Goal: Task Accomplishment & Management: Complete application form

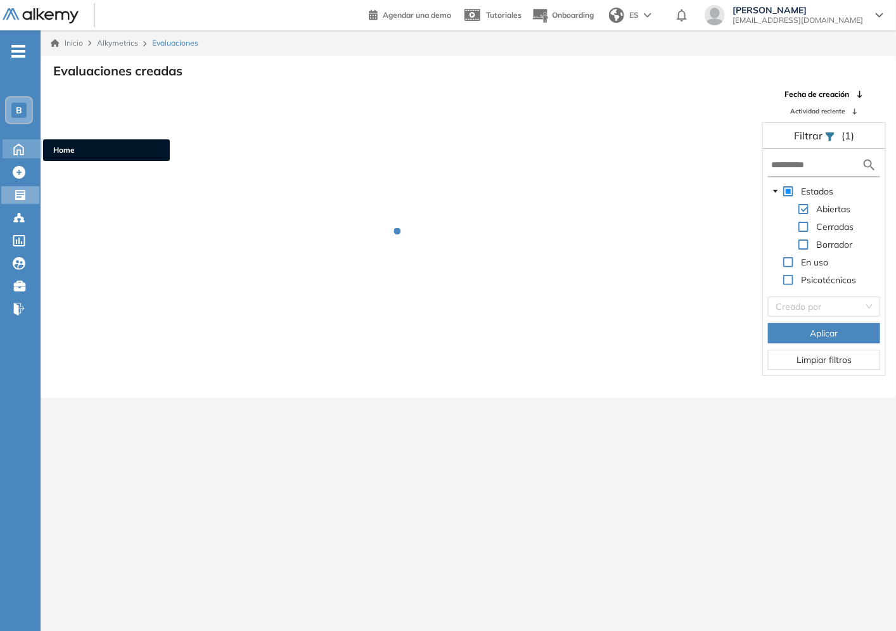
click at [21, 147] on icon at bounding box center [19, 148] width 22 height 15
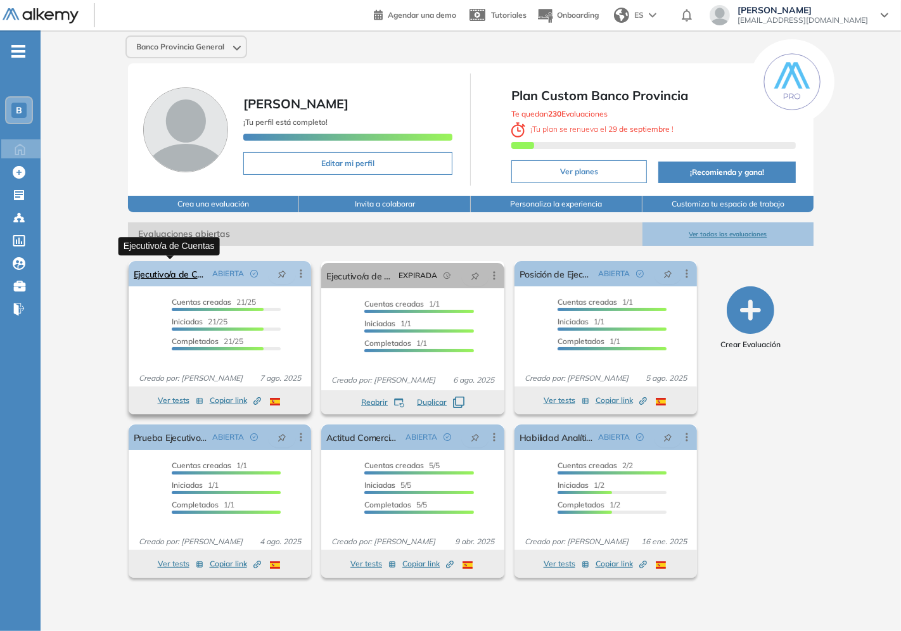
click at [184, 273] on link "Ejecutivo/a de Cuentas" at bounding box center [171, 273] width 74 height 25
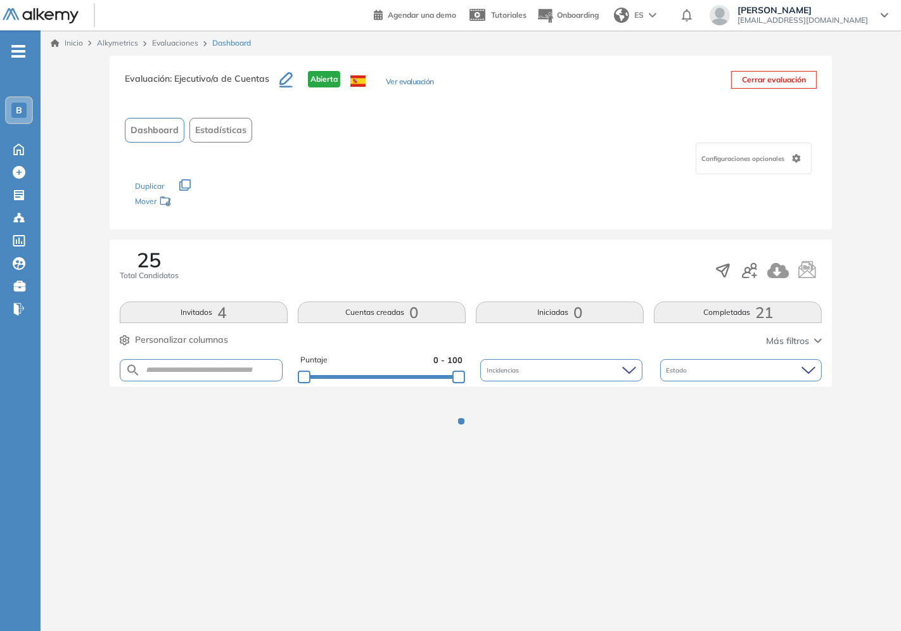
click at [426, 196] on div "Los siguientes tests ya no están disponibles o tienen una nueva versión Revisa …" at bounding box center [471, 194] width 672 height 40
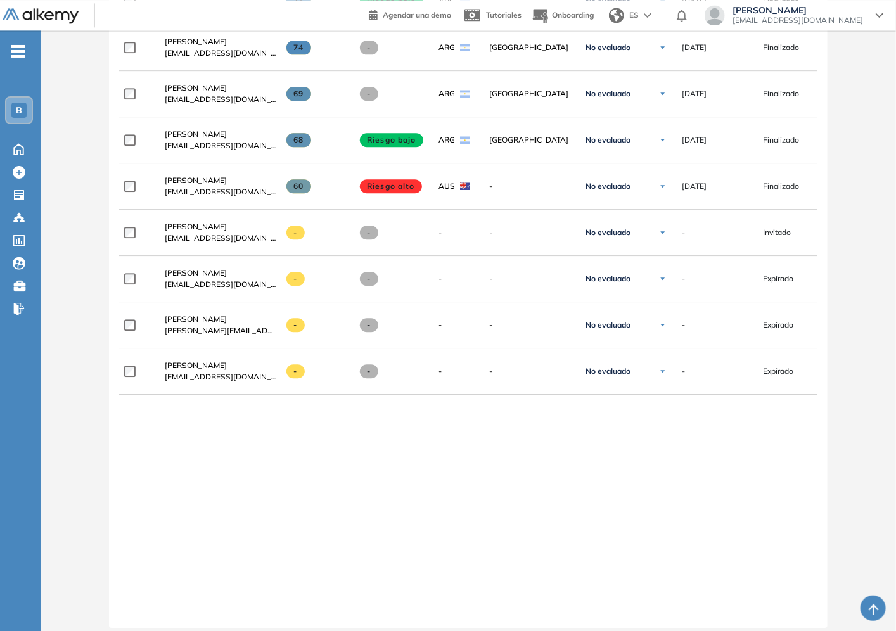
scroll to position [1259, 0]
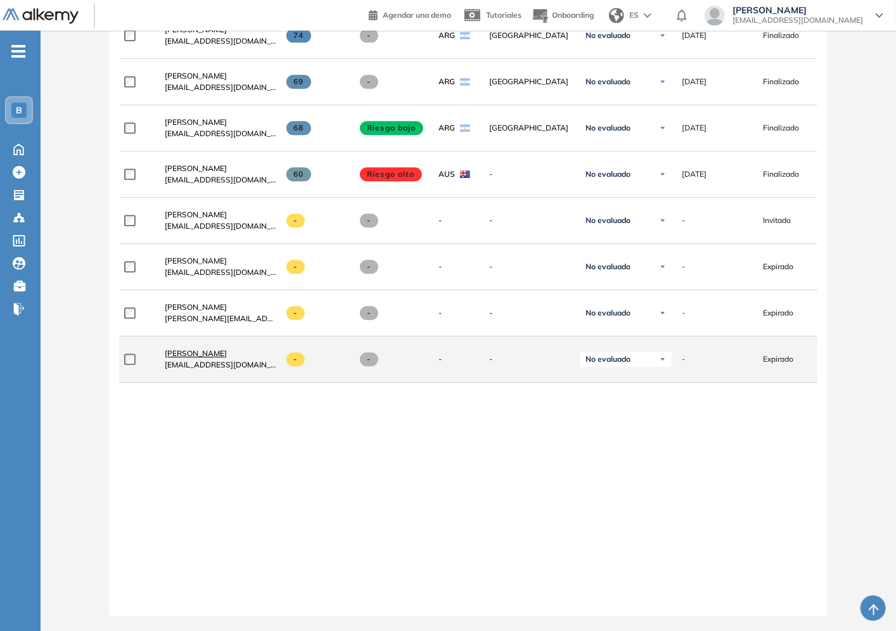
click at [207, 350] on span "[PERSON_NAME]" at bounding box center [196, 353] width 62 height 10
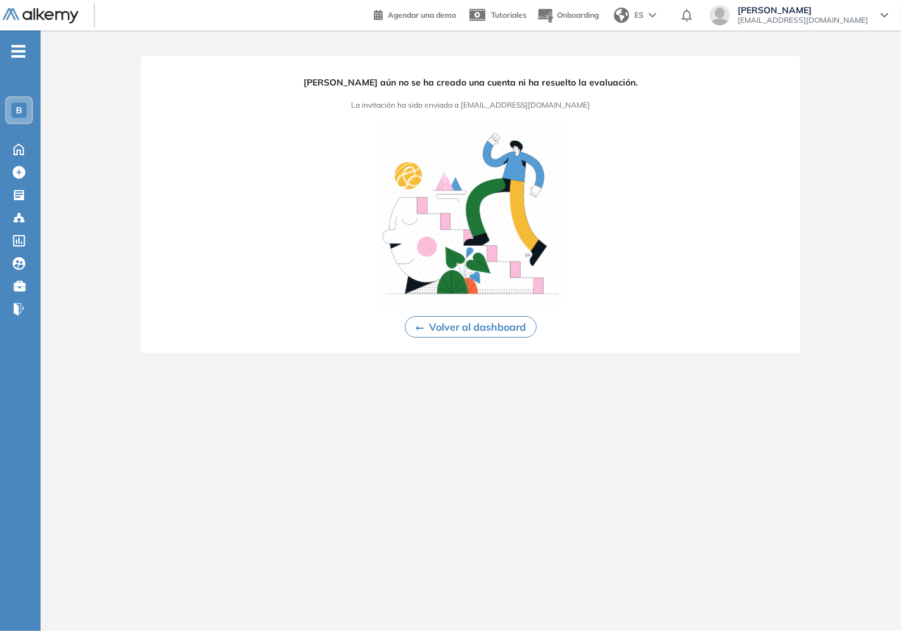
click at [419, 330] on button "Volver al dashboard" at bounding box center [471, 327] width 132 height 22
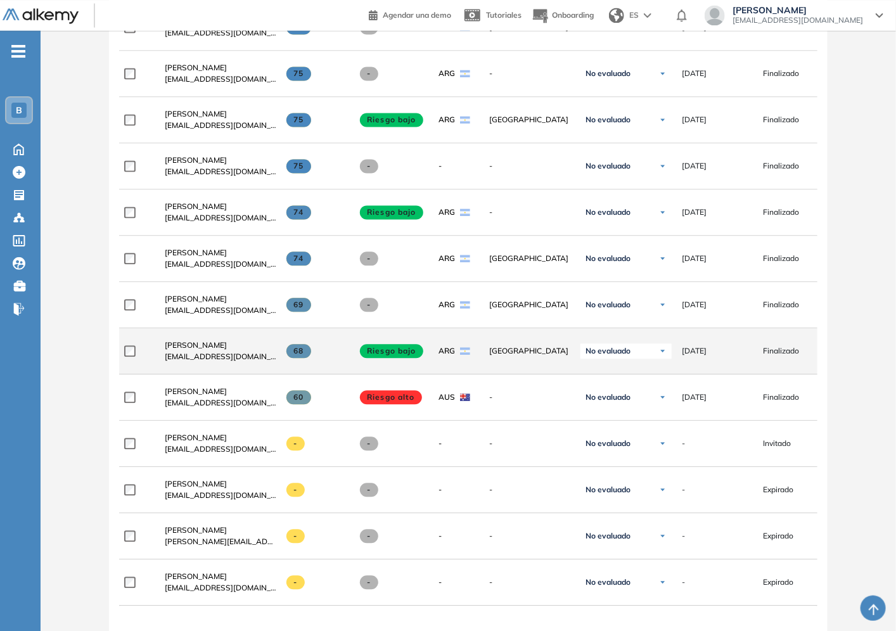
scroll to position [1259, 0]
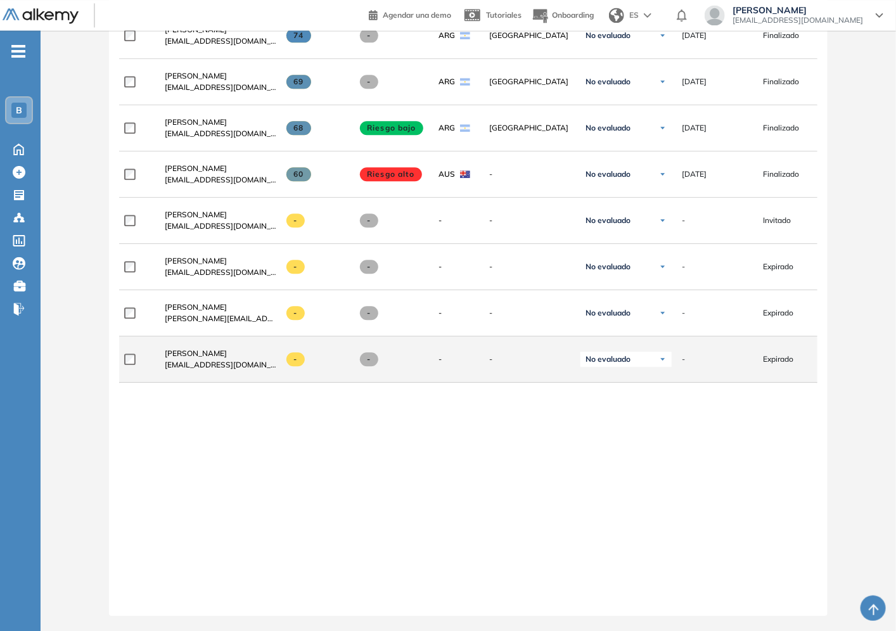
click at [205, 342] on div "Ayelén Zanotti ayezanotti@outlook.com" at bounding box center [216, 359] width 122 height 43
click at [205, 348] on span "[PERSON_NAME]" at bounding box center [196, 353] width 62 height 10
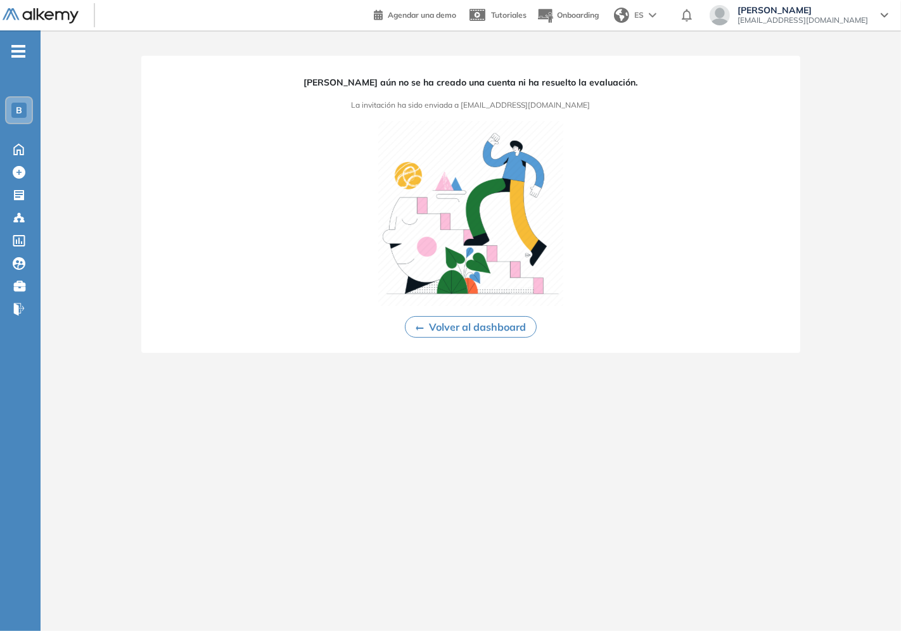
click at [450, 324] on button "Volver al dashboard" at bounding box center [471, 327] width 132 height 22
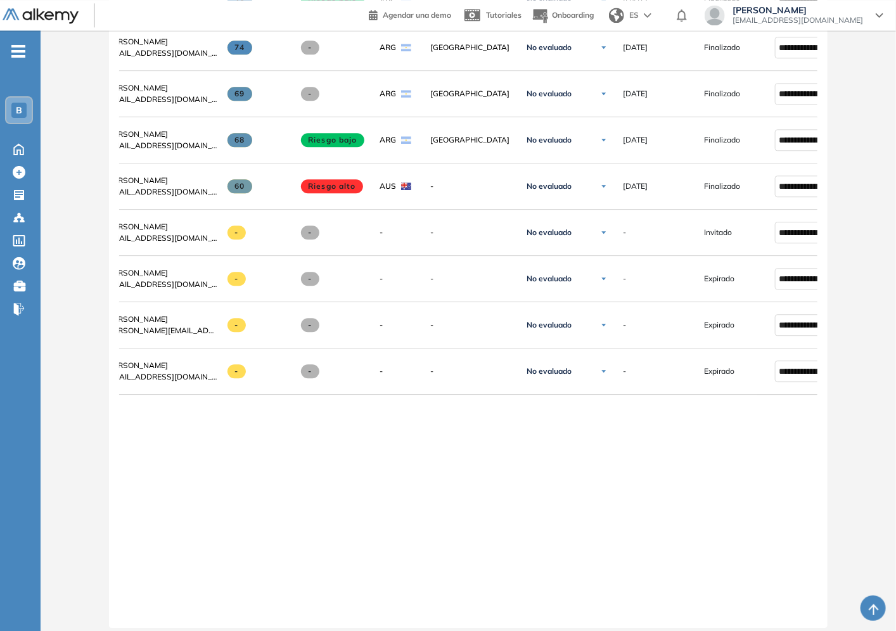
scroll to position [0, 153]
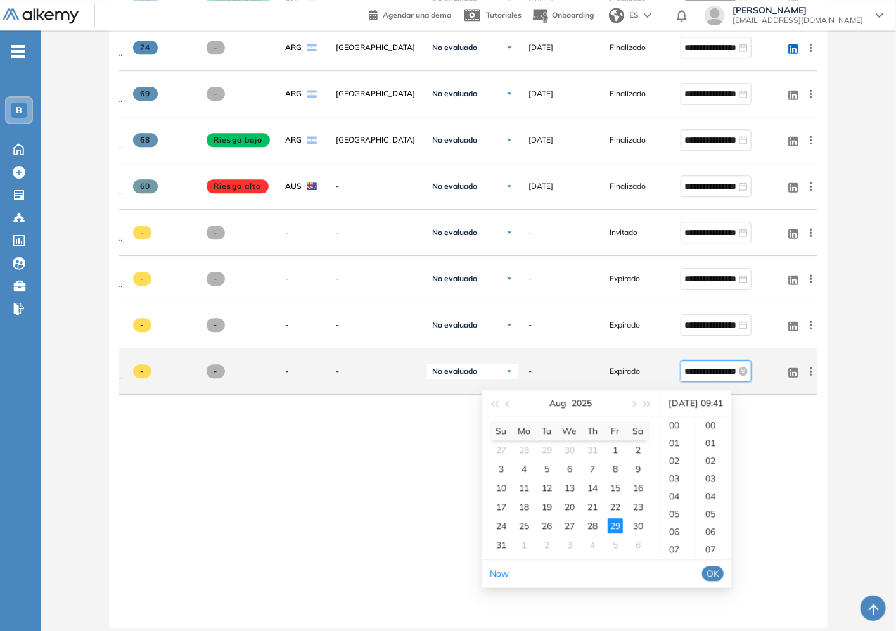
click at [711, 378] on input "**********" at bounding box center [710, 371] width 52 height 14
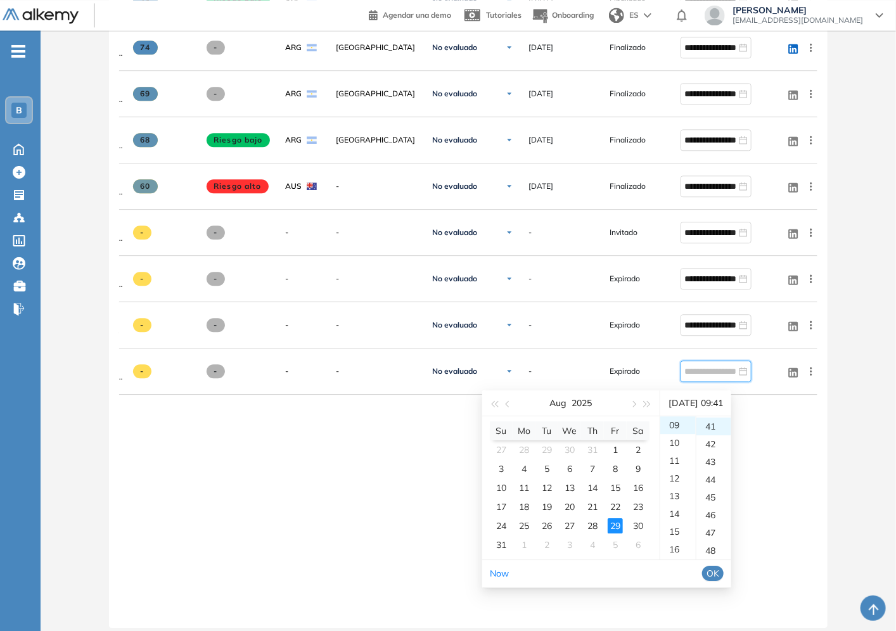
type input "**********"
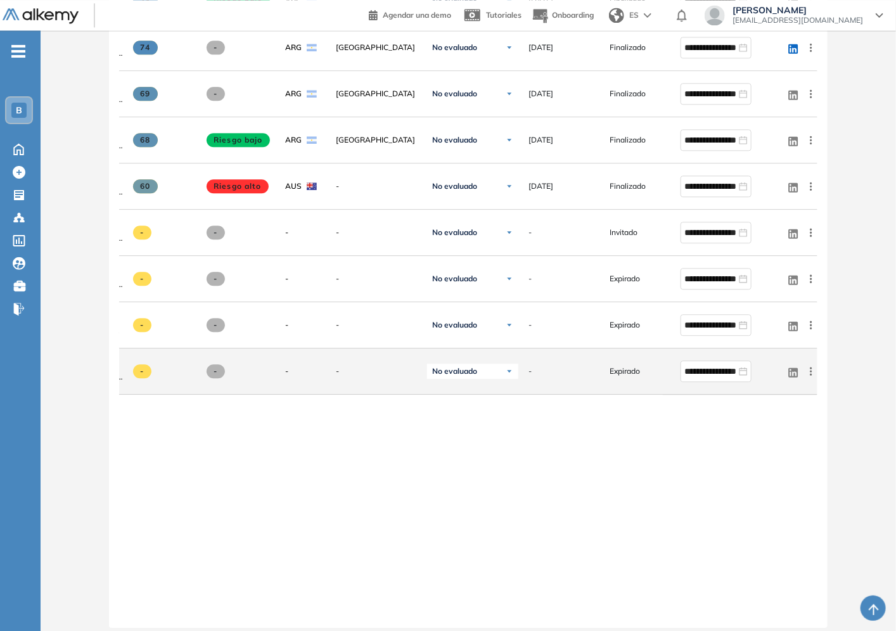
click at [616, 376] on span "Expirado" at bounding box center [624, 371] width 30 height 11
click at [484, 378] on div "No evaluado" at bounding box center [472, 371] width 91 height 15
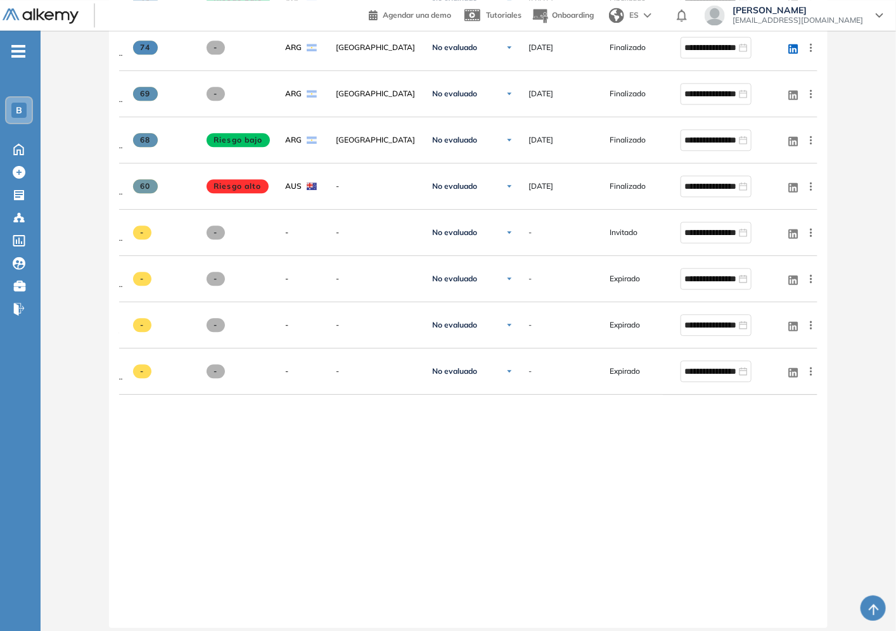
drag, startPoint x: 829, startPoint y: 483, endPoint x: 831, endPoint y: 421, distance: 62.1
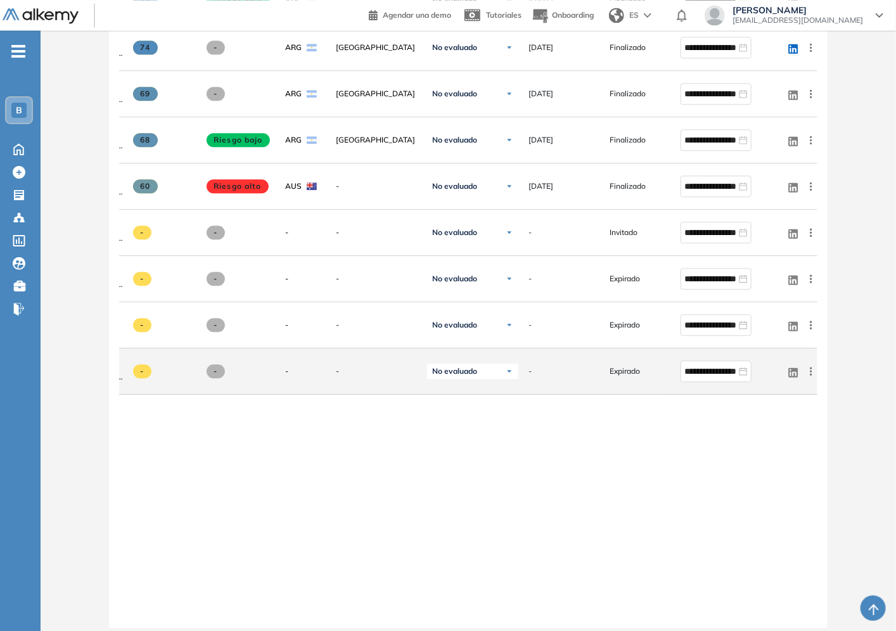
click at [811, 375] on icon at bounding box center [811, 371] width 2 height 8
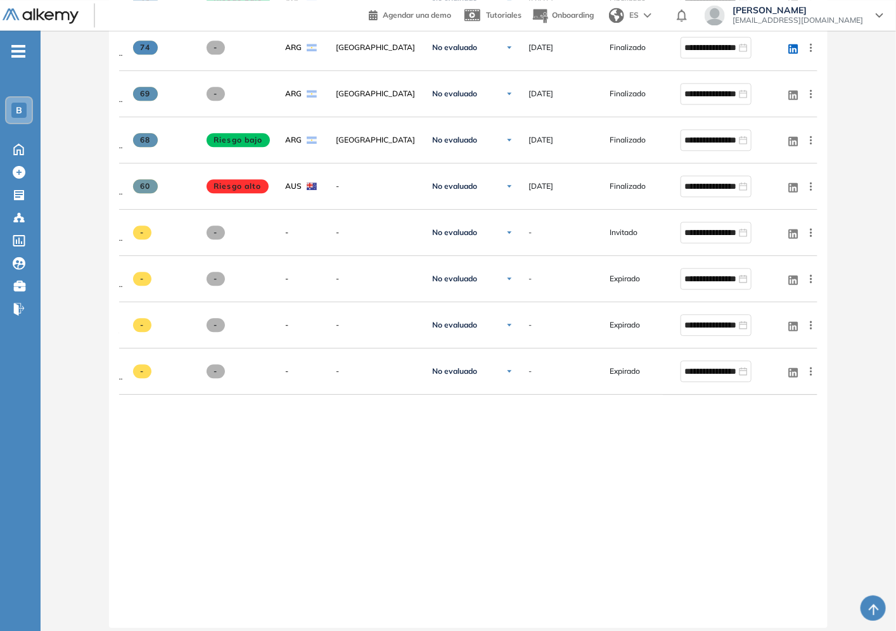
drag, startPoint x: 869, startPoint y: 510, endPoint x: 802, endPoint y: 574, distance: 92.3
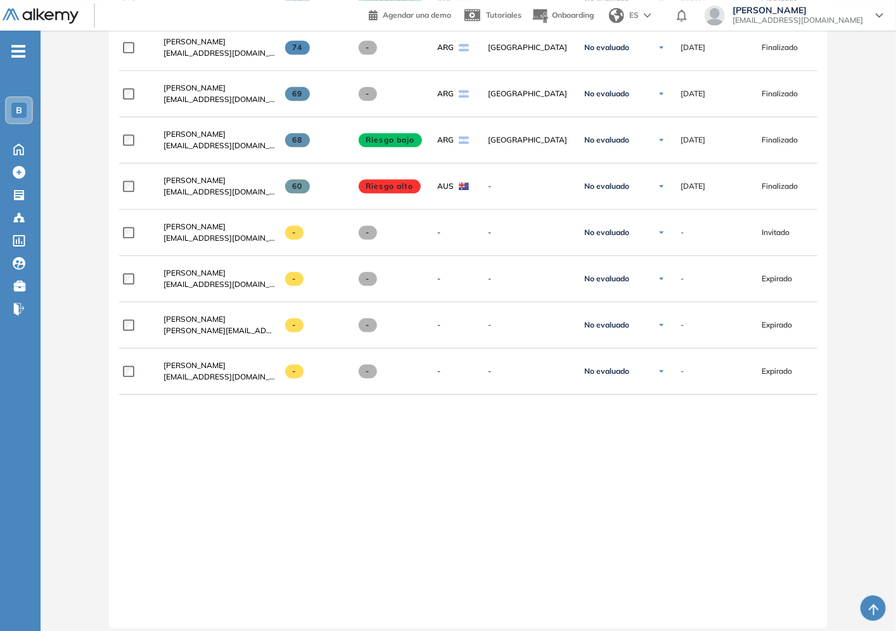
scroll to position [0, 0]
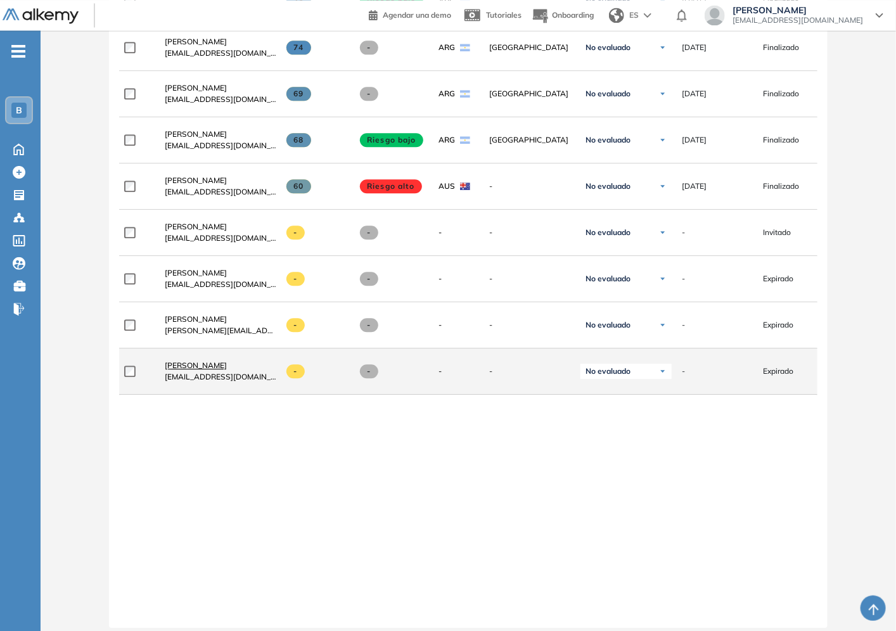
click at [194, 367] on span "[PERSON_NAME]" at bounding box center [196, 365] width 62 height 10
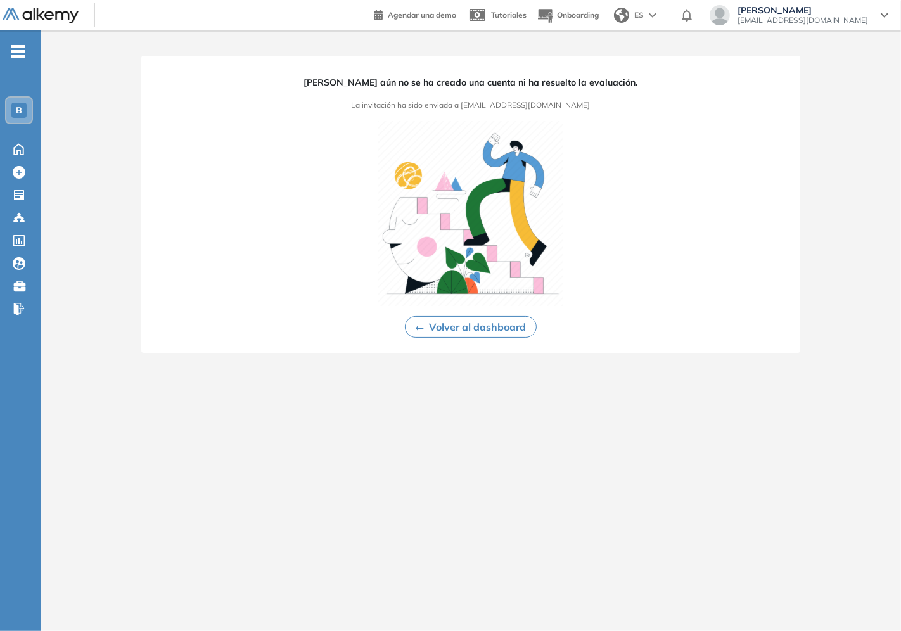
drag, startPoint x: 442, startPoint y: 325, endPoint x: 469, endPoint y: 421, distance: 99.5
click at [469, 421] on div "Ayelén Zanotti aún no se ha creado una cuenta ni ha resuelto la evaluación. La …" at bounding box center [471, 320] width 860 height 580
click at [478, 319] on button "Volver al dashboard" at bounding box center [471, 327] width 132 height 22
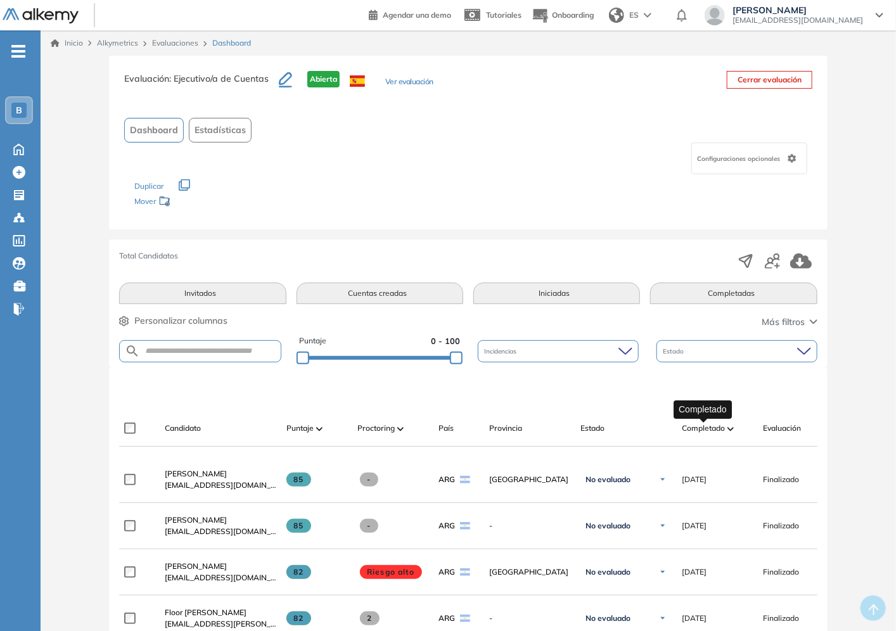
click at [705, 423] on span "Completado" at bounding box center [703, 428] width 43 height 11
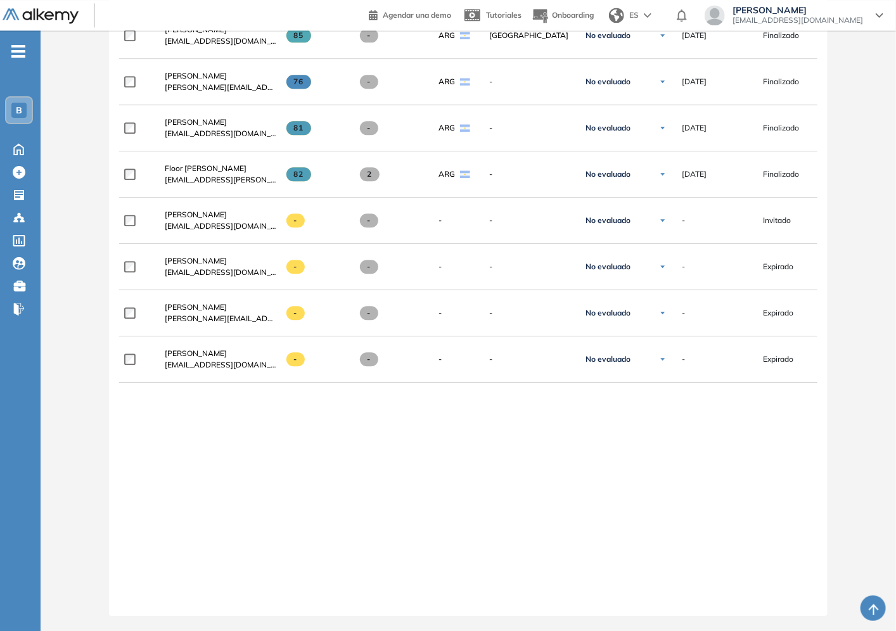
scroll to position [1170, 0]
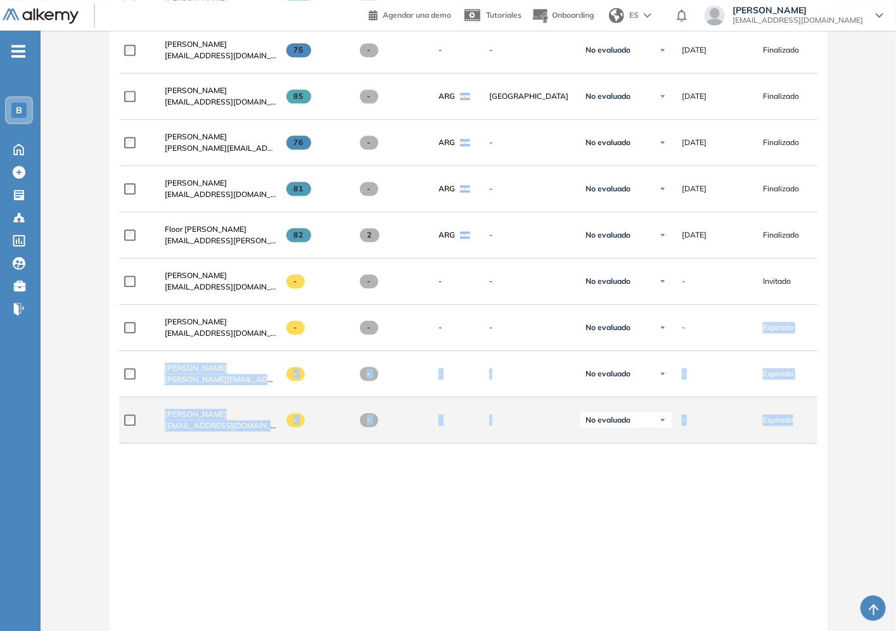
drag, startPoint x: 767, startPoint y: 332, endPoint x: 806, endPoint y: 419, distance: 95.0
drag, startPoint x: 783, startPoint y: 472, endPoint x: 443, endPoint y: 423, distance: 343.1
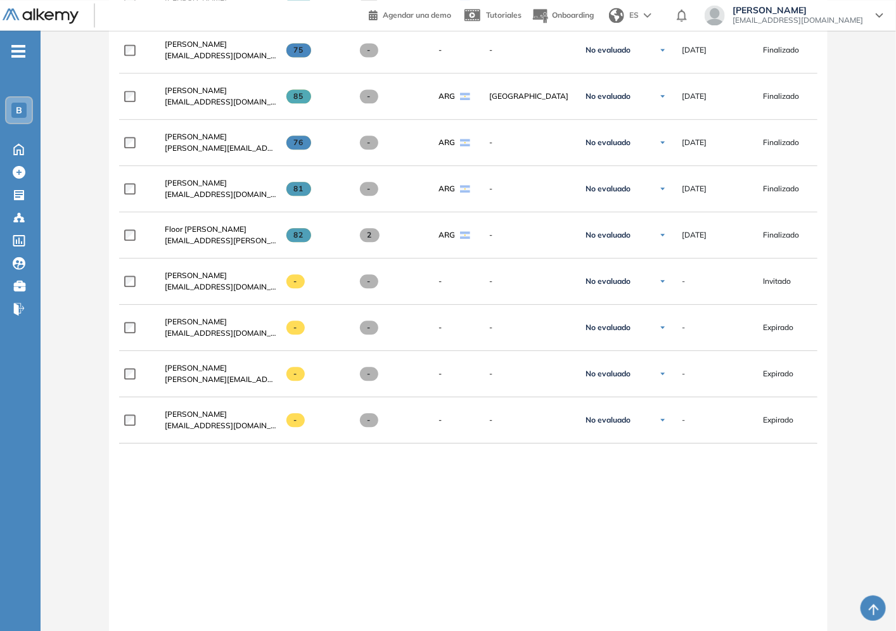
scroll to position [1240, 0]
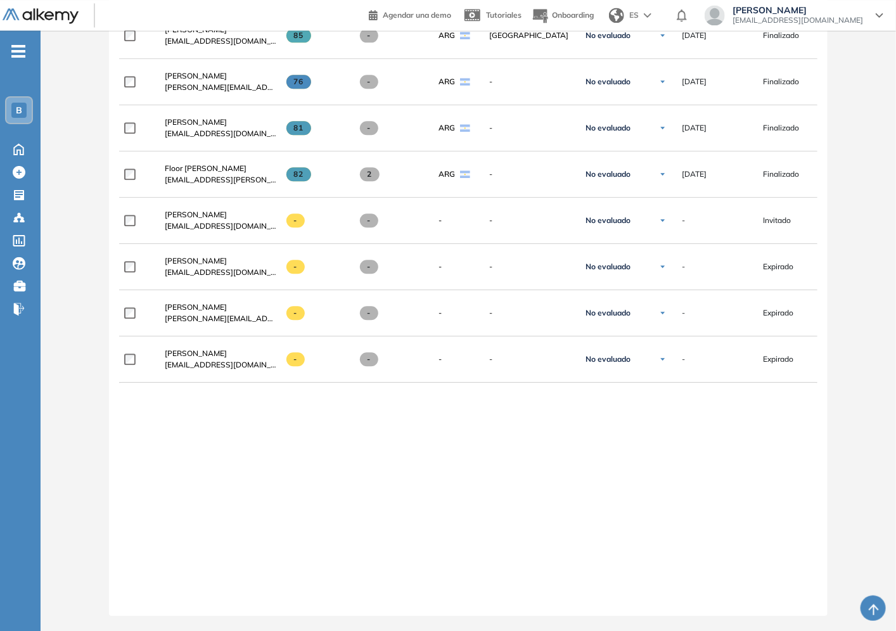
drag, startPoint x: 314, startPoint y: 599, endPoint x: 615, endPoint y: 604, distance: 301.6
click at [621, 602] on div at bounding box center [468, 601] width 698 height 10
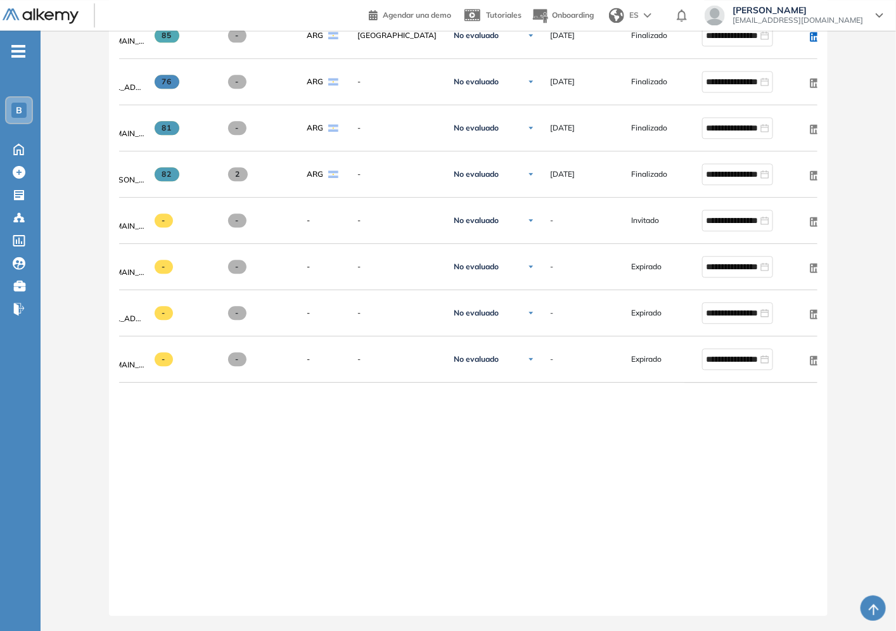
scroll to position [0, 153]
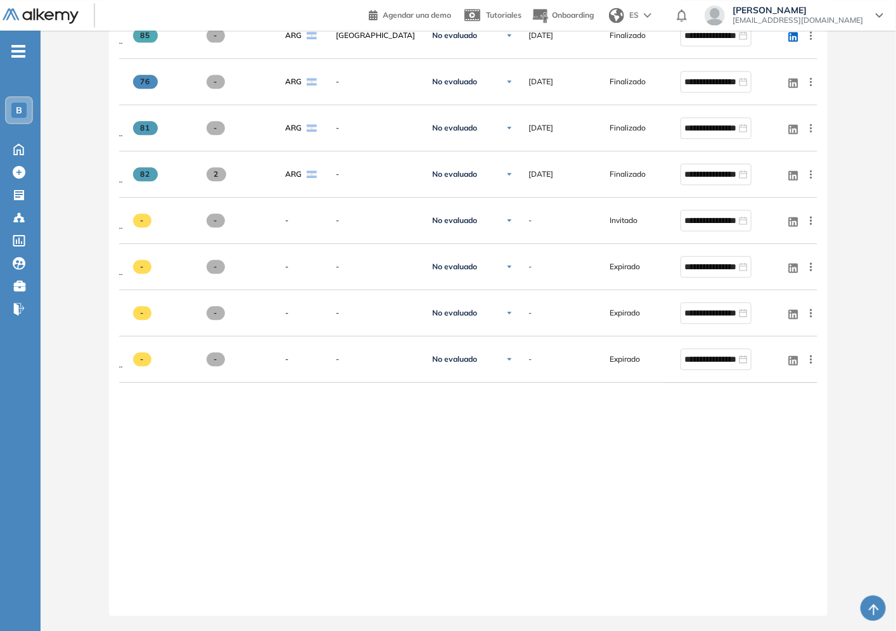
drag, startPoint x: 684, startPoint y: 599, endPoint x: 337, endPoint y: 597, distance: 347.2
click at [334, 597] on div at bounding box center [468, 601] width 698 height 10
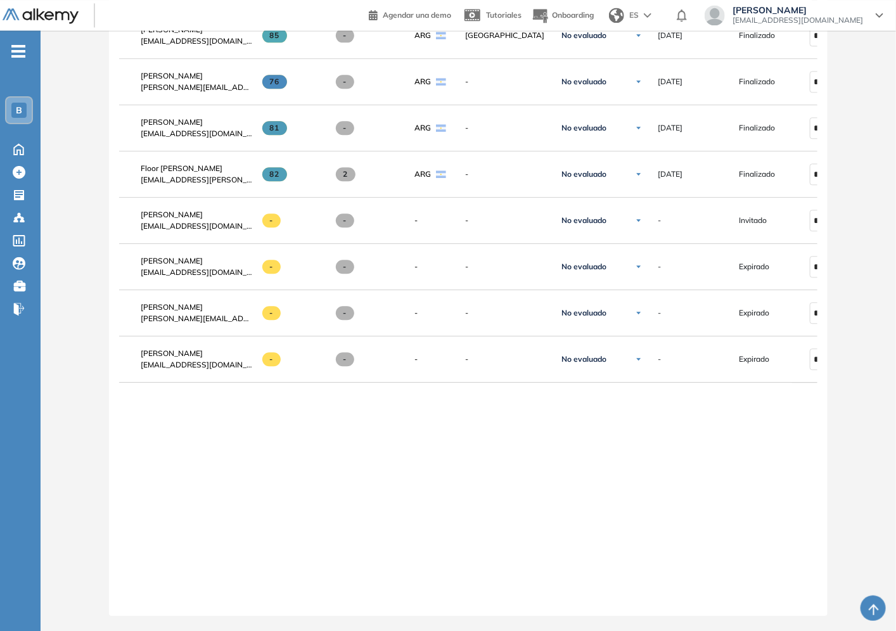
scroll to position [0, 0]
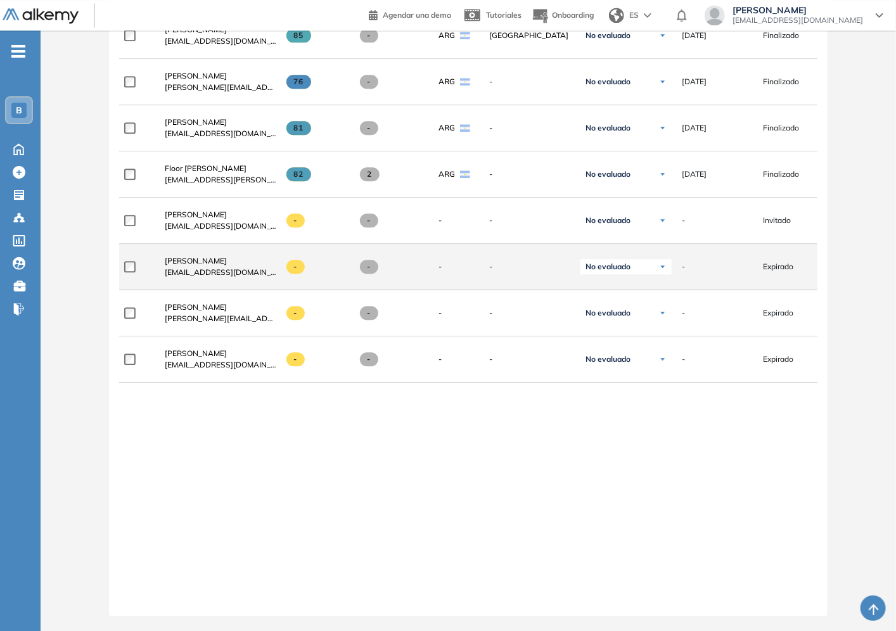
click at [250, 269] on span "[EMAIL_ADDRESS][DOMAIN_NAME]" at bounding box center [221, 272] width 112 height 11
click at [246, 269] on span "martinovicente@gmail.com" at bounding box center [221, 272] width 112 height 11
click at [249, 267] on span "martinovicente@gmail.com" at bounding box center [221, 272] width 112 height 11
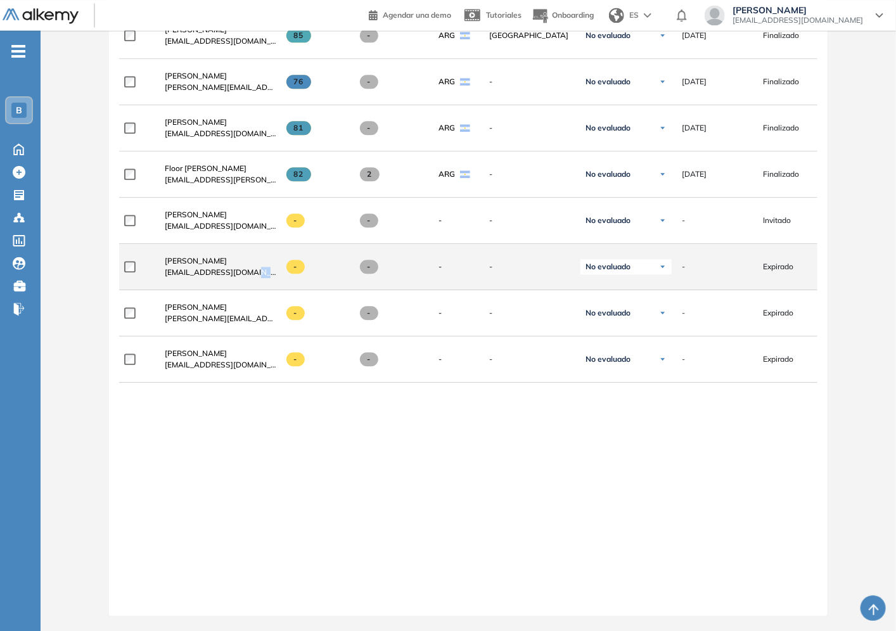
click at [249, 267] on span "martinovicente@gmail.com" at bounding box center [221, 272] width 112 height 11
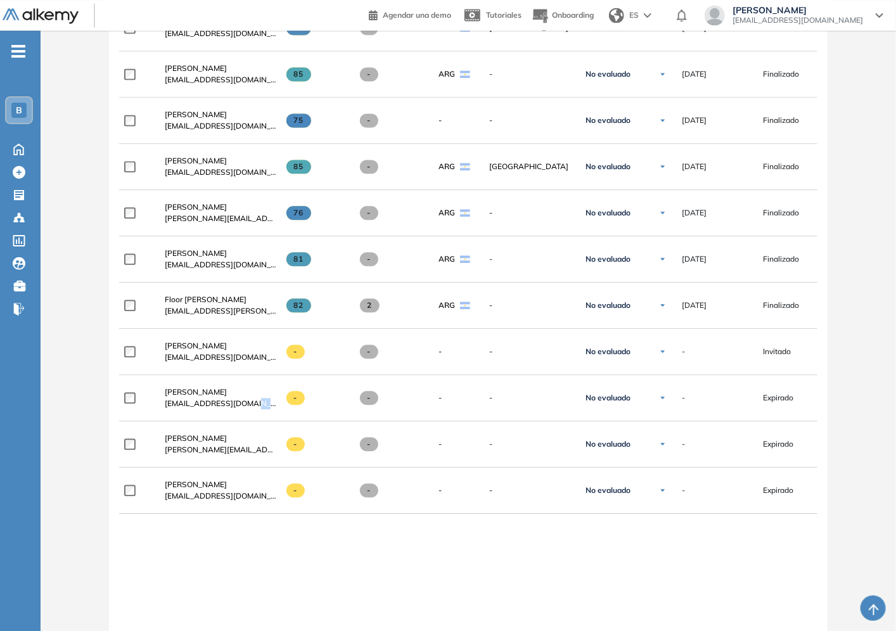
scroll to position [1240, 0]
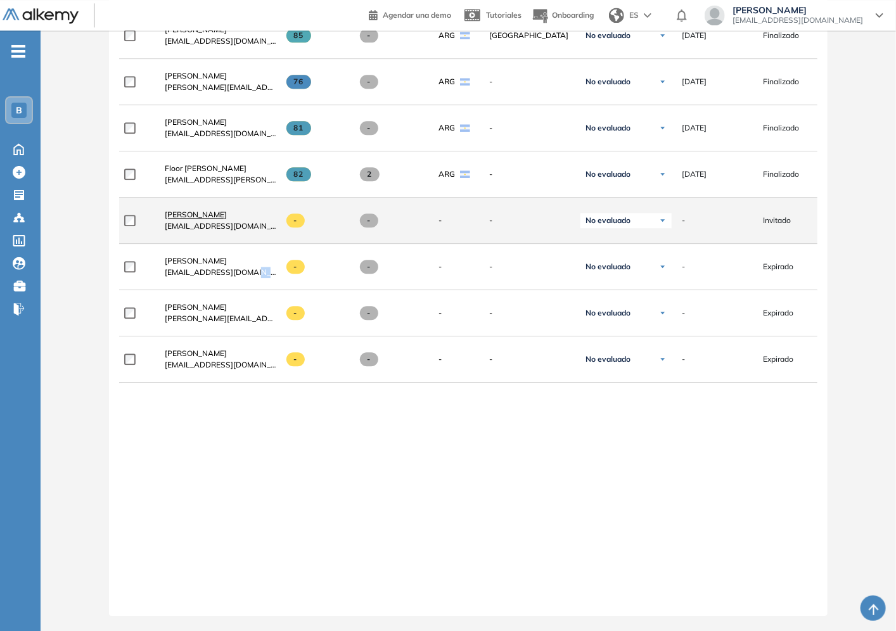
click at [195, 210] on span "[PERSON_NAME]" at bounding box center [196, 215] width 62 height 10
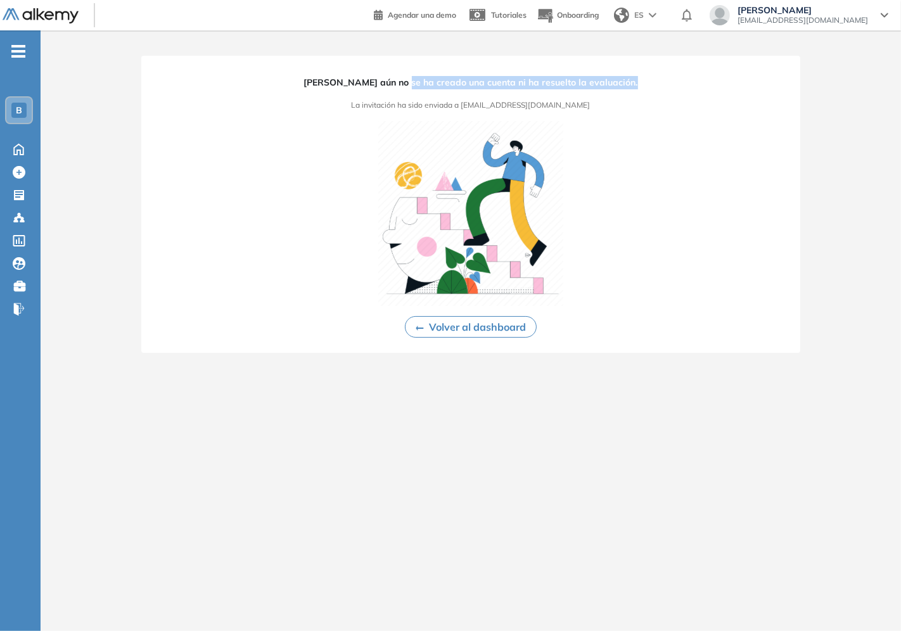
drag, startPoint x: 527, startPoint y: 91, endPoint x: 655, endPoint y: 96, distance: 128.1
click at [655, 96] on div "Magalí Rivero aún no se ha creado una cuenta ni ha resuelto la evaluación. La i…" at bounding box center [470, 204] width 659 height 297
click at [649, 87] on div "Magalí Rivero aún no se ha creado una cuenta ni ha resuelto la evaluación. La i…" at bounding box center [470, 204] width 659 height 297
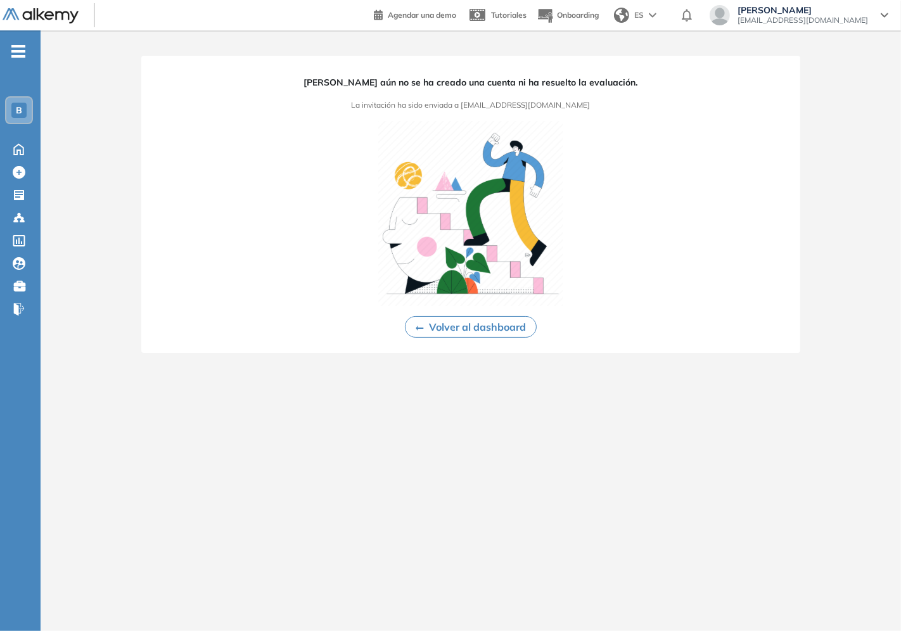
click at [407, 320] on button "Volver al dashboard" at bounding box center [471, 327] width 132 height 22
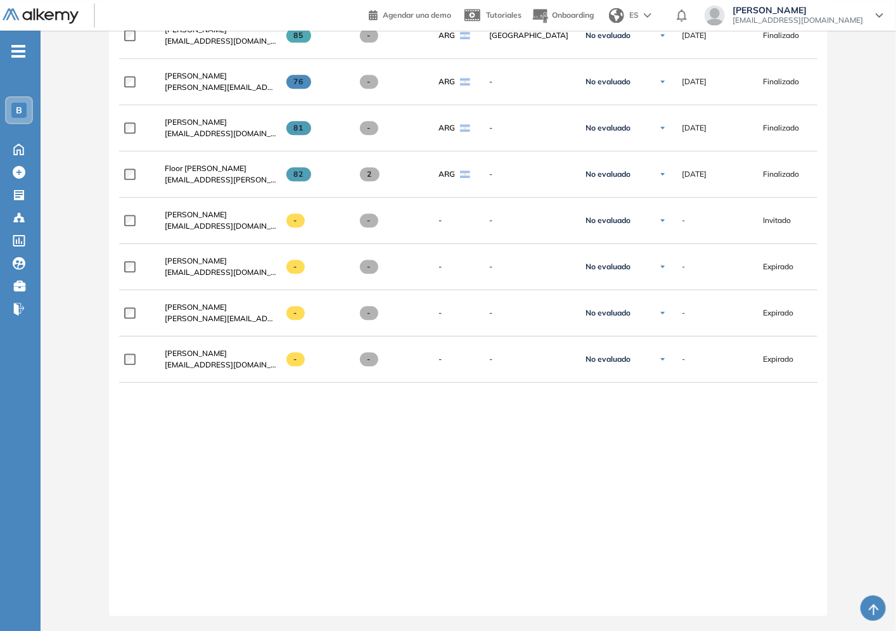
scroll to position [0, 153]
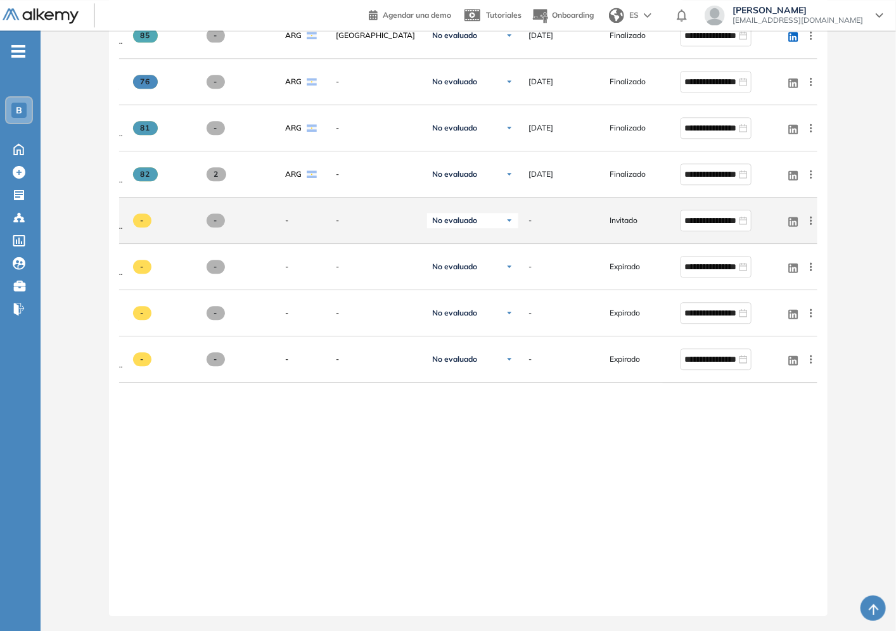
click at [813, 214] on icon at bounding box center [811, 220] width 13 height 13
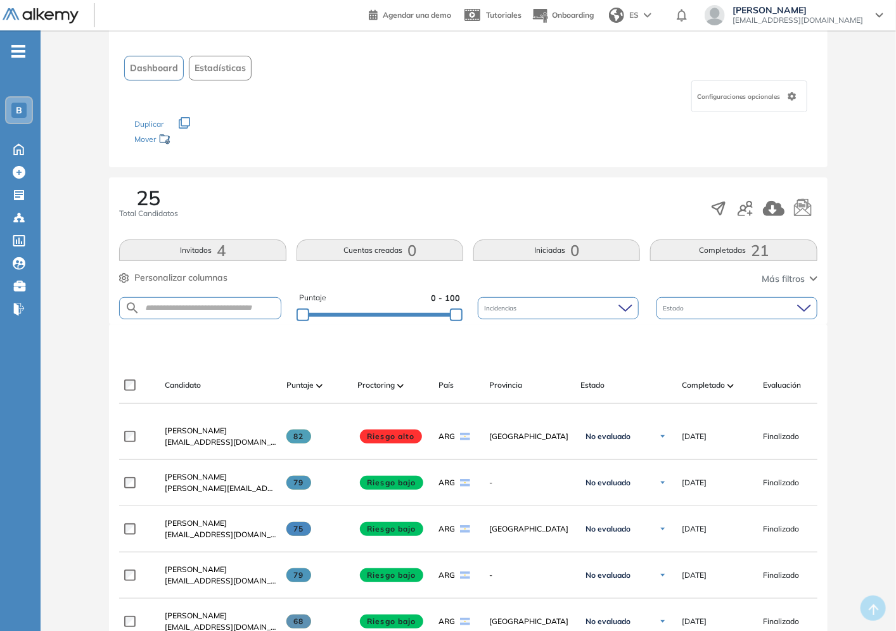
scroll to position [0, 0]
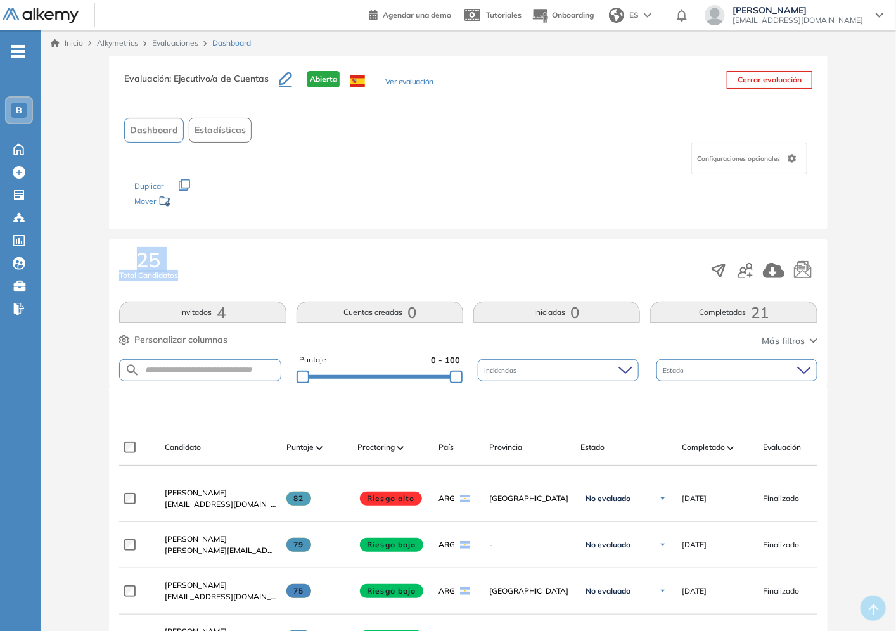
drag, startPoint x: 136, startPoint y: 254, endPoint x: 185, endPoint y: 254, distance: 49.4
click at [185, 254] on div "25 Total Candidatos" at bounding box center [468, 271] width 698 height 42
click at [288, 267] on div "25 Total Candidatos" at bounding box center [468, 271] width 698 height 42
drag, startPoint x: 171, startPoint y: 304, endPoint x: 577, endPoint y: 320, distance: 406.4
click at [573, 320] on div "Invitados 4 Cuentas creadas 0 Iniciadas 0 Completadas 21" at bounding box center [468, 313] width 698 height 22
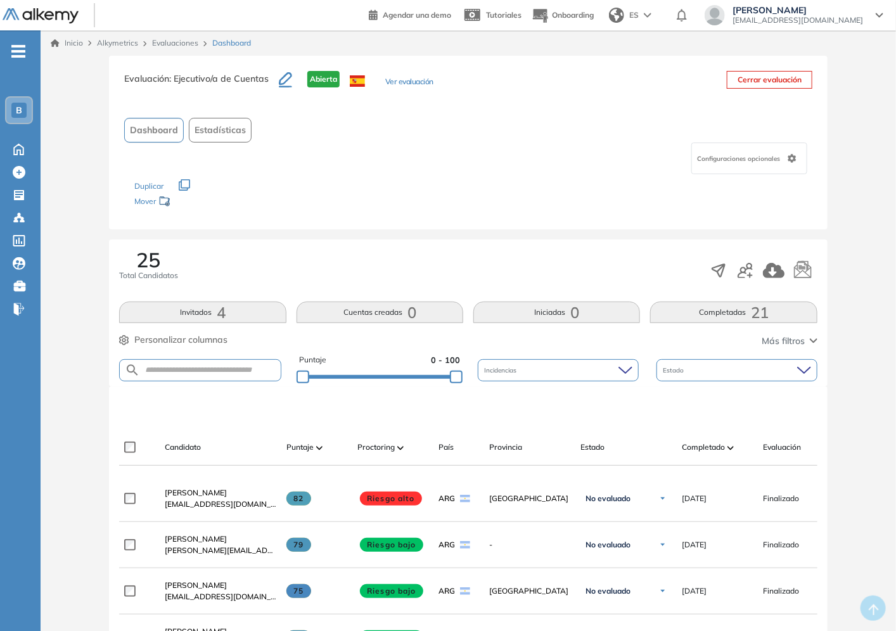
drag, startPoint x: 695, startPoint y: 312, endPoint x: 777, endPoint y: 314, distance: 82.4
click at [779, 312] on button "Completadas 21" at bounding box center [733, 313] width 167 height 22
click at [691, 377] on div "Estado" at bounding box center [736, 370] width 161 height 22
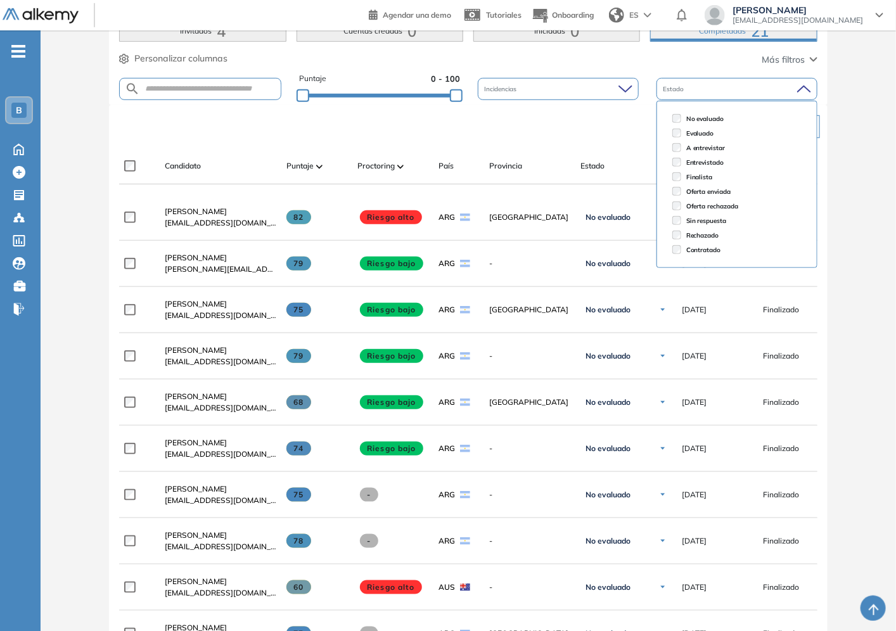
scroll to position [352, 0]
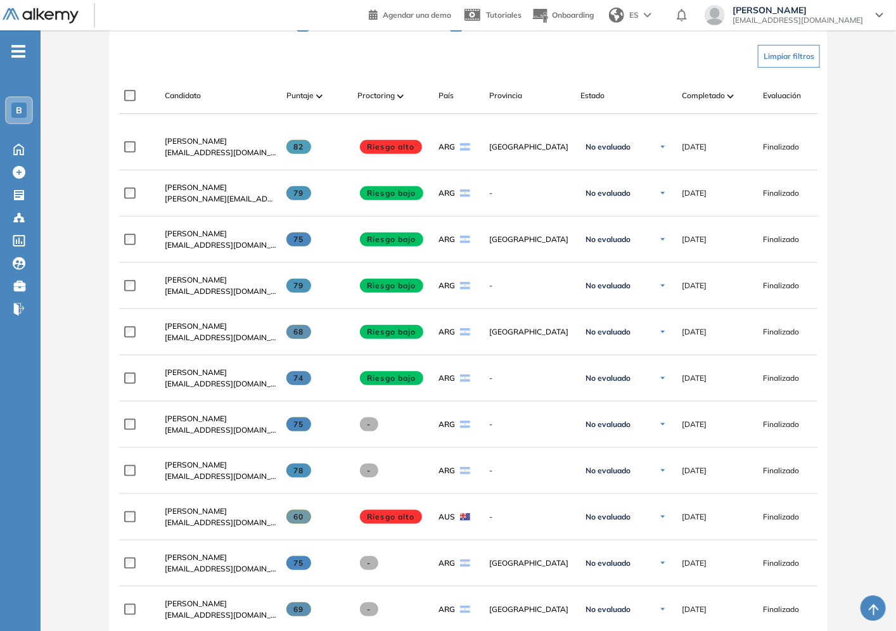
click at [888, 408] on div "Evaluación : Ejecutivo/a de Cuentas Abierta Ver evaluación Cerrar evaluación Da…" at bounding box center [468, 385] width 845 height 1362
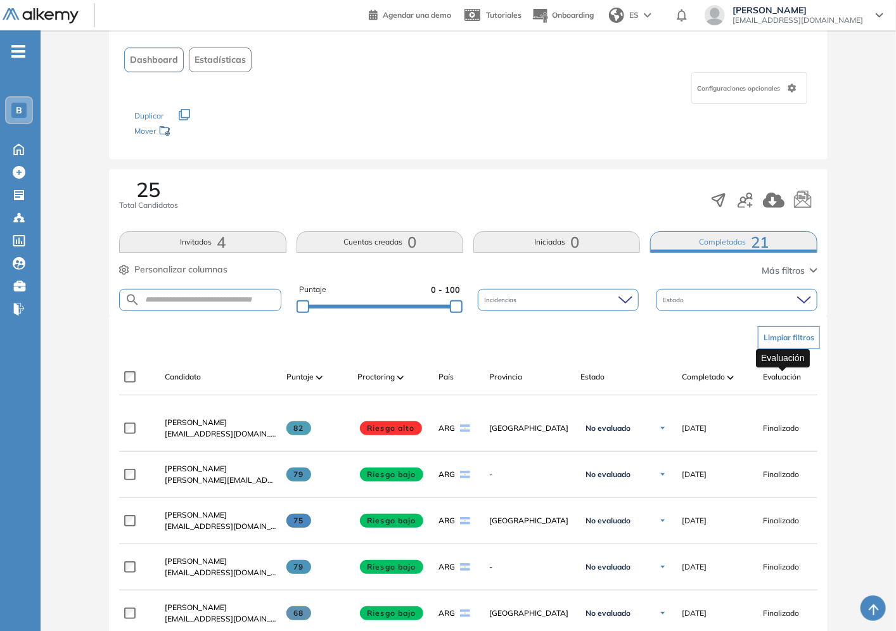
click at [795, 371] on span "Evaluación" at bounding box center [782, 376] width 38 height 11
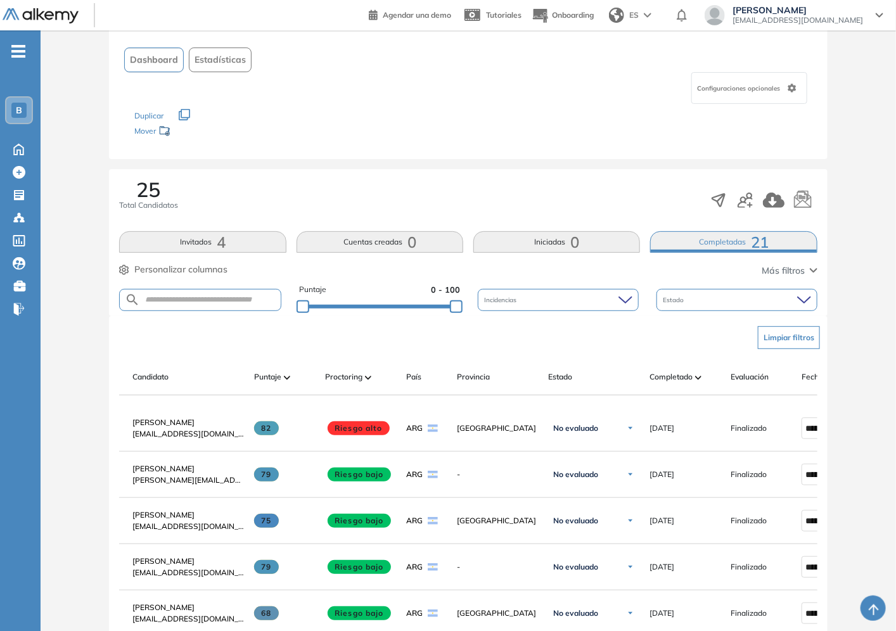
scroll to position [0, 0]
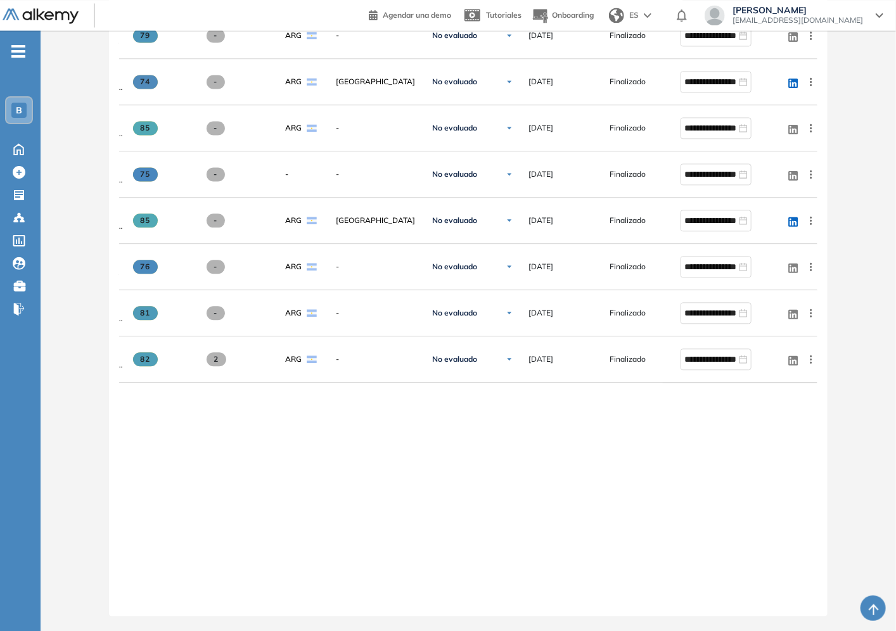
drag, startPoint x: 648, startPoint y: 606, endPoint x: 180, endPoint y: 565, distance: 470.0
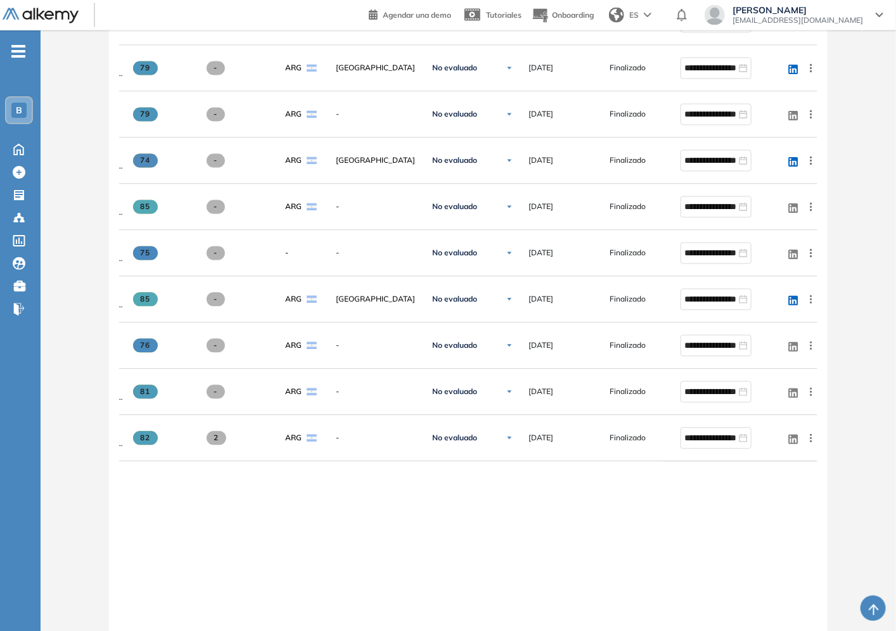
scroll to position [1074, 0]
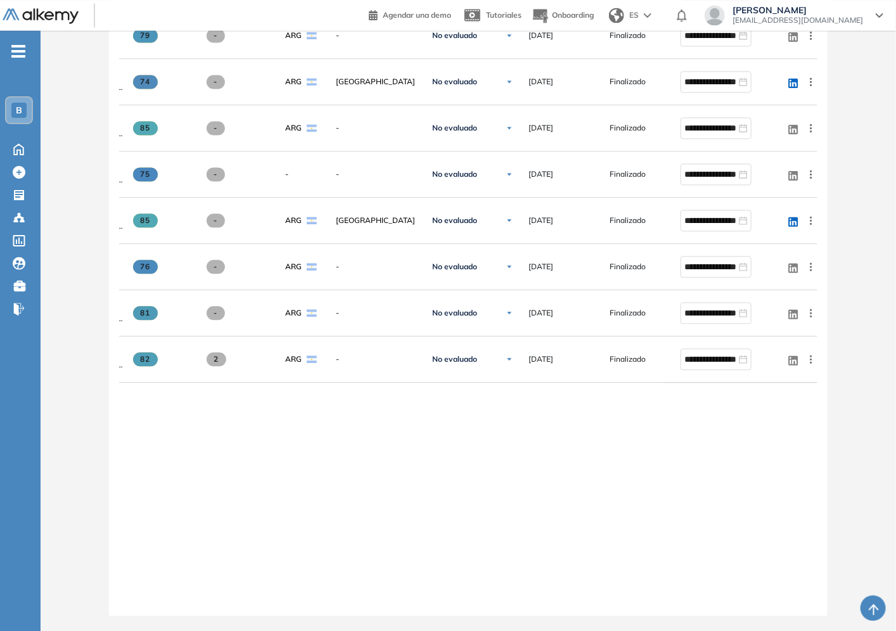
drag, startPoint x: 283, startPoint y: 599, endPoint x: 100, endPoint y: 580, distance: 184.1
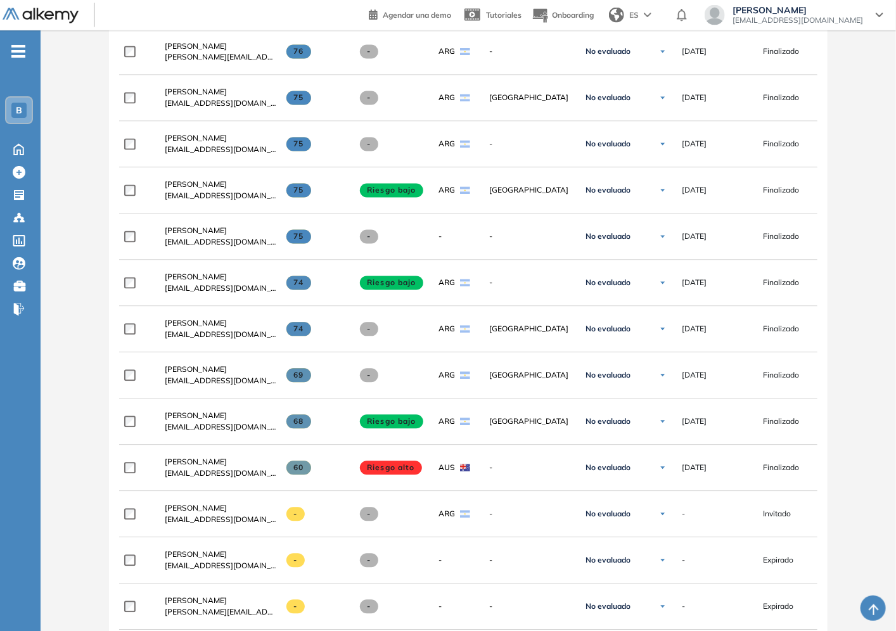
scroll to position [1306, 0]
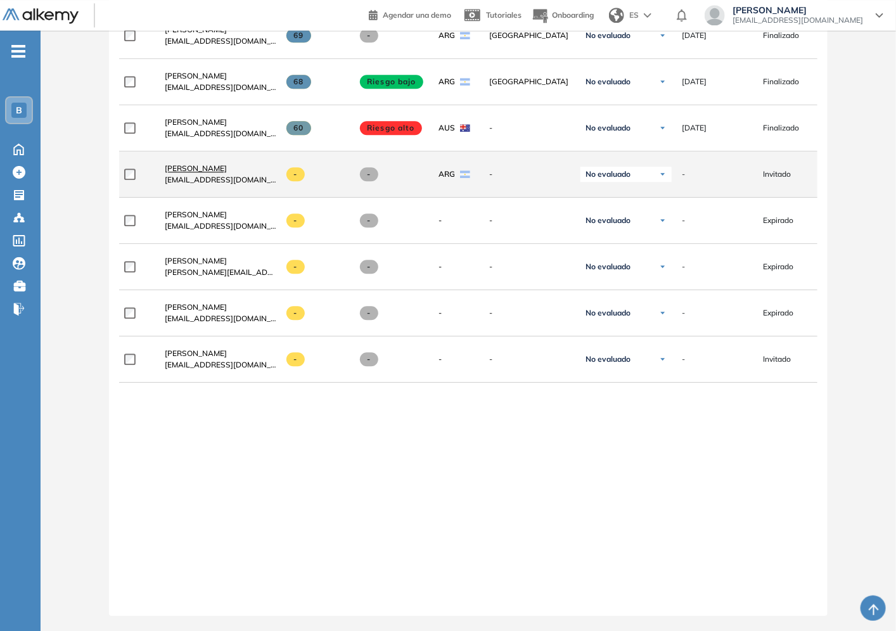
click at [188, 163] on span "[PERSON_NAME]" at bounding box center [196, 168] width 62 height 10
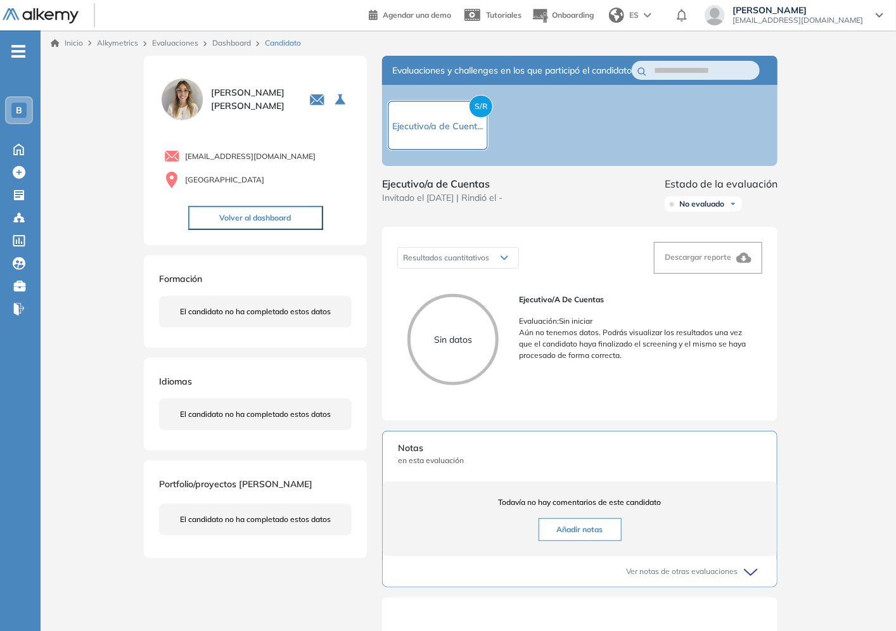
click at [233, 42] on link "Dashboard" at bounding box center [231, 43] width 39 height 10
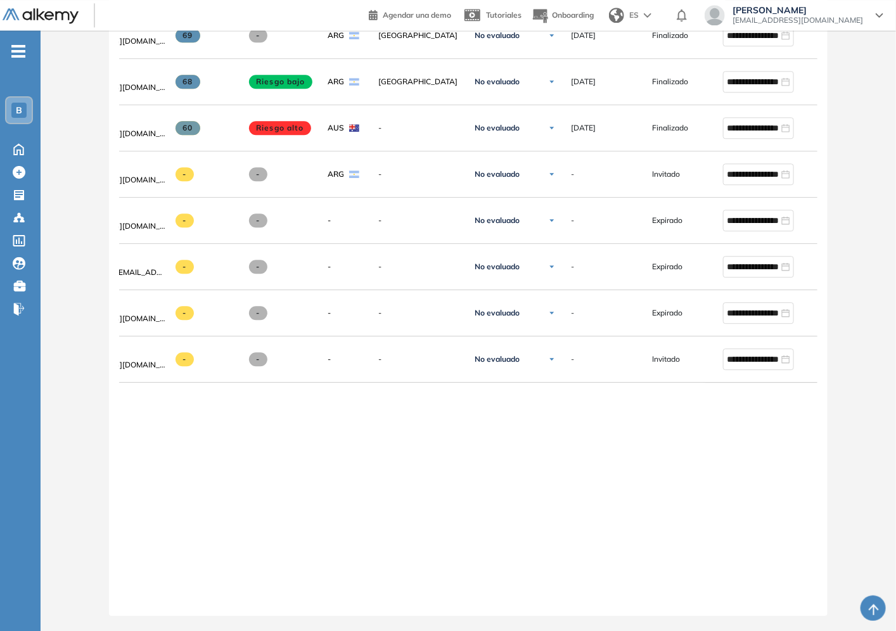
scroll to position [0, 153]
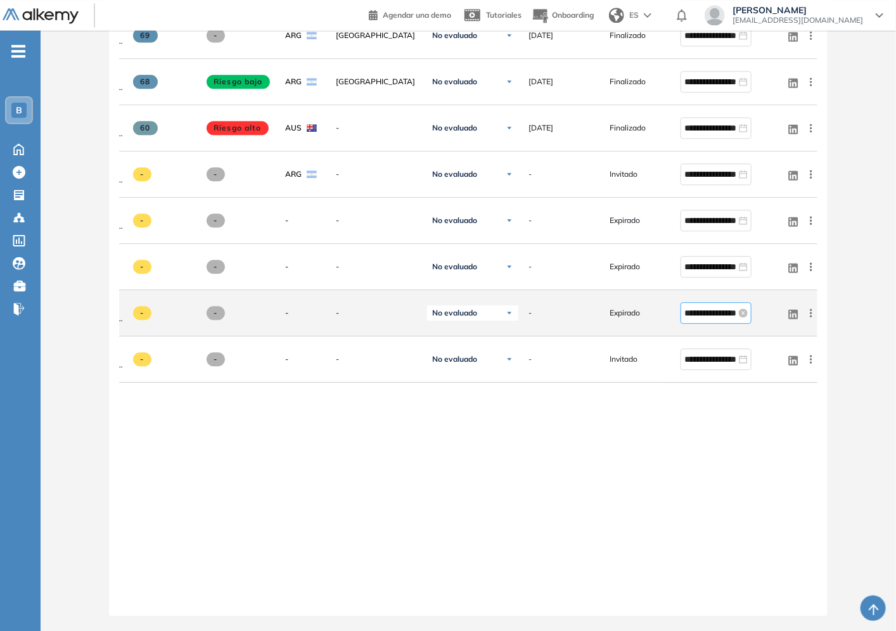
click at [687, 314] on input "**********" at bounding box center [710, 313] width 52 height 14
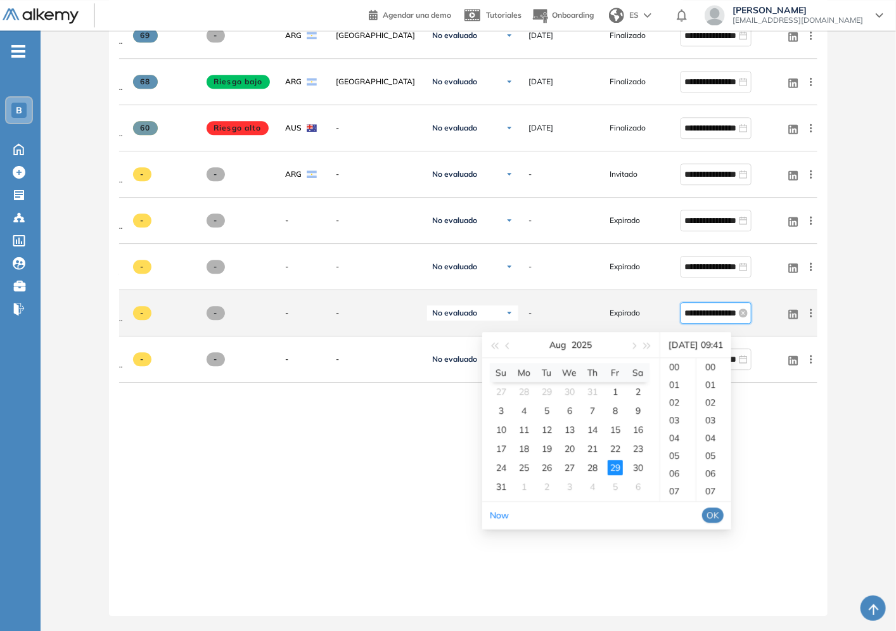
scroll to position [726, 0]
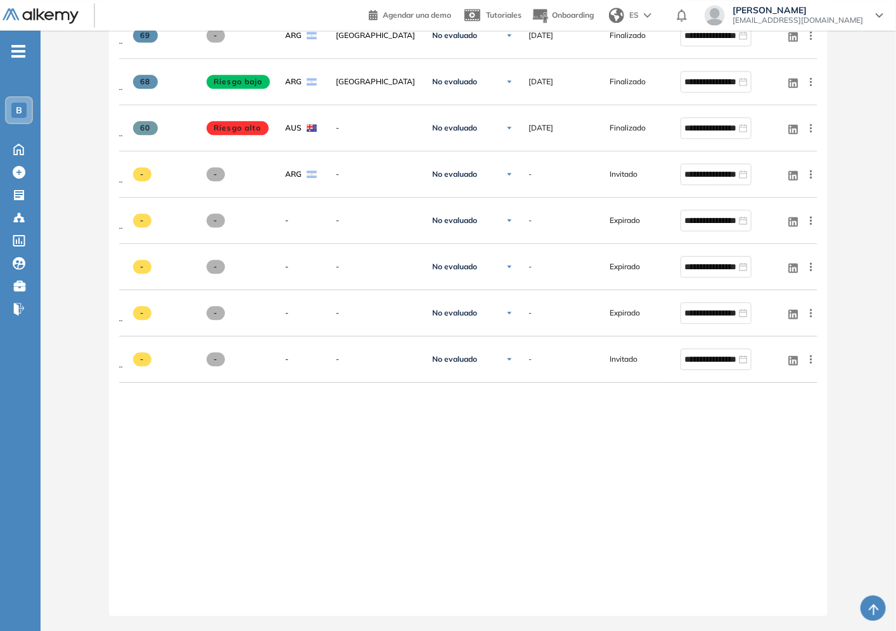
drag, startPoint x: 393, startPoint y: 599, endPoint x: 208, endPoint y: 601, distance: 185.0
click at [208, 601] on div at bounding box center [468, 601] width 698 height 10
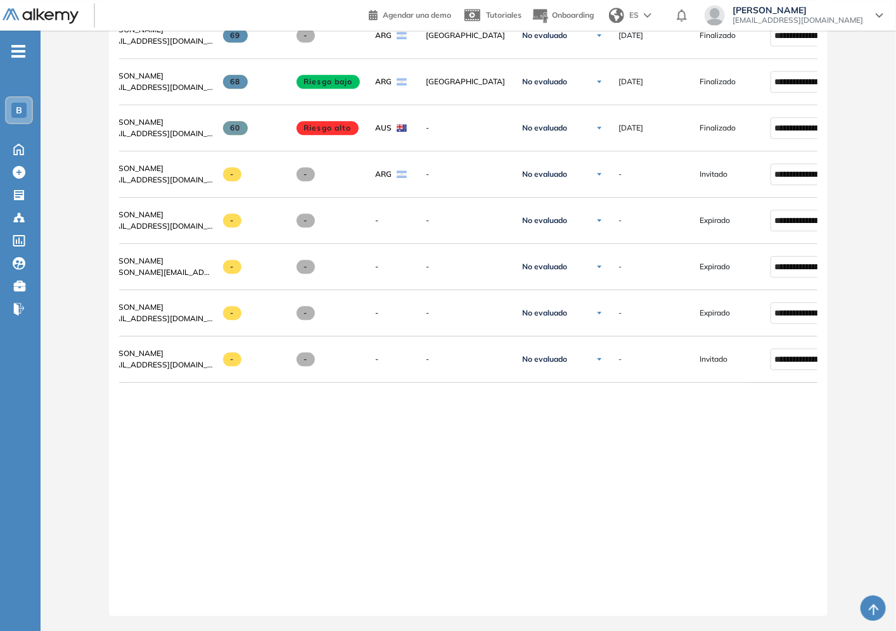
scroll to position [0, 0]
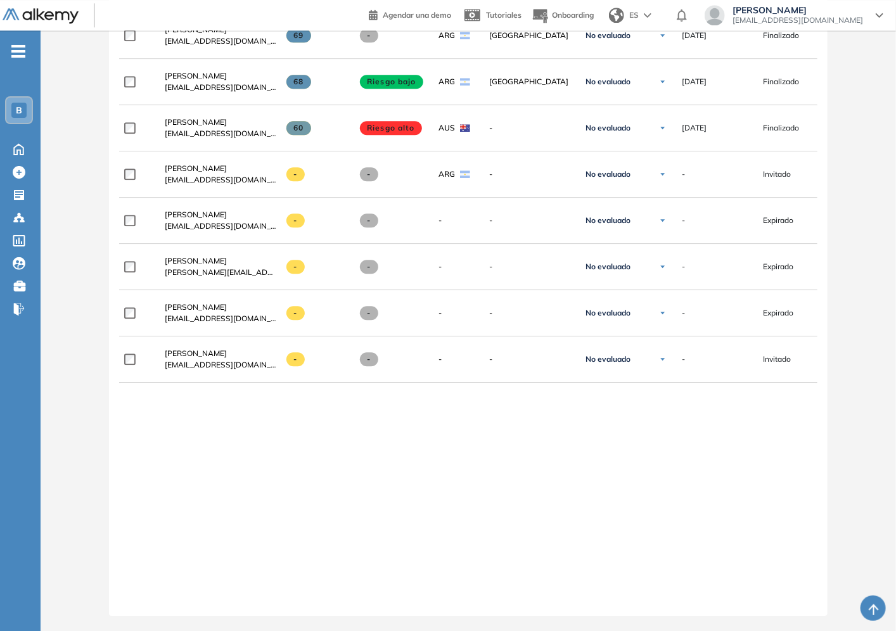
drag, startPoint x: 611, startPoint y: 608, endPoint x: 619, endPoint y: 604, distance: 9.4
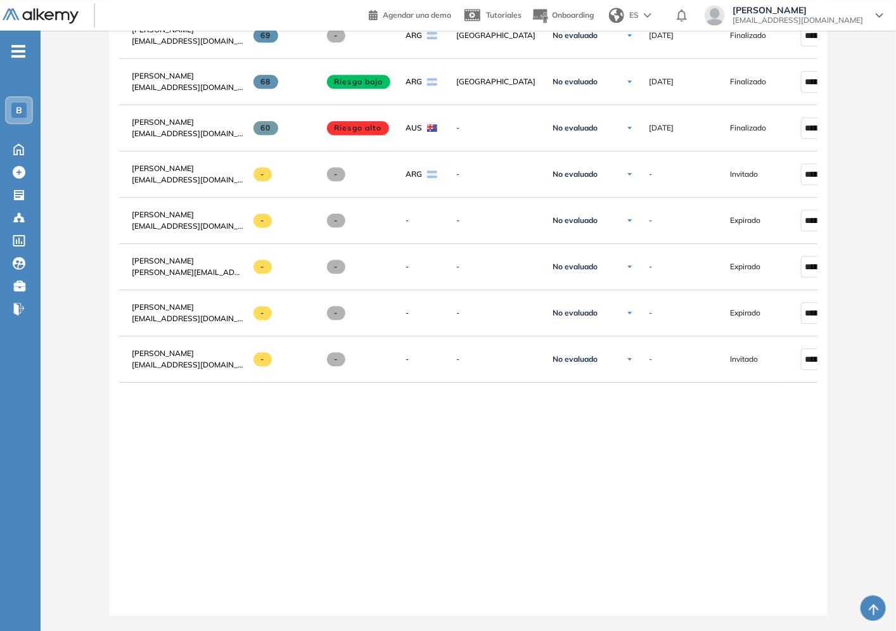
scroll to position [0, 0]
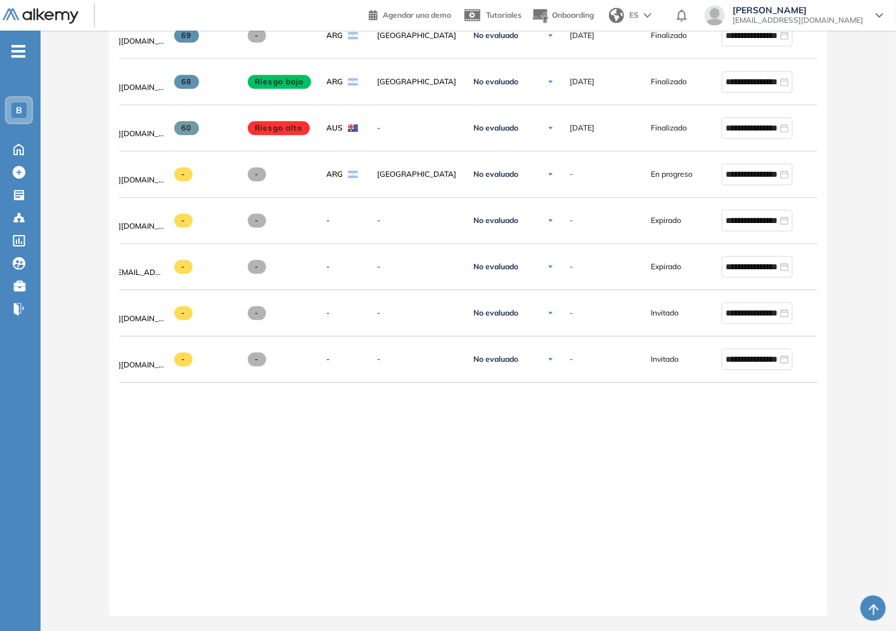
scroll to position [0, 153]
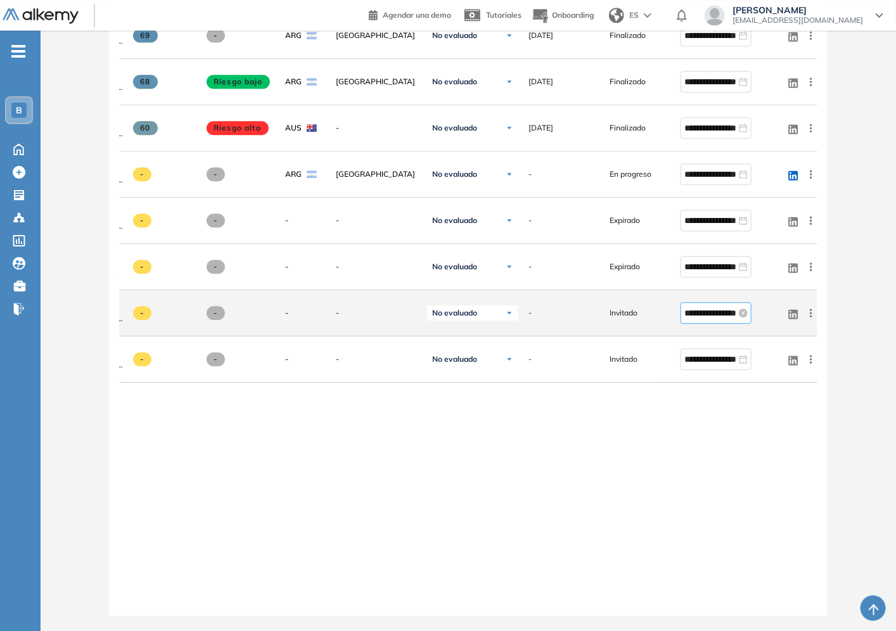
click at [717, 313] on input "**********" at bounding box center [710, 313] width 52 height 14
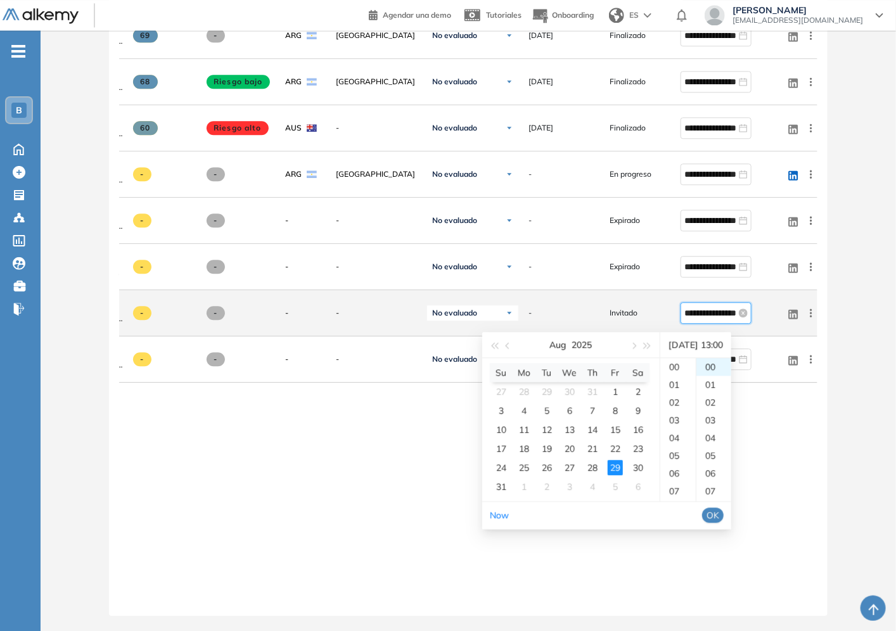
scroll to position [231, 0]
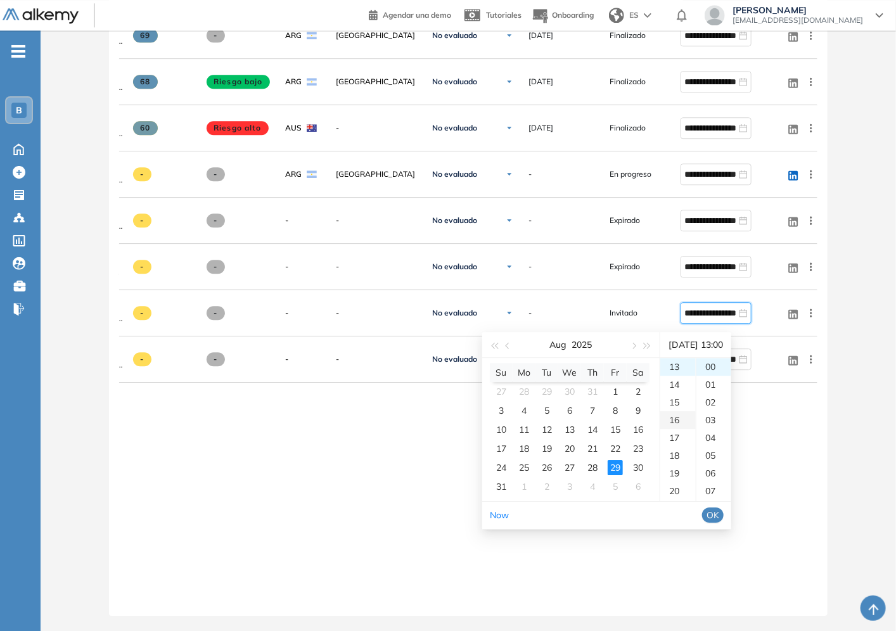
click at [675, 411] on div "16" at bounding box center [677, 420] width 35 height 18
click at [688, 359] on div "16" at bounding box center [677, 368] width 35 height 18
click at [725, 358] on div "00" at bounding box center [713, 367] width 35 height 18
click at [617, 460] on div "29" at bounding box center [615, 467] width 15 height 15
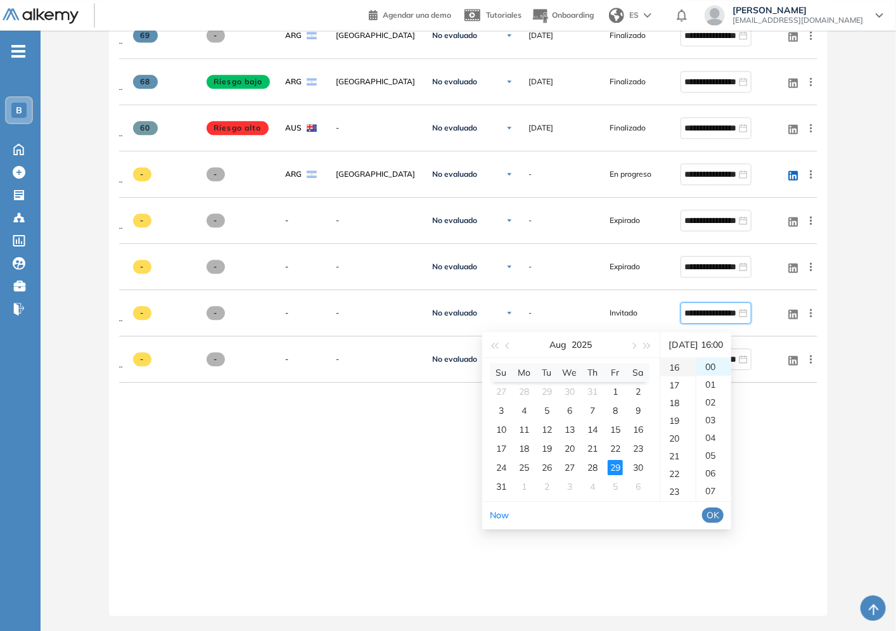
click at [680, 359] on div "16" at bounding box center [677, 368] width 35 height 18
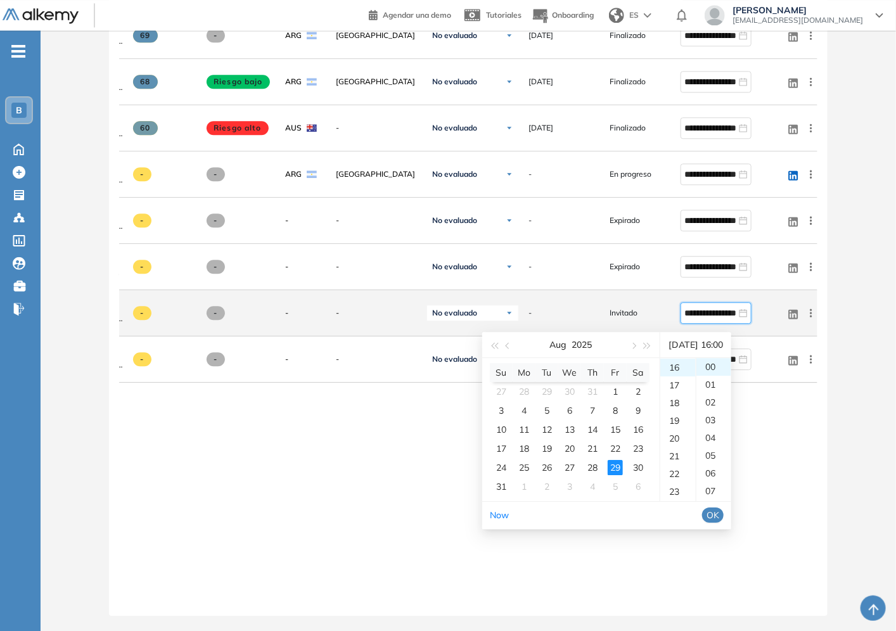
scroll to position [0, 28]
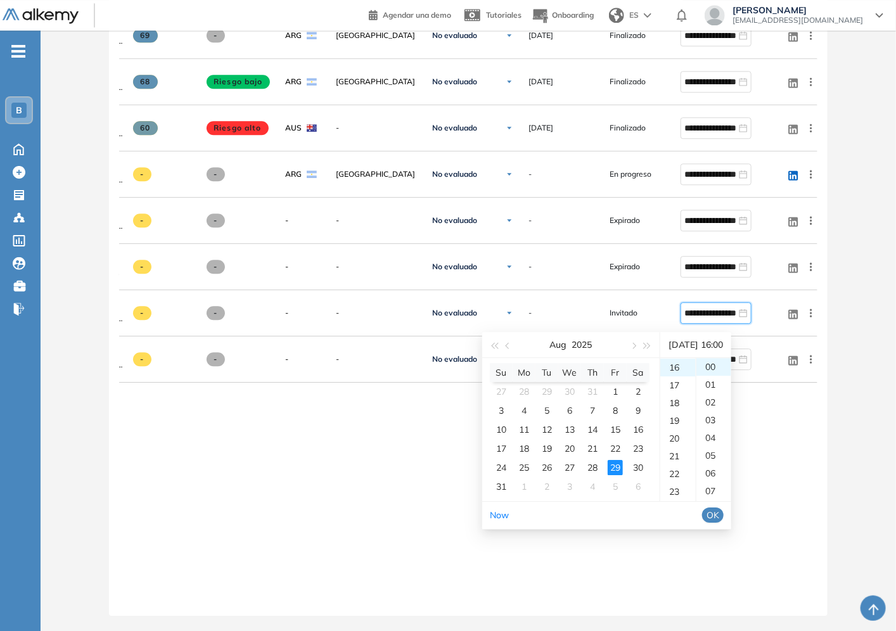
drag, startPoint x: 706, startPoint y: 308, endPoint x: 839, endPoint y: 305, distance: 133.7
click at [719, 508] on span "OK" at bounding box center [712, 515] width 13 height 14
type input "**********"
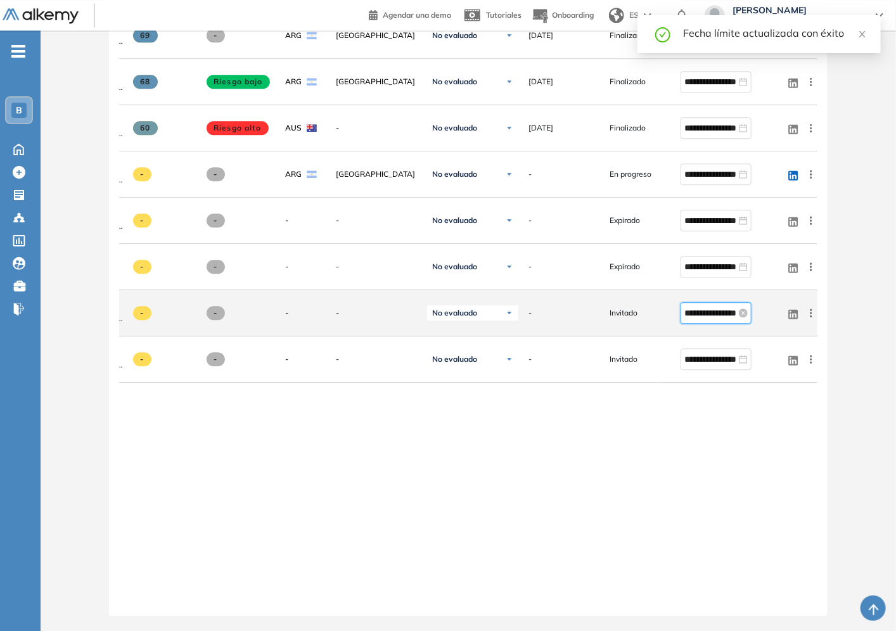
scroll to position [231, 0]
click at [727, 308] on input "**********" at bounding box center [710, 313] width 52 height 14
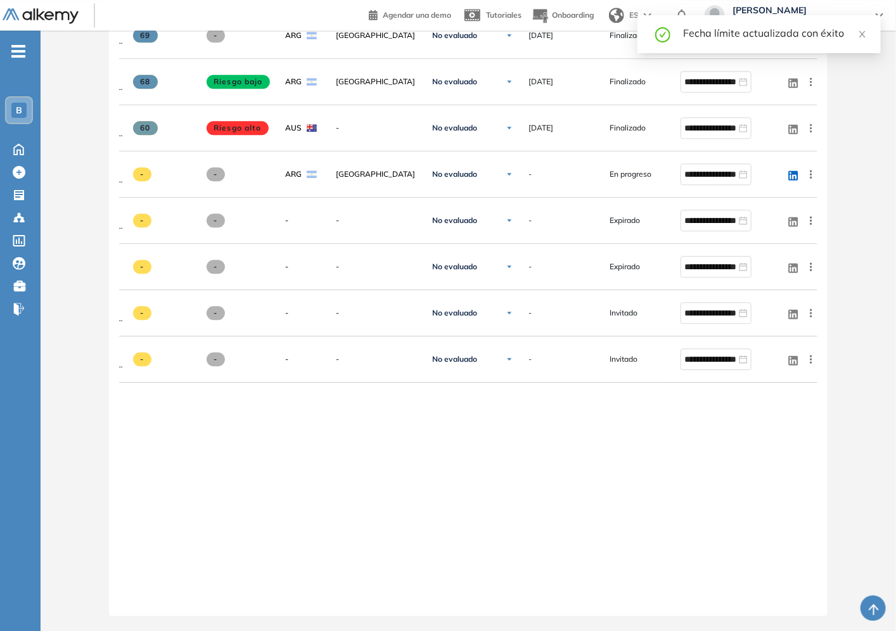
scroll to position [0, 0]
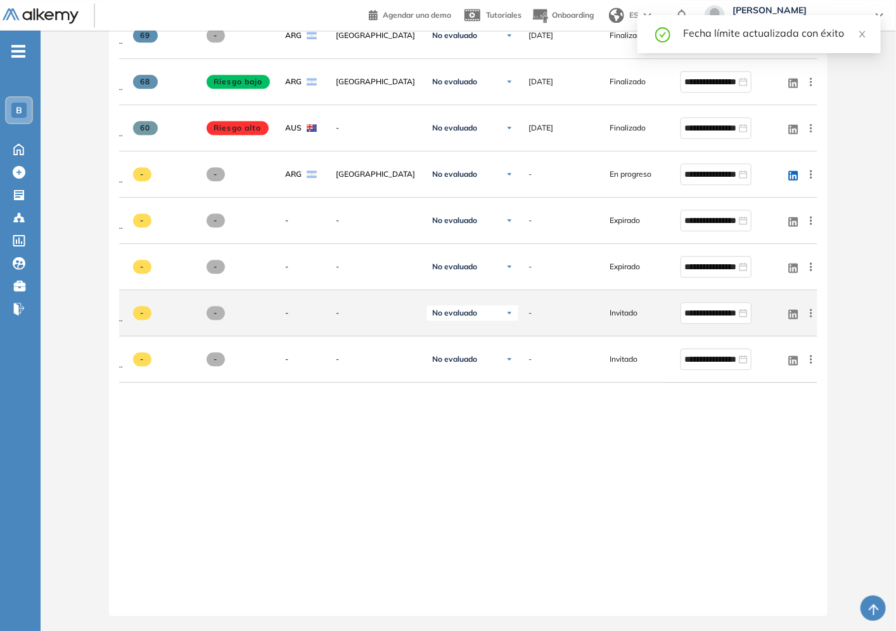
click at [810, 309] on icon at bounding box center [811, 313] width 2 height 8
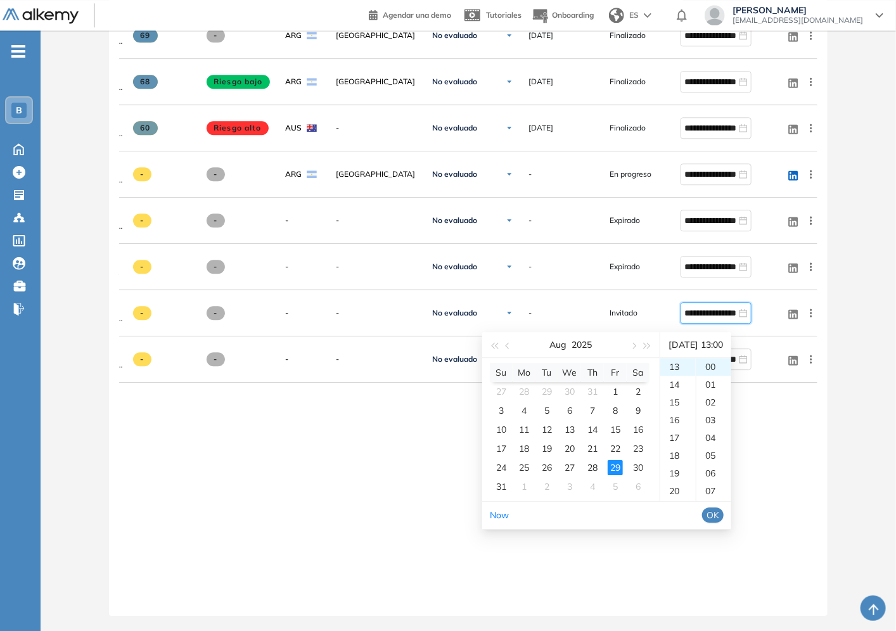
drag, startPoint x: 694, startPoint y: 303, endPoint x: 900, endPoint y: 307, distance: 206.6
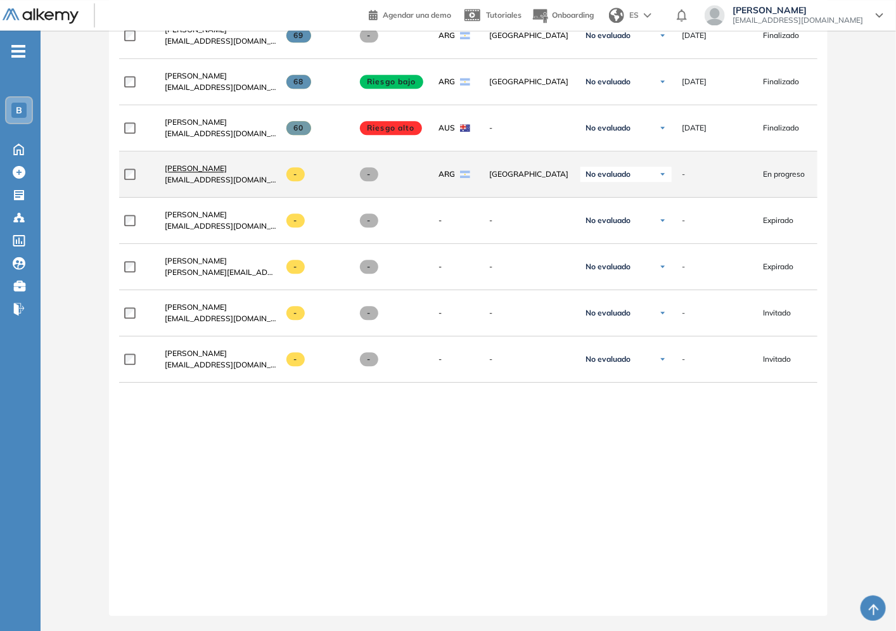
click at [198, 165] on span "[PERSON_NAME]" at bounding box center [196, 168] width 62 height 10
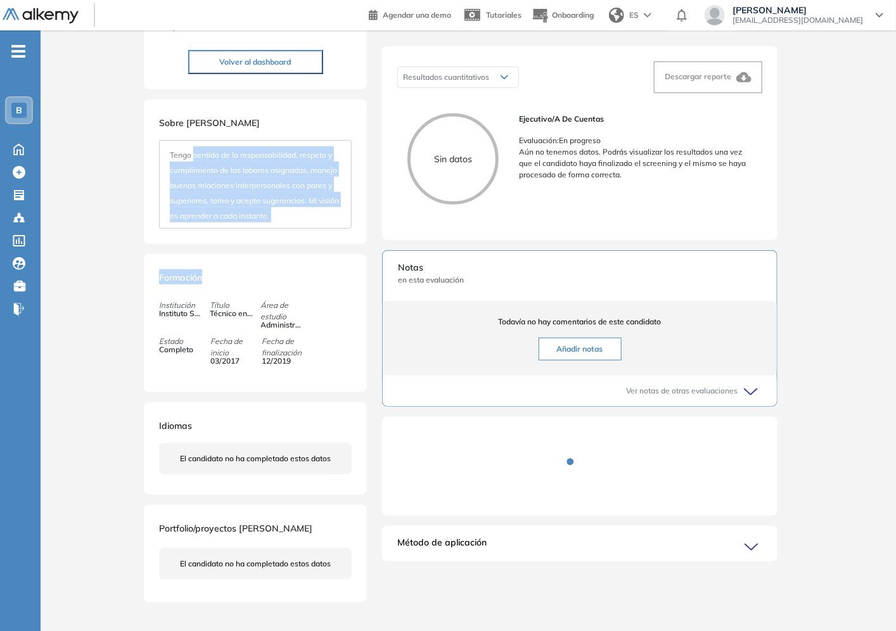
drag, startPoint x: 193, startPoint y: 142, endPoint x: 293, endPoint y: 257, distance: 153.1
click at [286, 260] on div "Magalí Rivero 0 . Ejecutivo/a de Cuentas 1 . Posición de Ejecutivo/a de Cuentas…" at bounding box center [255, 238] width 223 height 727
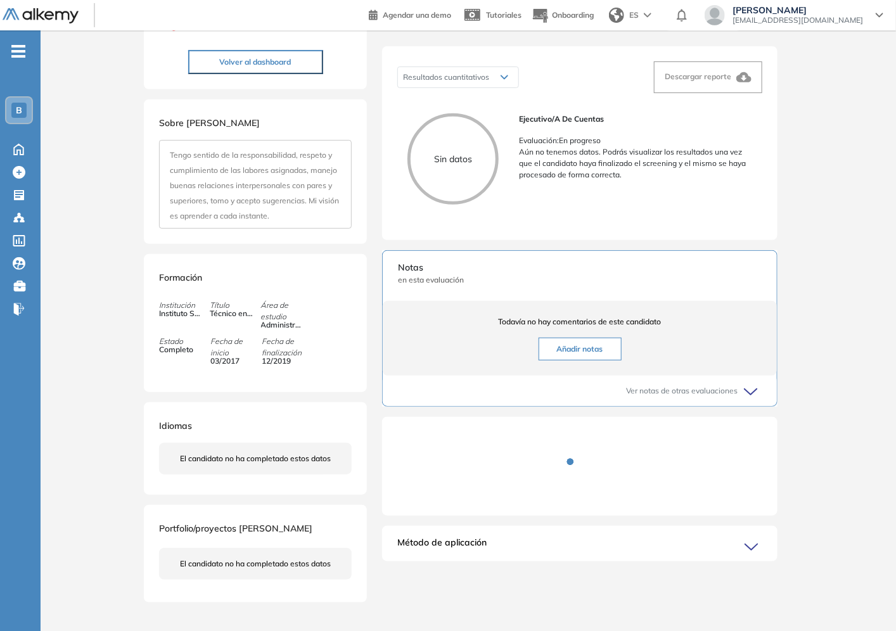
drag, startPoint x: 201, startPoint y: 404, endPoint x: 181, endPoint y: 324, distance: 82.4
click at [200, 396] on div "Magalí Rivero 0 . Ejecutivo/a de Cuentas 1 . Posición de Ejecutivo/a de Cuentas…" at bounding box center [255, 238] width 223 height 727
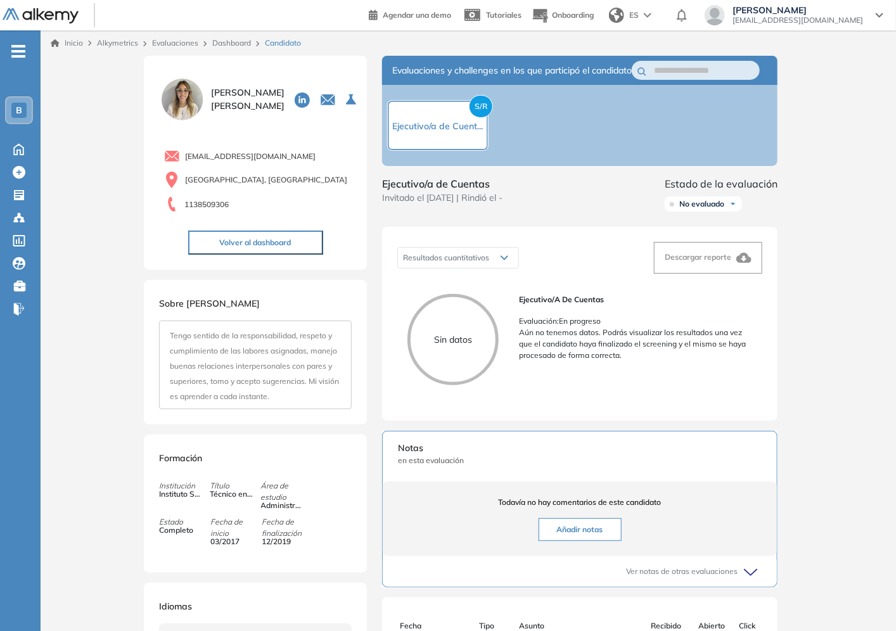
click at [182, 104] on img at bounding box center [182, 99] width 47 height 47
click at [213, 102] on span "Magalí Rivero" at bounding box center [247, 99] width 73 height 27
click at [238, 39] on link "Dashboard" at bounding box center [231, 43] width 39 height 10
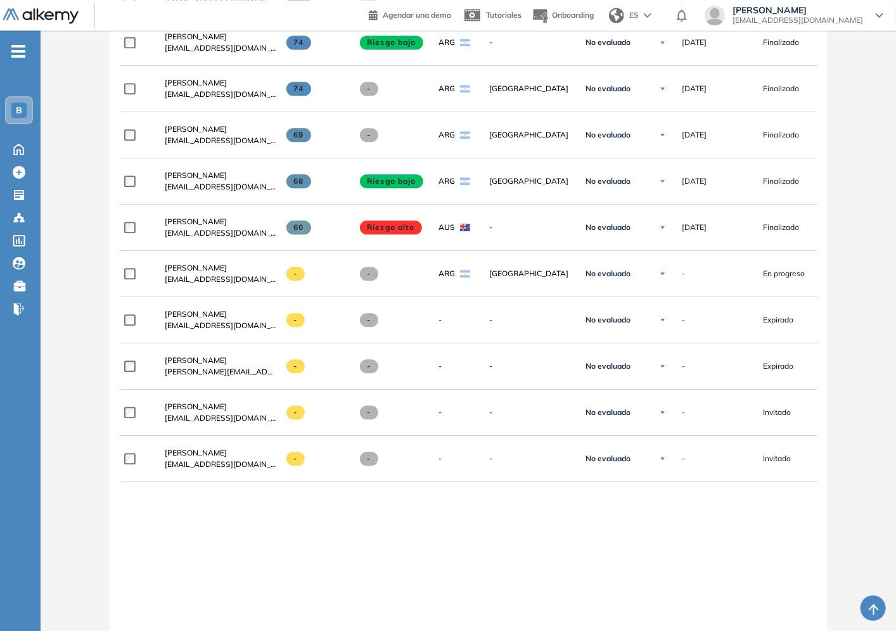
scroll to position [1306, 0]
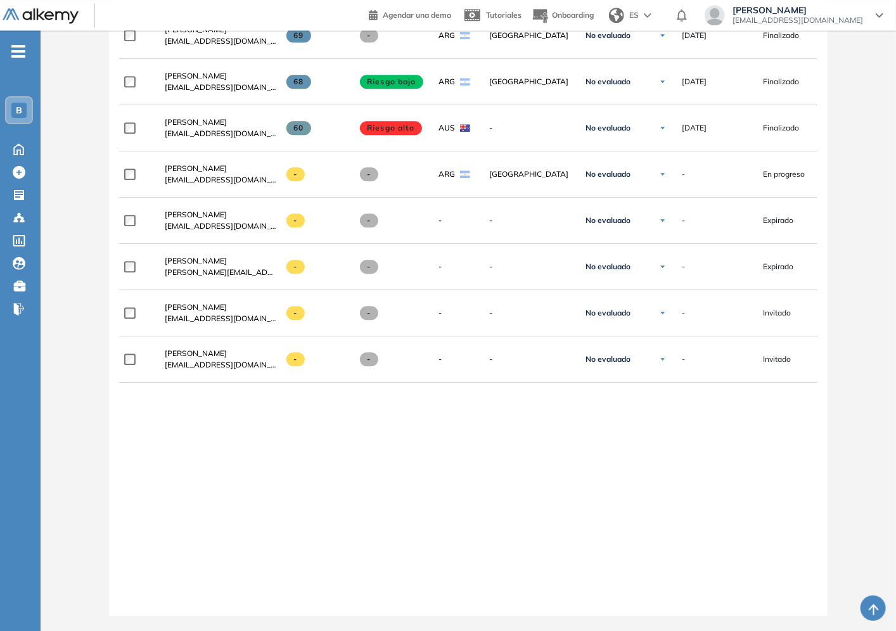
drag, startPoint x: 607, startPoint y: 599, endPoint x: 788, endPoint y: 604, distance: 181.3
click at [788, 604] on div at bounding box center [468, 601] width 698 height 10
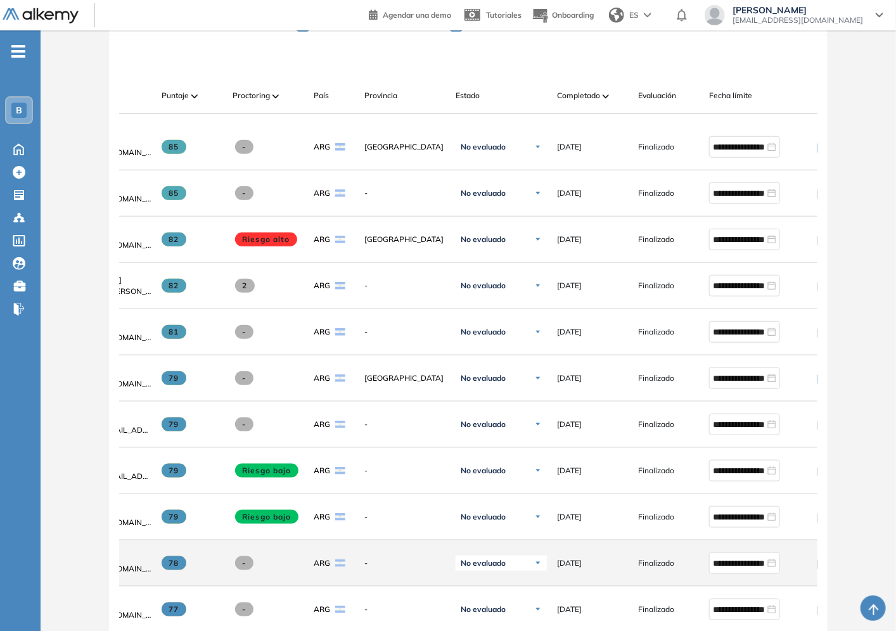
scroll to position [0, 0]
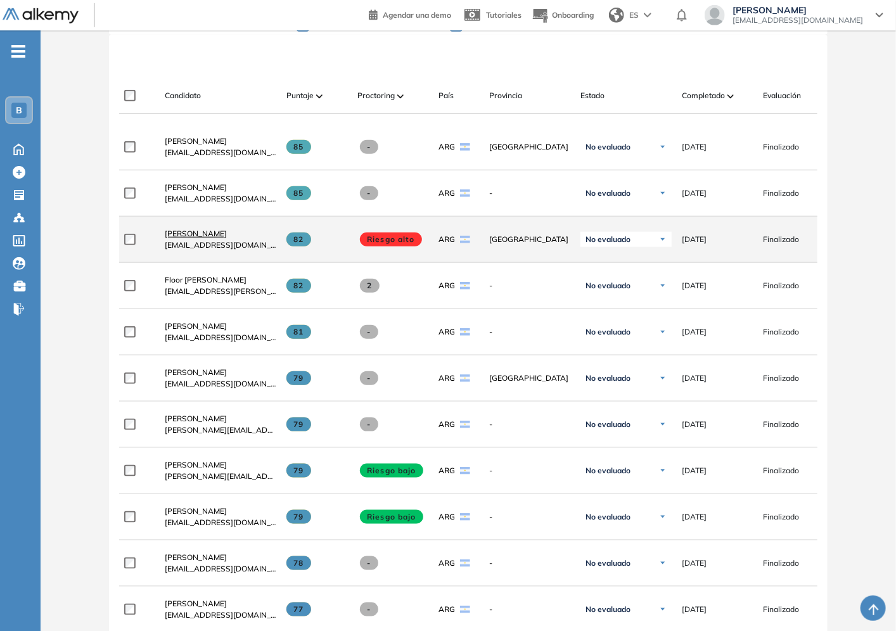
click at [193, 238] on span "[PERSON_NAME]" at bounding box center [196, 234] width 62 height 10
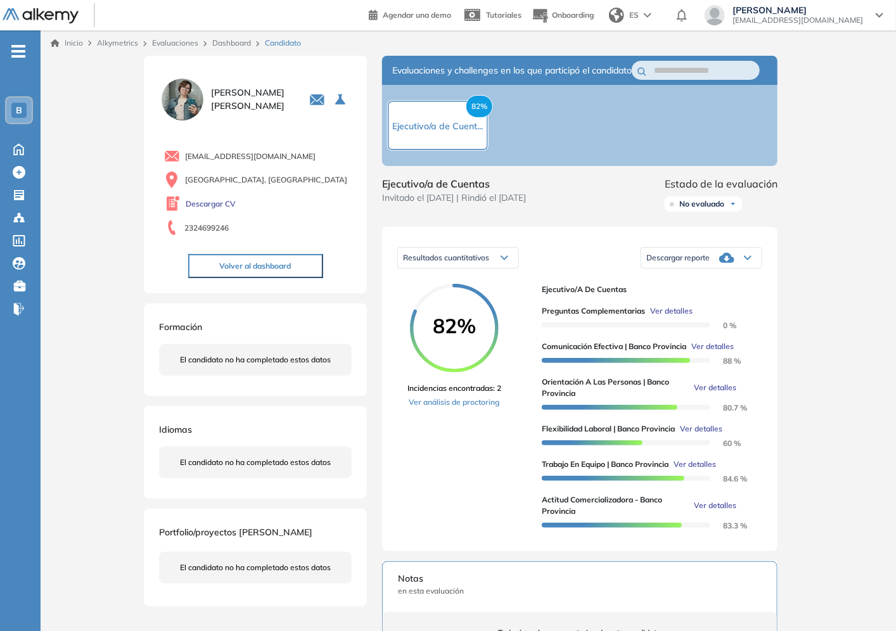
click at [462, 422] on div "82% Incidencias encontradas: 2 Ver análisis de proctoring" at bounding box center [469, 410] width 124 height 252
click at [462, 408] on link "Ver análisis de proctoring" at bounding box center [454, 402] width 94 height 11
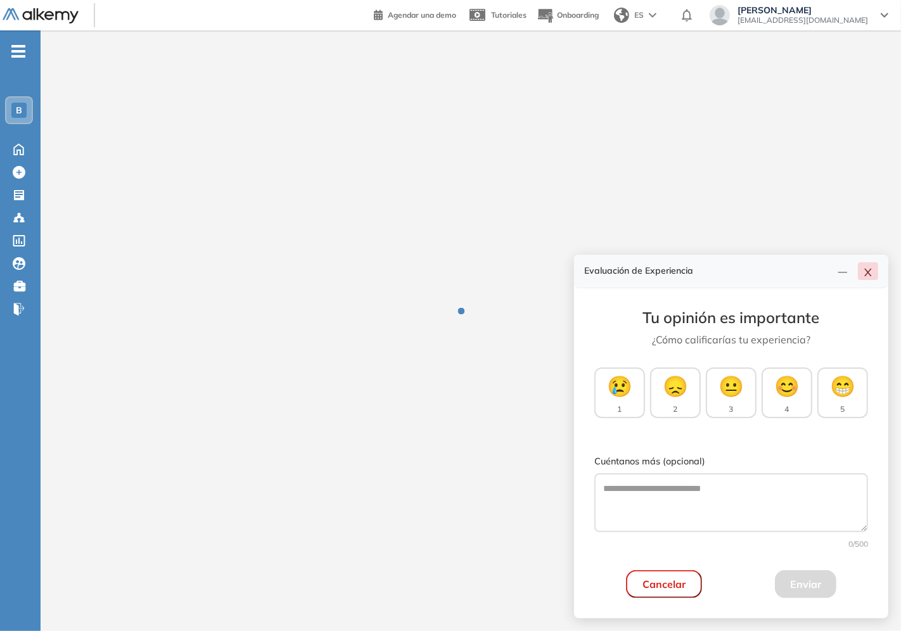
click at [871, 274] on icon "close" at bounding box center [868, 272] width 10 height 10
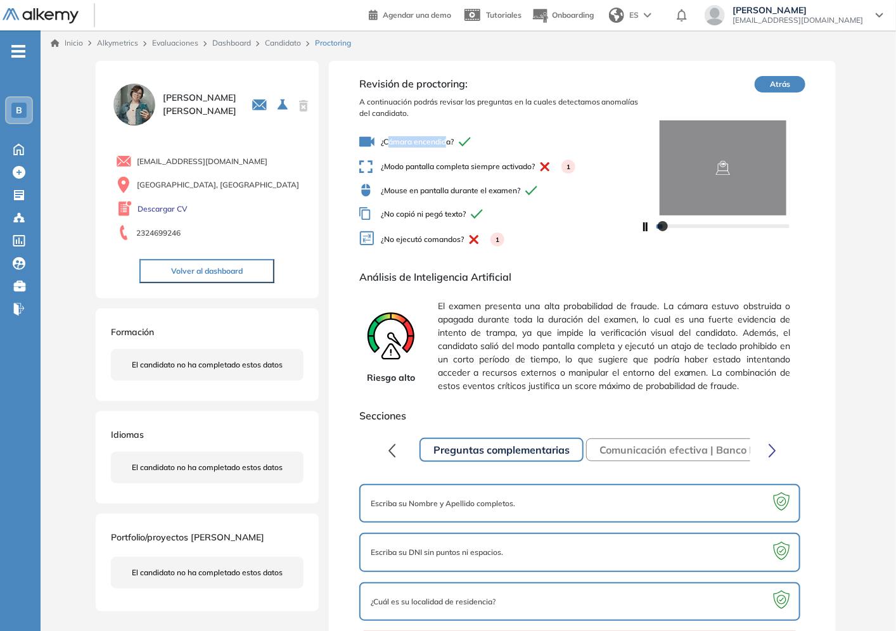
drag, startPoint x: 388, startPoint y: 146, endPoint x: 451, endPoint y: 141, distance: 62.9
click at [451, 141] on span "¿Cámara encendida?" at bounding box center [499, 141] width 281 height 15
click at [717, 180] on img at bounding box center [723, 167] width 165 height 95
drag, startPoint x: 863, startPoint y: 232, endPoint x: 871, endPoint y: 219, distance: 15.6
click at [865, 230] on div "Melina Ubino 0 . Ejecutivo/a de Cuentas 1 . Posición de Ejecutivo/a de Cuentas …" at bounding box center [468, 374] width 855 height 636
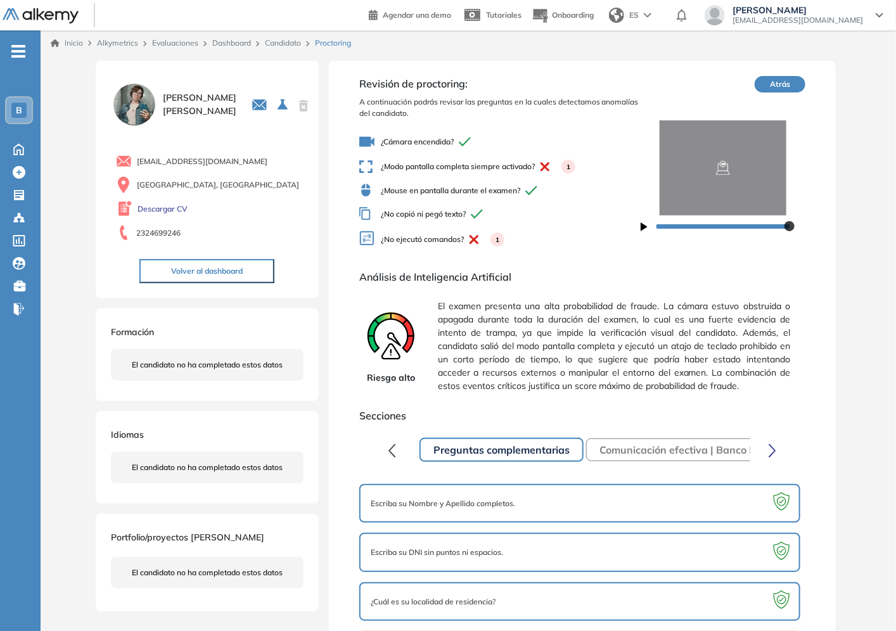
drag, startPoint x: 409, startPoint y: 174, endPoint x: 388, endPoint y: 165, distance: 22.7
click at [405, 173] on div "¿Cámara encendida? ¿Modo pantalla completa siempre activado? 1 ¿Mouse en pantal…" at bounding box center [499, 191] width 281 height 125
drag, startPoint x: 388, startPoint y: 165, endPoint x: 506, endPoint y: 171, distance: 117.3
click at [507, 157] on div "¿Cámara encendida? ¿Modo pantalla completa siempre activado? 1 ¿Mouse en pantal…" at bounding box center [499, 191] width 281 height 125
click at [483, 162] on span "¿Modo pantalla completa siempre activado? 1" at bounding box center [499, 167] width 281 height 14
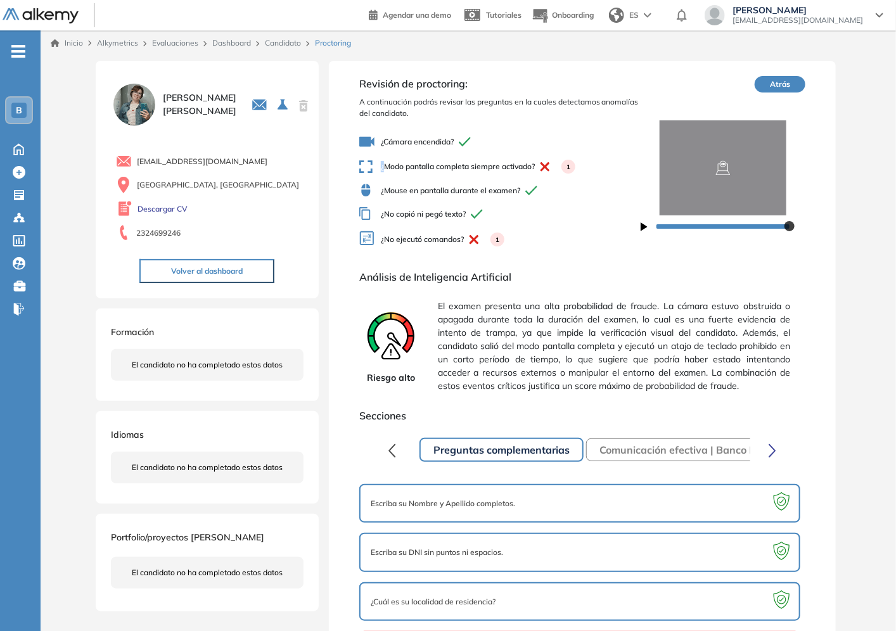
drag, startPoint x: 384, startPoint y: 168, endPoint x: 478, endPoint y: 153, distance: 95.5
click at [478, 153] on div "¿Cámara encendida? ¿Modo pantalla completa siempre activado? 1 ¿Mouse en pantal…" at bounding box center [499, 191] width 281 height 125
drag, startPoint x: 338, startPoint y: 225, endPoint x: 347, endPoint y: 225, distance: 8.9
click at [346, 225] on div "Revisión de proctoring: A continuación podrás revisar las preguntas en la cuale…" at bounding box center [582, 374] width 507 height 626
drag, startPoint x: 396, startPoint y: 248, endPoint x: 410, endPoint y: 244, distance: 14.4
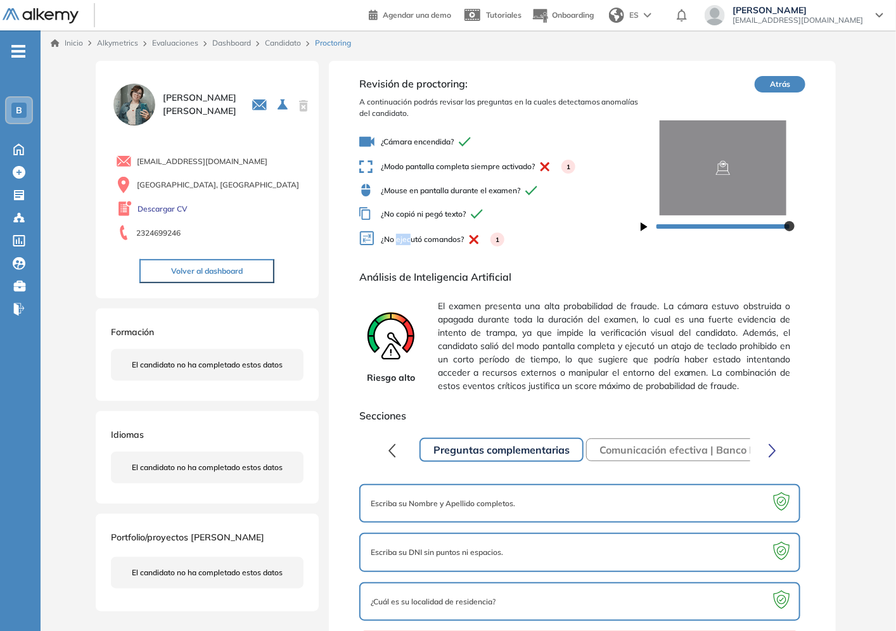
click at [410, 244] on span "¿No ejecutó comandos? 1" at bounding box center [499, 240] width 281 height 18
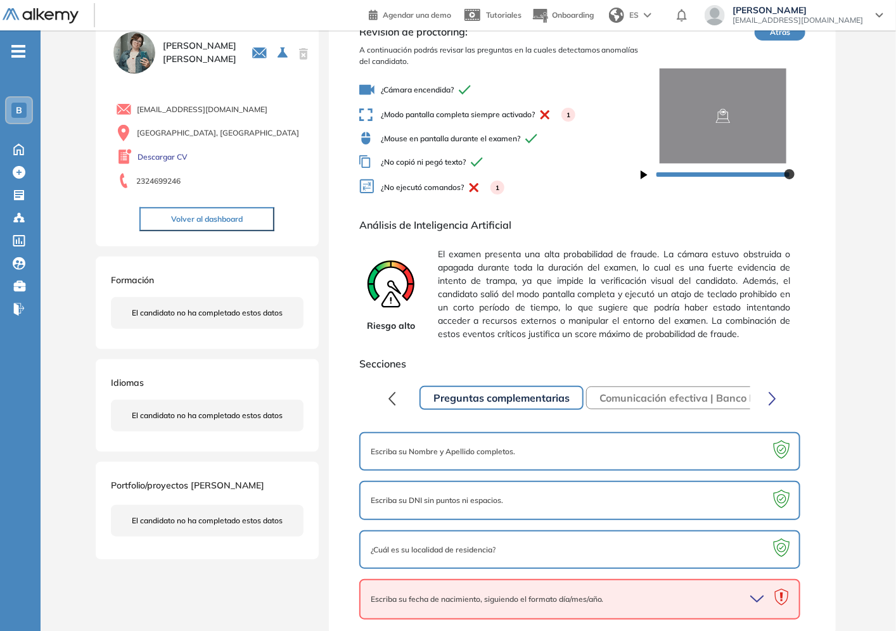
drag, startPoint x: 477, startPoint y: 593, endPoint x: 524, endPoint y: 585, distance: 47.6
click at [480, 594] on span "Escriba su fecha de nacimiento, siguiendo el formato día/mes/año." at bounding box center [487, 599] width 233 height 11
click at [759, 597] on icon "button" at bounding box center [759, 599] width 18 height 18
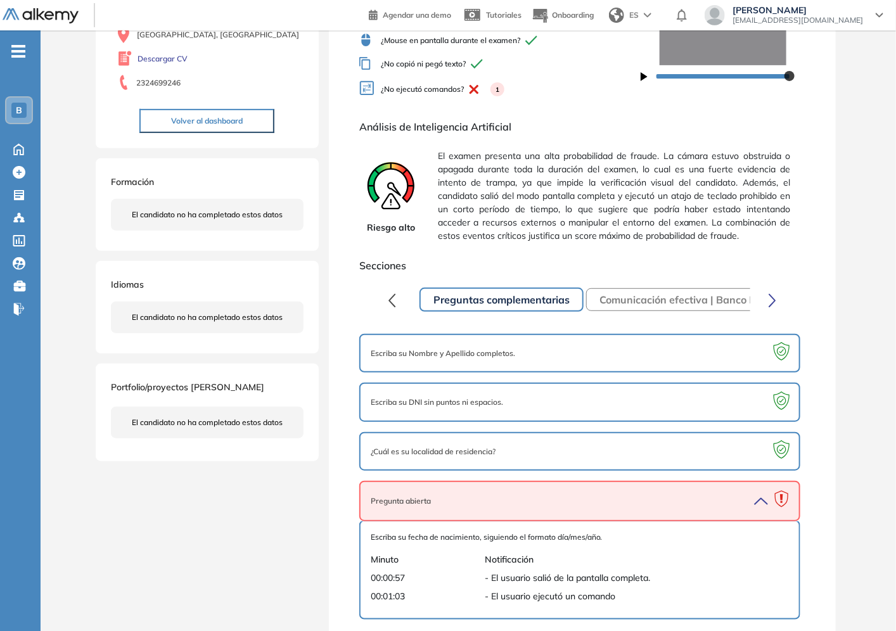
scroll to position [0, 0]
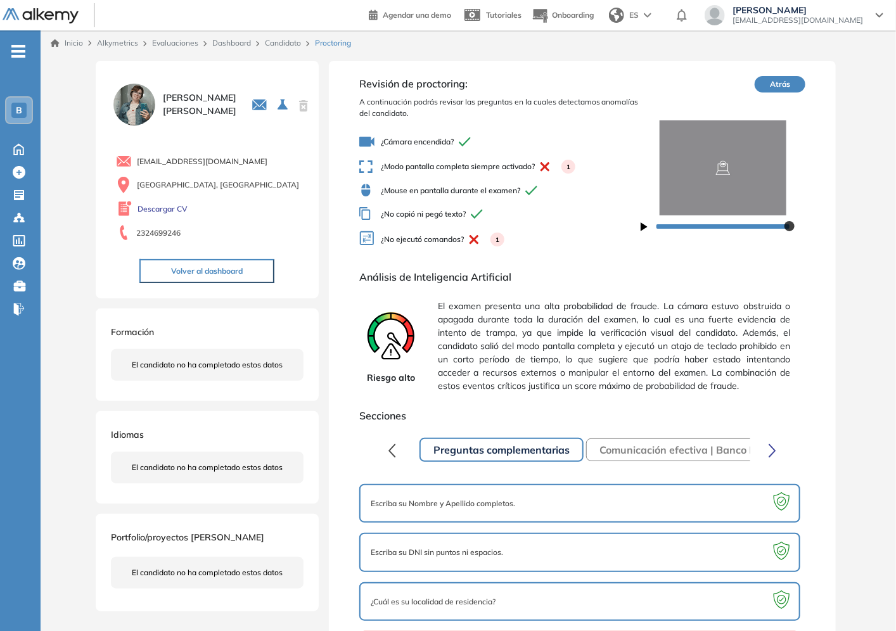
click at [644, 226] on icon "button" at bounding box center [644, 226] width 7 height 9
click at [286, 41] on link "Candidato" at bounding box center [283, 43] width 36 height 10
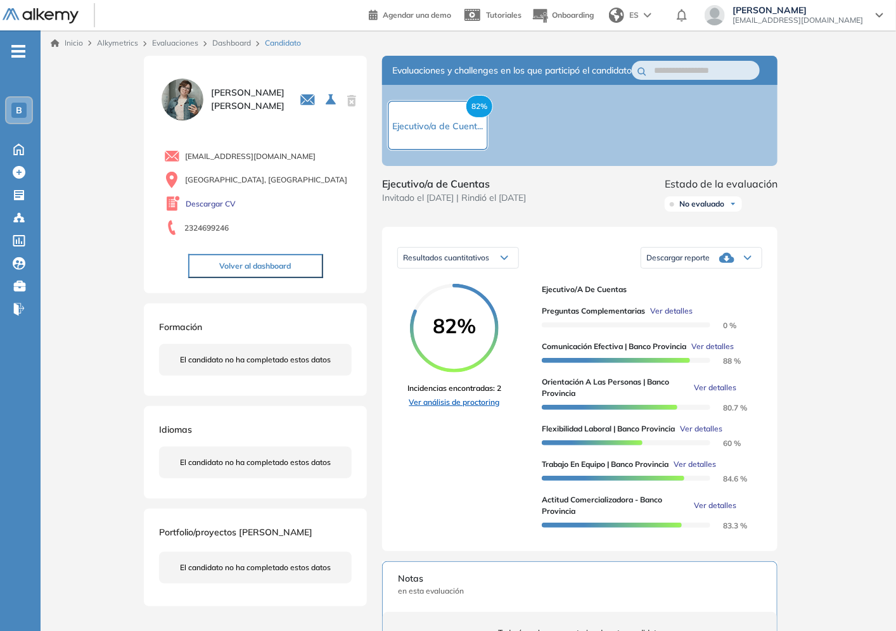
click at [450, 408] on link "Ver análisis de proctoring" at bounding box center [454, 402] width 94 height 11
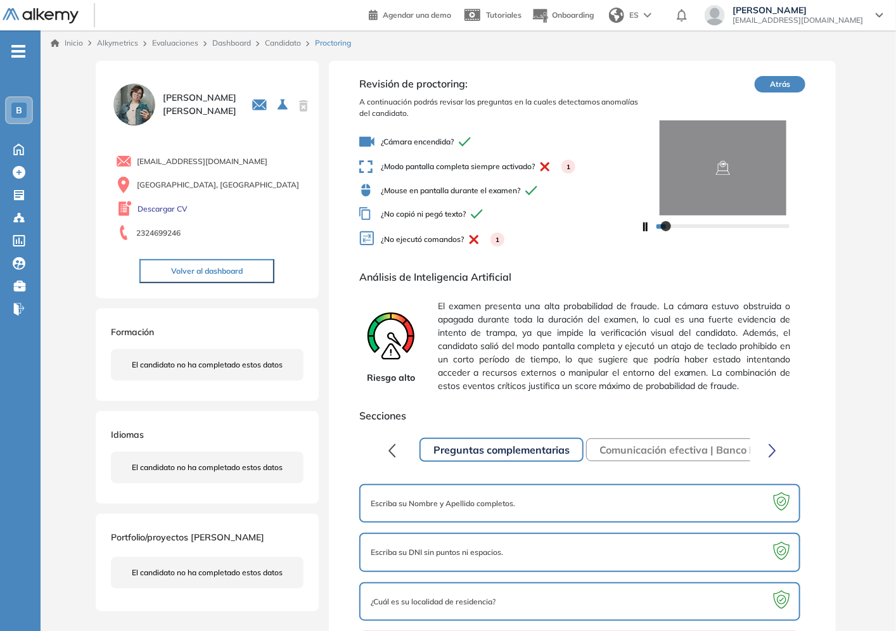
click at [572, 167] on div "1" at bounding box center [568, 167] width 14 height 14
click at [699, 180] on img at bounding box center [723, 167] width 165 height 95
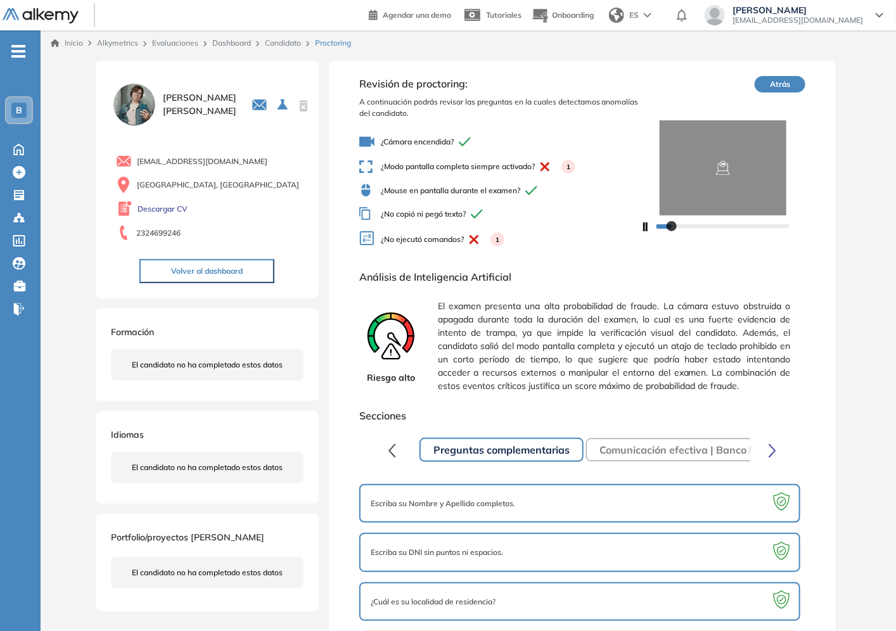
click at [408, 148] on span "¿Cámara encendida?" at bounding box center [499, 141] width 281 height 15
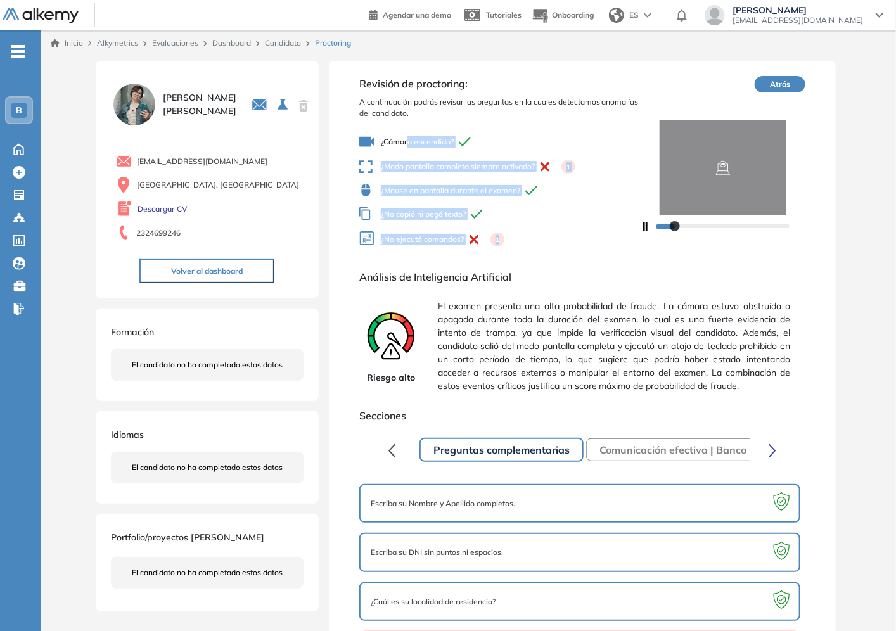
drag, startPoint x: 408, startPoint y: 140, endPoint x: 606, endPoint y: 260, distance: 232.0
click at [607, 260] on div "Revisión de proctoring: A continuación podrás revisar las preguntas en la cuale…" at bounding box center [582, 374] width 507 height 626
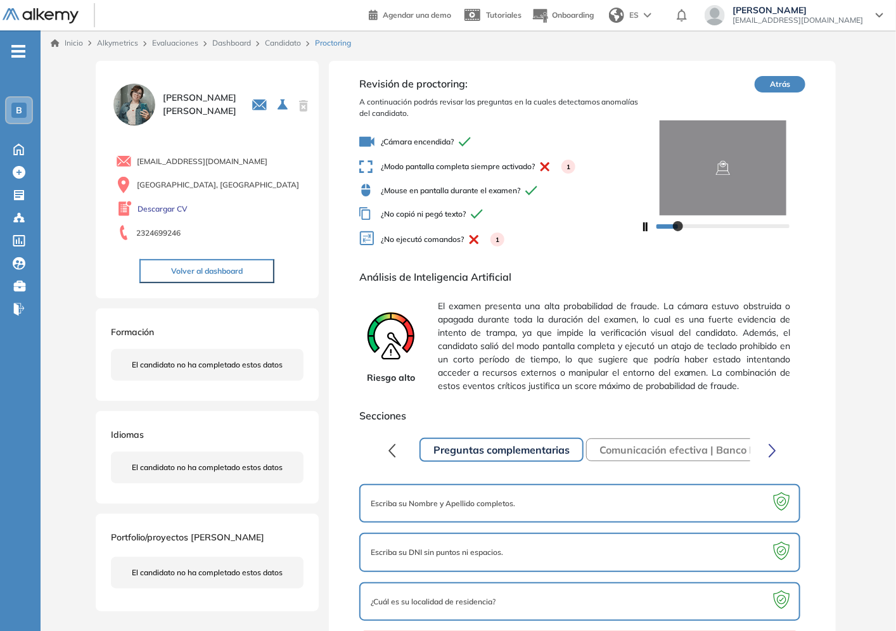
click at [518, 262] on div "Revisión de proctoring: A continuación podrás revisar las preguntas en la cuale…" at bounding box center [582, 374] width 507 height 626
drag, startPoint x: 455, startPoint y: 146, endPoint x: 480, endPoint y: 150, distance: 25.1
click at [480, 150] on div "¿Cámara encendida? ¿Modo pantalla completa siempre activado? 1 ¿Mouse en pantal…" at bounding box center [499, 191] width 281 height 125
drag, startPoint x: 480, startPoint y: 150, endPoint x: 555, endPoint y: 313, distance: 179.4
click at [479, 151] on div "¿Cámara encendida? ¿Modo pantalla completa siempre activado? 1 ¿Mouse en pantal…" at bounding box center [499, 191] width 281 height 125
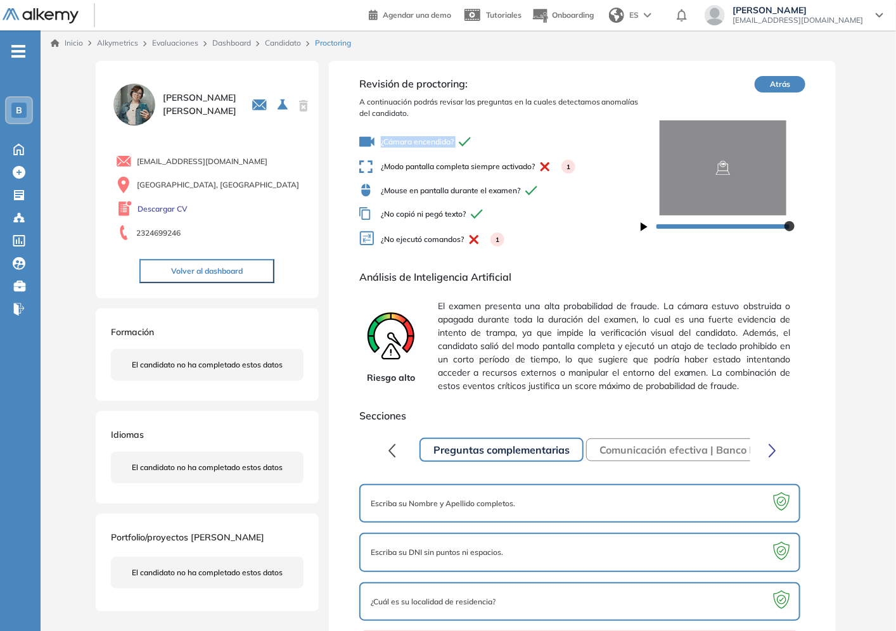
click at [234, 41] on link "Dashboard" at bounding box center [231, 43] width 39 height 10
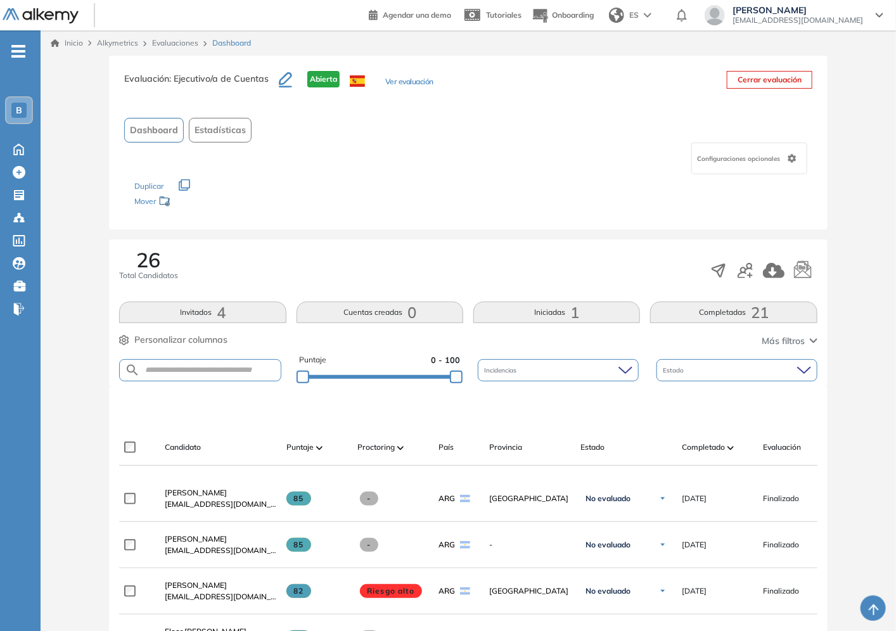
scroll to position [211, 0]
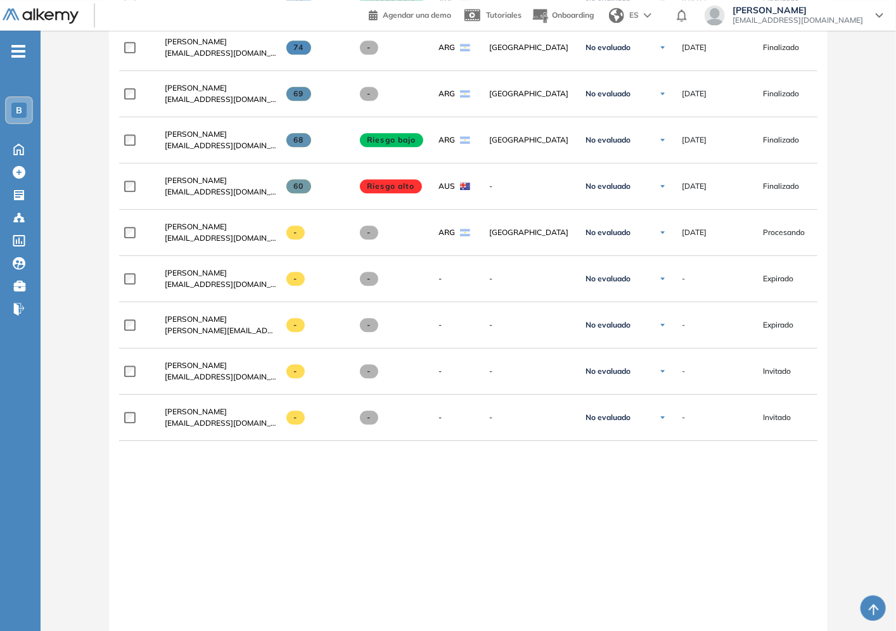
scroll to position [1306, 0]
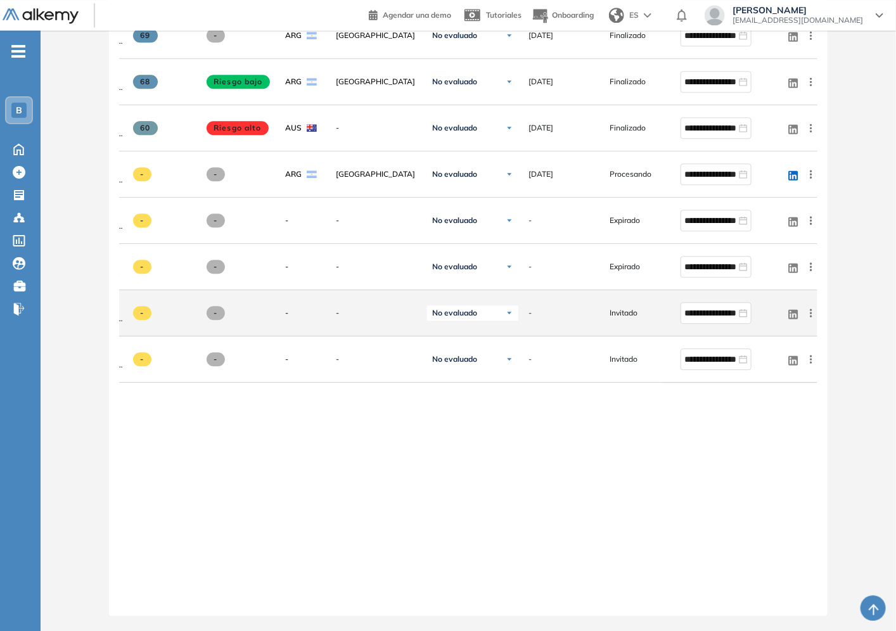
click at [812, 311] on icon at bounding box center [811, 313] width 2 height 8
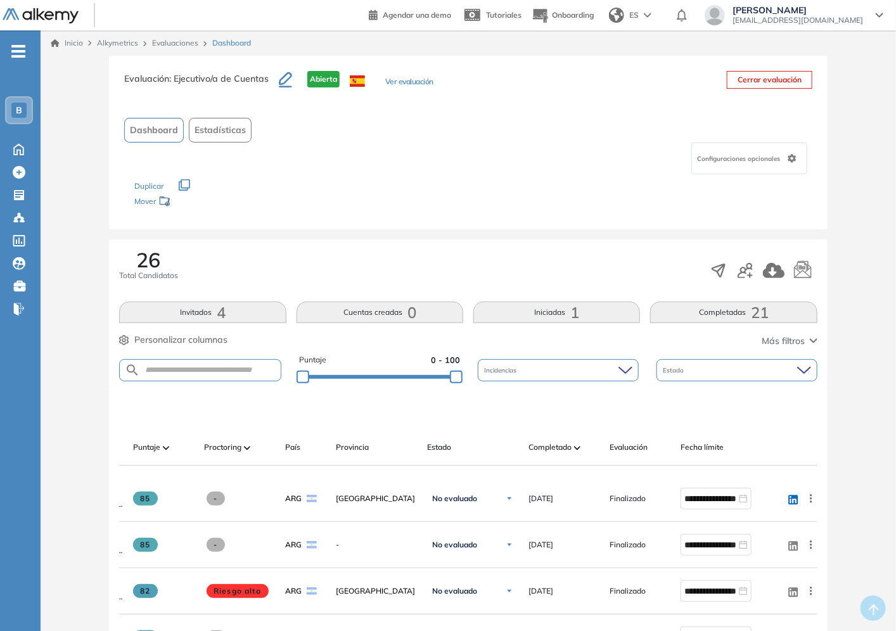
click at [769, 160] on span "Configuraciones opcionales" at bounding box center [740, 159] width 86 height 10
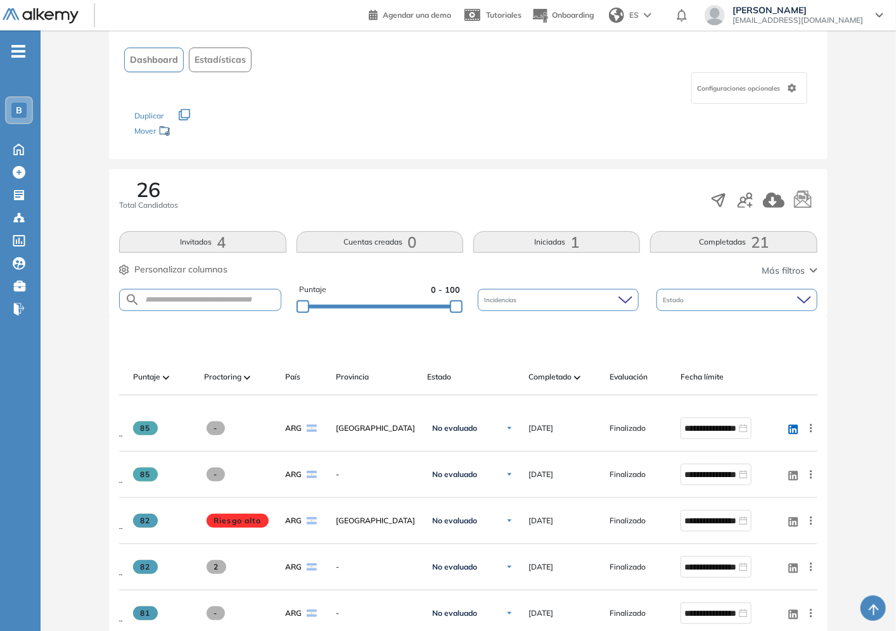
scroll to position [141, 0]
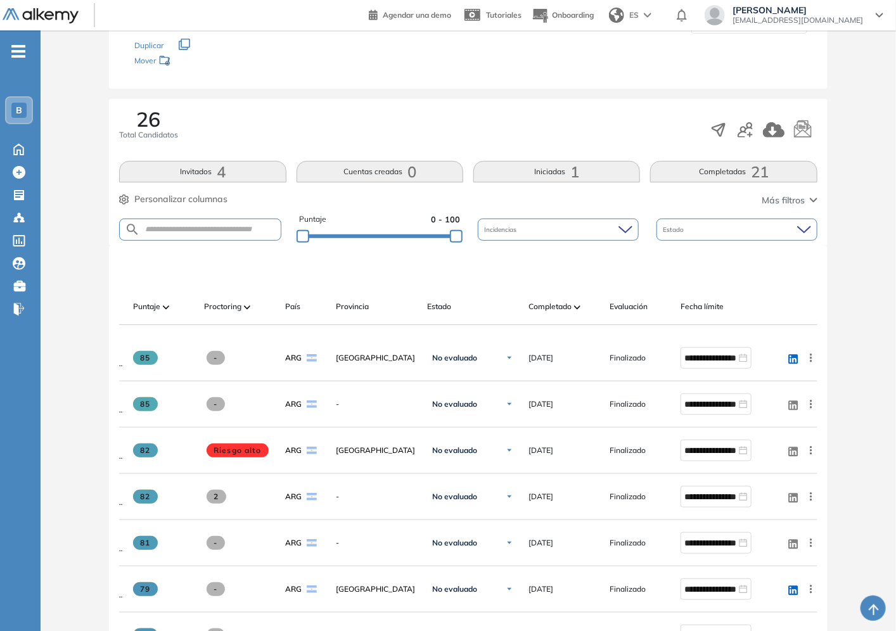
click at [186, 197] on span "Personalizar columnas" at bounding box center [180, 199] width 93 height 13
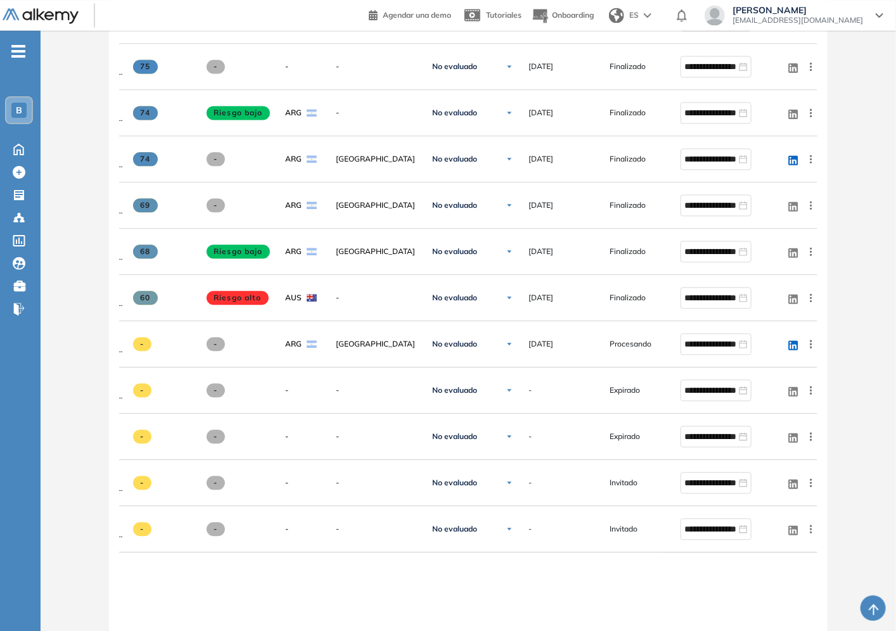
scroll to position [1267, 0]
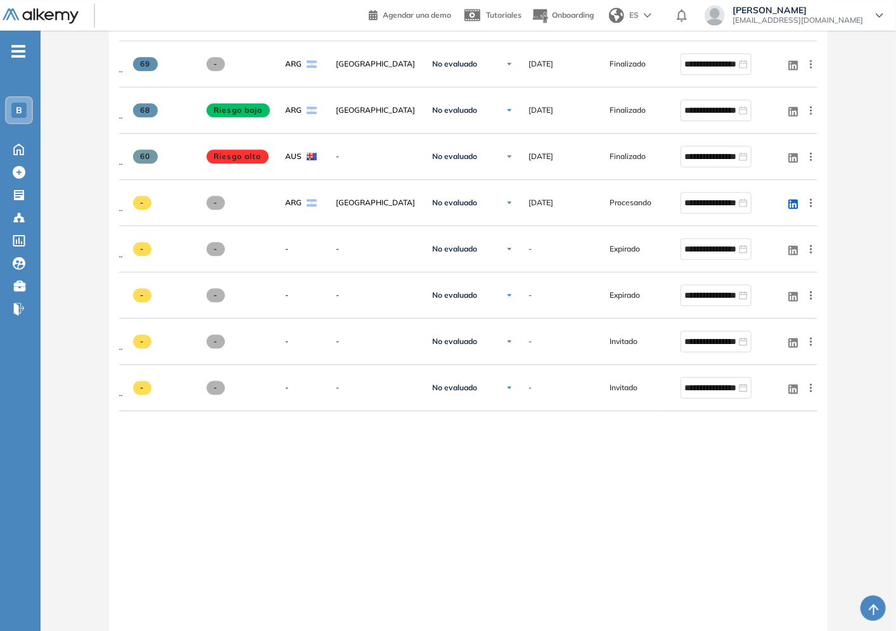
drag, startPoint x: 686, startPoint y: 554, endPoint x: 593, endPoint y: 577, distance: 95.1
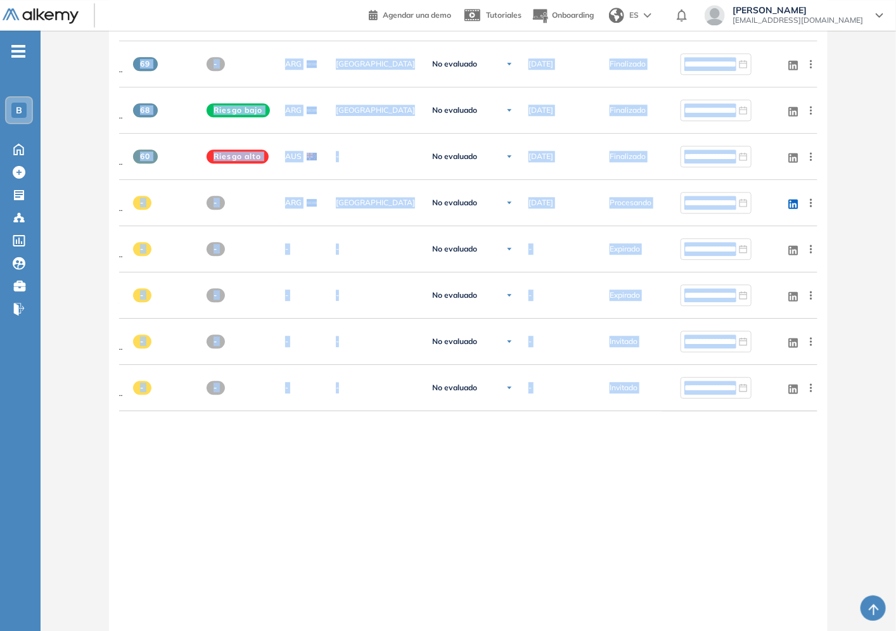
drag, startPoint x: 613, startPoint y: 547, endPoint x: 0, endPoint y: 523, distance: 613.1
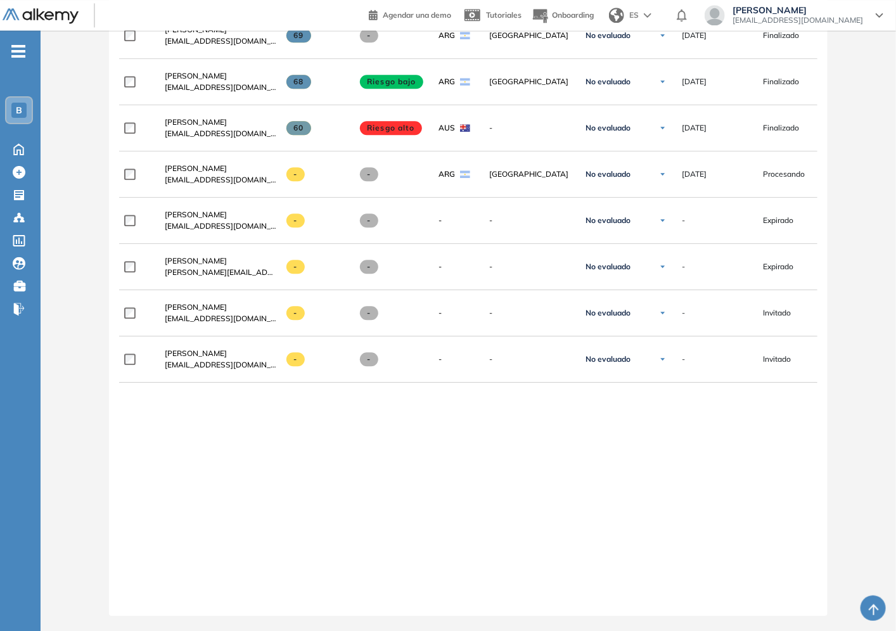
scroll to position [0, 153]
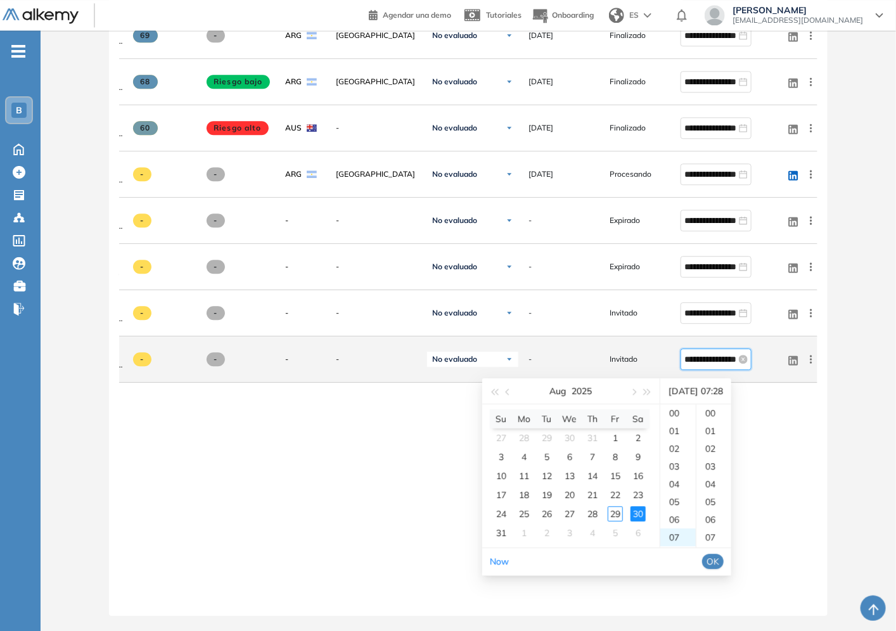
click at [714, 352] on input "**********" at bounding box center [710, 359] width 52 height 14
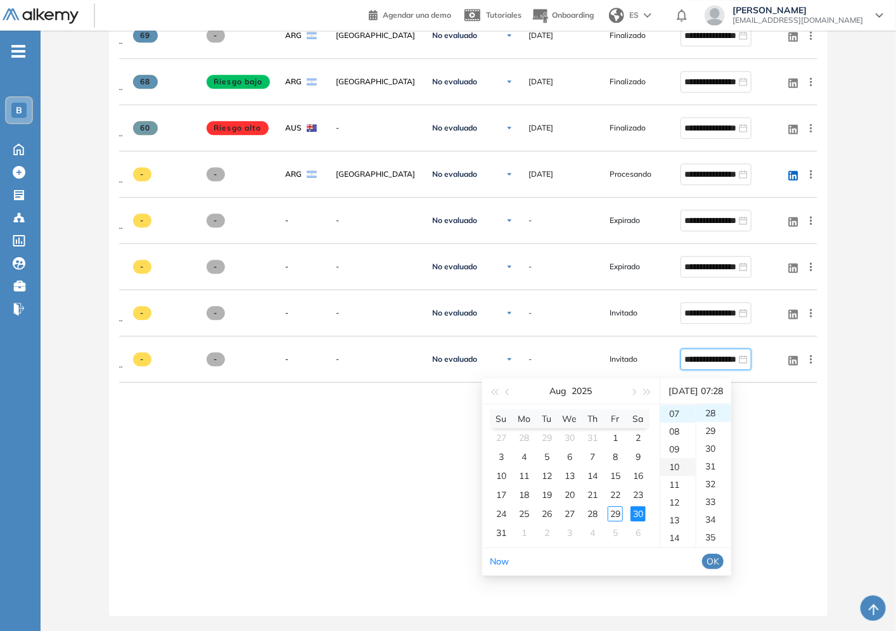
click at [679, 458] on div "10" at bounding box center [677, 467] width 35 height 18
click at [724, 404] on div "00" at bounding box center [713, 413] width 35 height 18
click at [719, 554] on span "OK" at bounding box center [712, 561] width 13 height 14
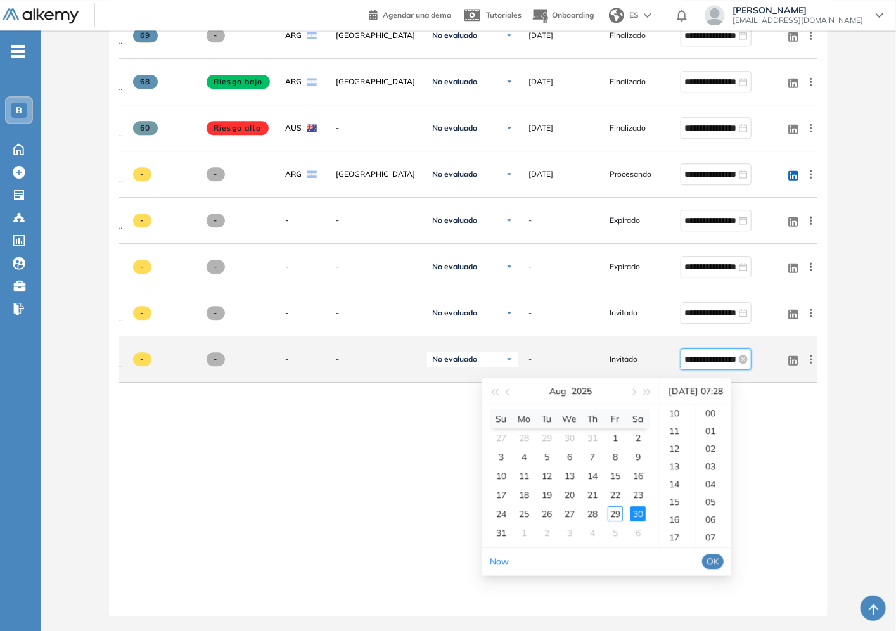
click at [706, 355] on input "**********" at bounding box center [710, 359] width 52 height 14
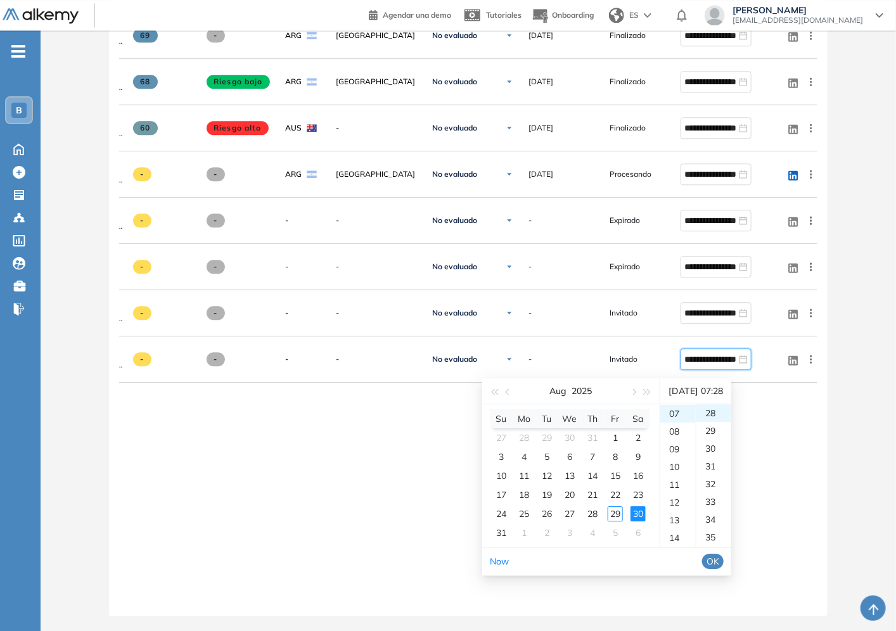
scroll to position [165, 0]
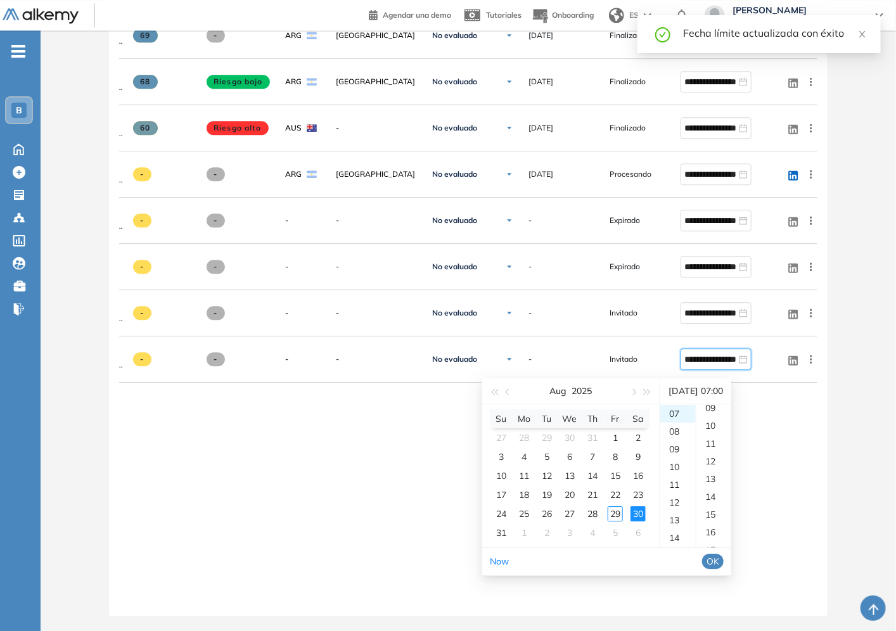
click at [726, 378] on div "[DATE] 07:00" at bounding box center [695, 390] width 61 height 25
click at [726, 381] on div "[DATE] 07:00" at bounding box center [695, 390] width 61 height 25
drag, startPoint x: 726, startPoint y: 381, endPoint x: 734, endPoint y: 385, distance: 8.2
click at [726, 383] on div "[DATE] 07:00" at bounding box center [695, 390] width 61 height 25
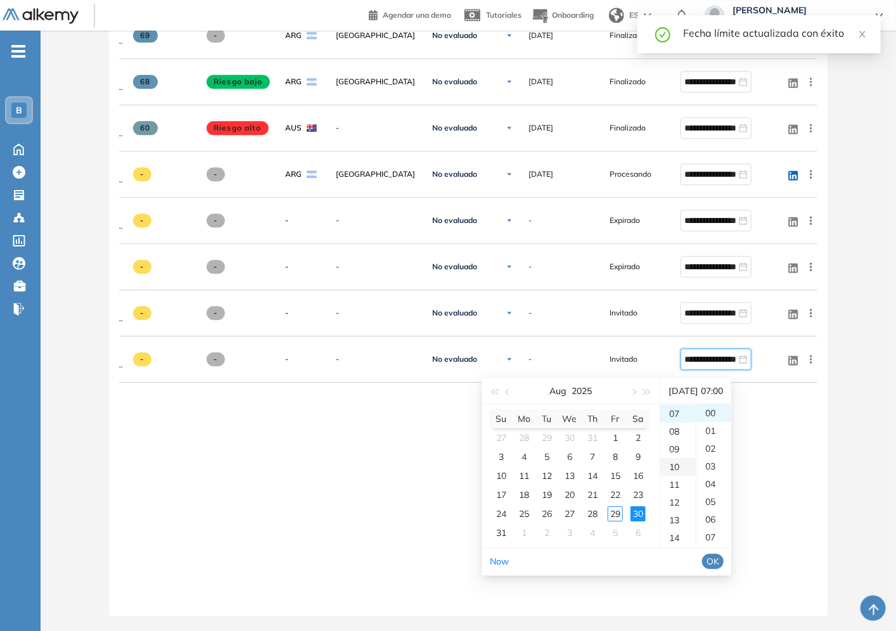
click at [679, 458] on div "10" at bounding box center [677, 467] width 35 height 18
click at [726, 378] on div "[DATE] 10:00" at bounding box center [695, 390] width 61 height 25
click at [719, 555] on span "OK" at bounding box center [712, 561] width 13 height 14
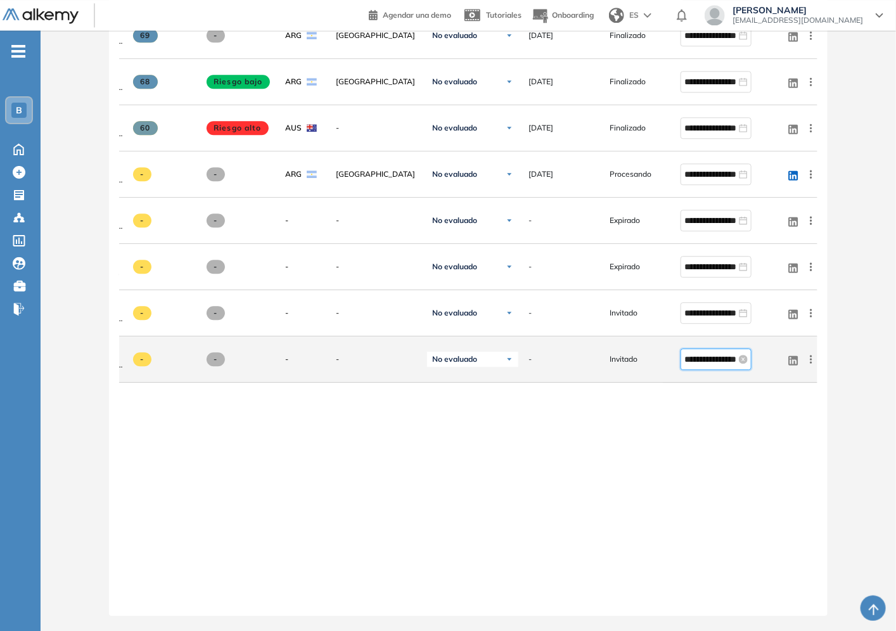
click at [711, 355] on input "**********" at bounding box center [710, 359] width 52 height 14
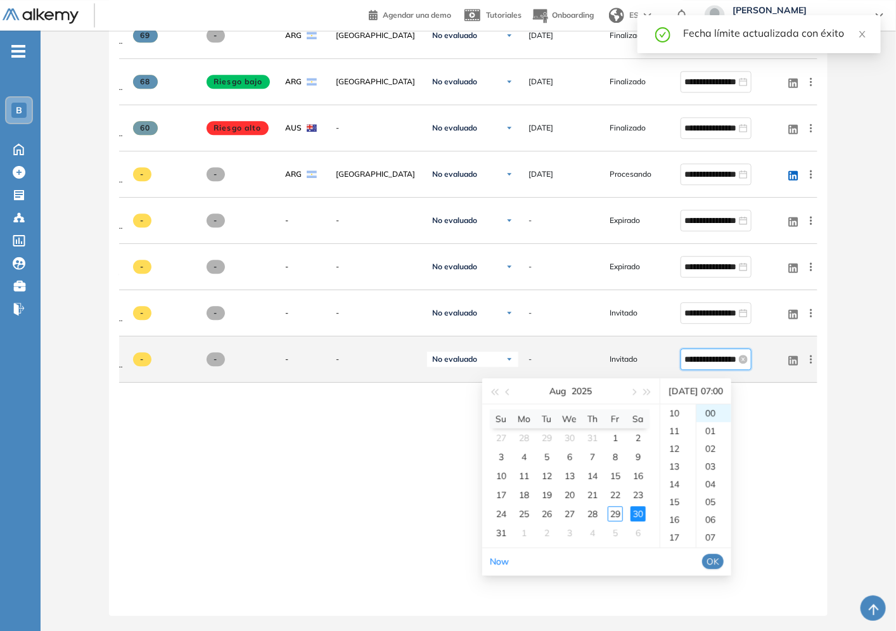
scroll to position [124, 0]
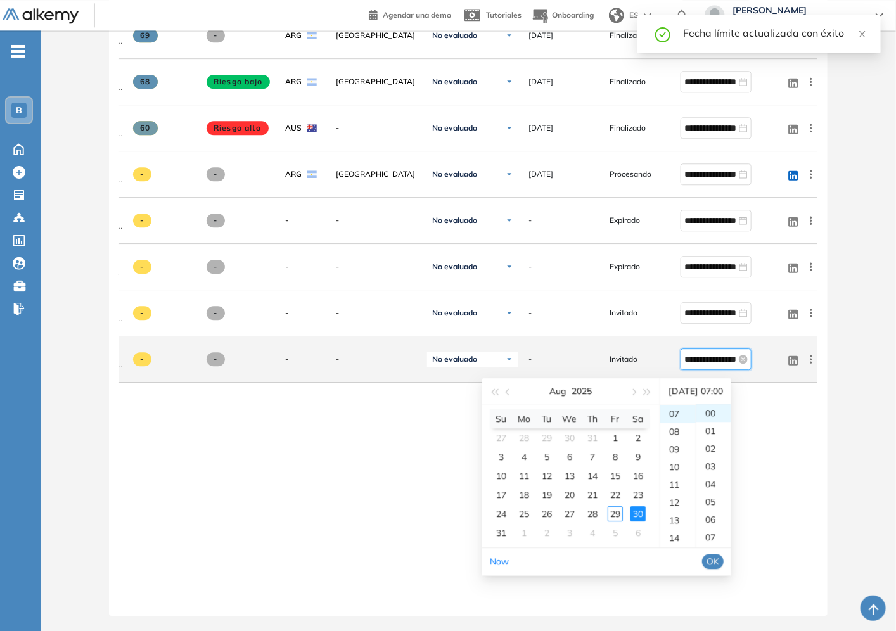
click at [711, 355] on input "**********" at bounding box center [710, 359] width 52 height 14
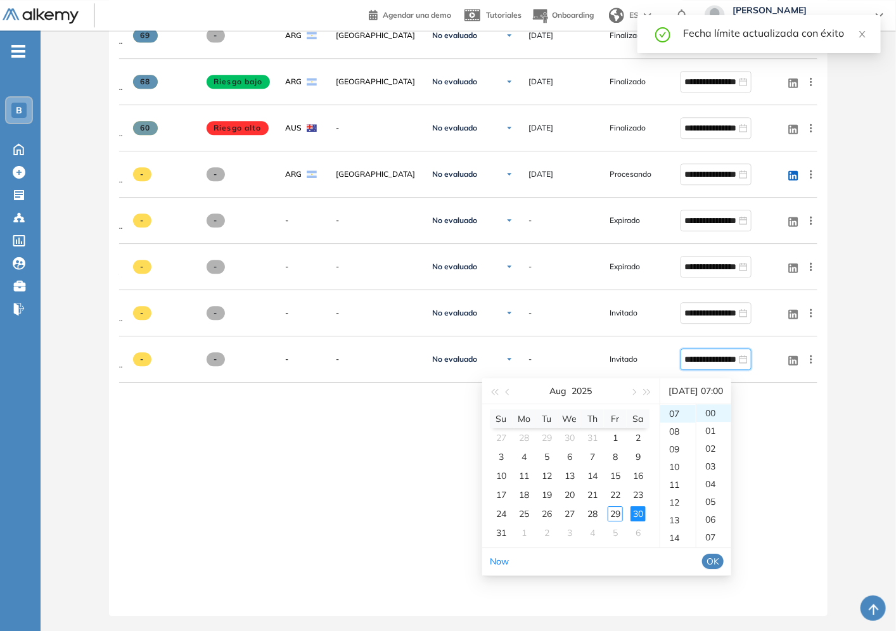
click at [726, 385] on div "30-08-2025 07:00" at bounding box center [695, 390] width 61 height 25
click at [726, 382] on div "30-08-2025 07:00" at bounding box center [695, 390] width 61 height 25
click at [727, 529] on div "07" at bounding box center [713, 537] width 35 height 18
drag, startPoint x: 727, startPoint y: 461, endPoint x: 734, endPoint y: 489, distance: 29.2
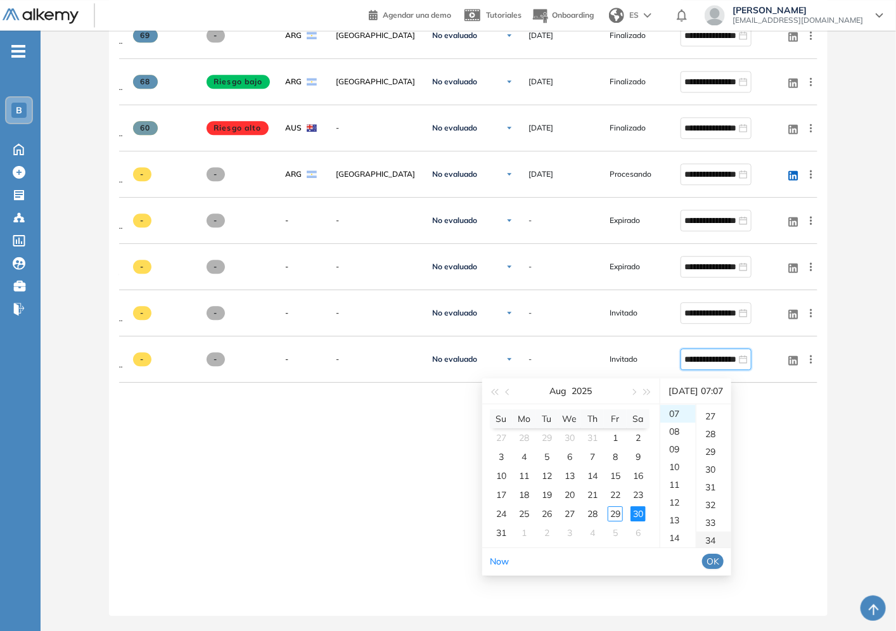
click at [729, 461] on div "30" at bounding box center [713, 470] width 35 height 18
click at [724, 475] on div "34" at bounding box center [713, 484] width 35 height 18
click at [724, 475] on div "38" at bounding box center [713, 484] width 35 height 18
click at [725, 476] on div "42" at bounding box center [713, 485] width 35 height 18
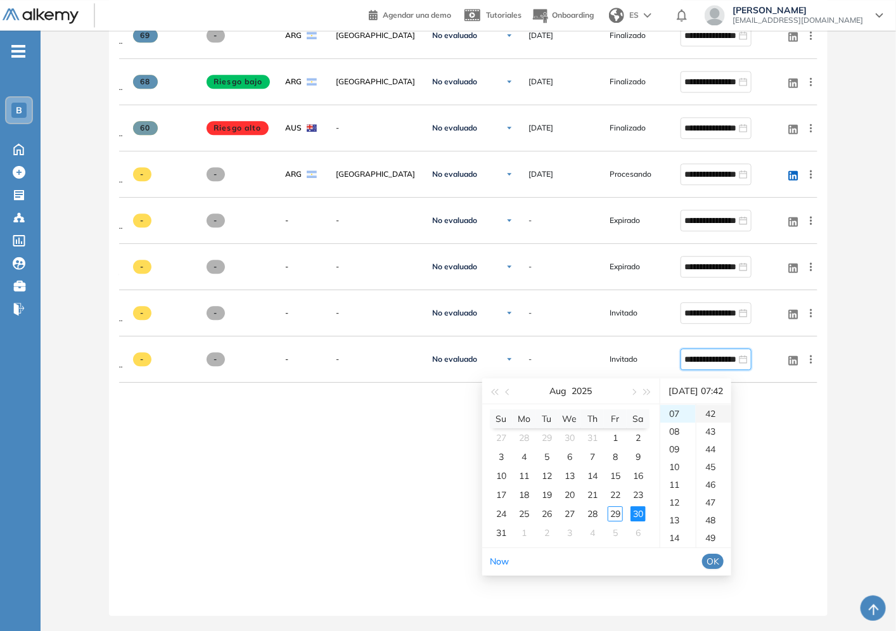
click at [724, 405] on div "42" at bounding box center [713, 414] width 35 height 18
click at [676, 458] on div "10" at bounding box center [677, 467] width 35 height 18
drag, startPoint x: 729, startPoint y: 542, endPoint x: 732, endPoint y: 552, distance: 11.4
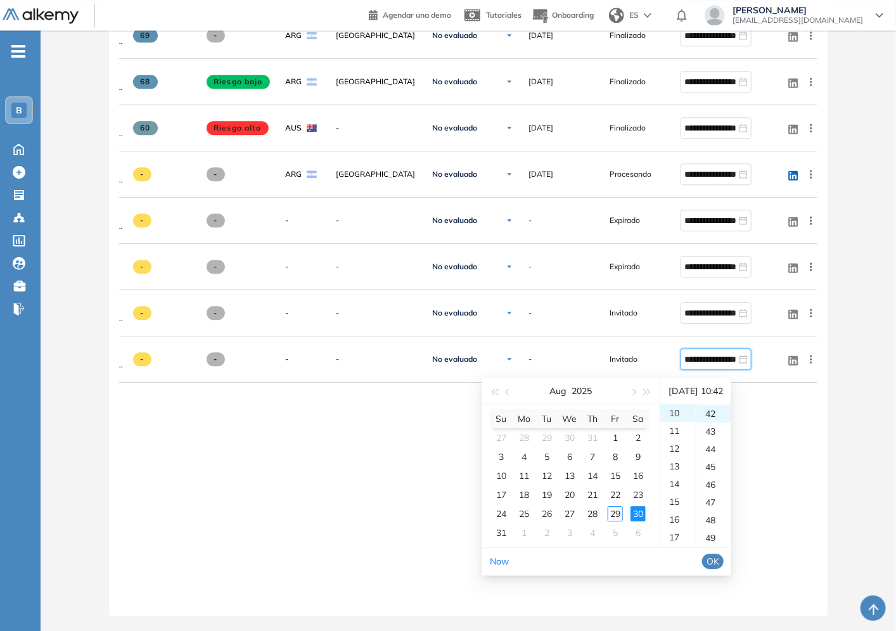
click at [724, 553] on li "OK" at bounding box center [713, 562] width 22 height 22
click at [719, 554] on span "OK" at bounding box center [712, 561] width 13 height 14
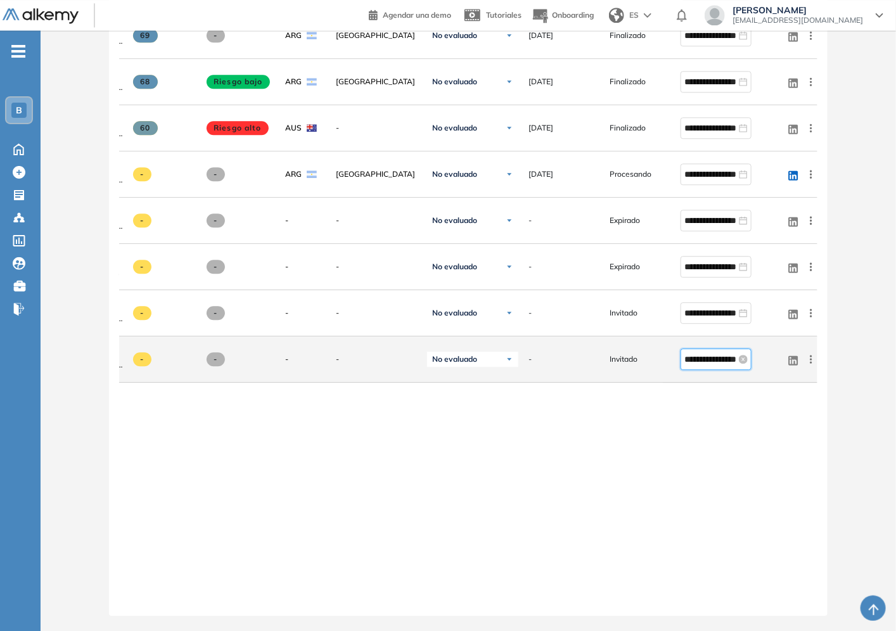
type input "**********"
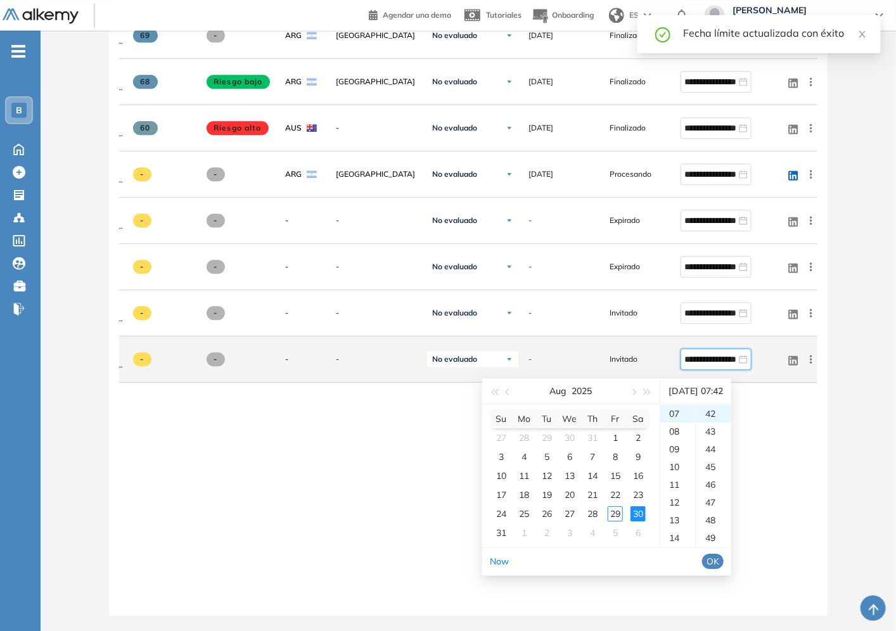
scroll to position [0, 28]
drag, startPoint x: 720, startPoint y: 355, endPoint x: 763, endPoint y: 359, distance: 43.3
click at [763, 359] on div "**********" at bounding box center [730, 359] width 101 height 22
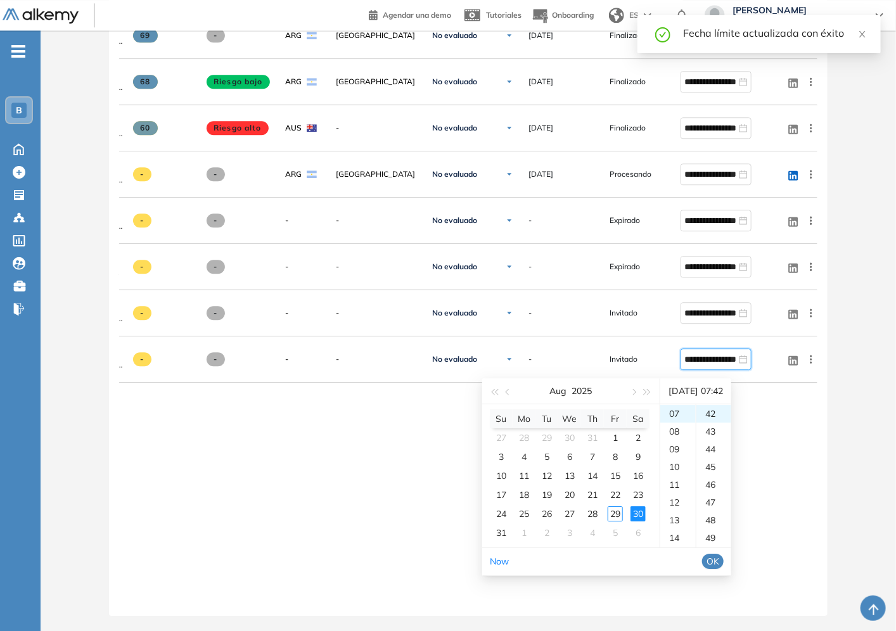
scroll to position [0, 0]
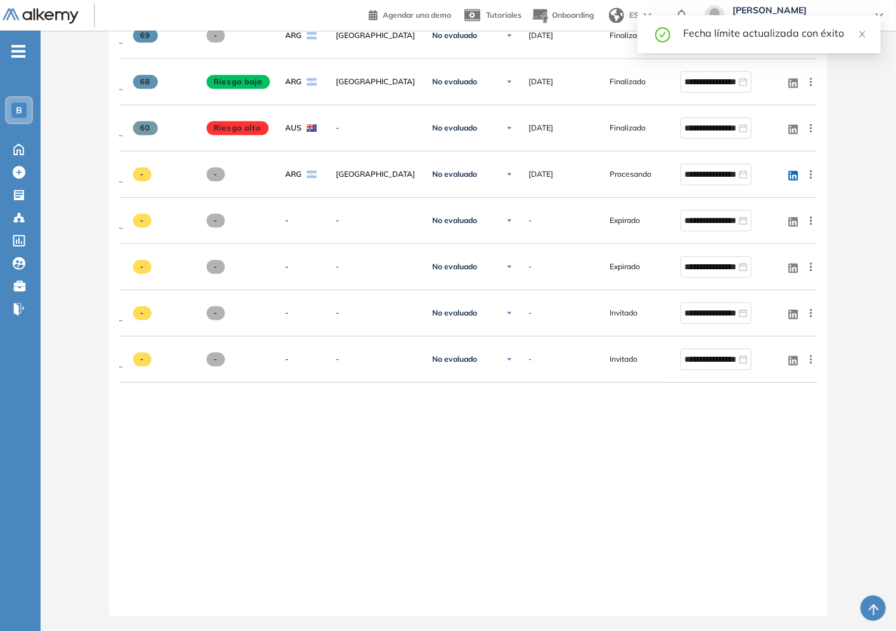
drag, startPoint x: 675, startPoint y: 488, endPoint x: 653, endPoint y: 622, distance: 134.9
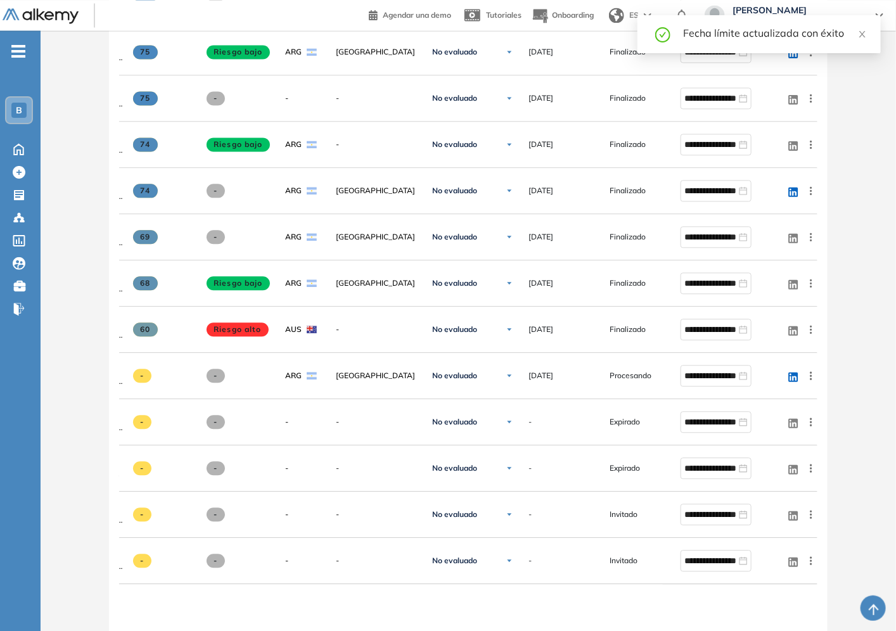
scroll to position [1306, 0]
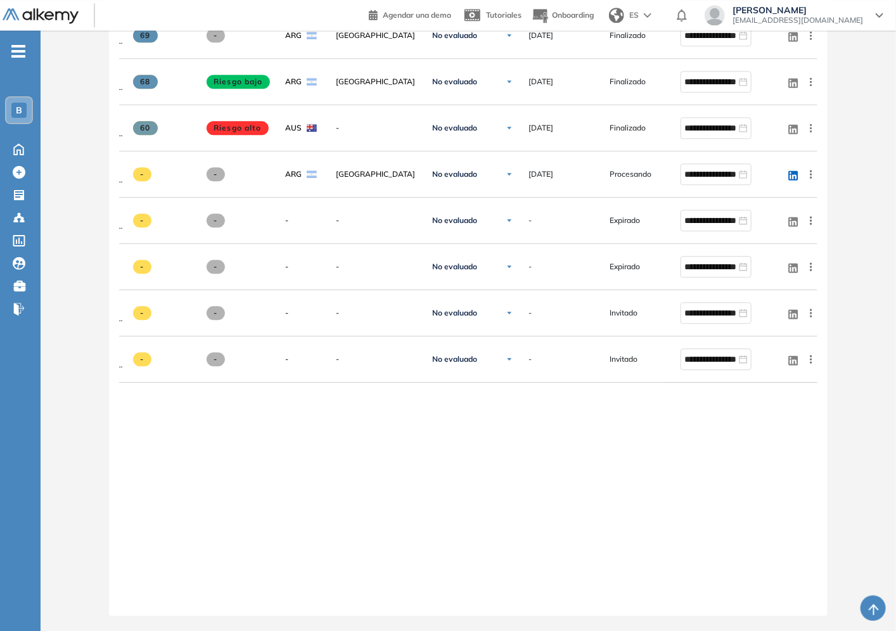
click at [579, 596] on div at bounding box center [558, 601] width 81 height 10
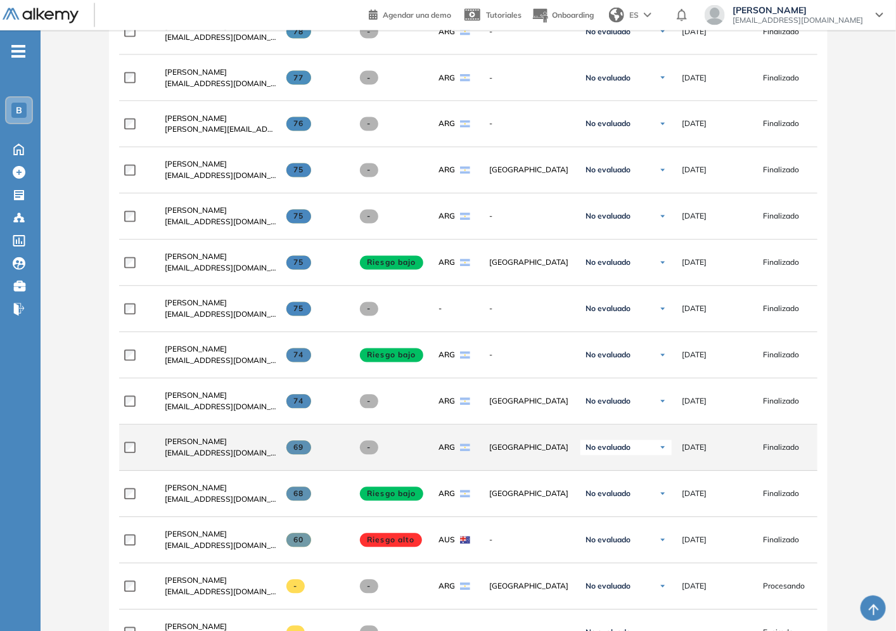
scroll to position [1024, 0]
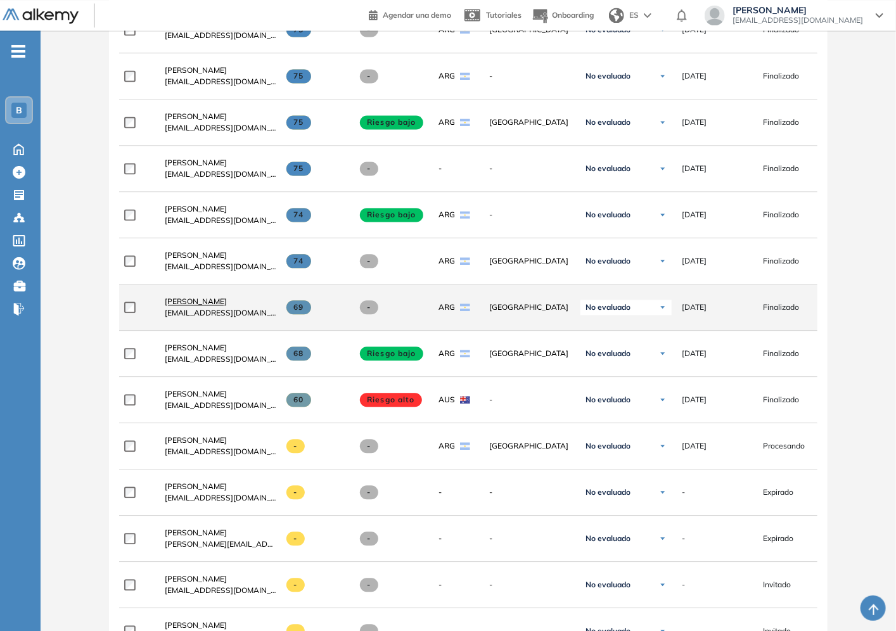
click at [203, 306] on span "[PERSON_NAME]" at bounding box center [196, 302] width 62 height 10
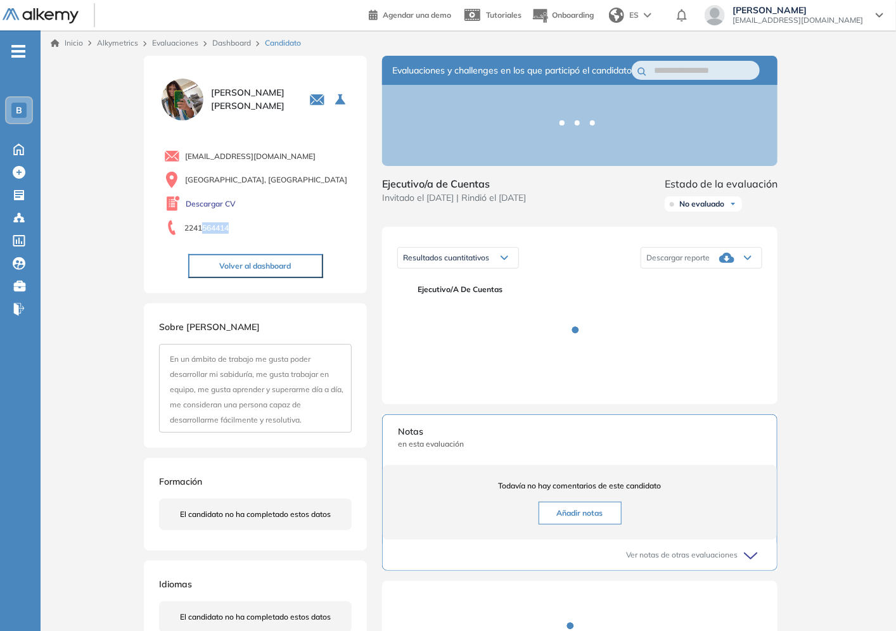
drag, startPoint x: 207, startPoint y: 229, endPoint x: 264, endPoint y: 228, distance: 57.7
click at [264, 228] on div "2241564414" at bounding box center [258, 227] width 188 height 17
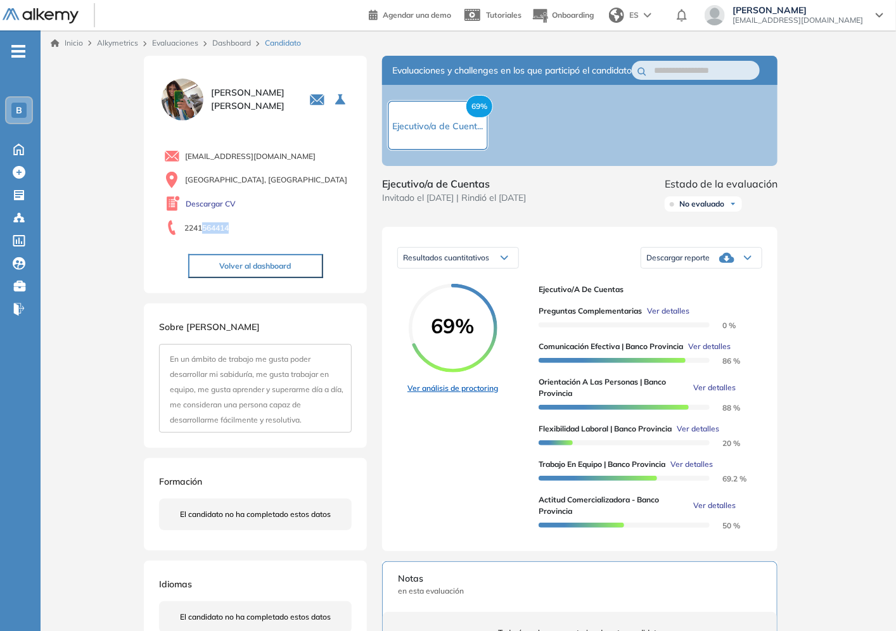
click at [461, 394] on link "Ver análisis de proctoring" at bounding box center [452, 388] width 91 height 11
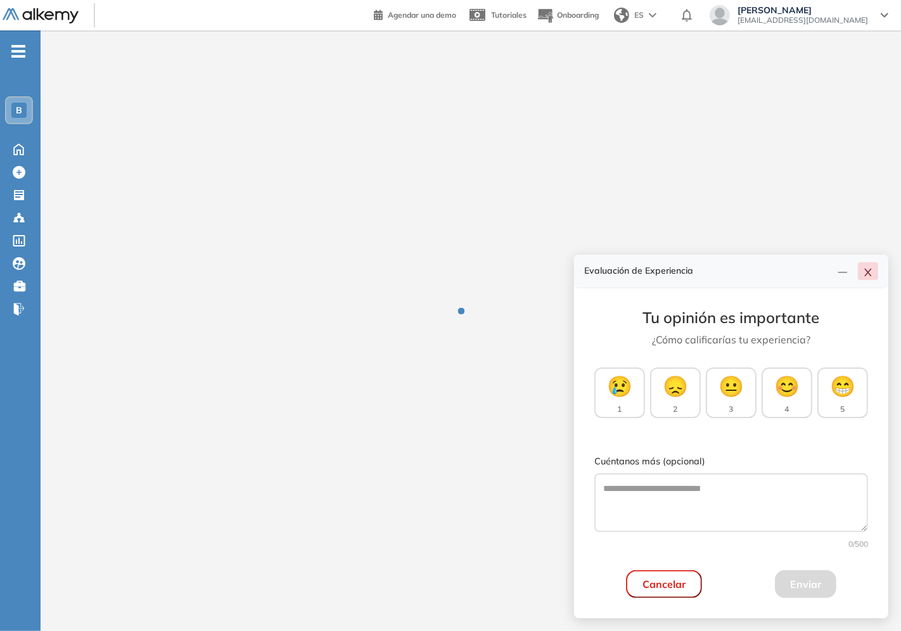
click at [868, 268] on button "button" at bounding box center [868, 271] width 20 height 18
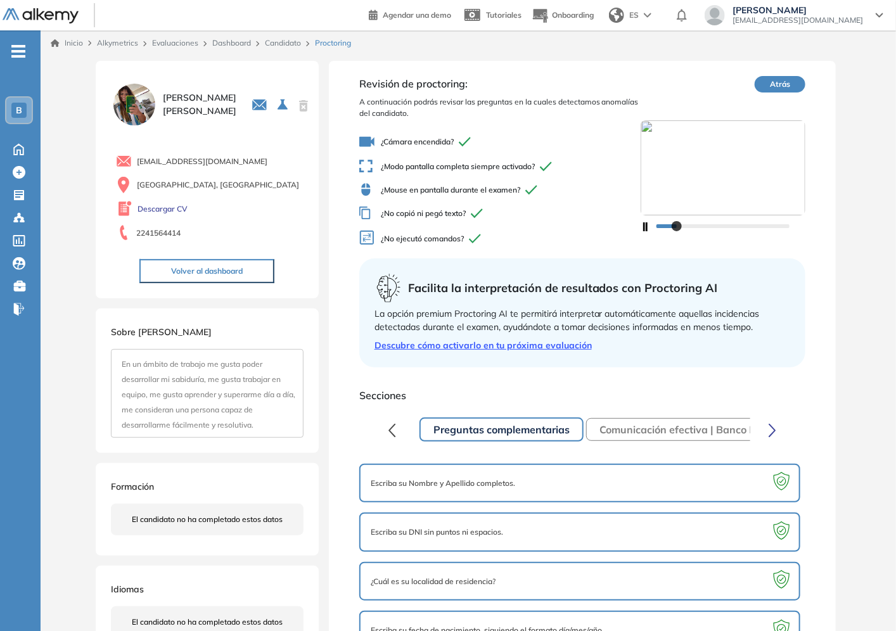
click at [233, 41] on link "Dashboard" at bounding box center [231, 43] width 39 height 10
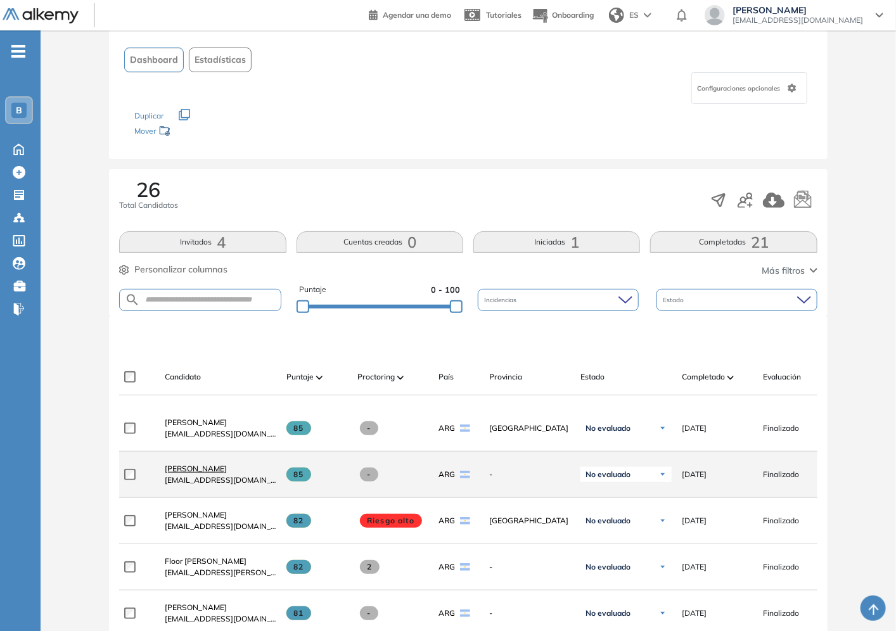
scroll to position [281, 0]
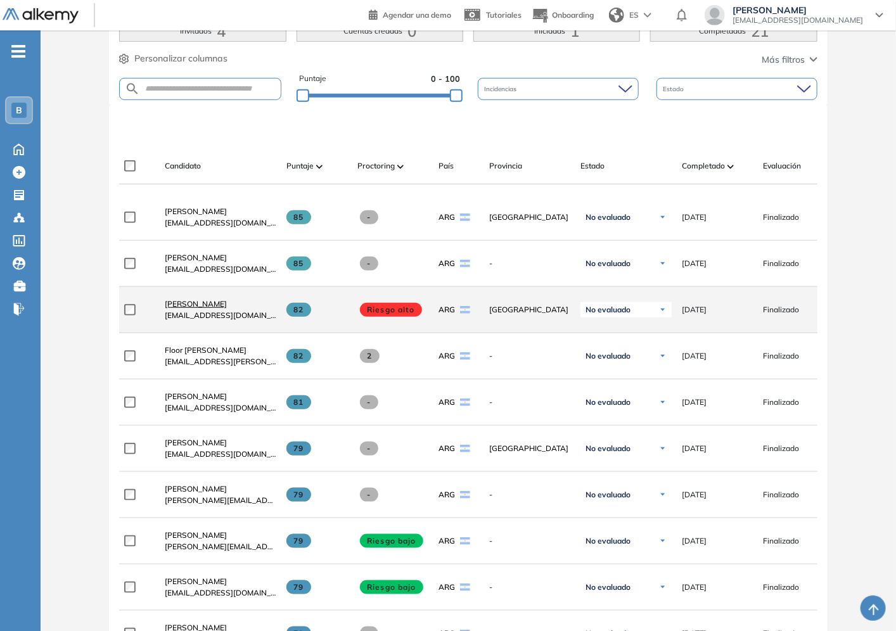
click at [186, 308] on span "[PERSON_NAME]" at bounding box center [196, 304] width 62 height 10
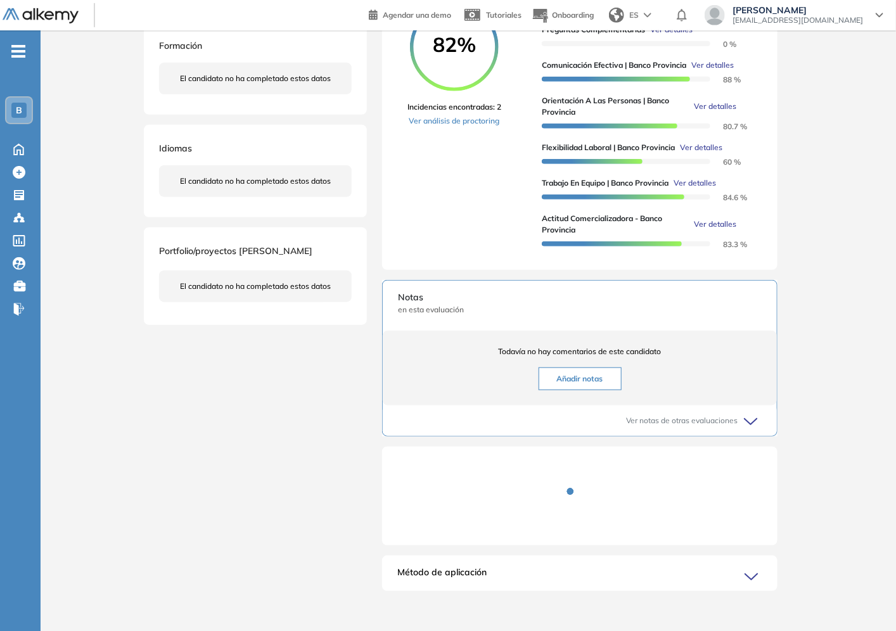
scroll to position [310, 0]
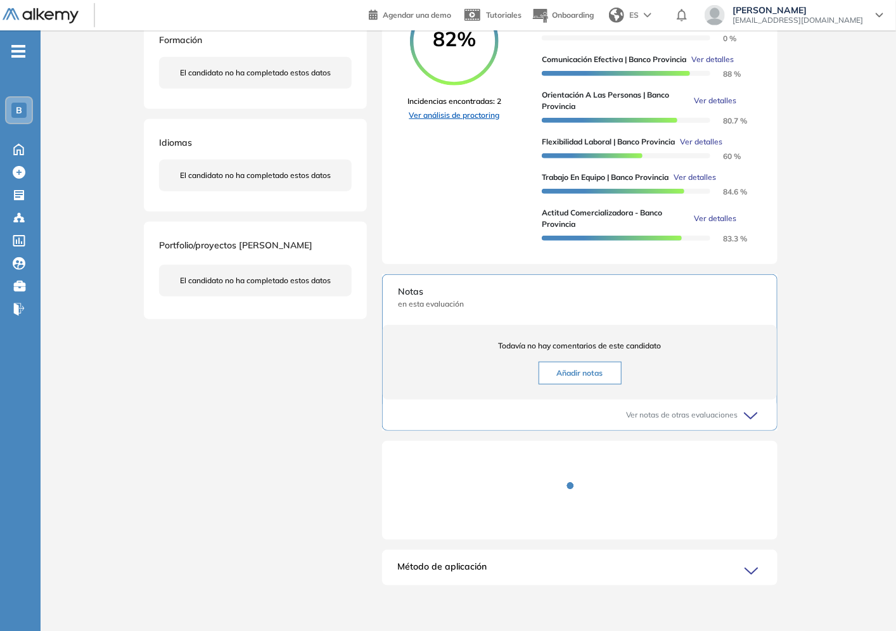
click at [487, 110] on link "Ver análisis de proctoring" at bounding box center [454, 115] width 94 height 11
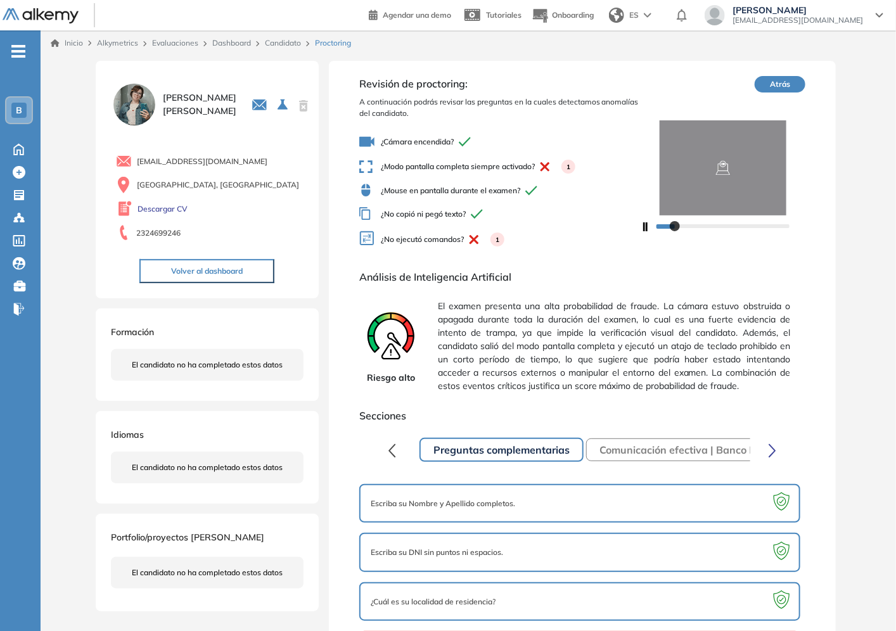
click at [721, 162] on img at bounding box center [723, 167] width 165 height 95
drag, startPoint x: 482, startPoint y: 163, endPoint x: 575, endPoint y: 174, distance: 93.1
click at [589, 168] on span "¿Modo pantalla completa siempre activado? 1" at bounding box center [499, 167] width 281 height 14
click at [566, 175] on div "¿Cámara encendida? ¿Modo pantalla completa siempre activado? 1 ¿Mouse en pantal…" at bounding box center [499, 191] width 281 height 125
click at [521, 160] on span "¿Modo pantalla completa siempre activado? 1" at bounding box center [499, 167] width 281 height 14
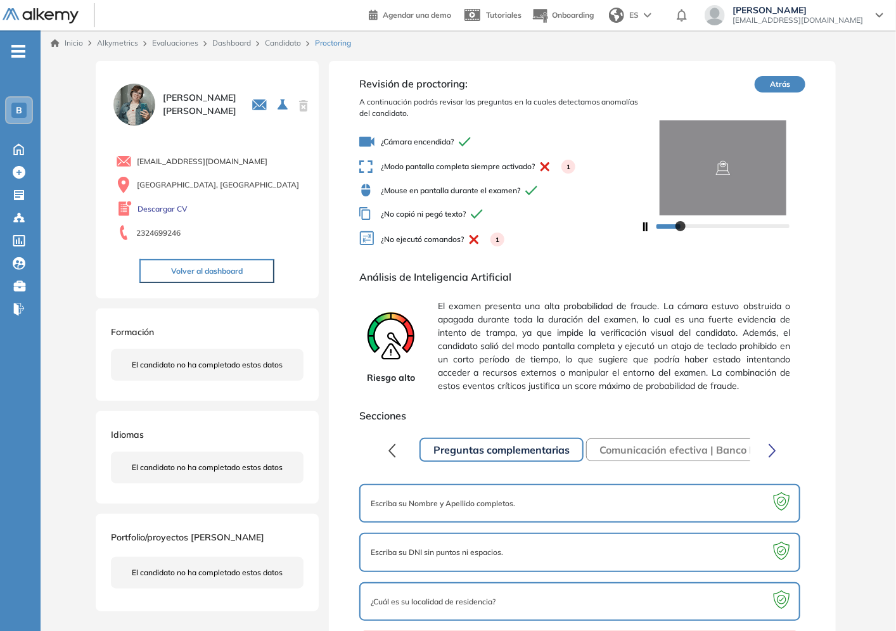
scroll to position [52, 0]
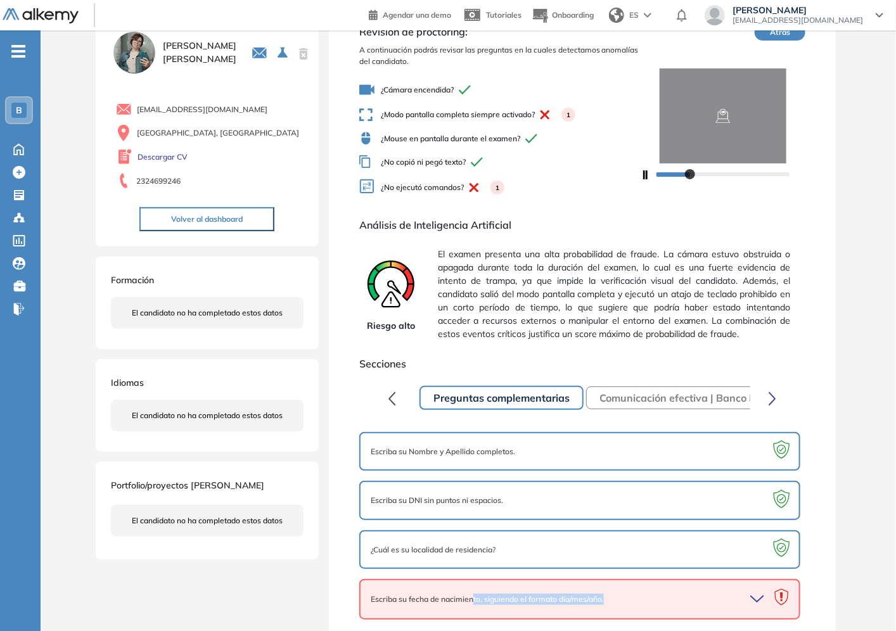
drag, startPoint x: 476, startPoint y: 580, endPoint x: 687, endPoint y: 596, distance: 211.5
click at [687, 596] on div "Escriba su fecha de nacimiento, siguiendo el formato día/mes/año." at bounding box center [579, 599] width 441 height 41
click at [661, 591] on div "Escriba su fecha de nacimiento, siguiendo el formato día/mes/año." at bounding box center [580, 599] width 418 height 18
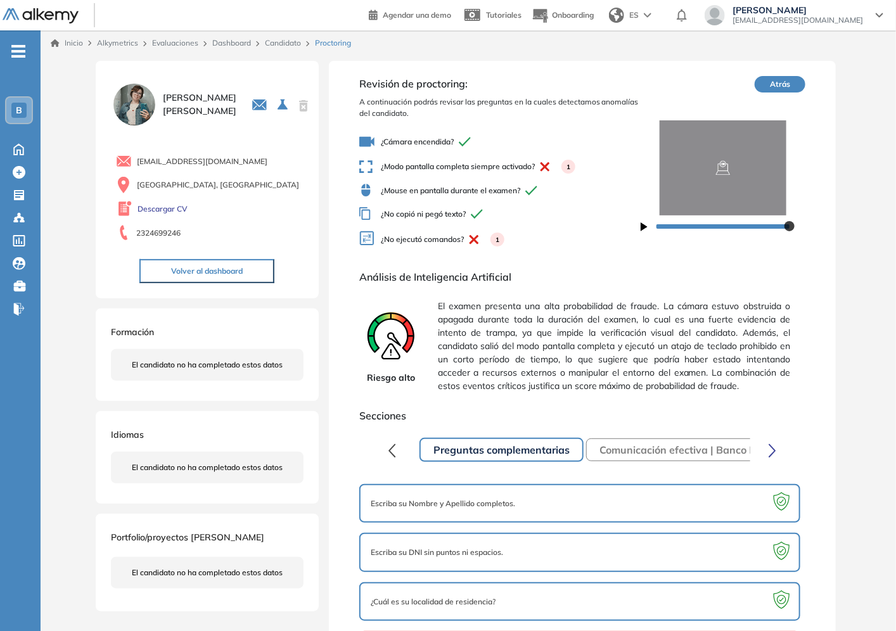
click at [397, 364] on icon at bounding box center [390, 339] width 63 height 63
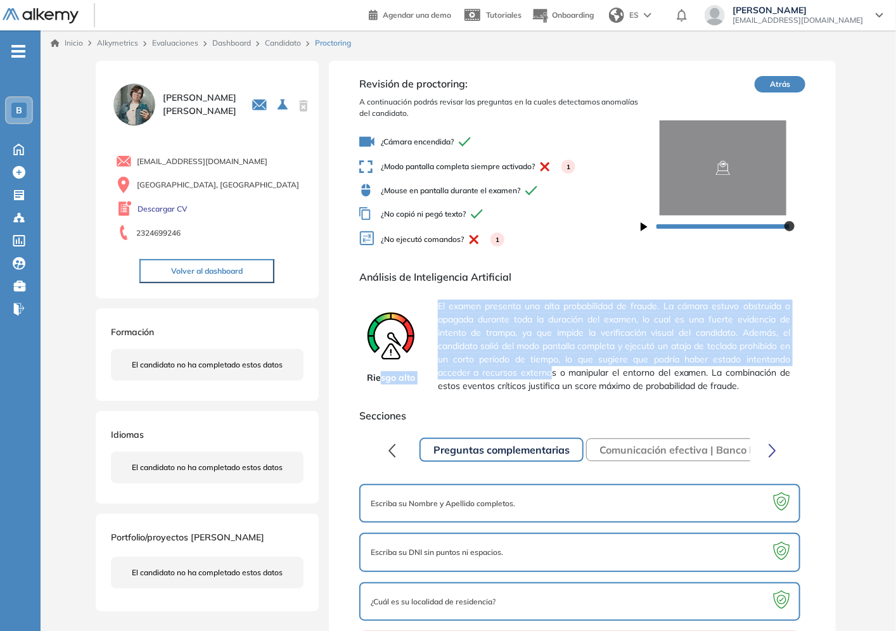
drag, startPoint x: 380, startPoint y: 374, endPoint x: 552, endPoint y: 373, distance: 171.7
click at [552, 373] on div "Riesgo alto El examen presenta una alta probabilidad de fraude. La cámara estuv…" at bounding box center [582, 346] width 446 height 103
click at [549, 371] on span "El examen presenta una alta probabilidad de fraude. La cámara estuvo obstruida …" at bounding box center [614, 346] width 352 height 103
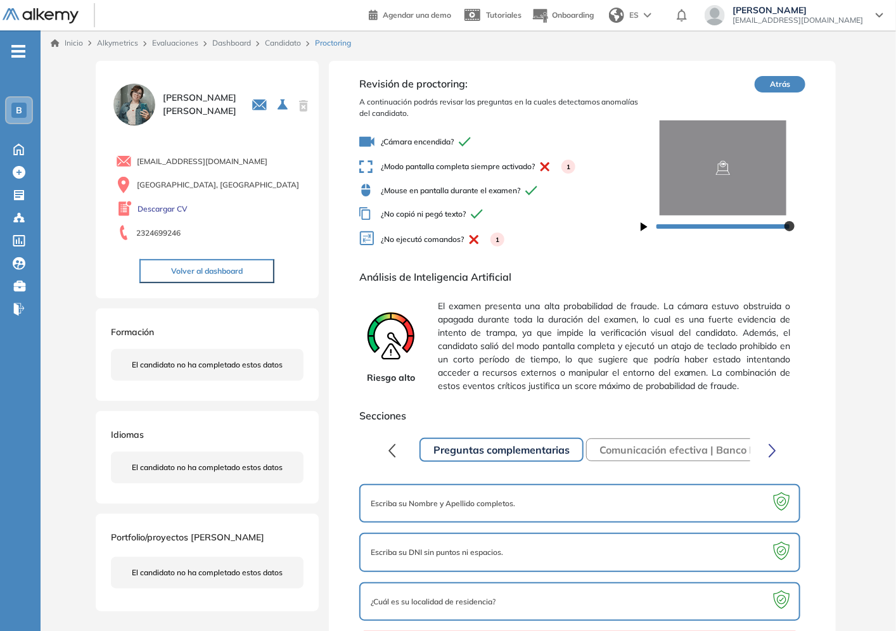
click at [853, 16] on span "[EMAIL_ADDRESS][DOMAIN_NAME]" at bounding box center [797, 20] width 131 height 10
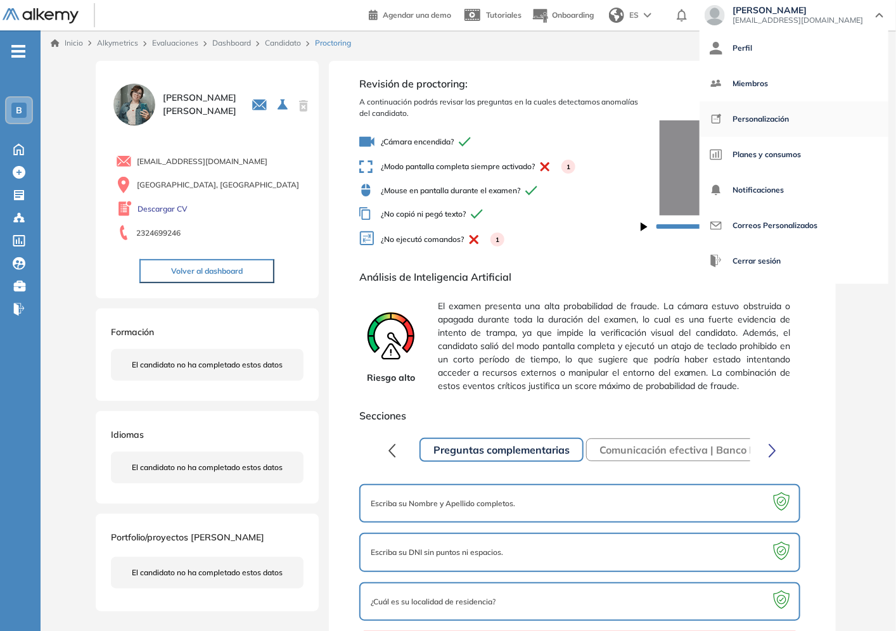
click at [789, 120] on span "Personalización" at bounding box center [760, 119] width 56 height 30
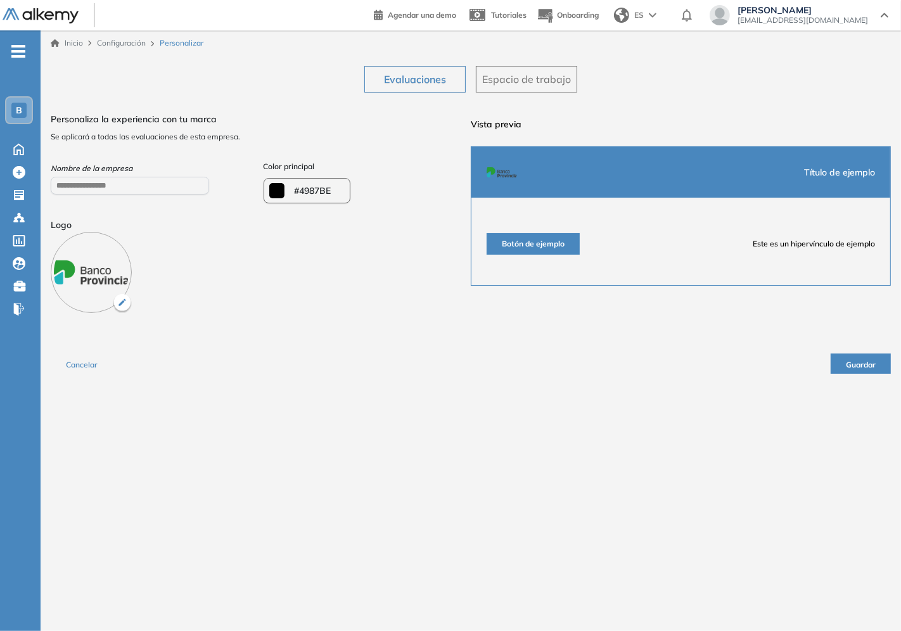
click at [0, 423] on div "- B Home Home Crear Evaluación Crear Evaluación Evaluaciones Evaluaciones Candi…" at bounding box center [20, 345] width 41 height 631
click at [542, 73] on span "Espacio de trabajo" at bounding box center [526, 79] width 89 height 15
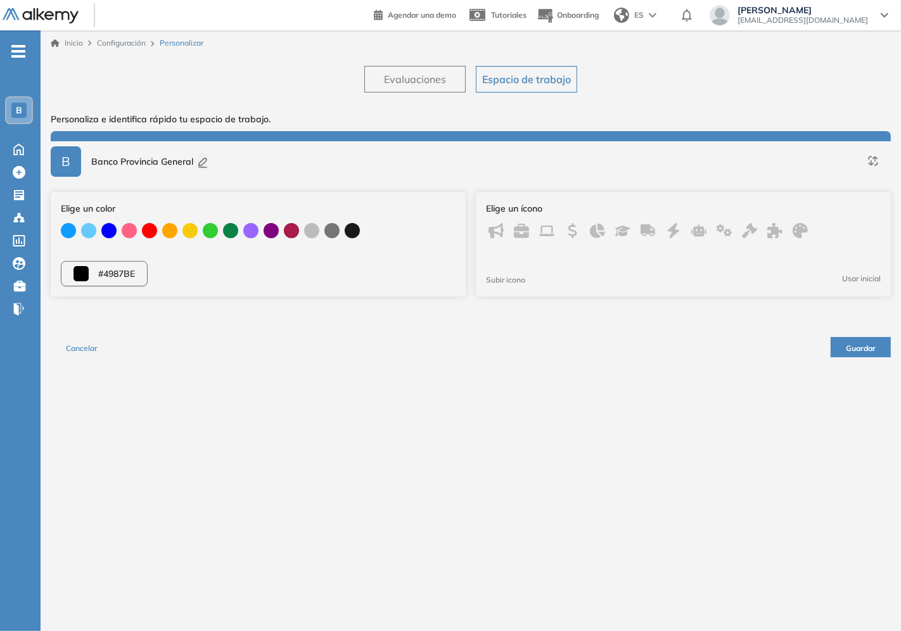
click at [471, 79] on div "Evaluaciones Espacio de trabajo" at bounding box center [470, 74] width 223 height 37
click at [395, 79] on span "Evaluaciones" at bounding box center [415, 79] width 62 height 15
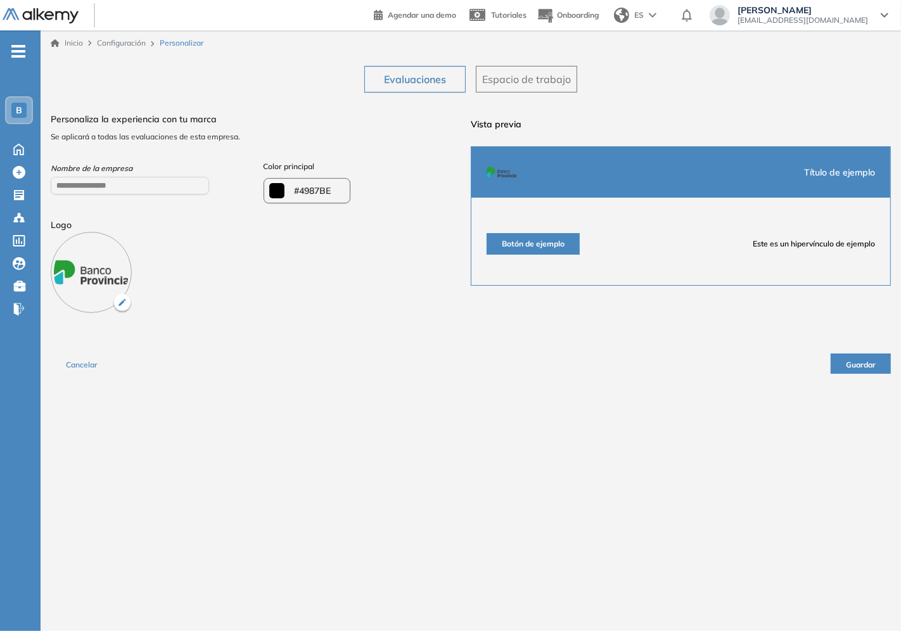
click at [810, 18] on span "[EMAIL_ADDRESS][DOMAIN_NAME]" at bounding box center [802, 20] width 131 height 10
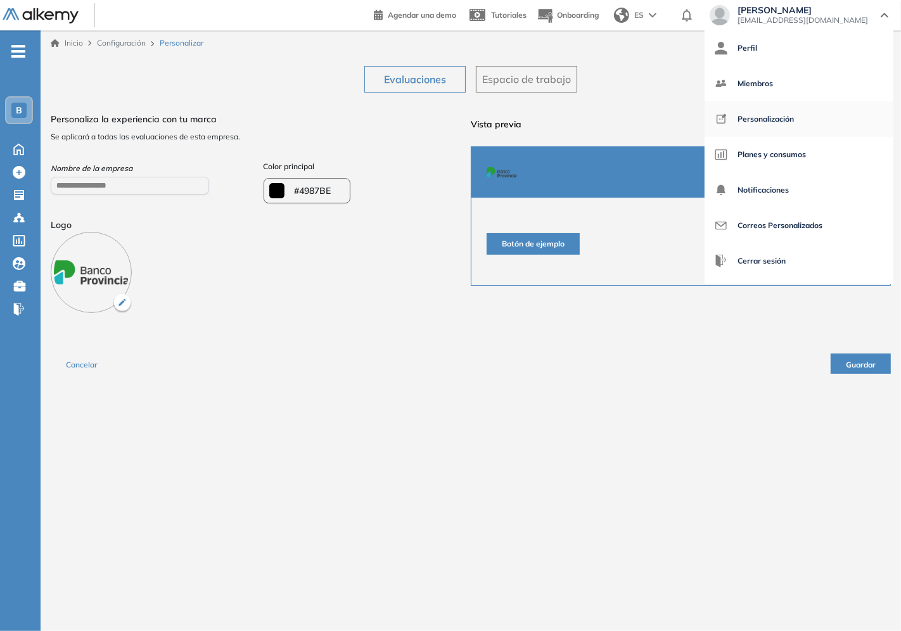
click at [794, 120] on span "Personalización" at bounding box center [765, 119] width 56 height 30
click at [794, 119] on span "Personalización" at bounding box center [765, 119] width 56 height 30
type input "*******"
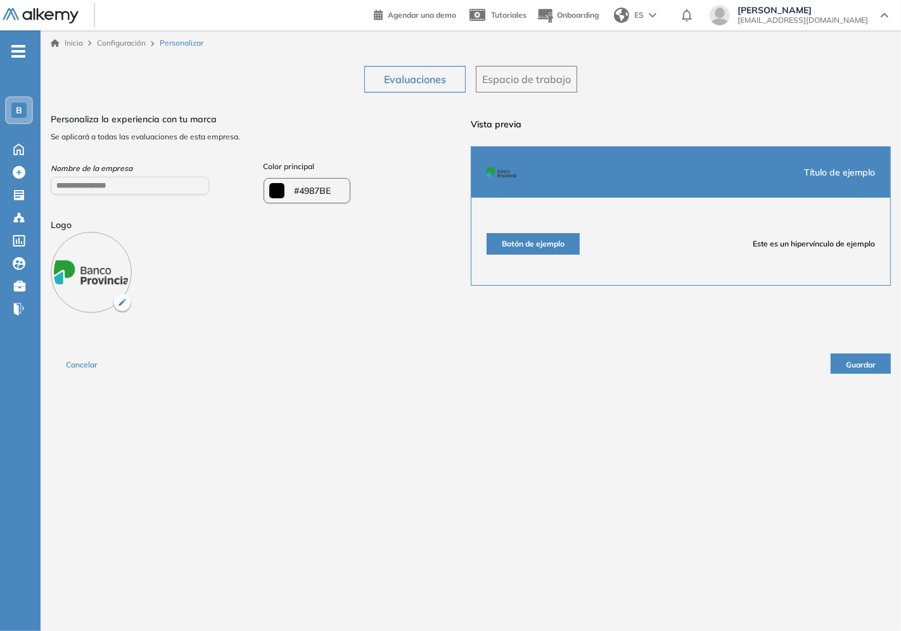
click at [699, 89] on div "**********" at bounding box center [471, 220] width 840 height 328
click at [857, 15] on span "[EMAIL_ADDRESS][DOMAIN_NAME]" at bounding box center [802, 20] width 131 height 10
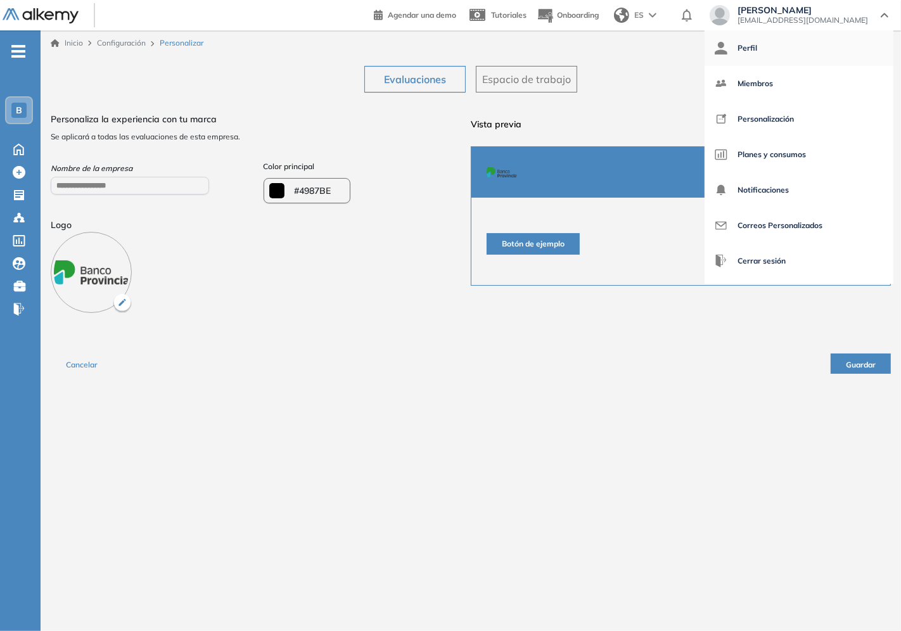
click at [839, 39] on link "Perfil" at bounding box center [799, 48] width 169 height 30
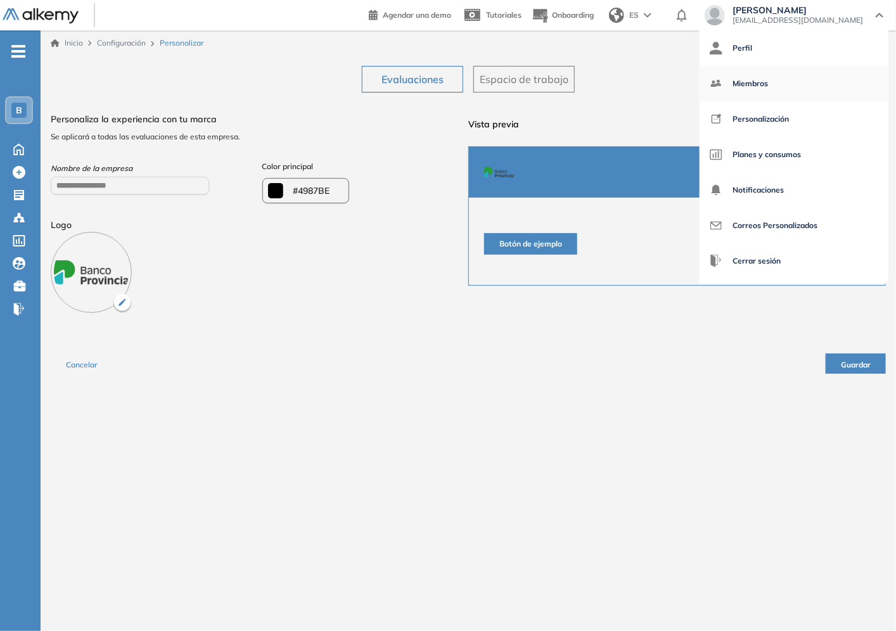
select select "**"
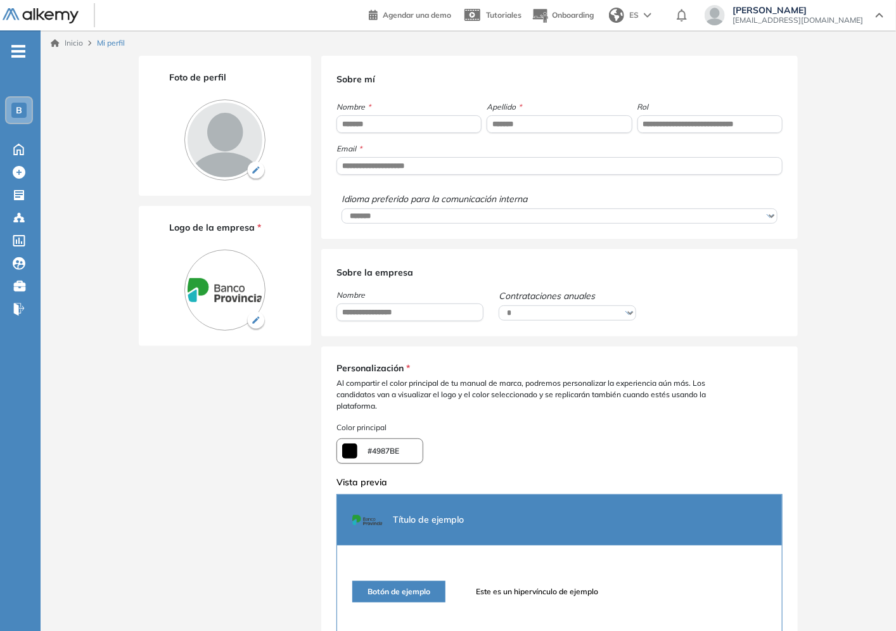
click at [853, 374] on div "**********" at bounding box center [468, 369] width 855 height 679
click at [24, 55] on span "-" at bounding box center [18, 50] width 14 height 10
type input "*******"
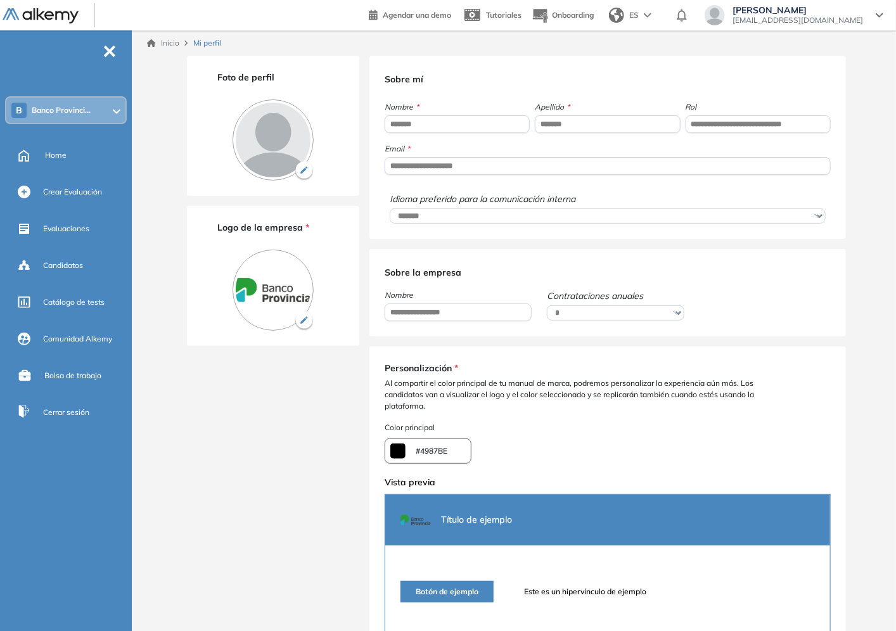
click at [91, 106] on span "Banco Provinci..." at bounding box center [61, 110] width 59 height 10
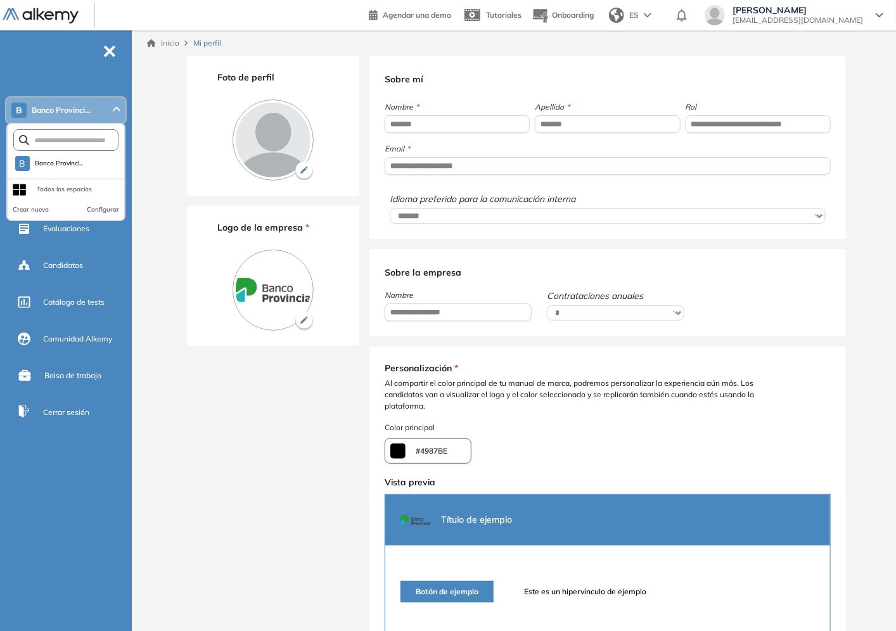
click at [101, 206] on button "Configurar" at bounding box center [103, 210] width 32 height 10
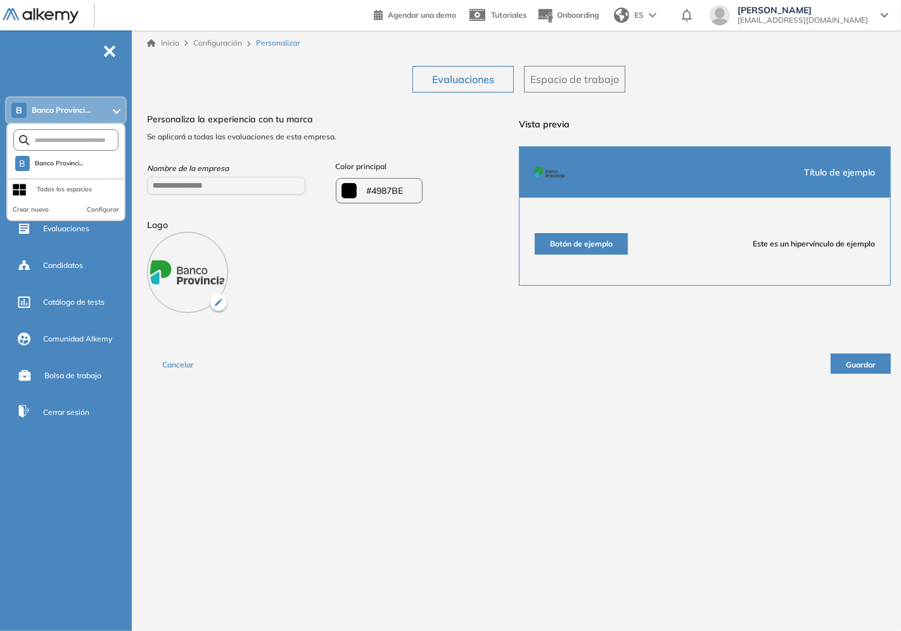
drag, startPoint x: 447, startPoint y: 371, endPoint x: 435, endPoint y: 373, distance: 12.8
click at [445, 371] on div "Cancelar Guardar" at bounding box center [519, 358] width 744 height 30
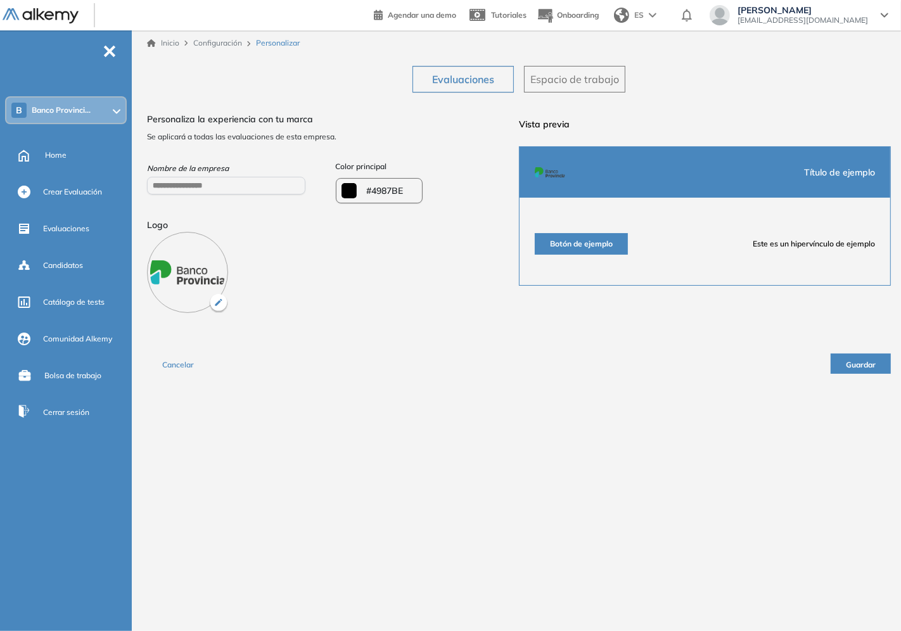
click at [461, 64] on div "Evaluaciones Espacio de trabajo" at bounding box center [518, 74] width 223 height 37
click at [461, 77] on span "Evaluaciones" at bounding box center [463, 79] width 62 height 15
click at [81, 231] on span "Evaluaciones" at bounding box center [66, 228] width 46 height 11
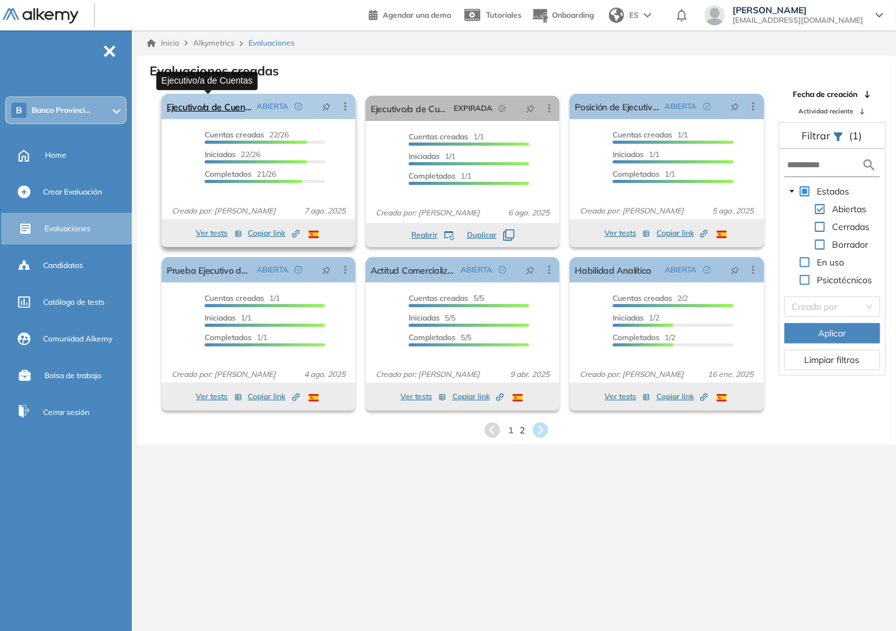
click at [228, 110] on link "Ejecutivo/a de Cuentas" at bounding box center [209, 106] width 85 height 25
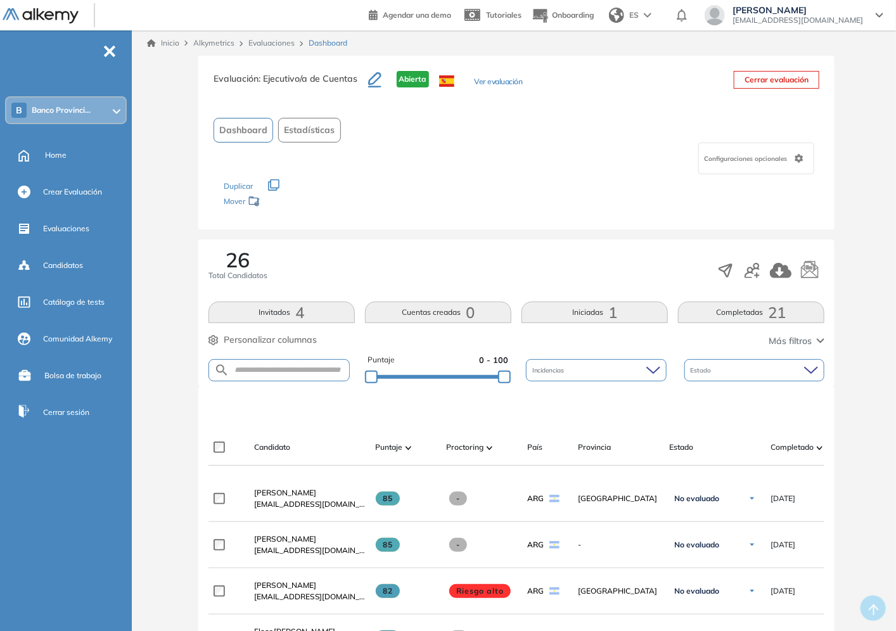
click at [800, 340] on span "Más filtros" at bounding box center [790, 341] width 43 height 13
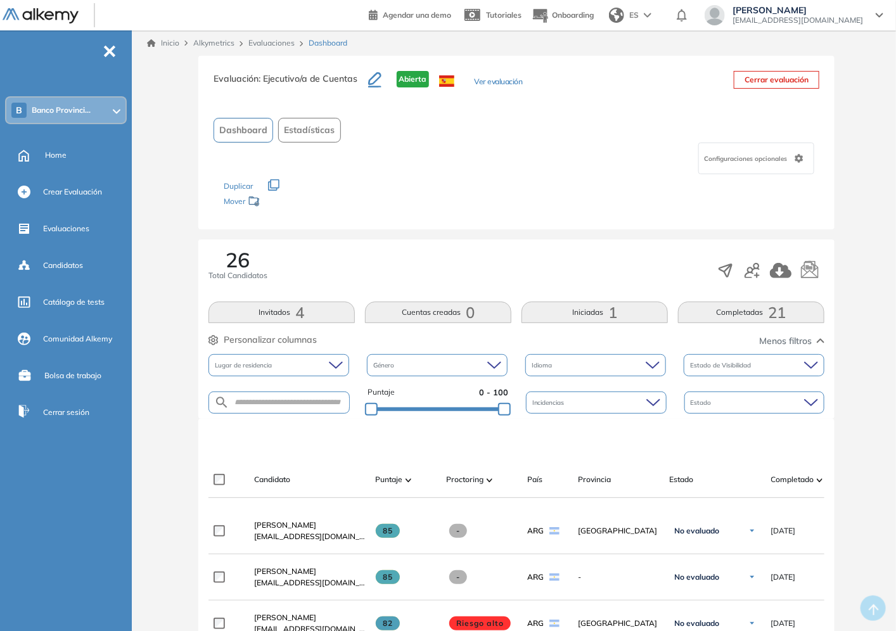
click at [796, 341] on span "Menos filtros" at bounding box center [785, 341] width 53 height 13
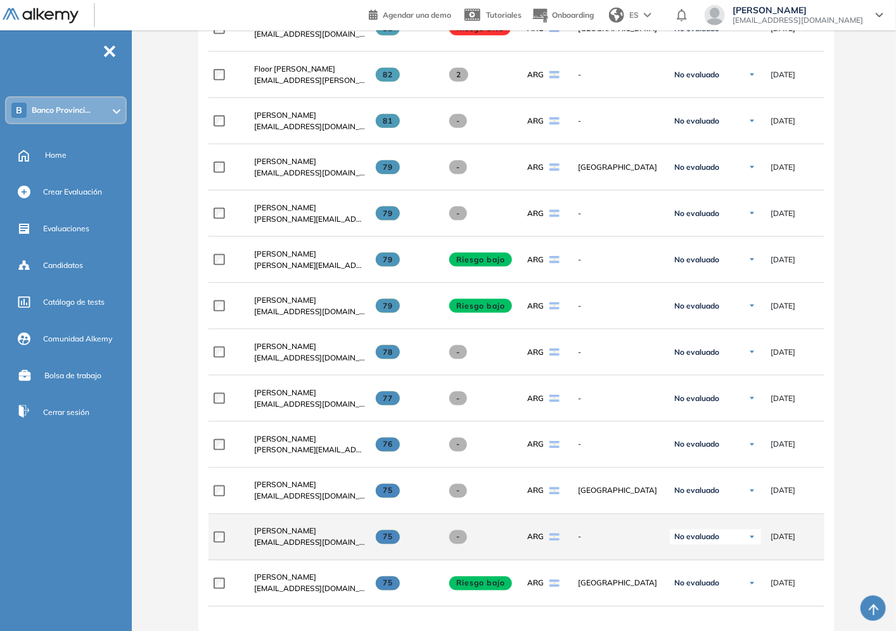
scroll to position [796, 0]
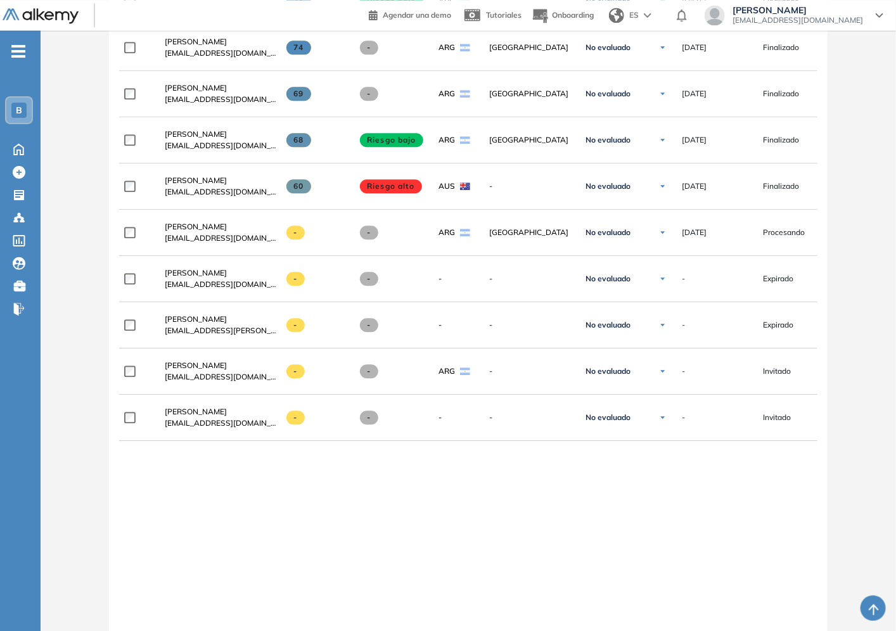
scroll to position [1306, 0]
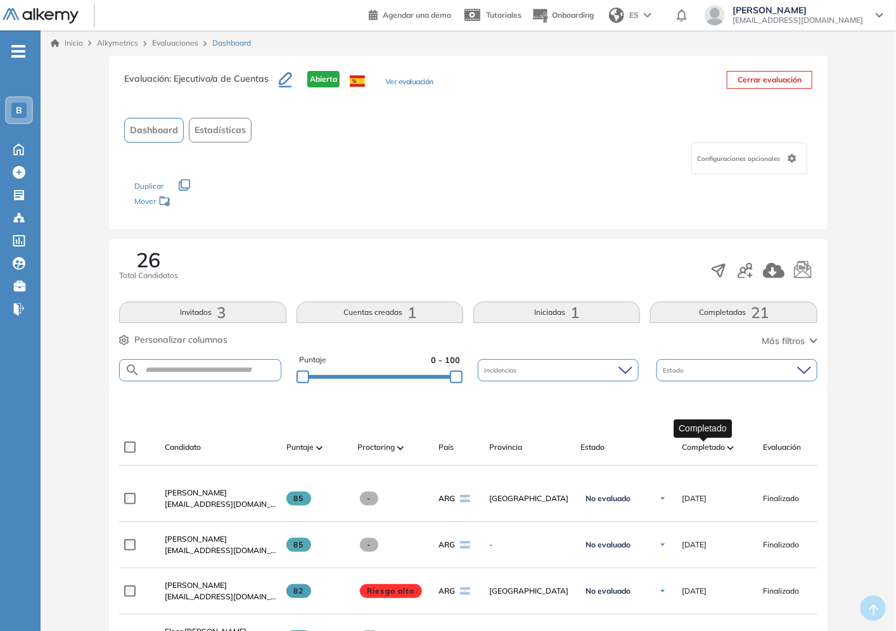
click at [711, 442] on span "Completado" at bounding box center [703, 447] width 43 height 11
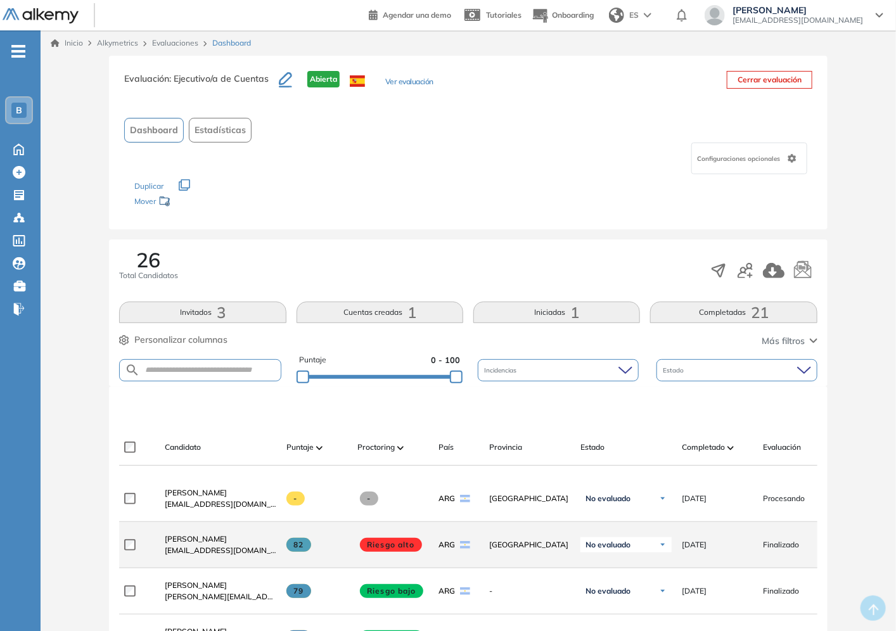
scroll to position [70, 0]
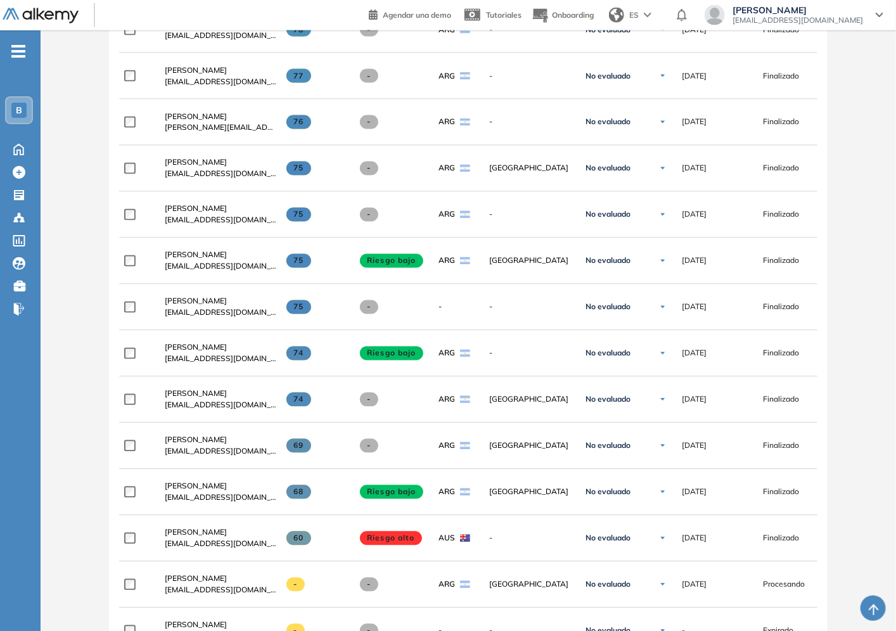
scroll to position [1167, 0]
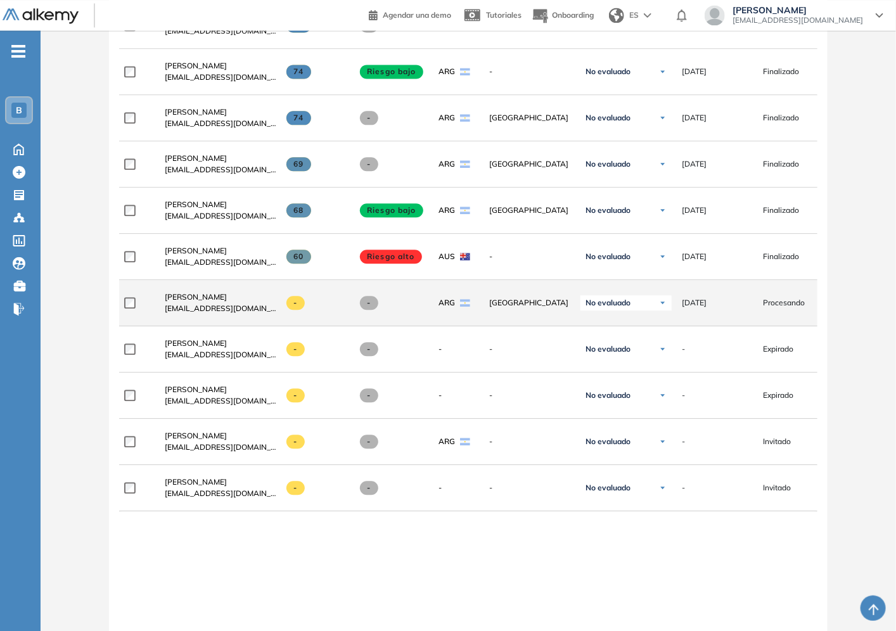
drag, startPoint x: 584, startPoint y: 309, endPoint x: 624, endPoint y: 312, distance: 40.0
click at [634, 305] on div "No evaluado" at bounding box center [625, 302] width 91 height 15
click at [189, 302] on span "[PERSON_NAME]" at bounding box center [196, 297] width 62 height 10
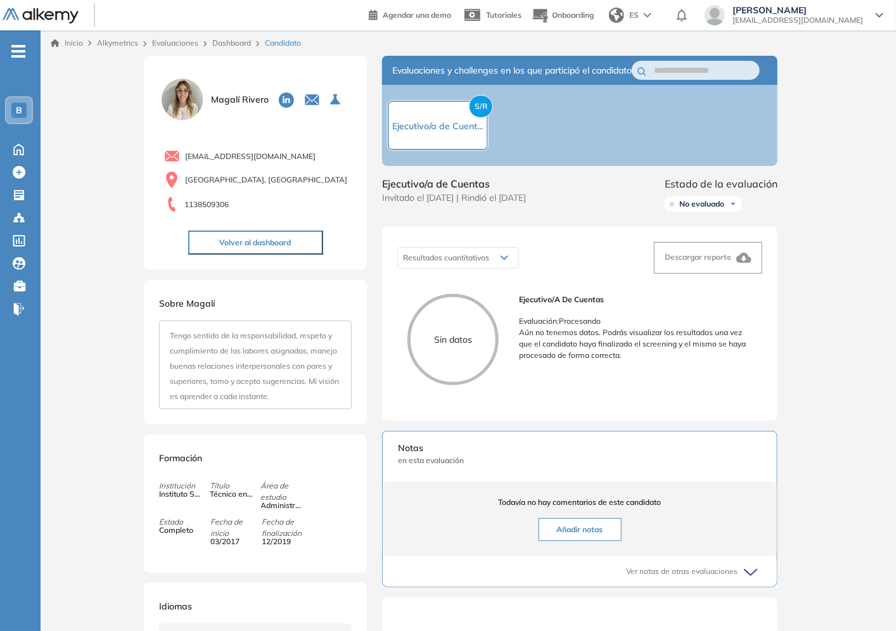
scroll to position [181, 0]
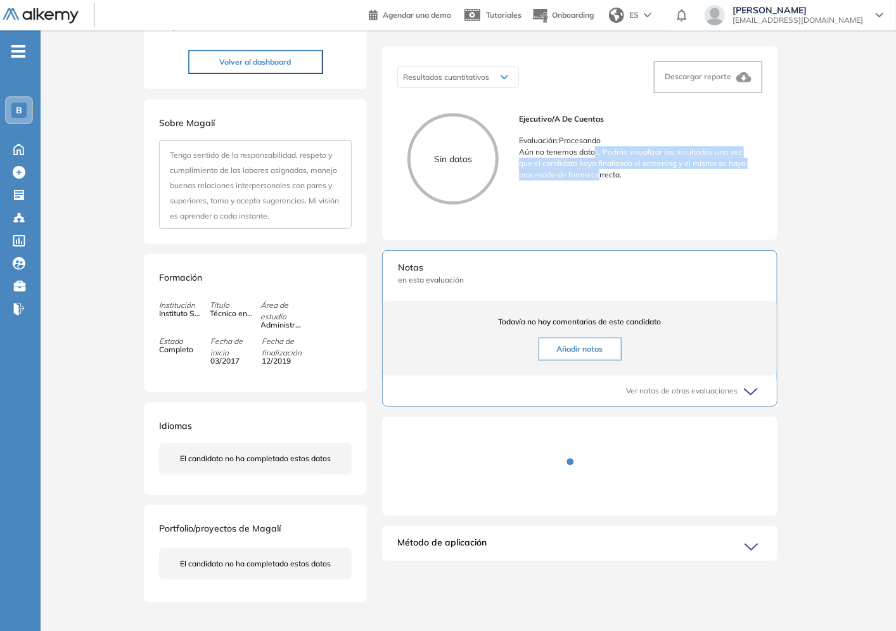
drag, startPoint x: 593, startPoint y: 169, endPoint x: 620, endPoint y: 193, distance: 35.5
click at [620, 193] on div "Ejecutivo/a de Cuentas Evaluación : Procesando Aún no tenemos datos. Podrás vis…" at bounding box center [635, 163] width 233 height 101
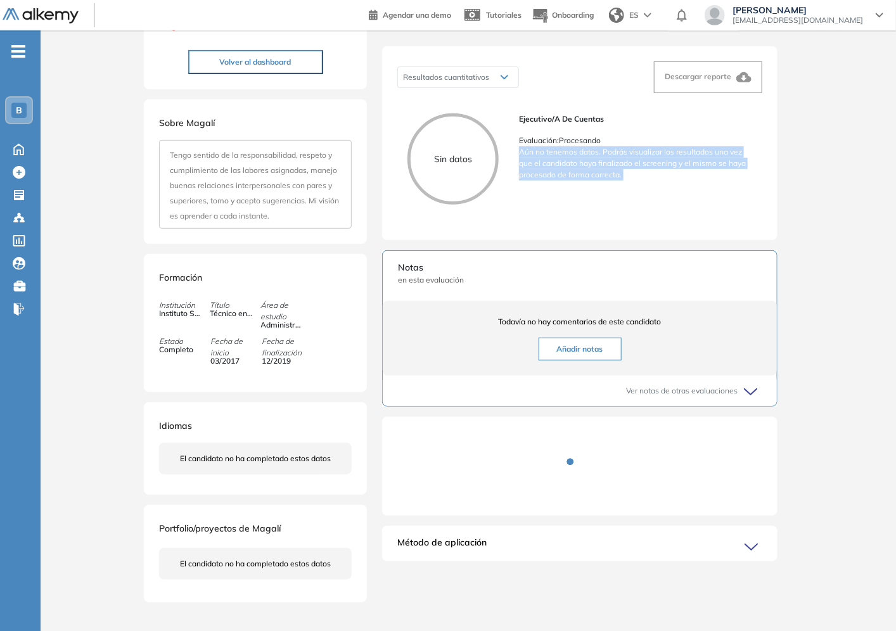
click at [620, 193] on div "Ejecutivo/a de Cuentas Evaluación : Procesando Aún no tenemos datos. Podrás vis…" at bounding box center [635, 163] width 233 height 101
click at [619, 181] on p "Aún no tenemos datos. Podrás visualizar los resultados una vez que el candidato…" at bounding box center [635, 163] width 233 height 34
click at [640, 172] on p "Aún no tenemos datos. Podrás visualizar los resultados una vez que el candidato…" at bounding box center [635, 163] width 233 height 34
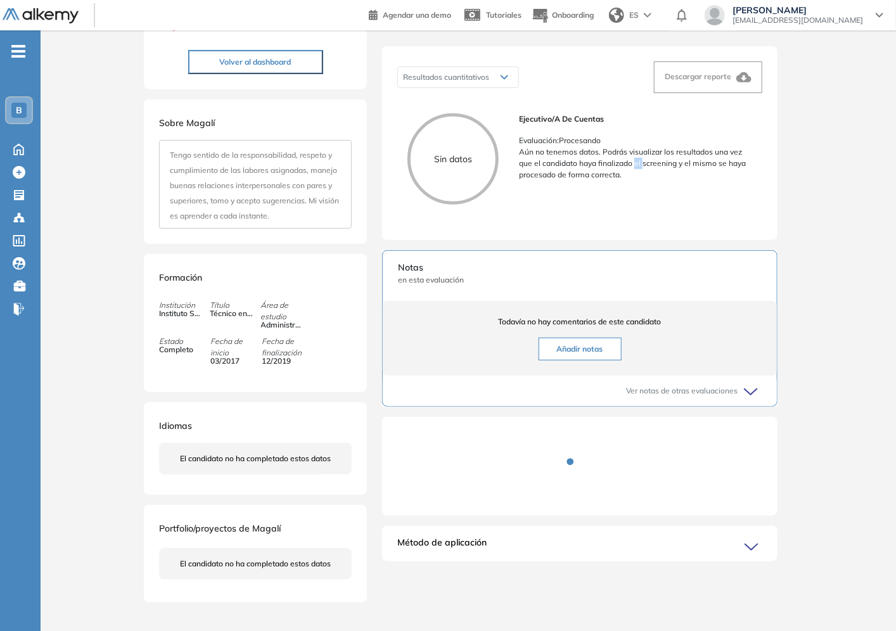
click at [640, 172] on p "Aún no tenemos datos. Podrás visualizar los resultados una vez que el candidato…" at bounding box center [635, 163] width 233 height 34
click at [634, 167] on p "Aún no tenemos datos. Podrás visualizar los resultados una vez que el candidato…" at bounding box center [635, 163] width 233 height 34
click at [632, 167] on p "Aún no tenemos datos. Podrás visualizar los resultados una vez que el candidato…" at bounding box center [635, 163] width 233 height 34
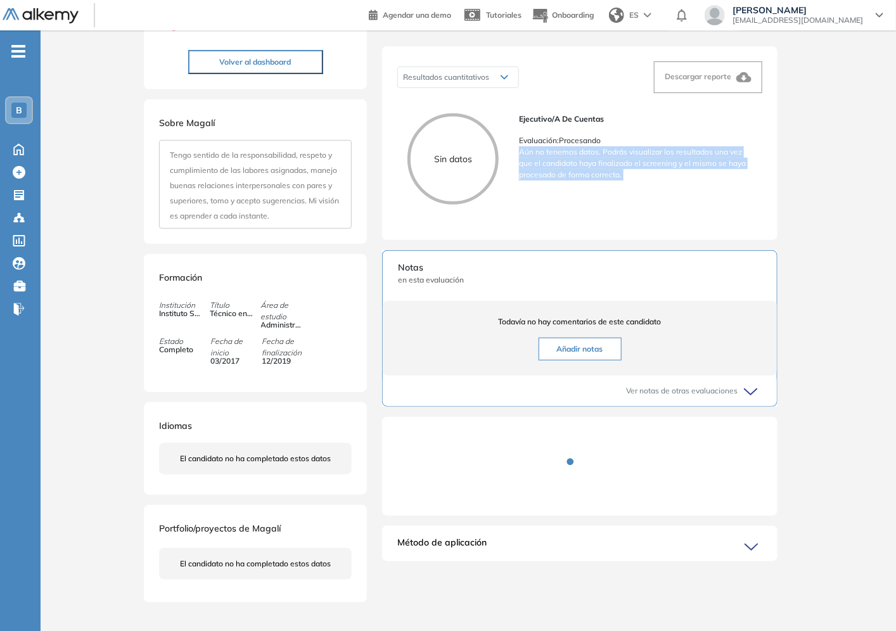
click at [632, 166] on p "Aún no tenemos datos. Podrás visualizar los resultados una vez que el candidato…" at bounding box center [635, 163] width 233 height 34
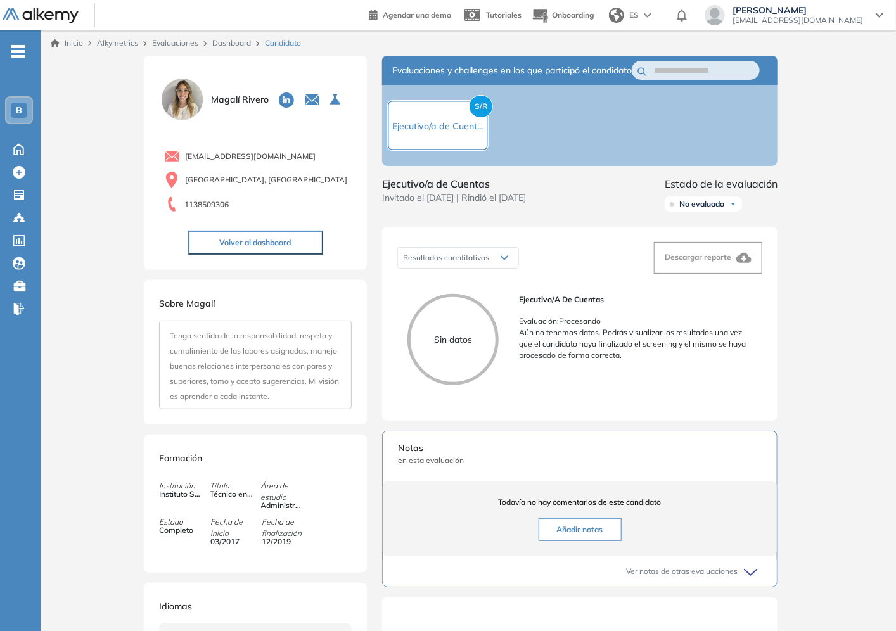
scroll to position [70, 0]
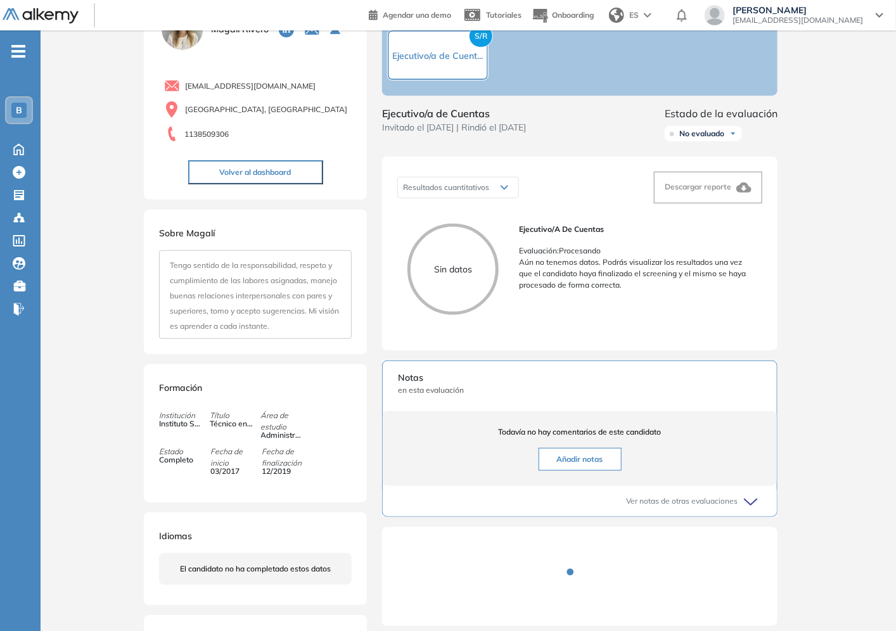
click at [553, 291] on p "Aún no tenemos datos. Podrás visualizar los resultados una vez que el candidato…" at bounding box center [635, 274] width 233 height 34
drag, startPoint x: 552, startPoint y: 263, endPoint x: 834, endPoint y: 284, distance: 282.7
click at [834, 284] on div "Inicio Alkymetrics Evaluaciones Dashboard Candidato Duración : 00:00:00 Cantida…" at bounding box center [468, 351] width 855 height 783
click at [805, 295] on div "Inicio Alkymetrics Evaluaciones Dashboard Candidato Duración : 00:00:00 Cantida…" at bounding box center [468, 351] width 855 height 783
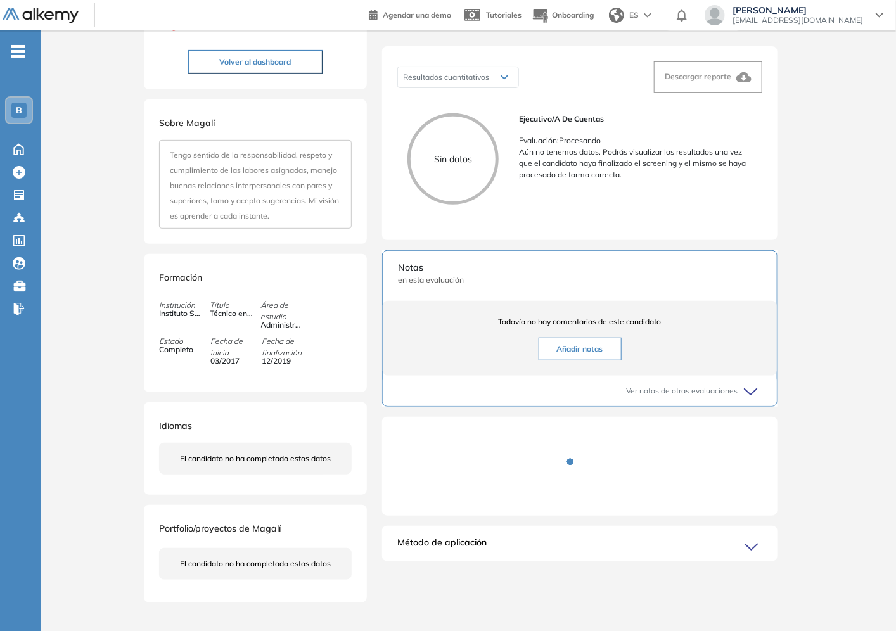
scroll to position [0, 0]
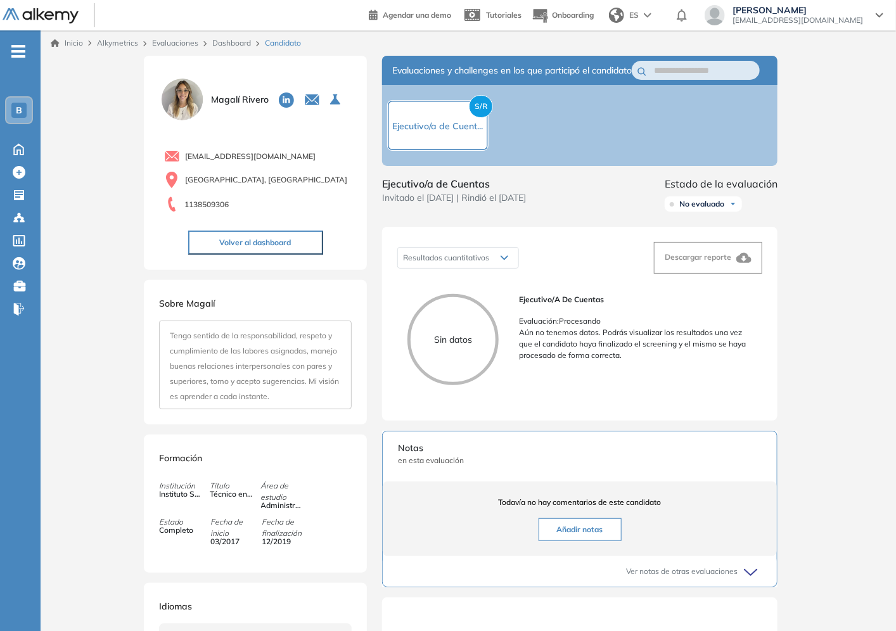
click at [239, 40] on link "Dashboard" at bounding box center [231, 43] width 39 height 10
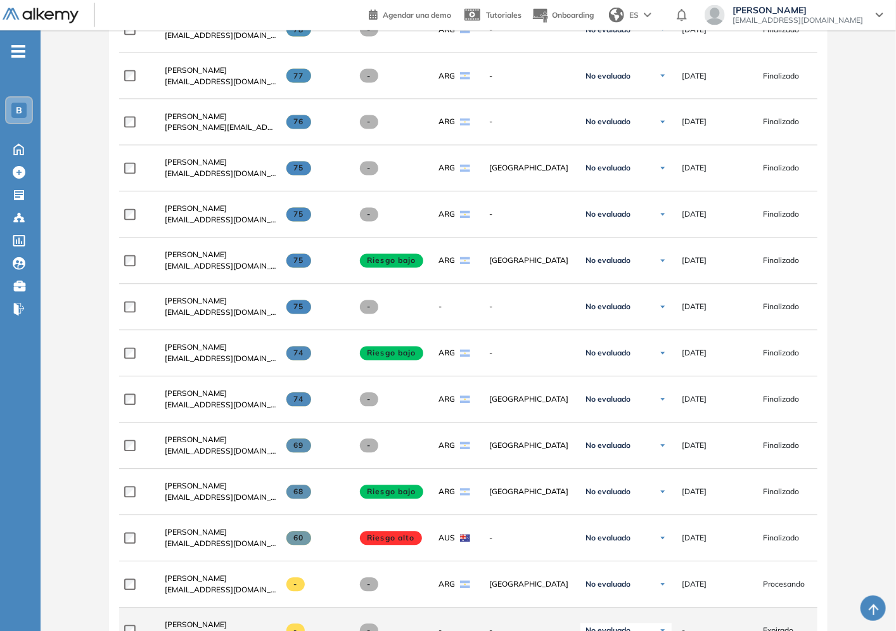
scroll to position [1167, 0]
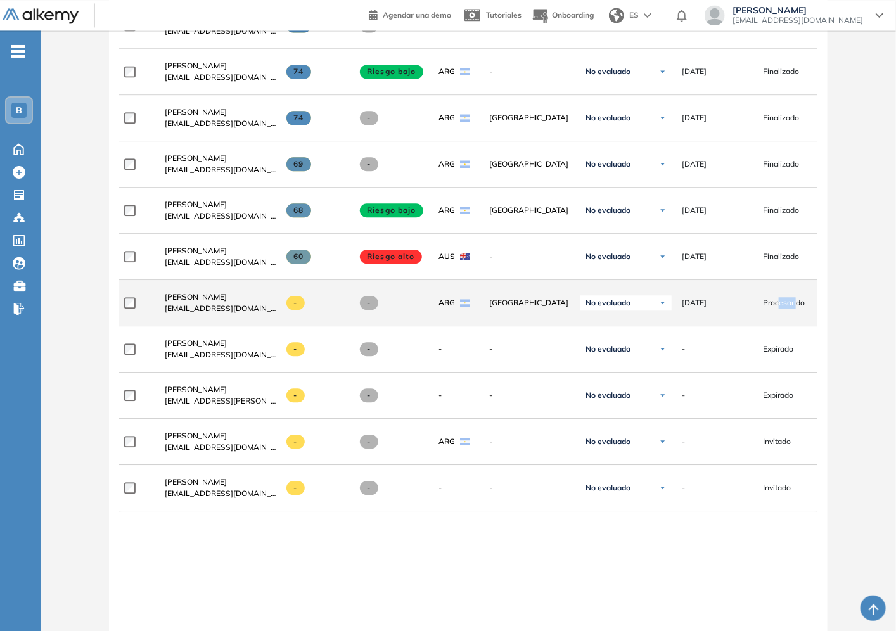
drag, startPoint x: 794, startPoint y: 307, endPoint x: 779, endPoint y: 307, distance: 15.2
click at [779, 307] on span "Procesando" at bounding box center [784, 302] width 42 height 11
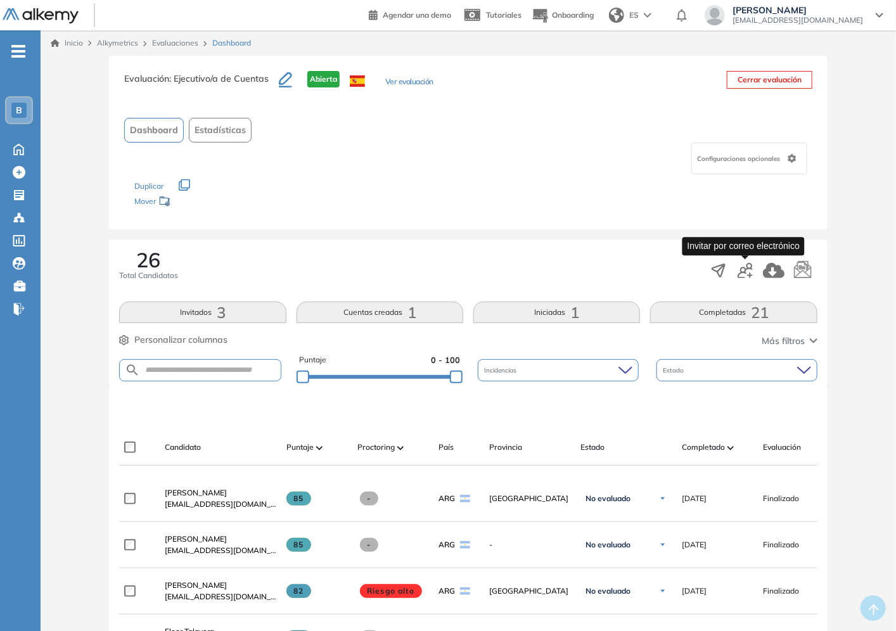
click at [742, 275] on icon "button" at bounding box center [744, 270] width 15 height 15
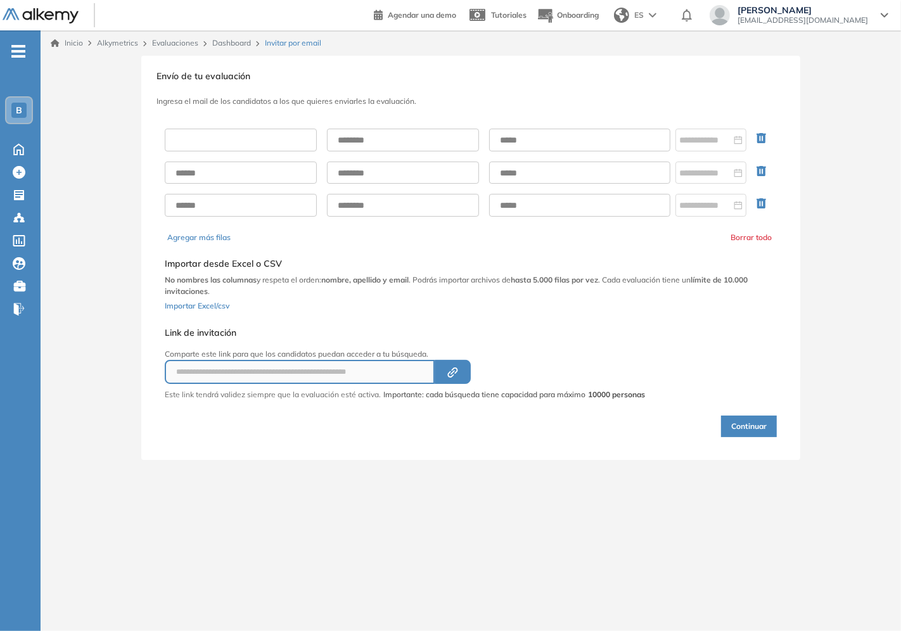
click at [305, 147] on input "text" at bounding box center [241, 140] width 152 height 23
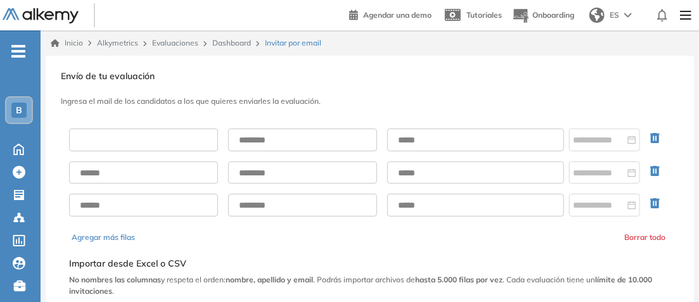
click at [198, 130] on input "text" at bounding box center [143, 140] width 149 height 23
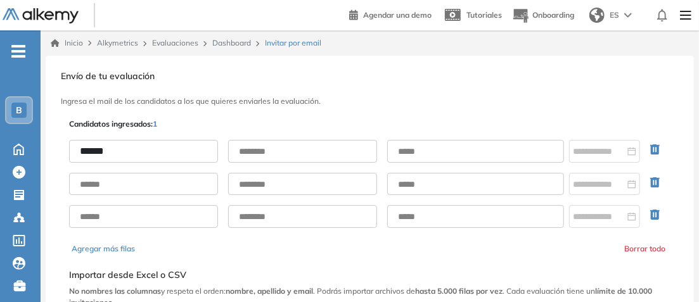
type input "******"
type input "*******"
paste input "**********"
type input "**********"
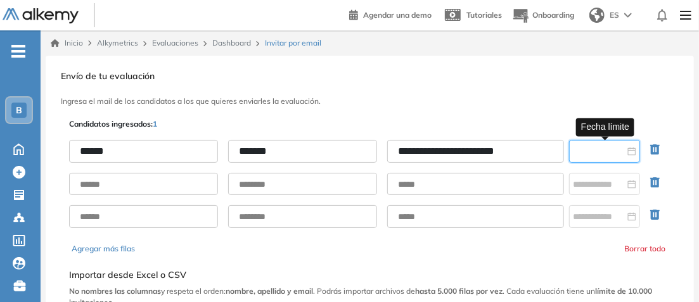
click at [590, 156] on input at bounding box center [599, 151] width 52 height 14
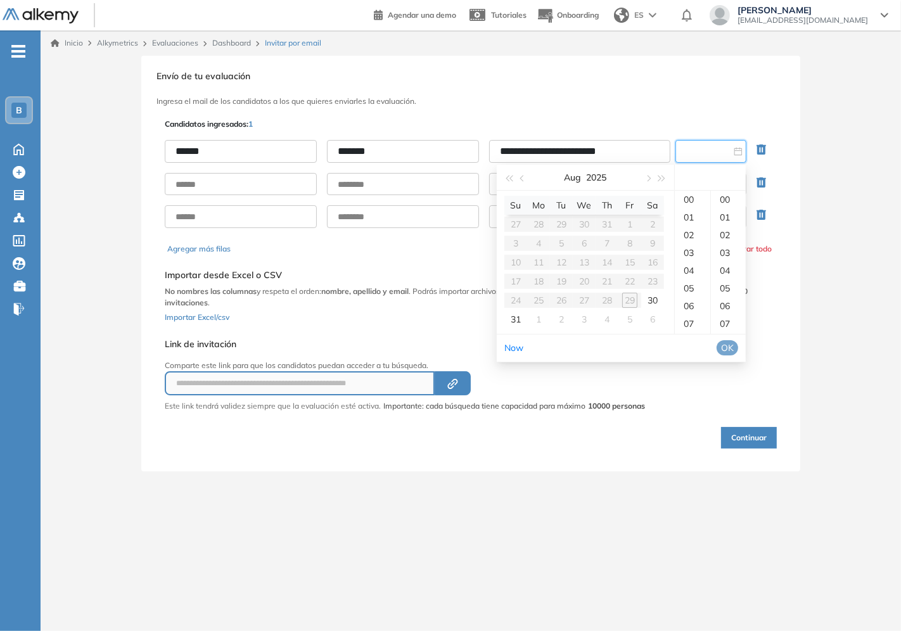
type input "**********"
click at [651, 295] on div "30" at bounding box center [652, 300] width 15 height 15
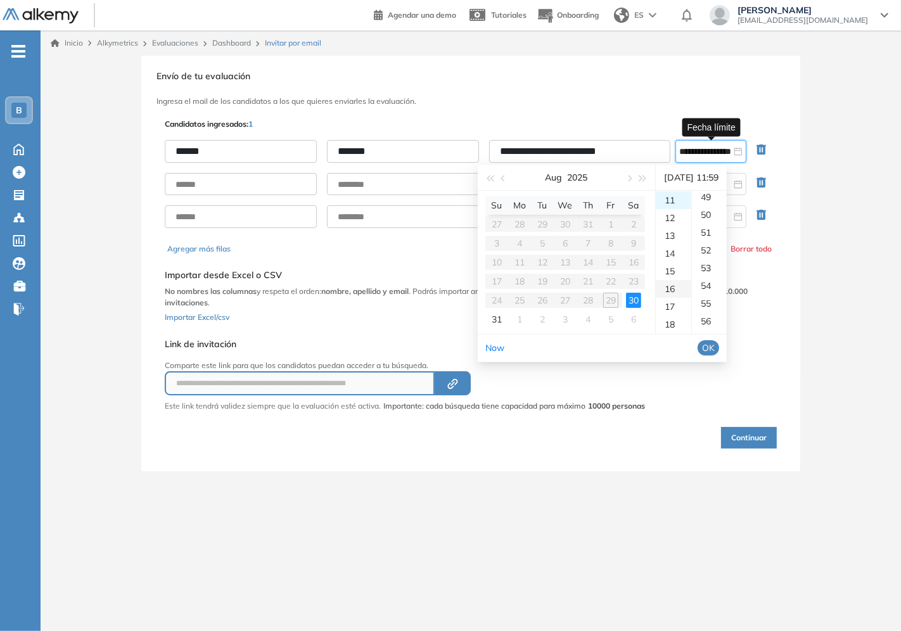
scroll to position [1046, 0]
click at [669, 201] on div "11" at bounding box center [673, 200] width 35 height 18
click at [677, 218] on div "12" at bounding box center [673, 218] width 35 height 18
drag, startPoint x: 668, startPoint y: 229, endPoint x: 669, endPoint y: 214, distance: 14.6
click at [668, 227] on div "14" at bounding box center [673, 236] width 35 height 18
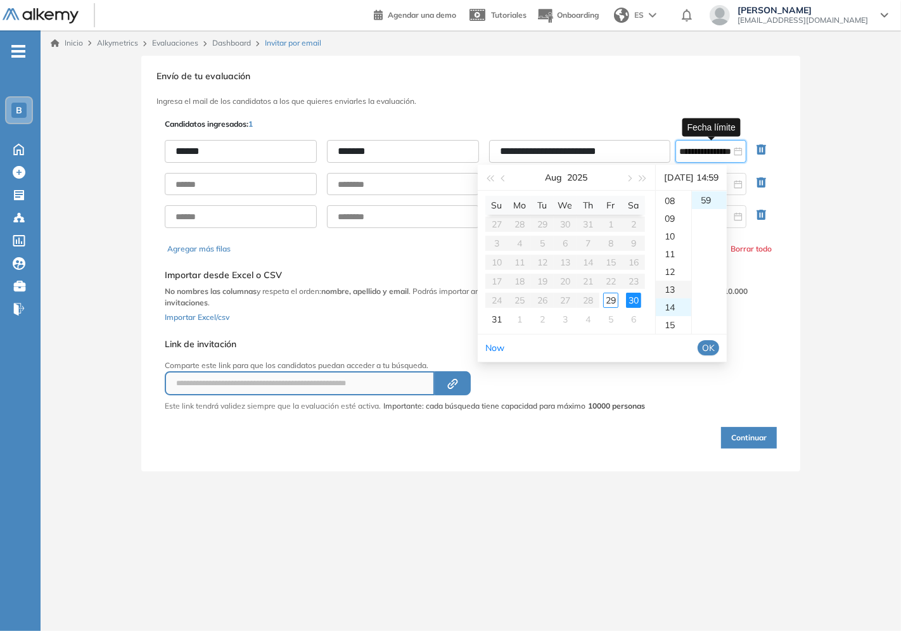
scroll to position [211, 0]
click at [675, 229] on div "14" at bounding box center [673, 237] width 35 height 18
click at [674, 254] on div "15" at bounding box center [673, 255] width 35 height 18
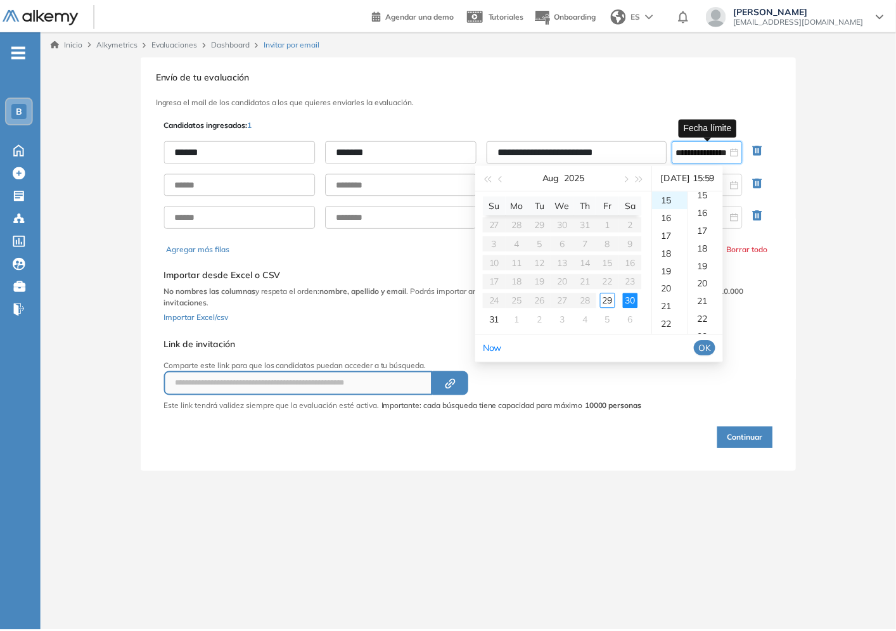
scroll to position [0, 0]
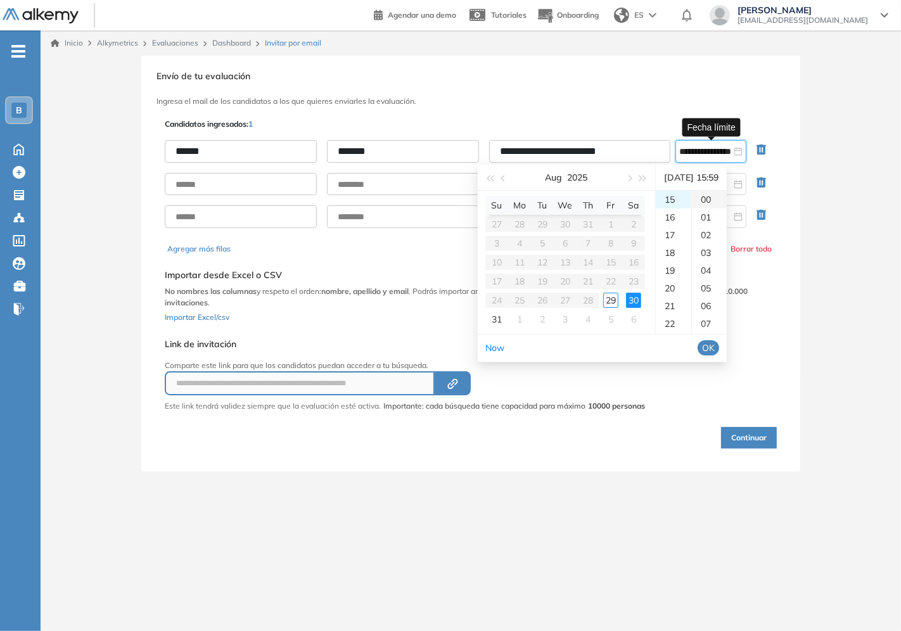
click at [706, 196] on div "00" at bounding box center [709, 200] width 35 height 18
click at [713, 196] on div "00" at bounding box center [709, 200] width 35 height 18
click at [634, 302] on div "30" at bounding box center [633, 300] width 15 height 15
click at [715, 344] on span "OK" at bounding box center [708, 348] width 13 height 14
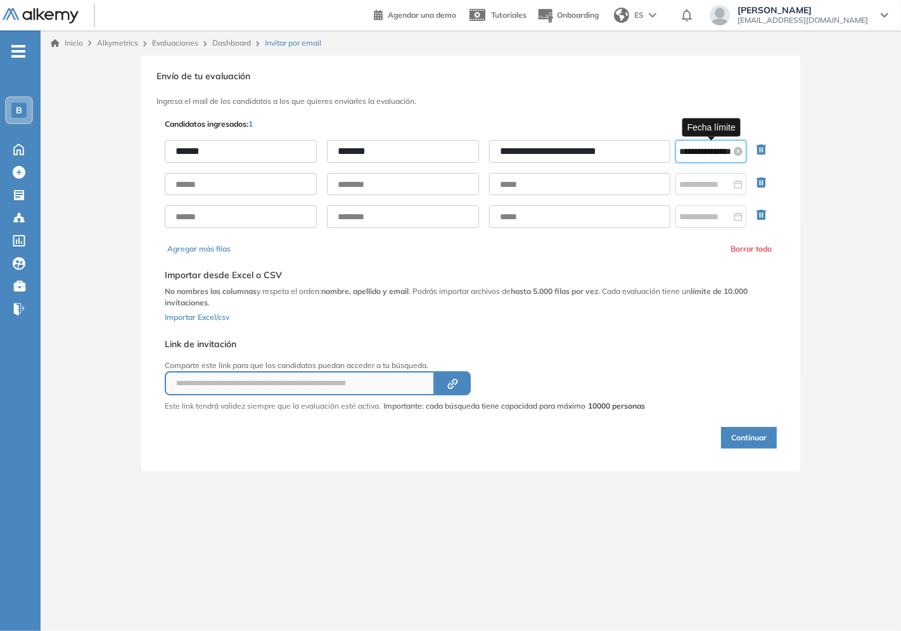
click at [689, 146] on input "**********" at bounding box center [705, 151] width 52 height 14
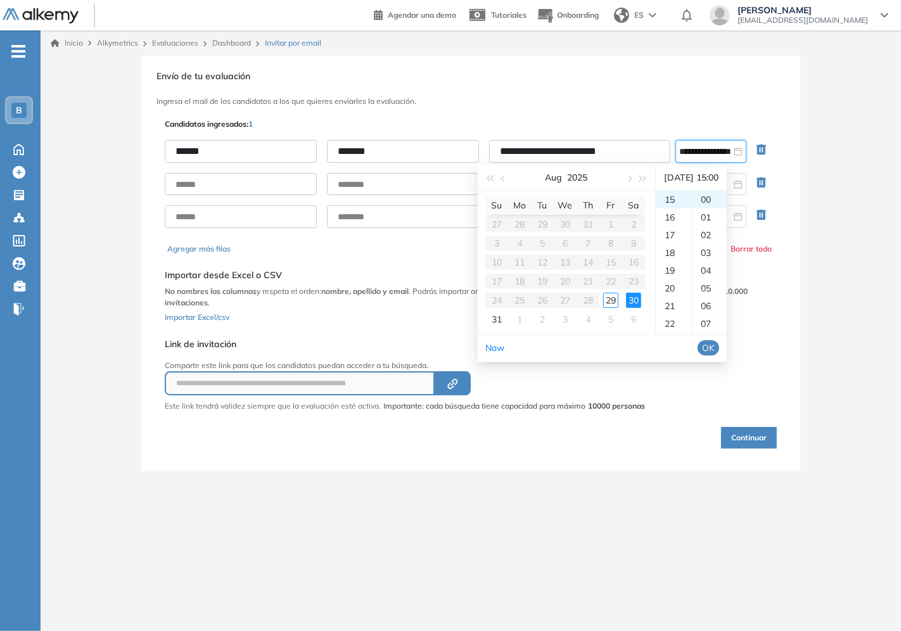
click at [622, 490] on div "**********" at bounding box center [471, 320] width 860 height 580
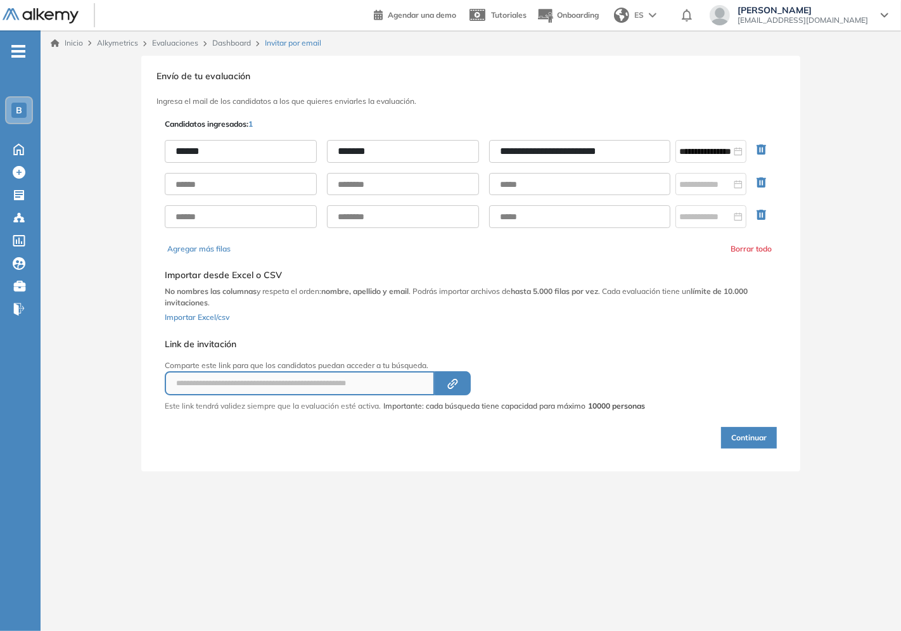
click at [573, 150] on input "**********" at bounding box center [579, 151] width 181 height 23
click at [643, 142] on input "**********" at bounding box center [579, 151] width 181 height 23
click at [693, 149] on input "**********" at bounding box center [705, 151] width 52 height 14
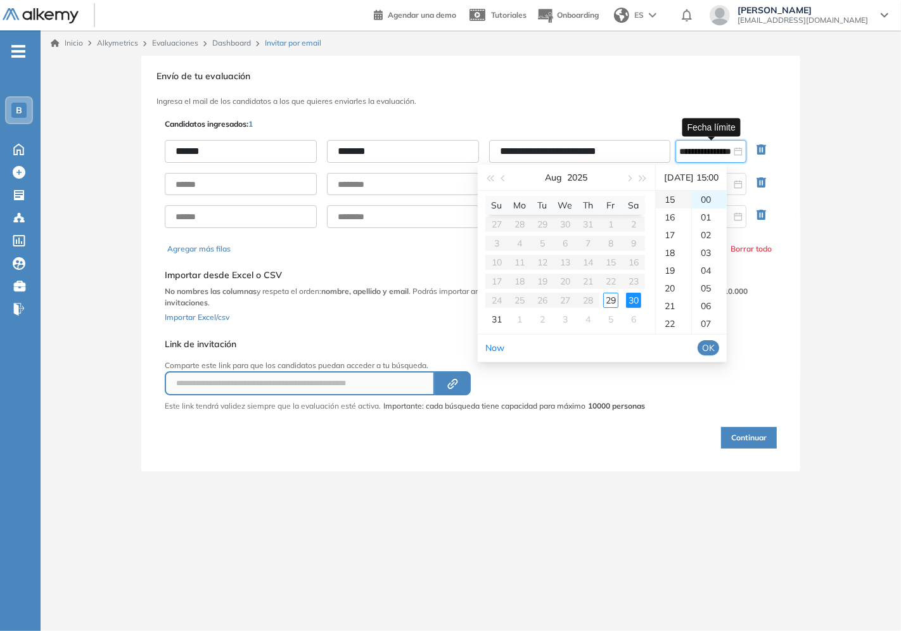
click at [656, 201] on div "15" at bounding box center [673, 200] width 35 height 18
click at [673, 200] on div "15" at bounding box center [673, 200] width 35 height 18
type input "**********"
click at [636, 297] on div "30" at bounding box center [633, 300] width 15 height 15
click at [673, 201] on div "15" at bounding box center [673, 200] width 35 height 18
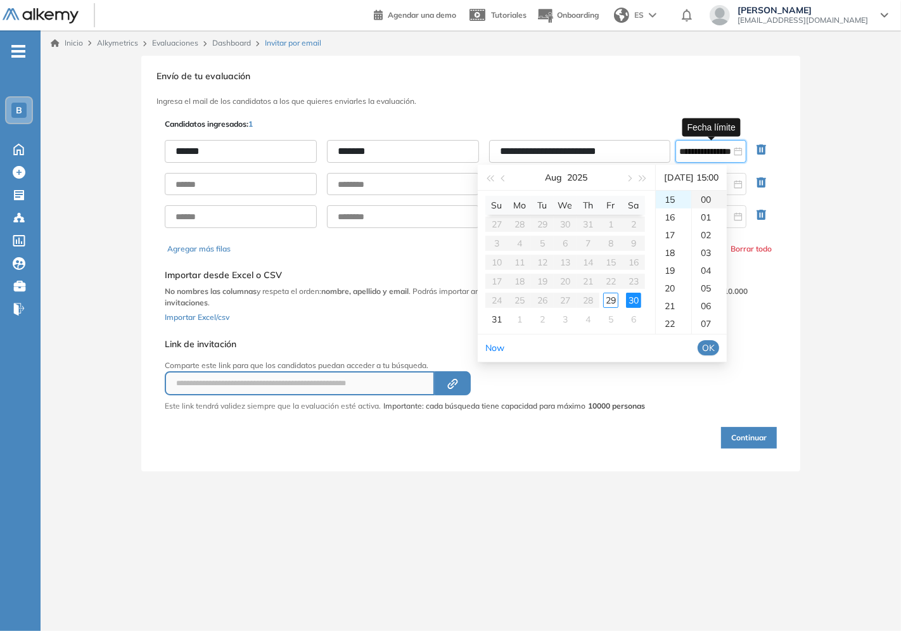
click at [706, 201] on div "00" at bounding box center [709, 200] width 35 height 18
click at [849, 448] on div "**********" at bounding box center [471, 264] width 860 height 416
click at [694, 152] on input "**********" at bounding box center [705, 151] width 52 height 14
click at [847, 267] on div "**********" at bounding box center [471, 264] width 860 height 416
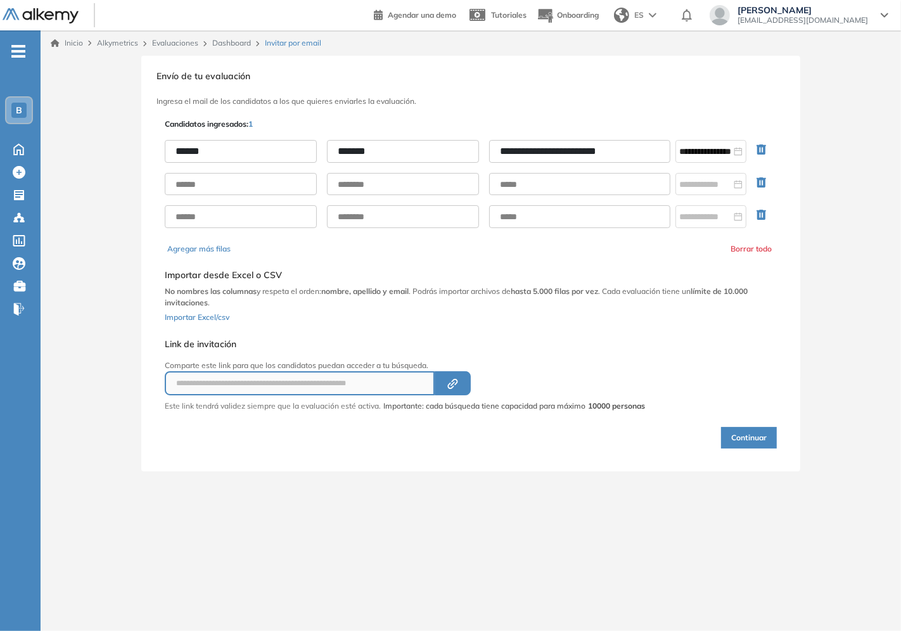
drag, startPoint x: 759, startPoint y: 428, endPoint x: 770, endPoint y: 475, distance: 48.7
click at [771, 475] on div "**********" at bounding box center [471, 320] width 860 height 580
click at [749, 435] on button "Continuar" at bounding box center [749, 438] width 56 height 22
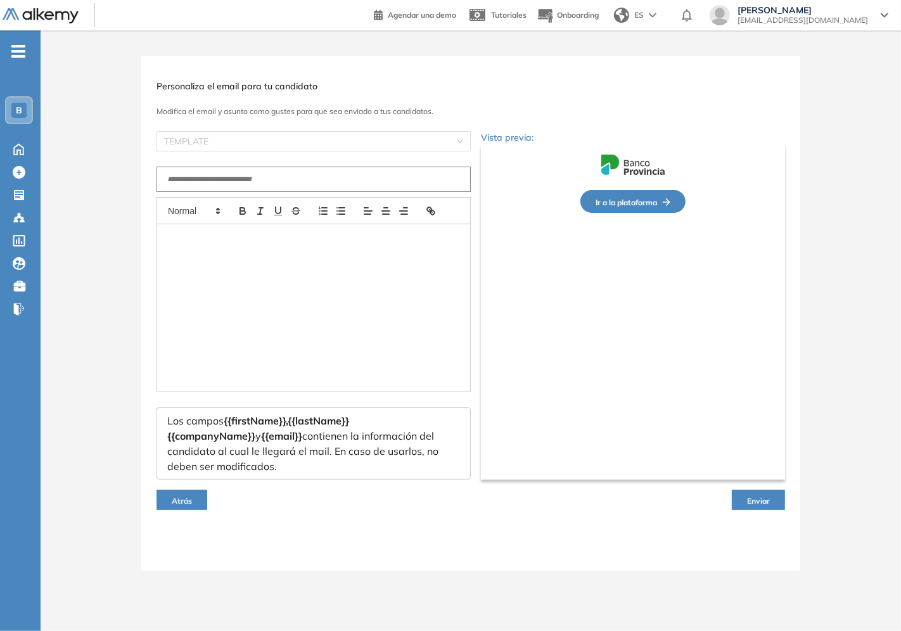
type input "**********"
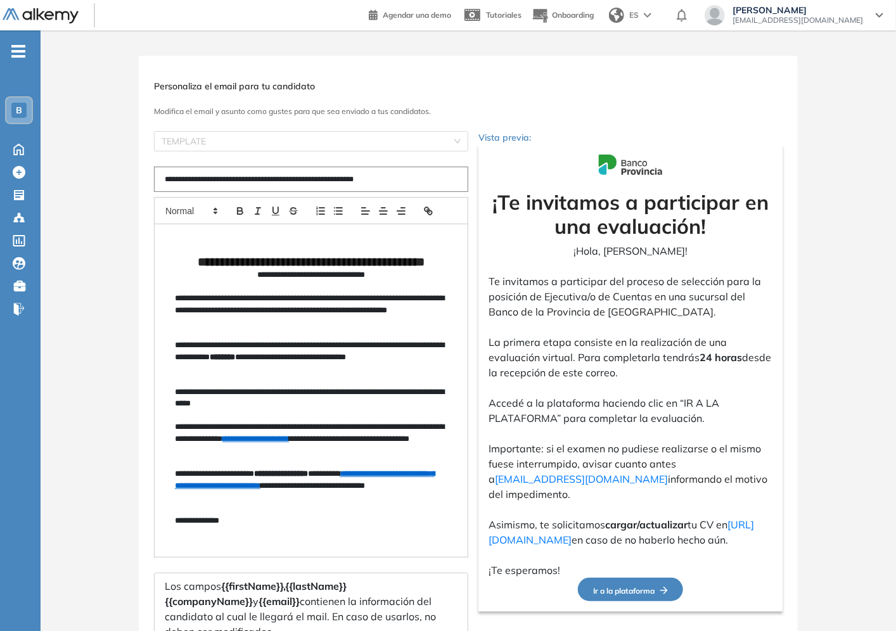
scroll to position [105, 0]
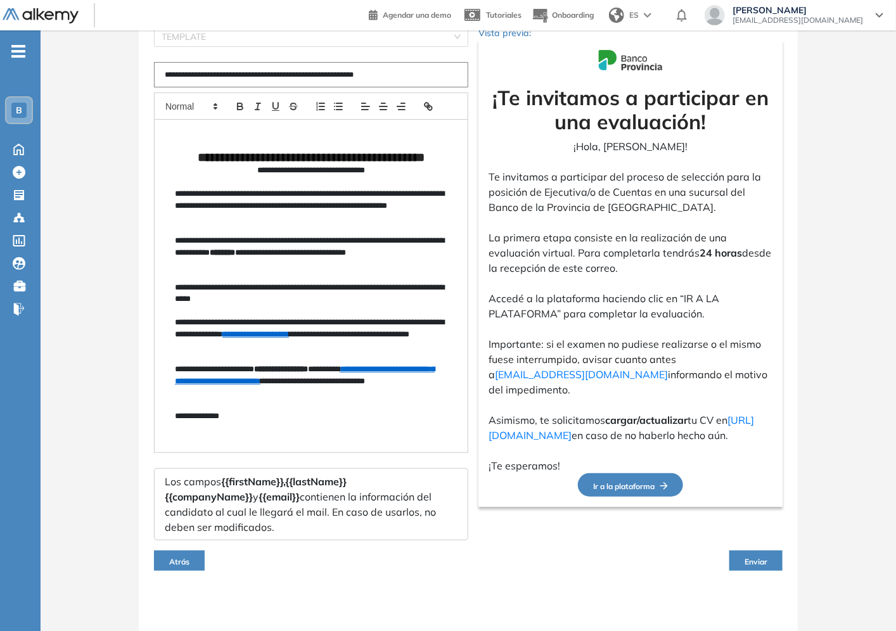
click at [752, 565] on span "Enviar" at bounding box center [755, 562] width 23 height 10
click at [770, 558] on button "Enviar" at bounding box center [755, 561] width 53 height 20
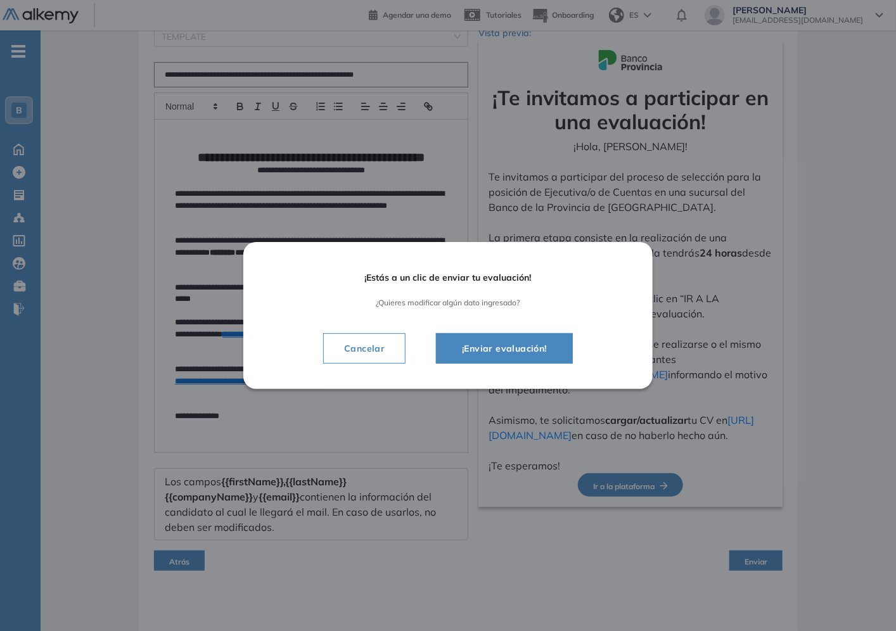
click at [506, 340] on button "¡Enviar evaluación!" at bounding box center [504, 348] width 137 height 30
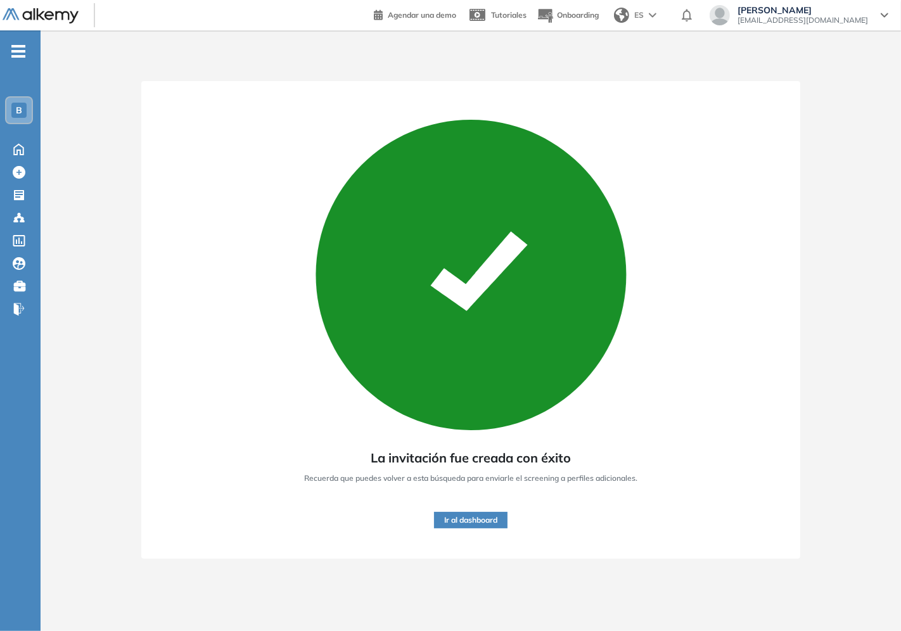
click at [486, 524] on button "Ir al dashboard" at bounding box center [470, 520] width 73 height 16
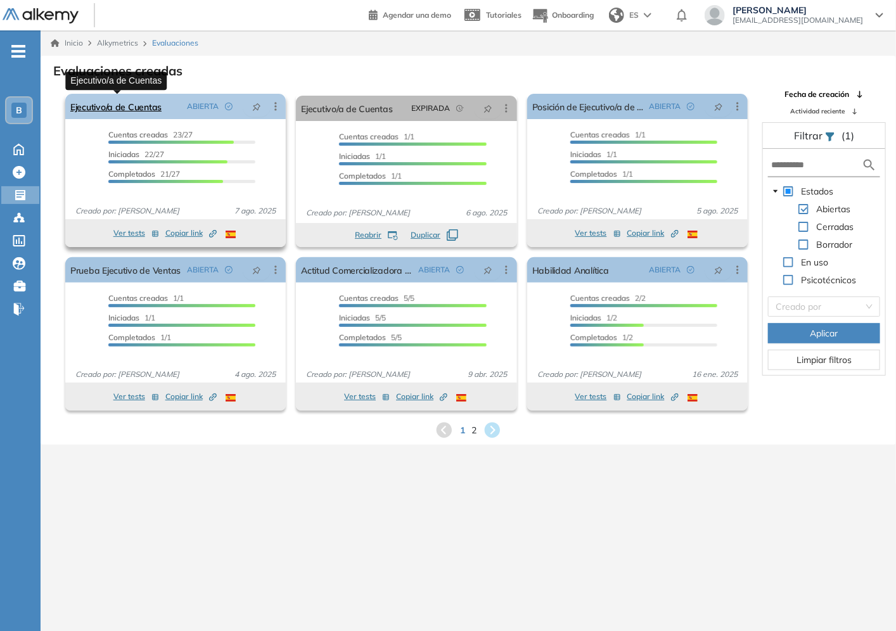
click at [108, 100] on link "Ejecutivo/a de Cuentas" at bounding box center [115, 106] width 91 height 25
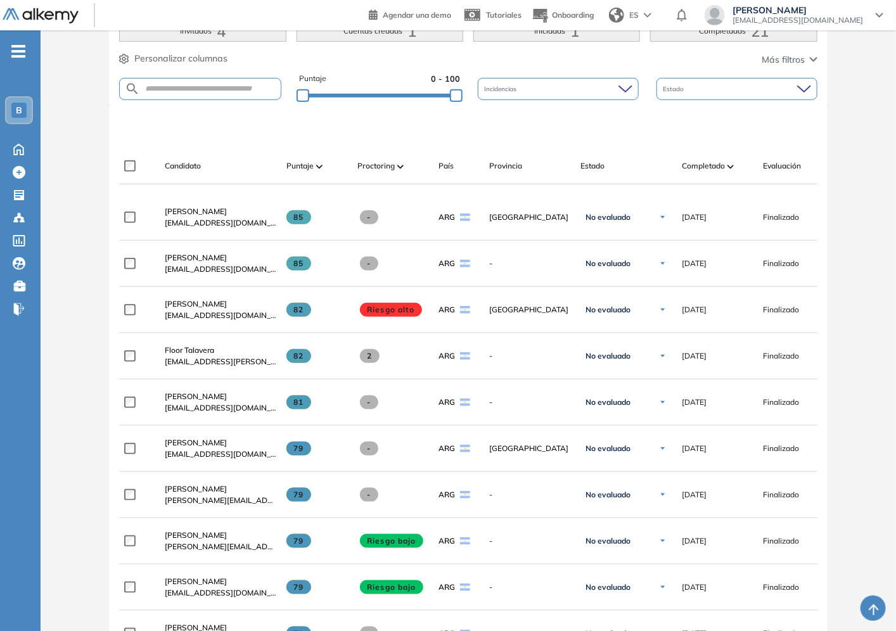
scroll to position [70, 0]
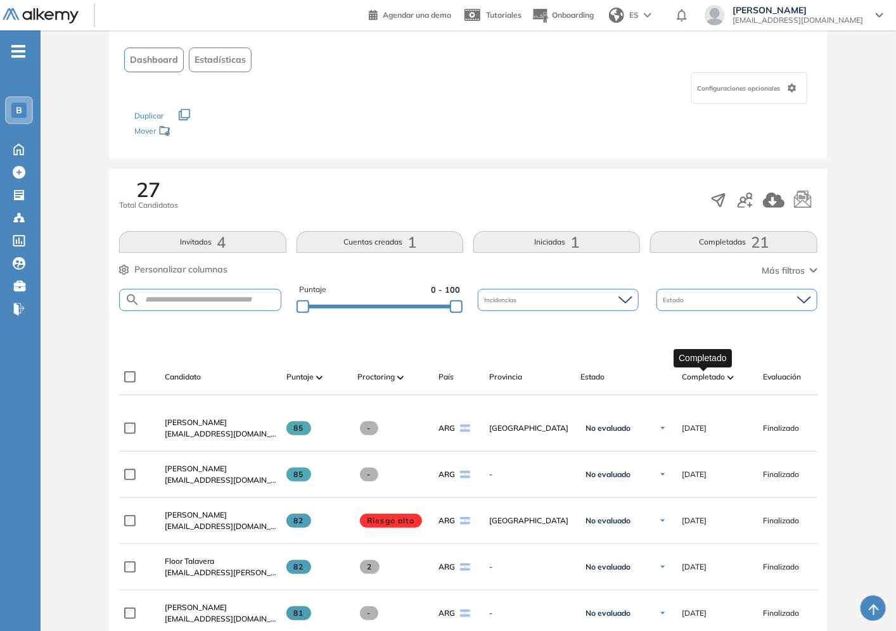
click at [708, 377] on span "Completado" at bounding box center [703, 376] width 43 height 11
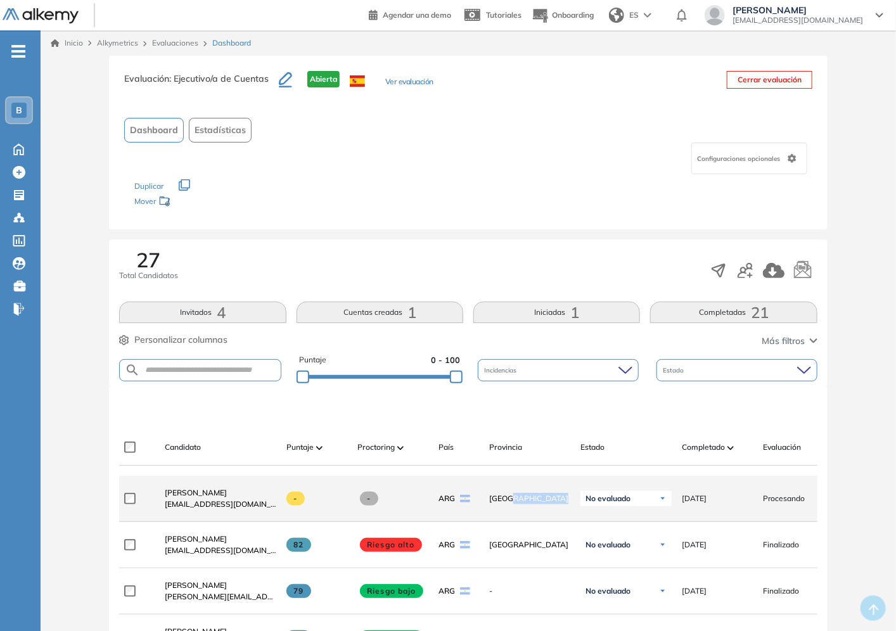
drag, startPoint x: 510, startPoint y: 496, endPoint x: 645, endPoint y: 490, distance: 135.1
click at [645, 490] on div "**********" at bounding box center [545, 499] width 852 height 46
click at [781, 510] on div "Procesando" at bounding box center [788, 499] width 71 height 32
click at [781, 504] on span "Procesando" at bounding box center [784, 498] width 42 height 11
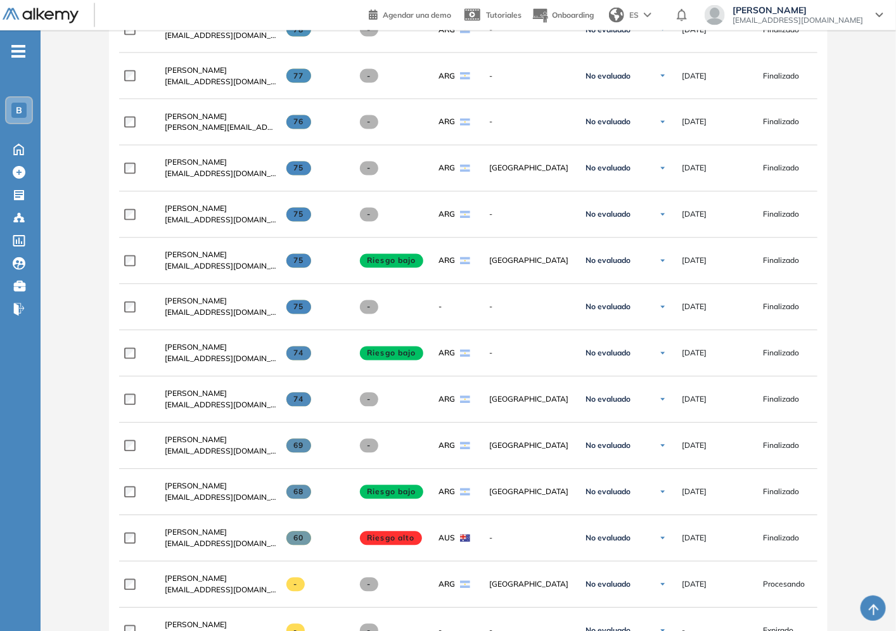
scroll to position [1237, 0]
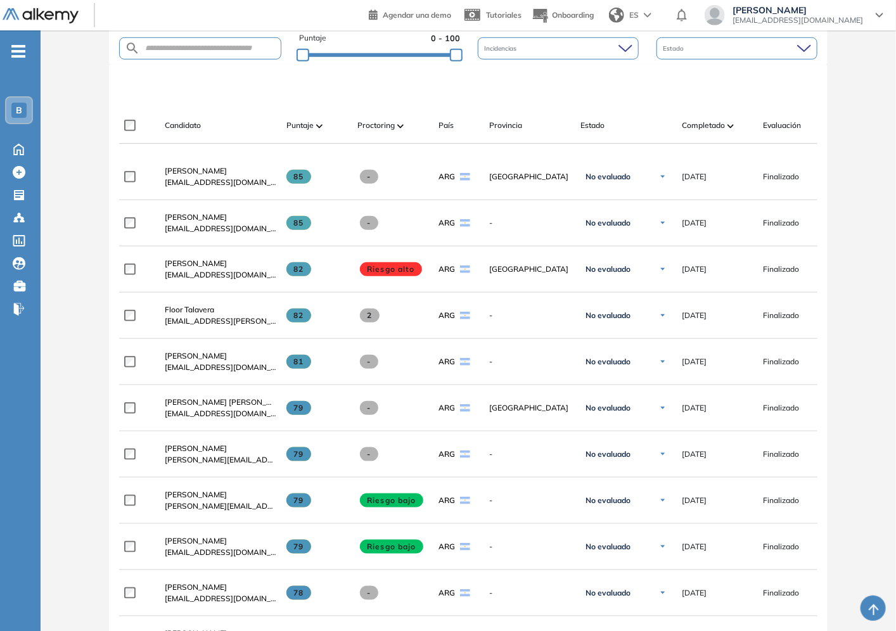
scroll to position [252, 0]
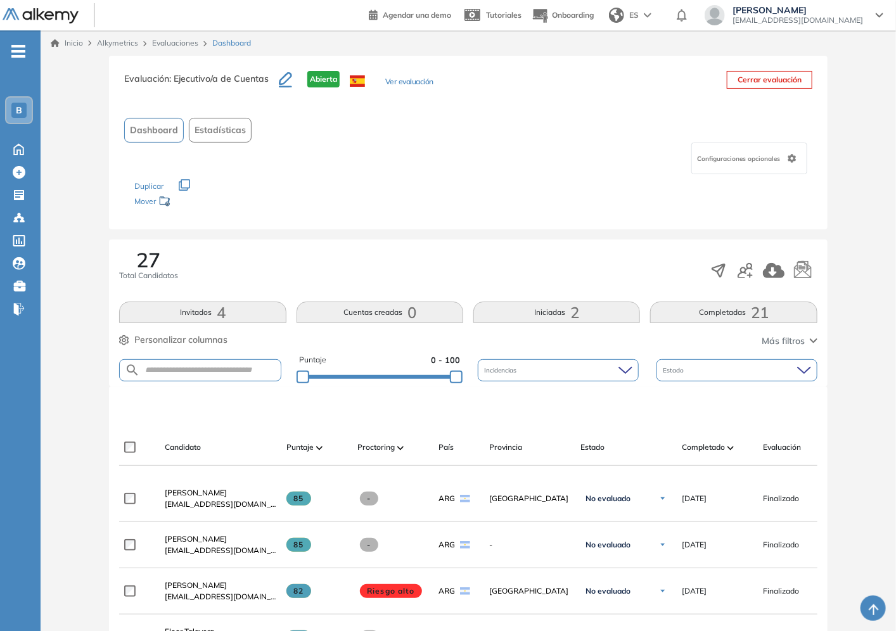
scroll to position [281, 0]
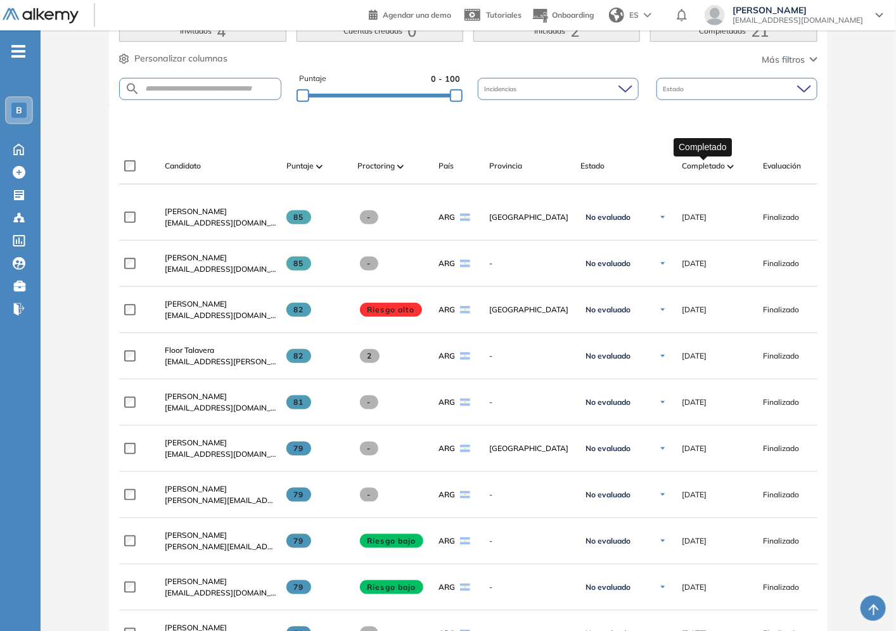
click at [722, 163] on span "Completado" at bounding box center [703, 165] width 43 height 11
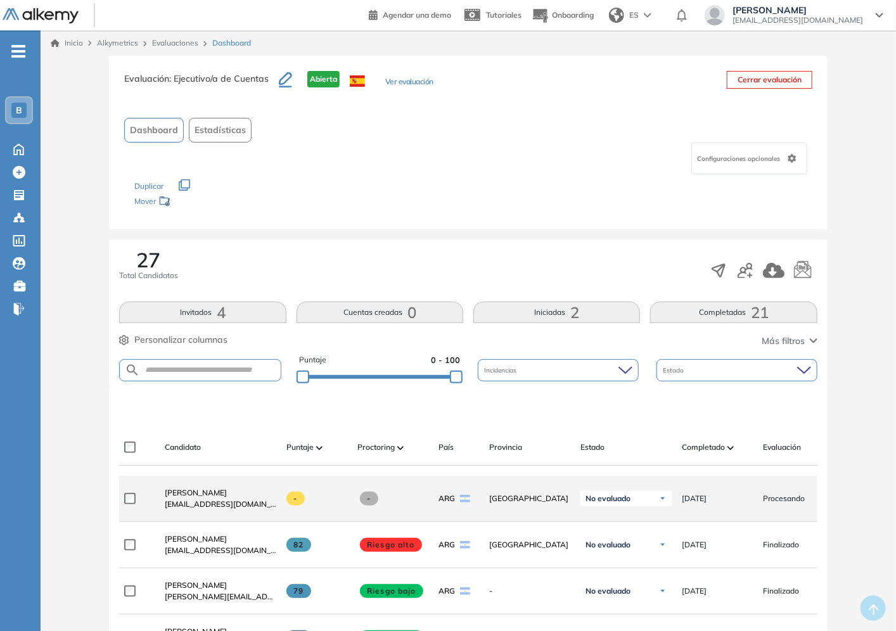
click at [798, 503] on span "Procesando" at bounding box center [784, 498] width 42 height 11
click at [185, 497] on span "Magalí Rivero" at bounding box center [196, 493] width 62 height 10
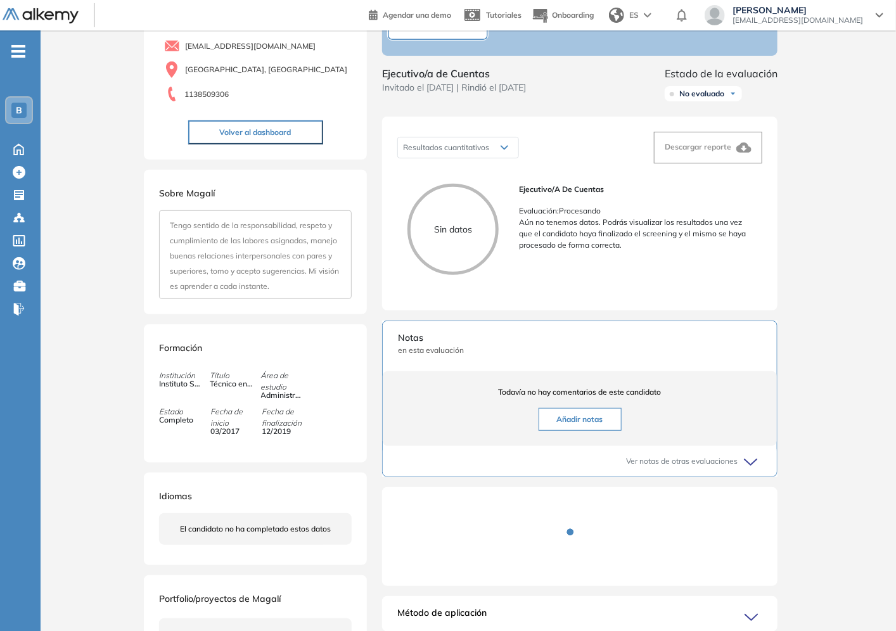
scroll to position [40, 0]
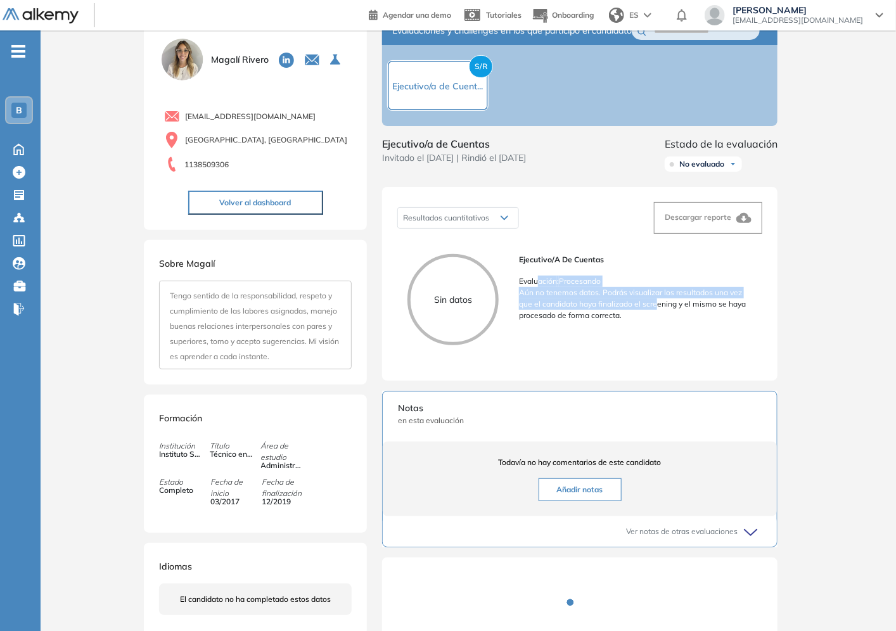
drag, startPoint x: 539, startPoint y: 298, endPoint x: 663, endPoint y: 320, distance: 126.0
click at [663, 320] on div "Ejecutivo/a de Cuentas Evaluación : Procesando Aún no tenemos datos. Podrás vis…" at bounding box center [635, 287] width 233 height 67
click at [661, 320] on p "Aún no tenemos datos. Podrás visualizar los resultados una vez que el candidato…" at bounding box center [635, 304] width 233 height 34
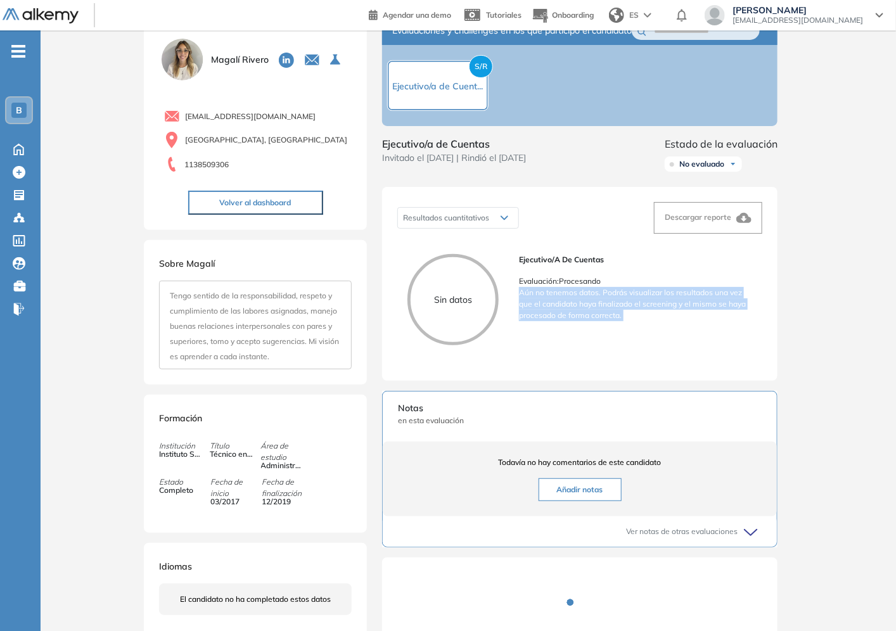
click at [561, 321] on p "Aún no tenemos datos. Podrás visualizar los resultados una vez que el candidato…" at bounding box center [635, 304] width 233 height 34
drag, startPoint x: 553, startPoint y: 310, endPoint x: 490, endPoint y: 226, distance: 105.9
click at [718, 313] on p "Aún no tenemos datos. Podrás visualizar los resultados una vez que el candidato…" at bounding box center [635, 304] width 233 height 34
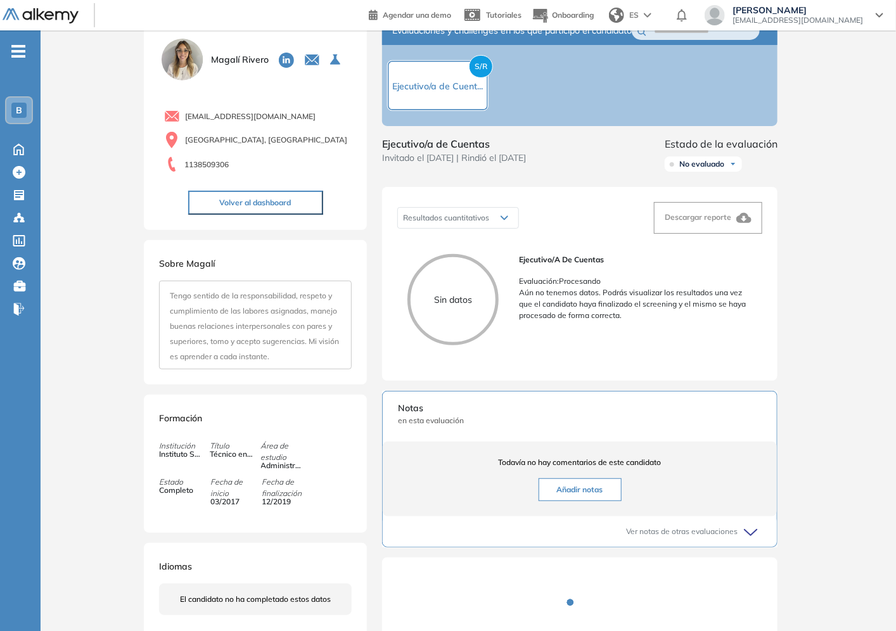
click at [461, 148] on span "Ejecutivo/a de Cuentas" at bounding box center [454, 143] width 144 height 15
click at [459, 151] on span "Ejecutivo/a de Cuentas" at bounding box center [454, 143] width 144 height 15
drag, startPoint x: 455, startPoint y: 194, endPoint x: 362, endPoint y: 201, distance: 92.8
click at [453, 196] on div "Evaluaciones y challenges en los que participó el candidato S/R Ejecutivo/a de …" at bounding box center [580, 366] width 426 height 701
drag, startPoint x: 331, startPoint y: 340, endPoint x: 429, endPoint y: 341, distance: 98.2
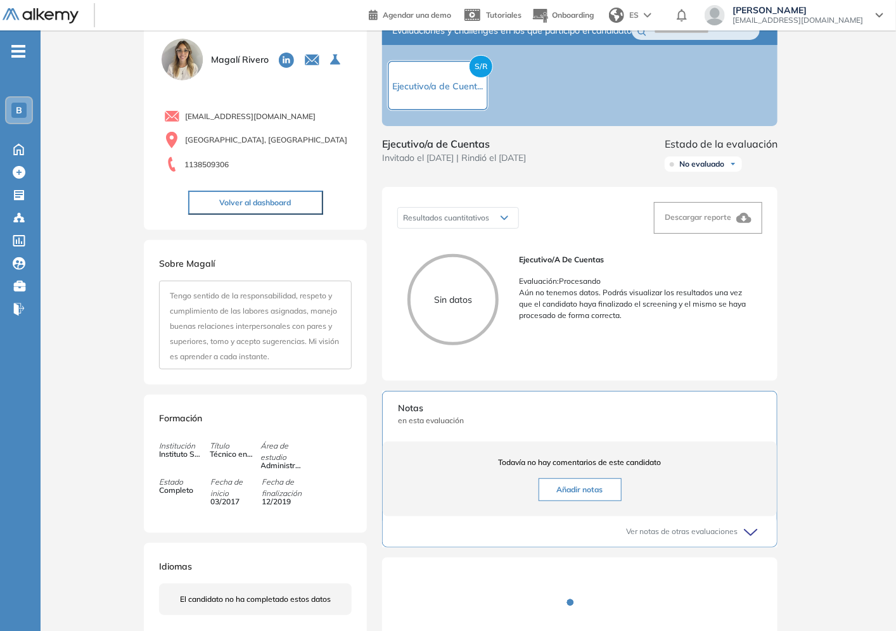
click at [334, 340] on span "Tengo sentido de la responsabilidad, respeto y cumplimiento de las labores asig…" at bounding box center [254, 326] width 169 height 70
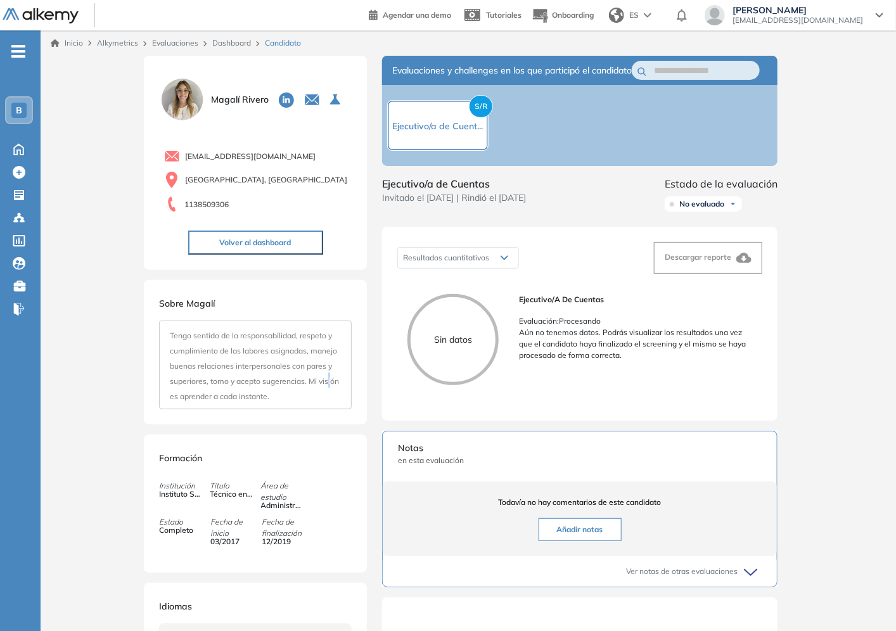
scroll to position [141, 0]
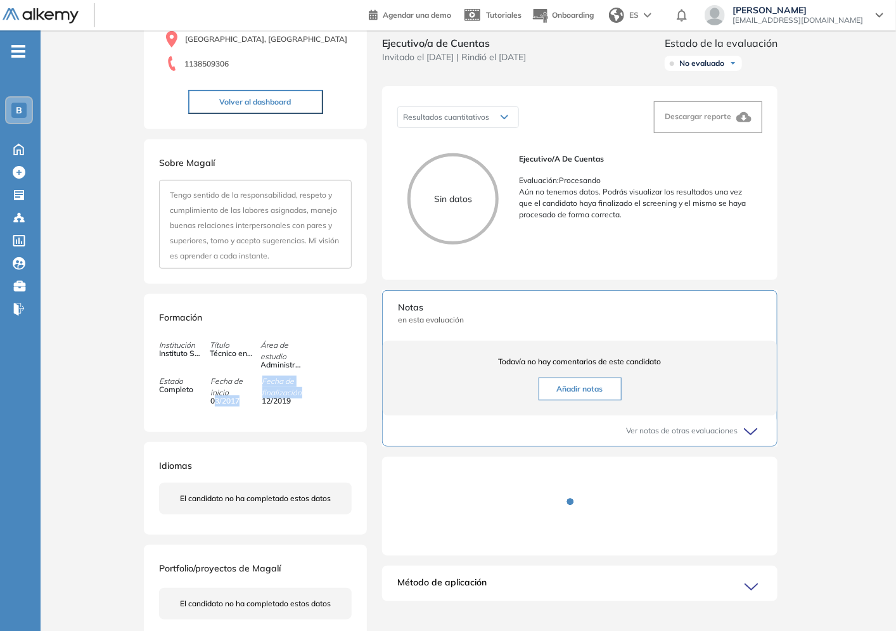
drag, startPoint x: 222, startPoint y: 411, endPoint x: 304, endPoint y: 407, distance: 81.8
click at [319, 403] on div "Formación Institución Instituto Superior Nuestra Señora de la Paz Título Técnic…" at bounding box center [255, 363] width 223 height 138
click at [301, 409] on div "Formación Institución Instituto Superior Nuestra Señora de la Paz Título Técnic…" at bounding box center [255, 363] width 223 height 138
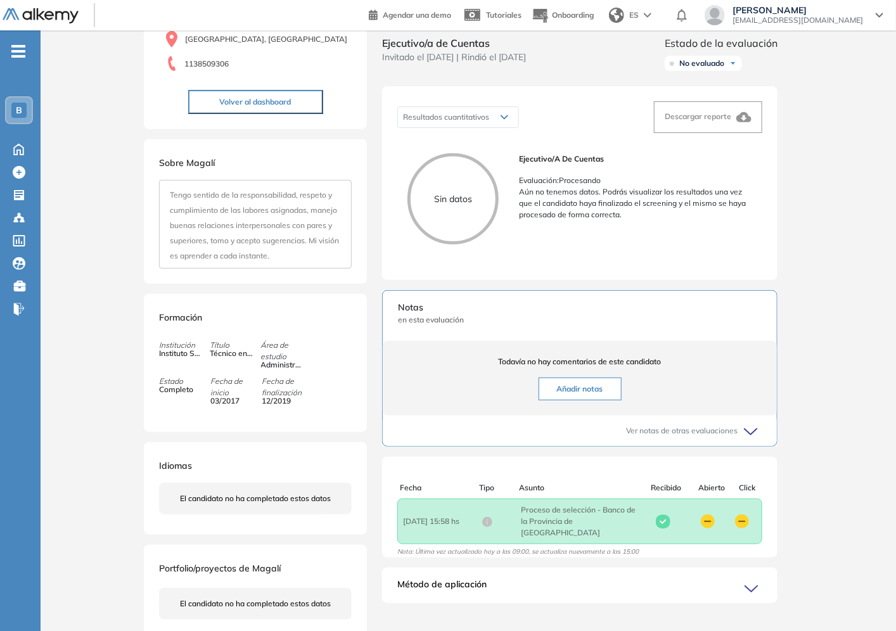
scroll to position [0, 0]
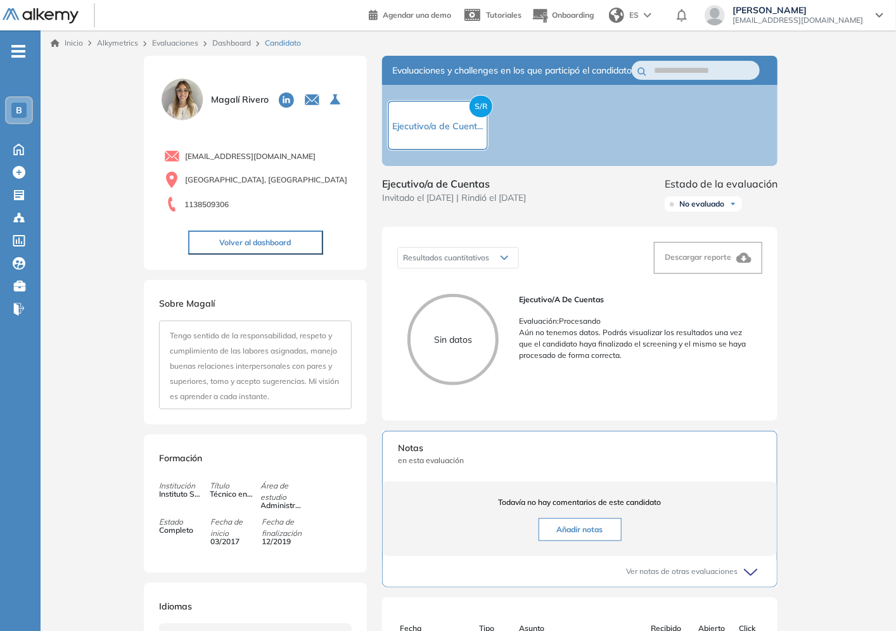
click at [236, 35] on div "Inicio Alkymetrics Evaluaciones Dashboard Candidato" at bounding box center [468, 42] width 855 height 25
click at [239, 38] on link "Dashboard" at bounding box center [231, 43] width 39 height 10
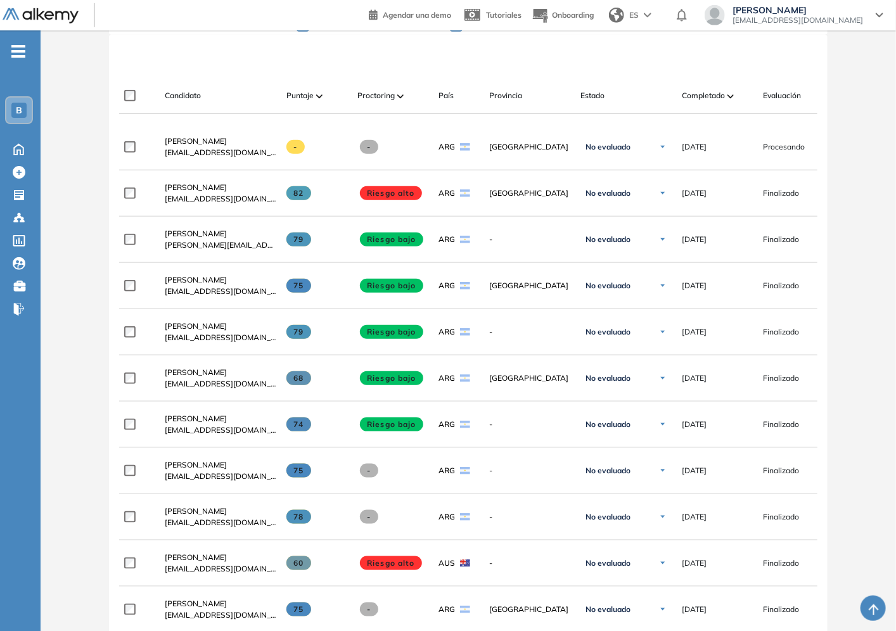
scroll to position [211, 0]
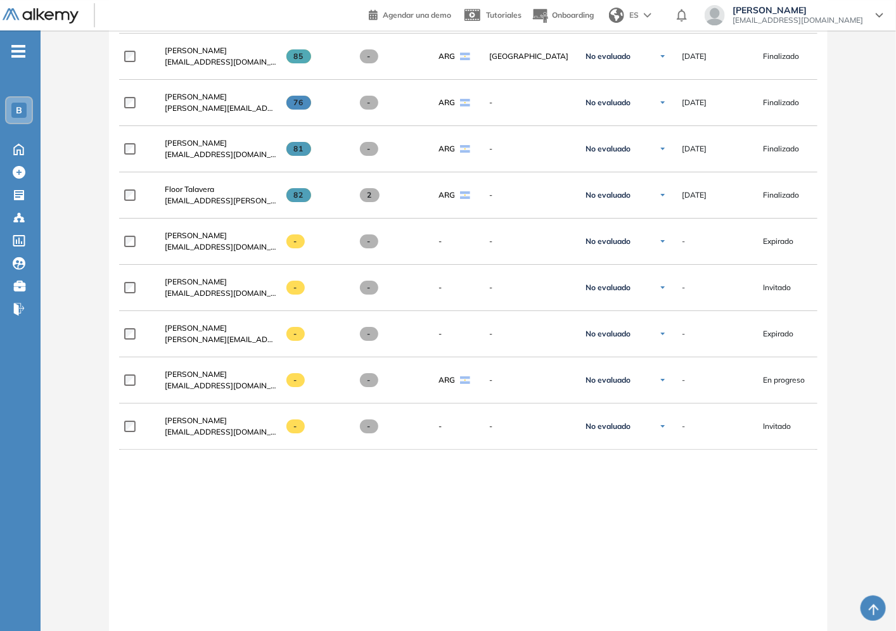
scroll to position [1908, 0]
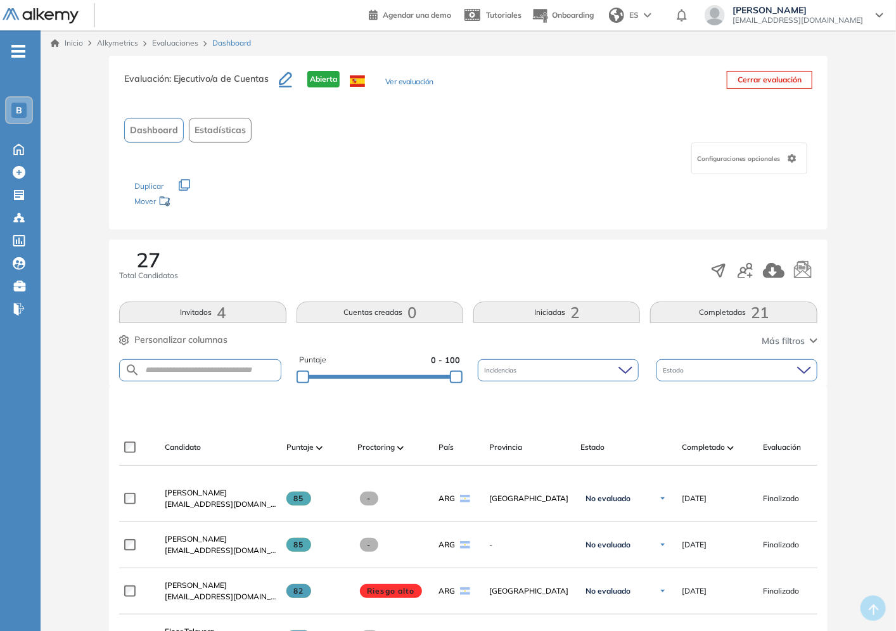
drag, startPoint x: 87, startPoint y: 191, endPoint x: 87, endPoint y: 10, distance: 181.8
click at [704, 455] on div "Candidato Puntaje Proctoring País Provincia Estado Completado Evaluación Fecha …" at bounding box center [545, 452] width 852 height 25
click at [707, 447] on span "Completado" at bounding box center [703, 447] width 43 height 11
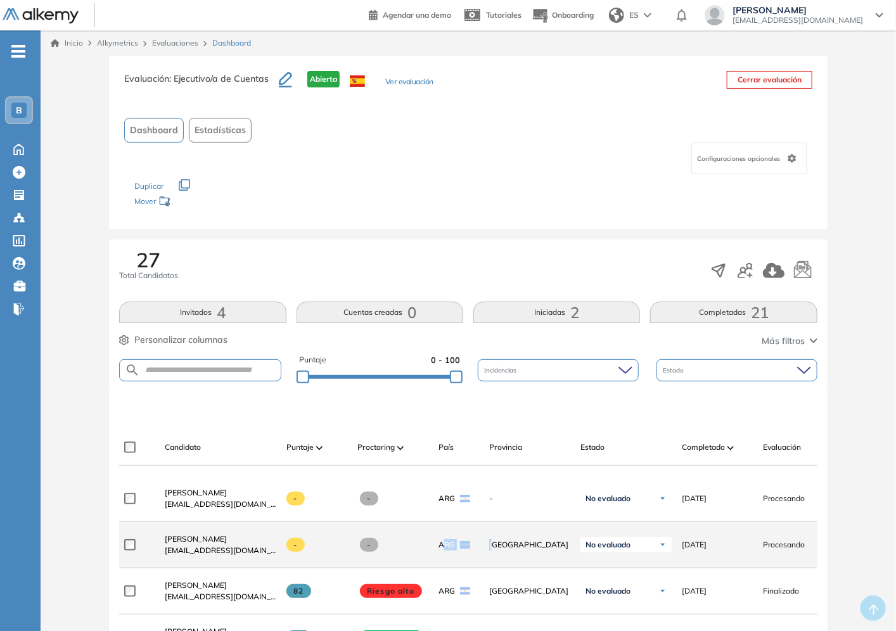
drag, startPoint x: 445, startPoint y: 552, endPoint x: 453, endPoint y: 554, distance: 7.8
click at [483, 554] on div "**********" at bounding box center [545, 545] width 852 height 46
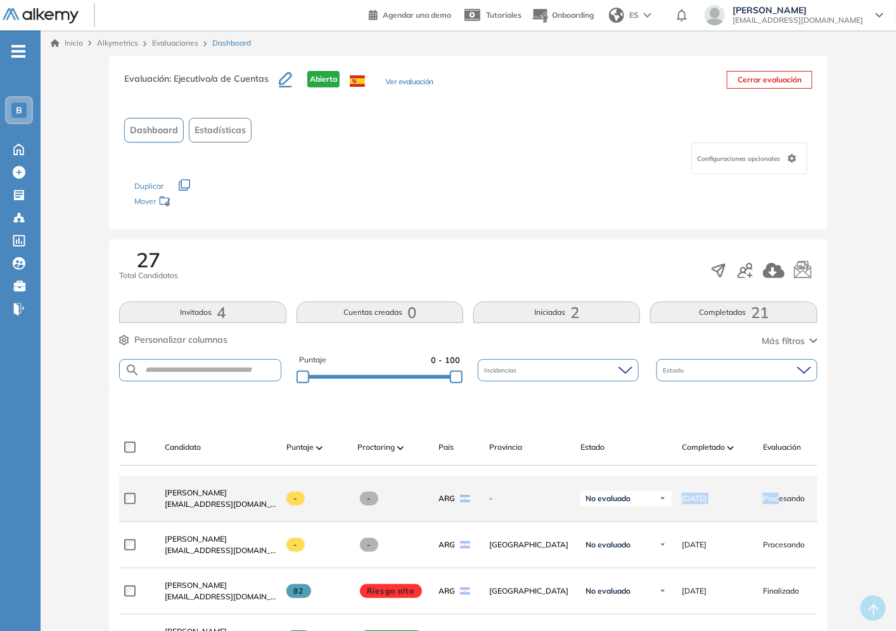
drag, startPoint x: 597, startPoint y: 513, endPoint x: 780, endPoint y: 501, distance: 182.9
click at [780, 501] on div "**********" at bounding box center [545, 499] width 852 height 46
click at [784, 514] on div "Procesando" at bounding box center [788, 499] width 71 height 32
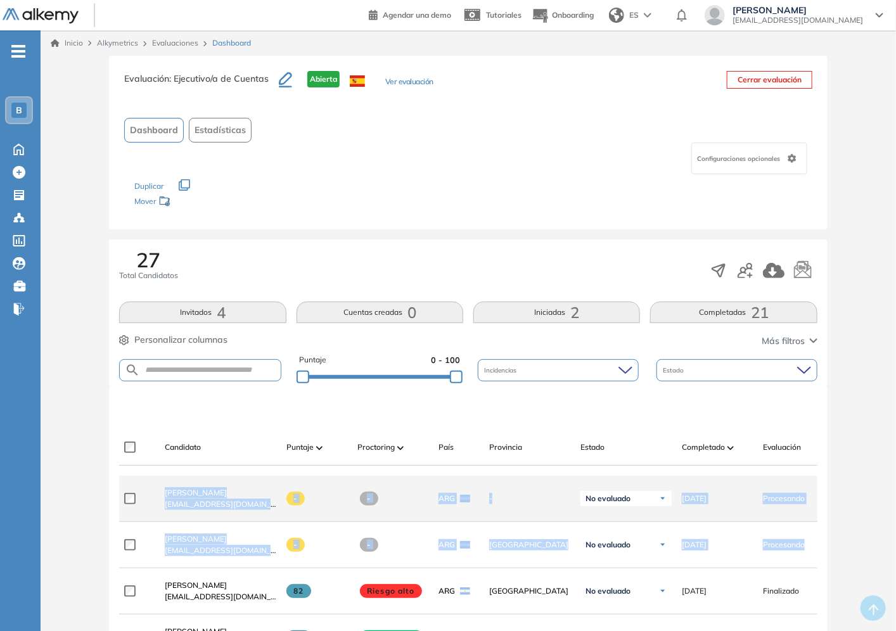
drag, startPoint x: 798, startPoint y: 549, endPoint x: 160, endPoint y: 484, distance: 641.9
click at [182, 497] on span "[PERSON_NAME]" at bounding box center [196, 493] width 62 height 10
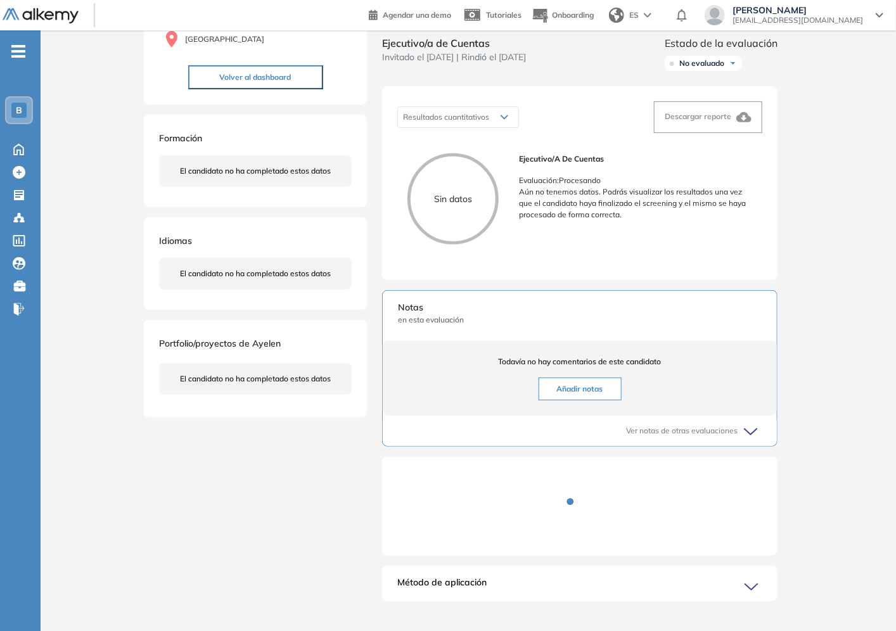
scroll to position [168, 0]
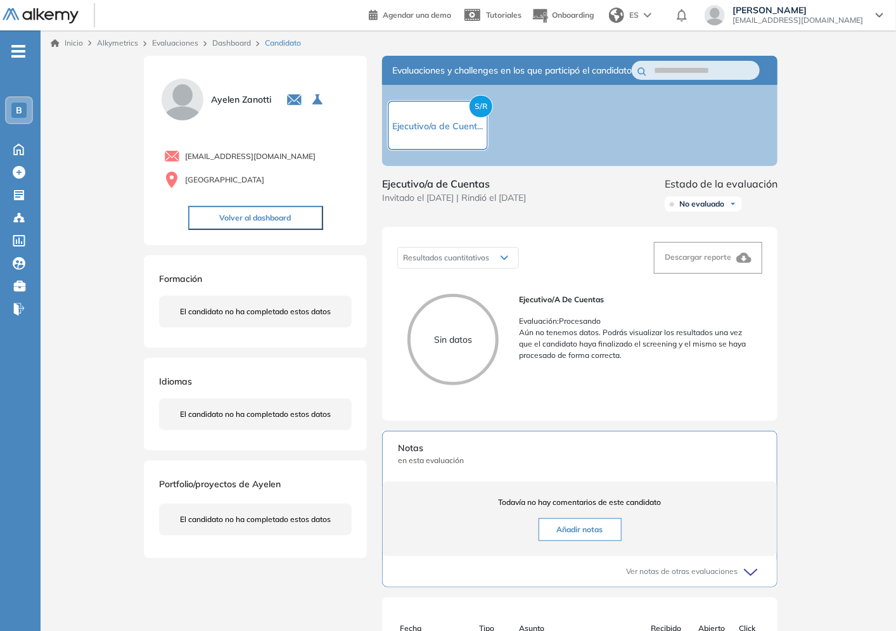
click at [220, 46] on link "Dashboard" at bounding box center [231, 43] width 39 height 10
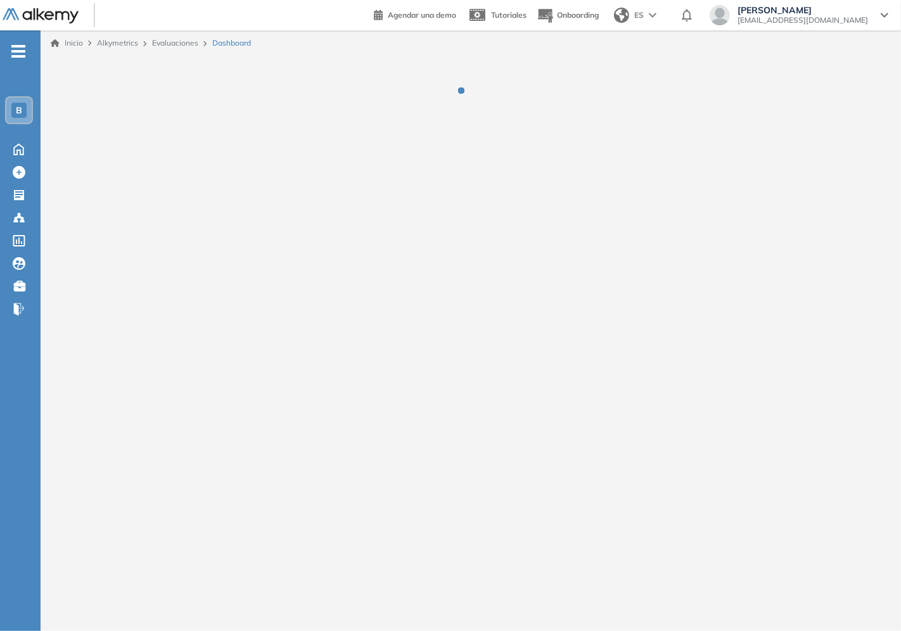
click at [220, 42] on span "Dashboard" at bounding box center [231, 42] width 39 height 11
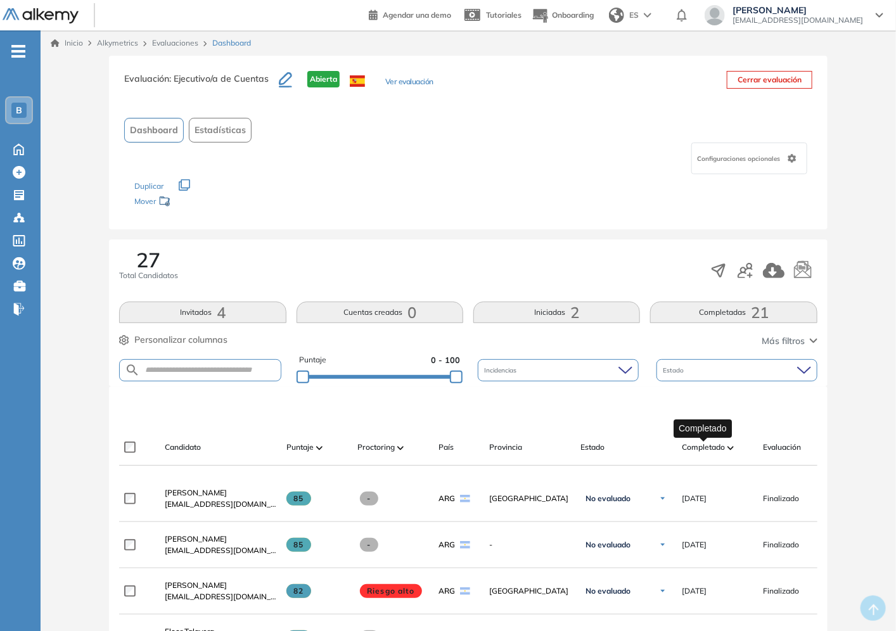
click at [713, 447] on span "Completado" at bounding box center [703, 447] width 43 height 11
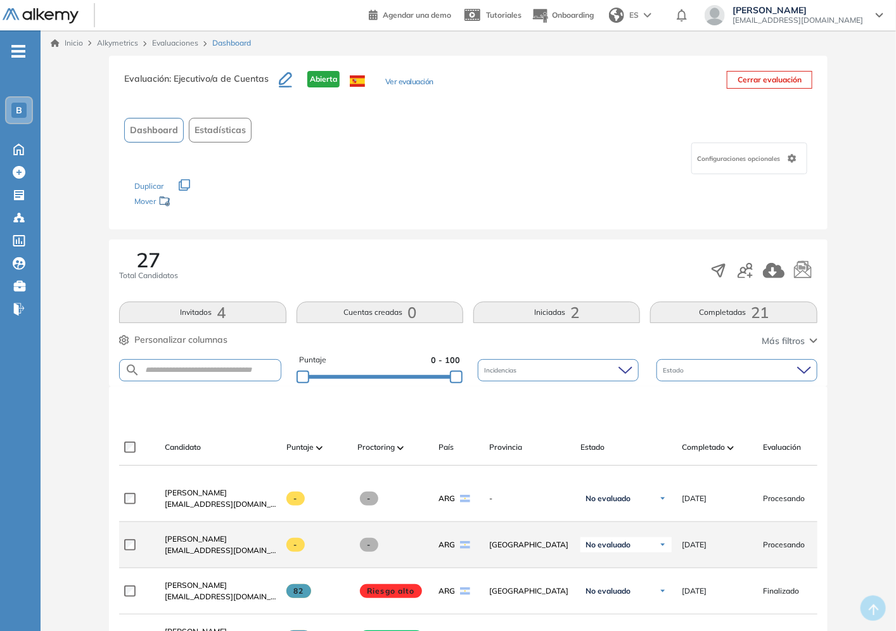
drag, startPoint x: 537, startPoint y: 556, endPoint x: 459, endPoint y: 537, distance: 80.1
click at [537, 555] on div "[GEOGRAPHIC_DATA]" at bounding box center [524, 545] width 91 height 32
click at [176, 556] on span "[EMAIL_ADDRESS][DOMAIN_NAME]" at bounding box center [221, 550] width 112 height 11
click at [177, 556] on span "[EMAIL_ADDRESS][DOMAIN_NAME]" at bounding box center [221, 550] width 112 height 11
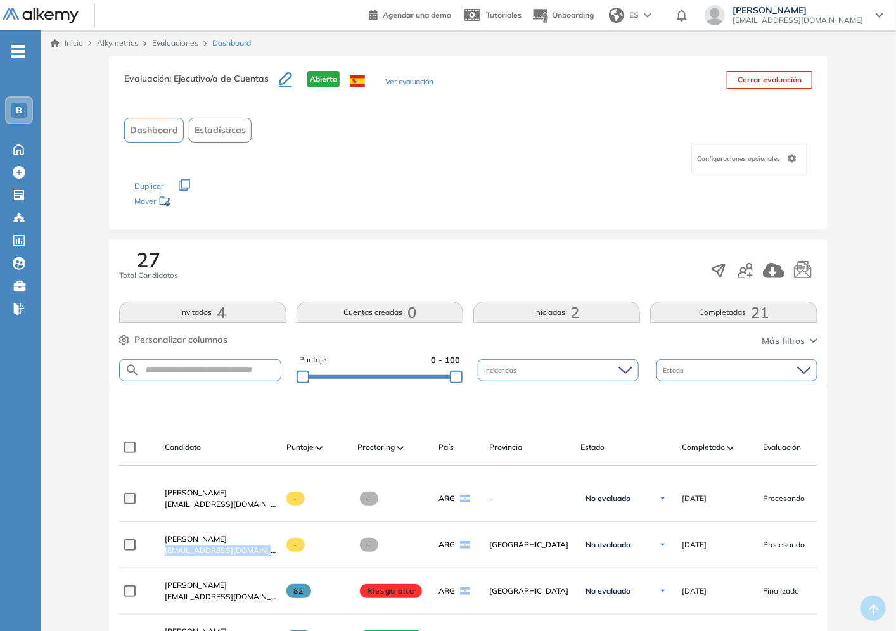
click at [48, 20] on img at bounding box center [41, 16] width 76 height 16
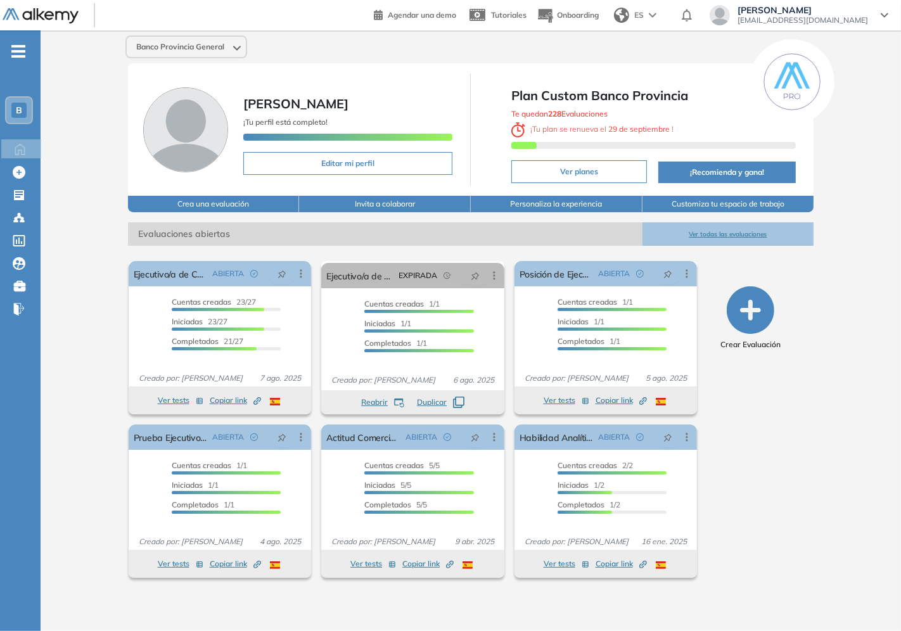
click at [849, 377] on div "Banco Provincia General Tatiana Cevasco ¡Tu perfil está completo! Editar mi per…" at bounding box center [471, 320] width 860 height 580
click at [656, 124] on b "29 de septiembre" at bounding box center [638, 129] width 65 height 10
drag, startPoint x: 563, startPoint y: 127, endPoint x: 654, endPoint y: 127, distance: 91.2
click at [654, 127] on span "¡ Tu plan se renueva el 29 de septiembre !" at bounding box center [592, 129] width 162 height 10
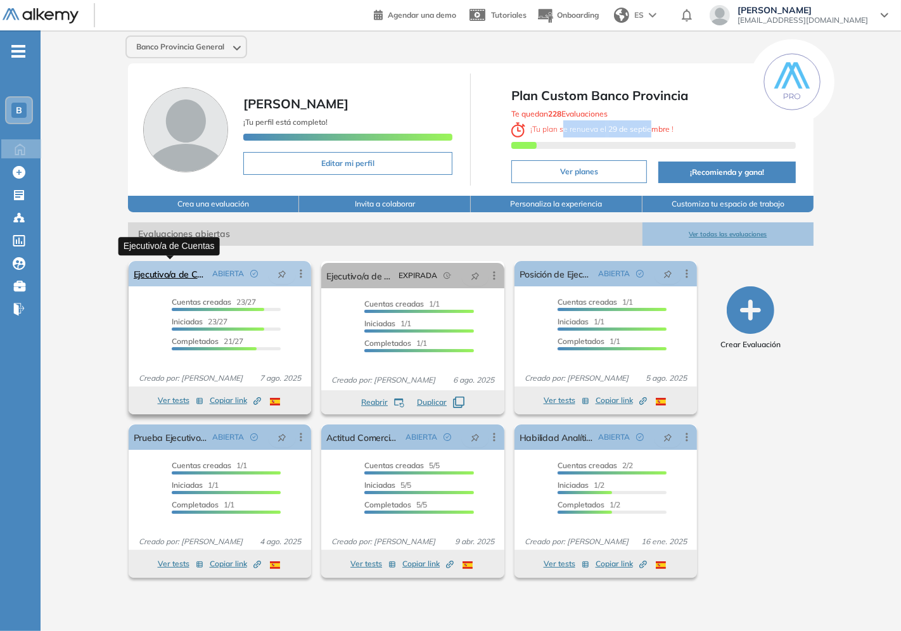
click at [181, 271] on link "Ejecutivo/a de Cuentas" at bounding box center [171, 273] width 74 height 25
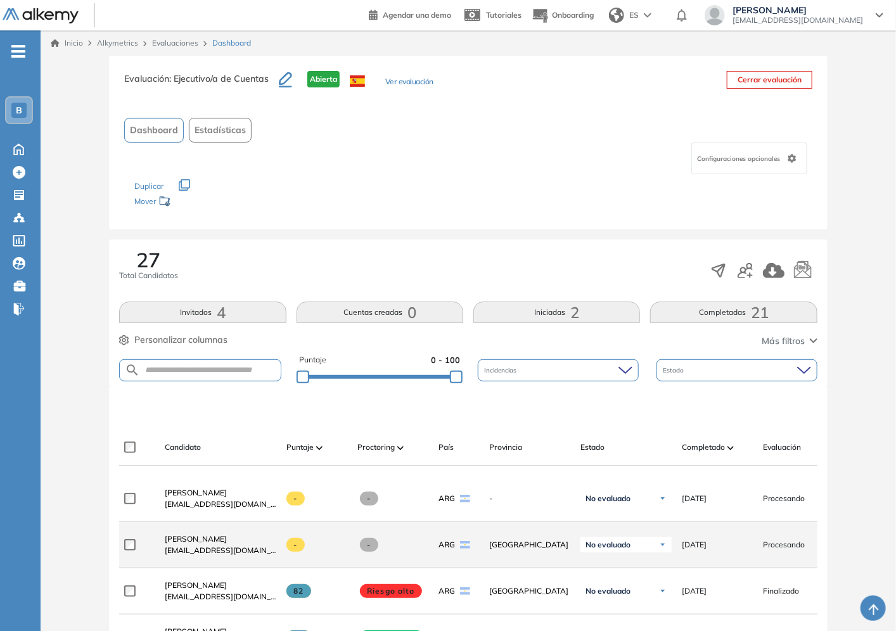
scroll to position [141, 0]
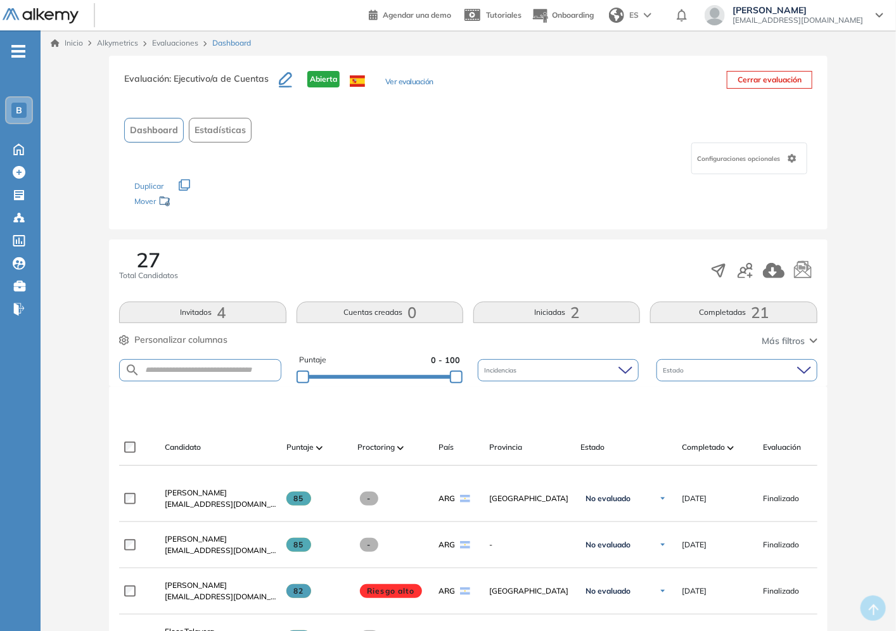
drag, startPoint x: 732, startPoint y: 447, endPoint x: 592, endPoint y: 495, distance: 148.3
click at [732, 447] on img at bounding box center [730, 448] width 6 height 4
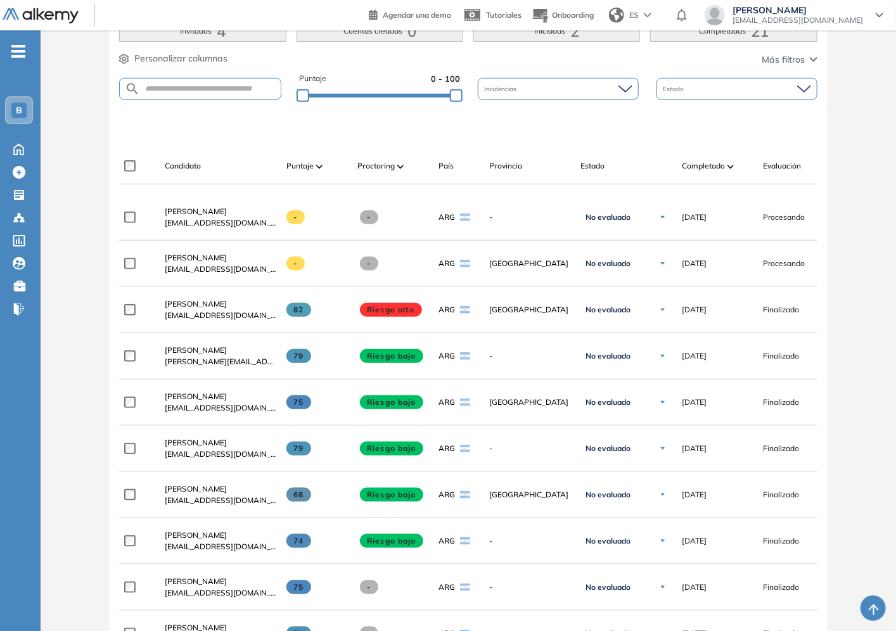
scroll to position [352, 0]
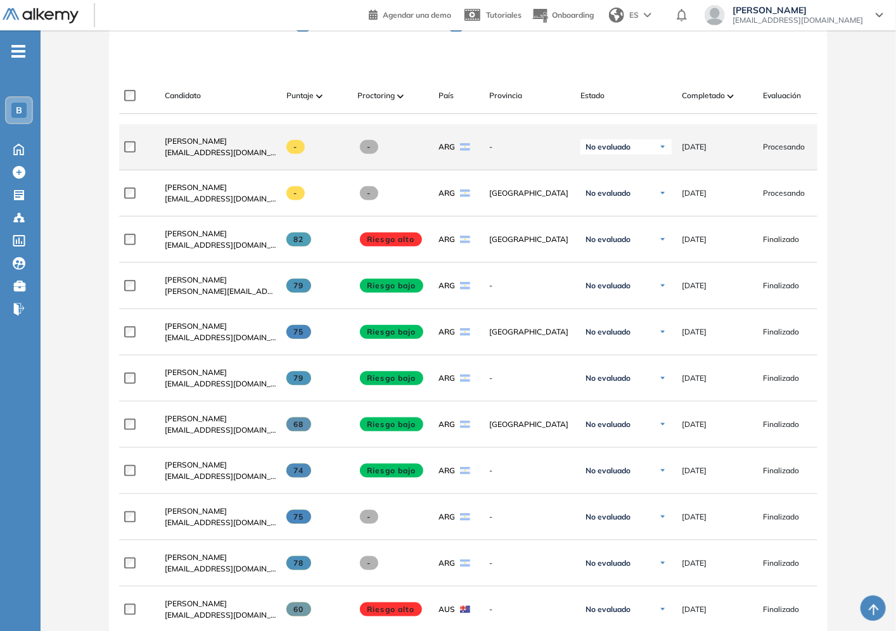
click at [775, 151] on span "Procesando" at bounding box center [784, 146] width 42 height 11
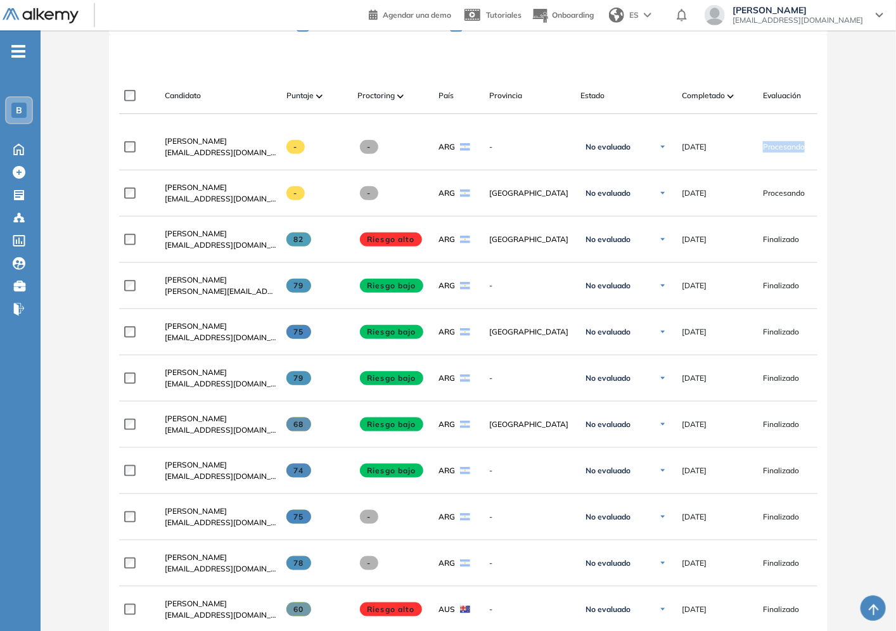
scroll to position [70, 0]
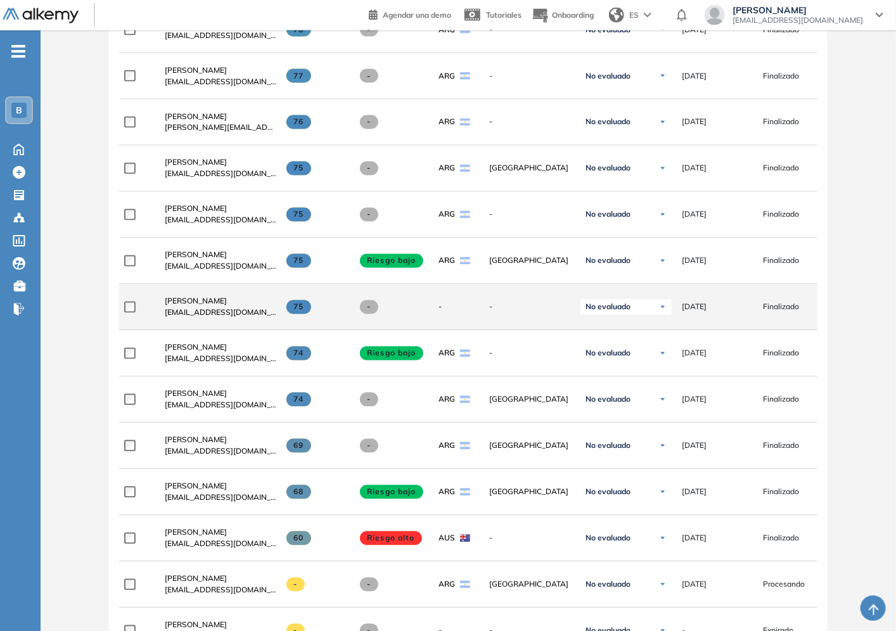
scroll to position [1097, 0]
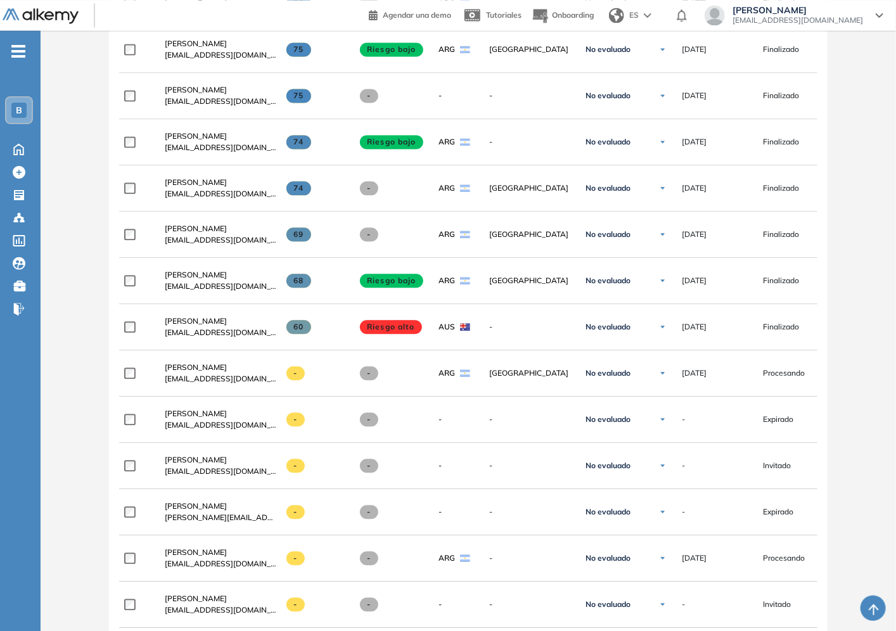
drag, startPoint x: 739, startPoint y: 378, endPoint x: 896, endPoint y: 397, distance: 157.6
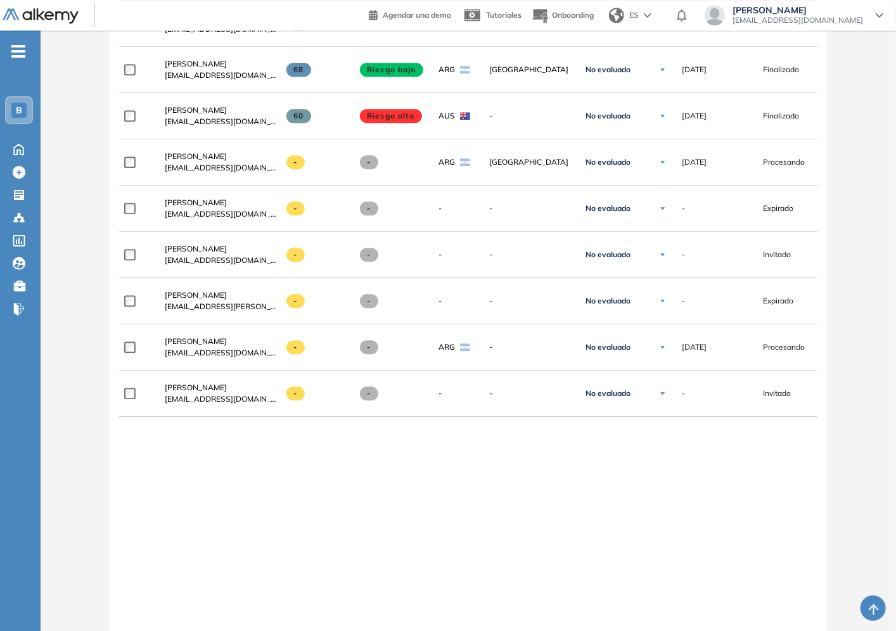
scroll to position [1352, 0]
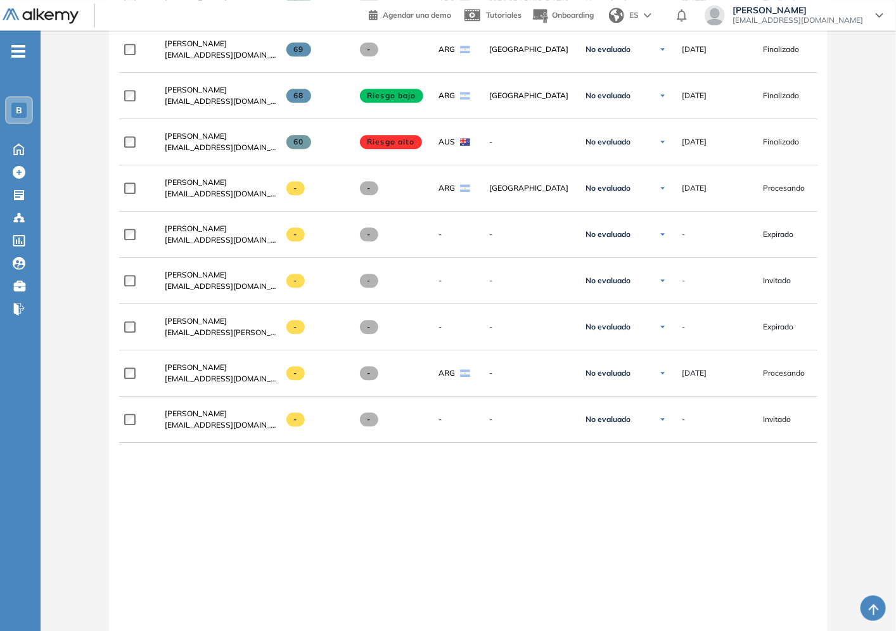
drag, startPoint x: 237, startPoint y: 588, endPoint x: 239, endPoint y: 567, distance: 21.1
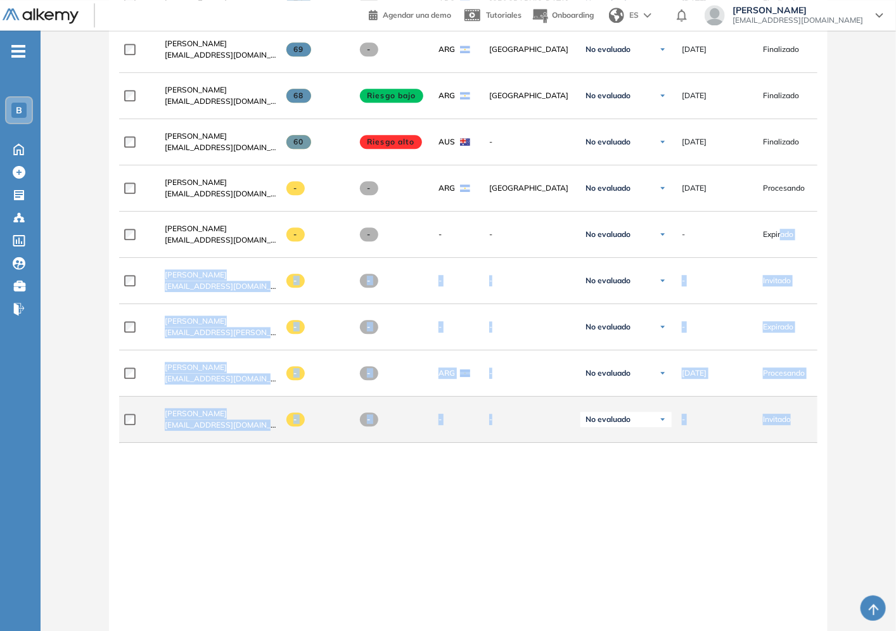
drag, startPoint x: 780, startPoint y: 236, endPoint x: 807, endPoint y: 435, distance: 200.1
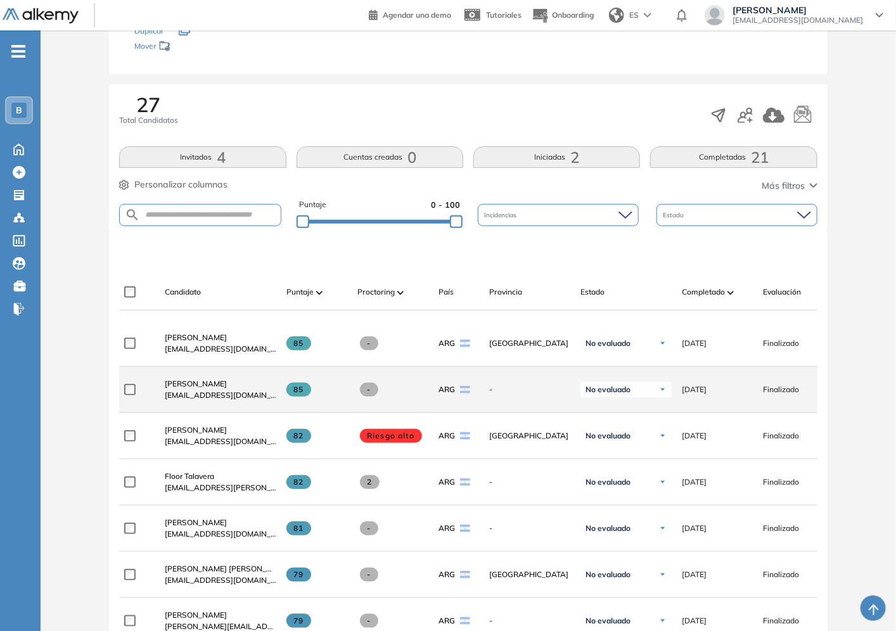
scroll to position [0, 0]
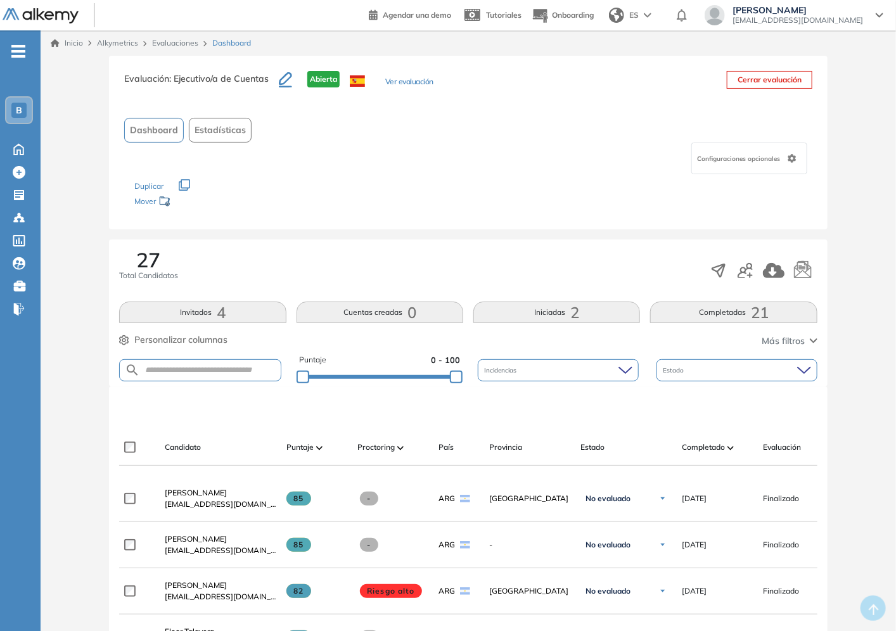
click at [727, 444] on div "Completado" at bounding box center [717, 447] width 71 height 15
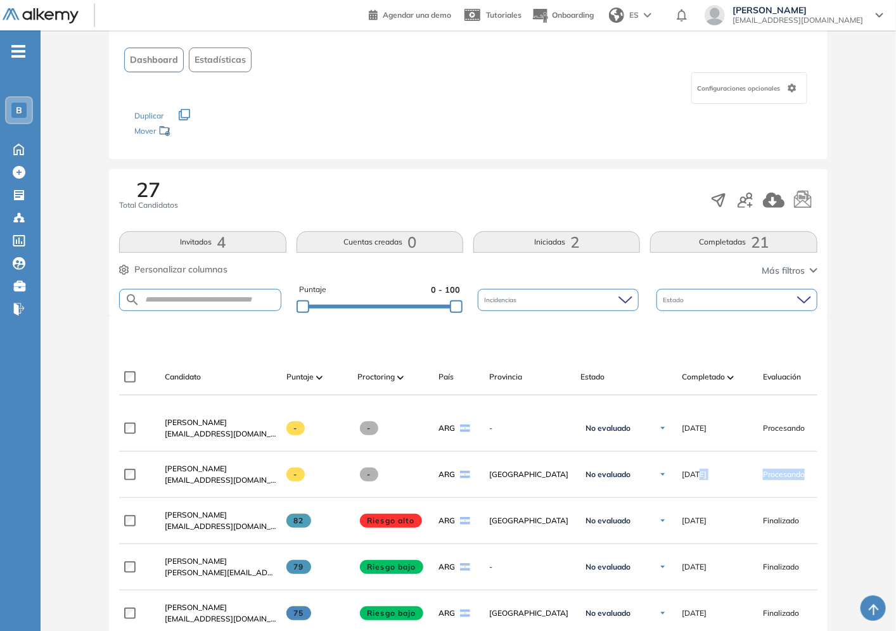
drag, startPoint x: 696, startPoint y: 486, endPoint x: 831, endPoint y: 476, distance: 135.9
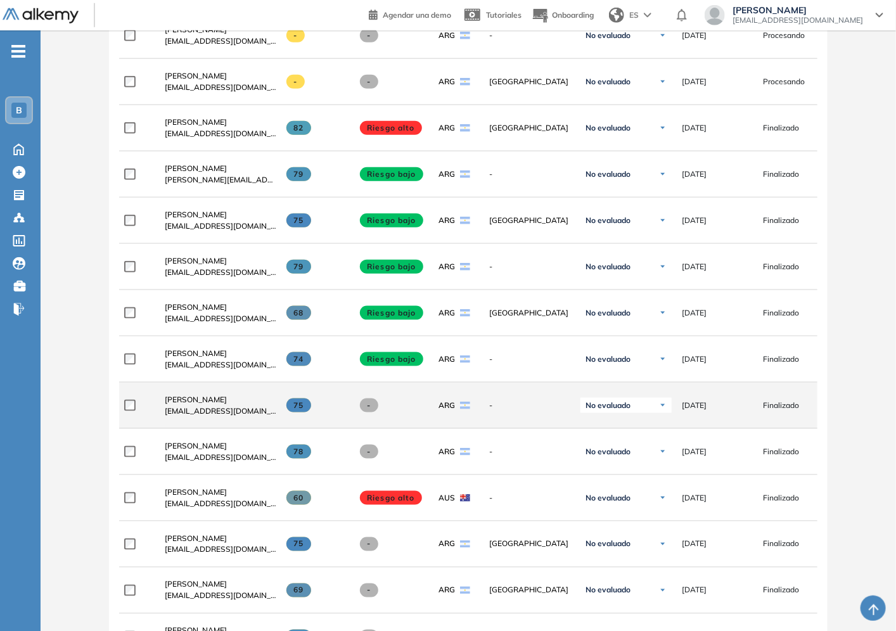
scroll to position [181, 0]
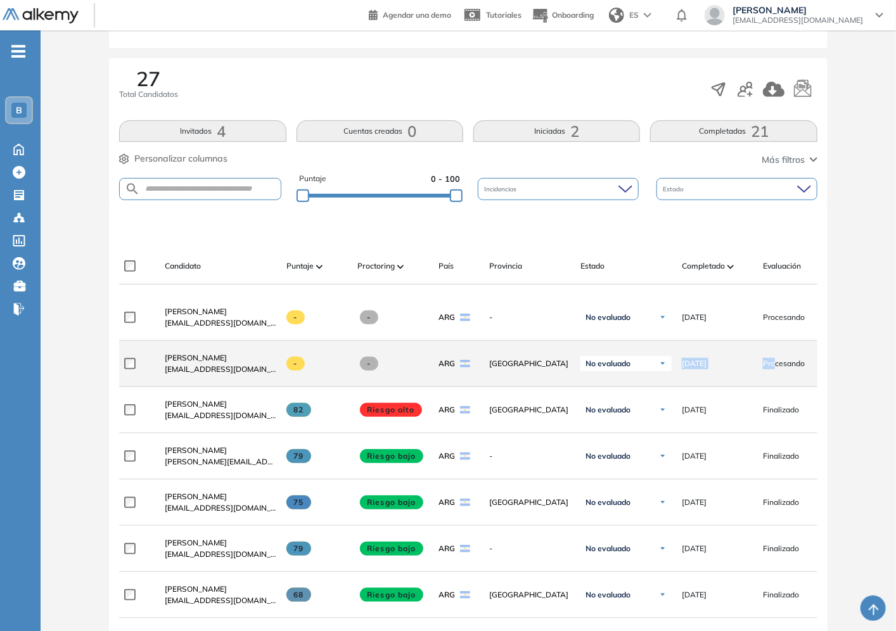
drag, startPoint x: 577, startPoint y: 362, endPoint x: 773, endPoint y: 356, distance: 196.5
click at [773, 356] on div "**********" at bounding box center [545, 364] width 852 height 46
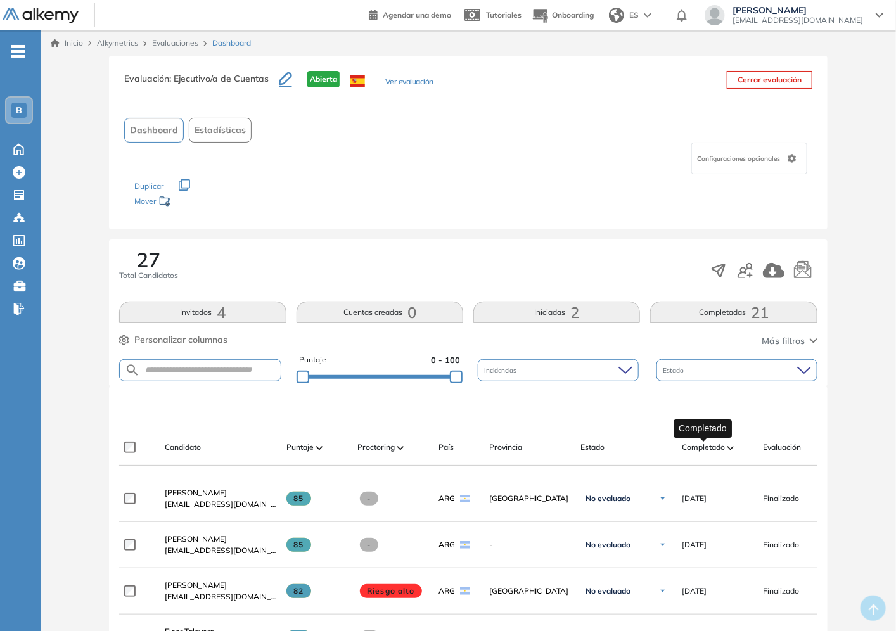
click at [689, 446] on span "Completado" at bounding box center [703, 447] width 43 height 11
drag, startPoint x: 578, startPoint y: 312, endPoint x: 520, endPoint y: 314, distance: 58.3
click at [520, 314] on button "Iniciadas 2" at bounding box center [556, 313] width 167 height 22
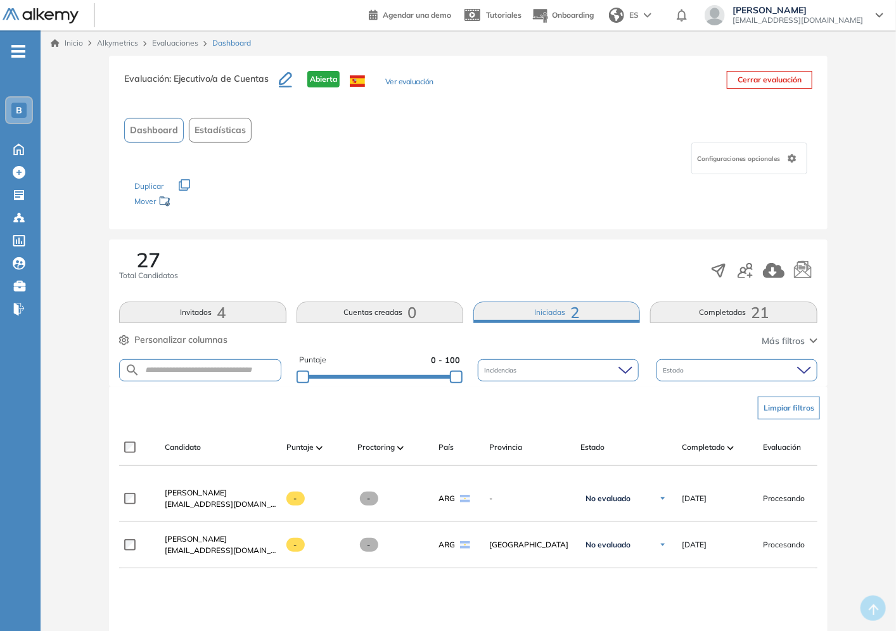
click at [551, 309] on button "Iniciadas 2" at bounding box center [556, 313] width 167 height 22
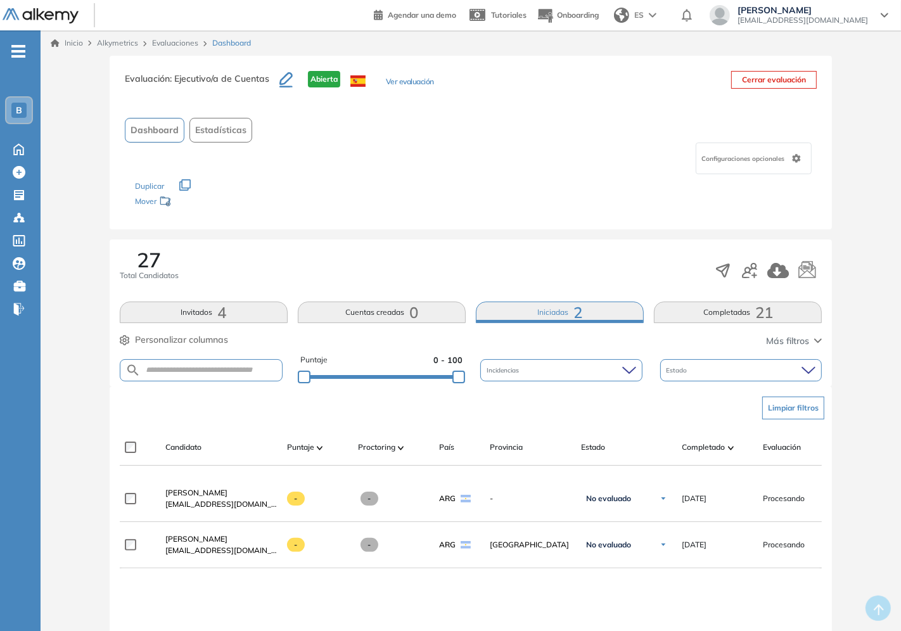
click at [551, 309] on button "Iniciadas 2" at bounding box center [560, 313] width 168 height 22
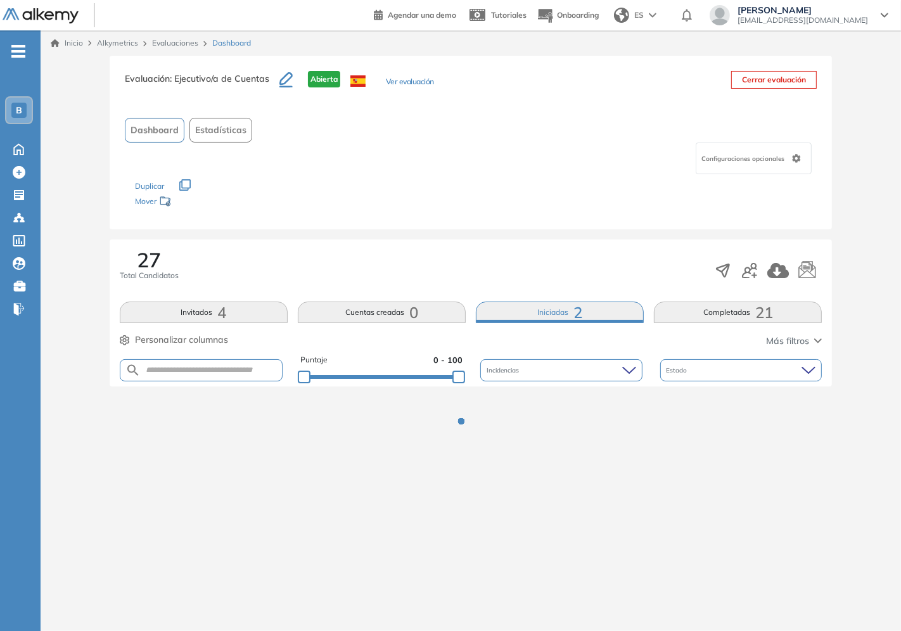
click at [551, 309] on button "Iniciadas 2" at bounding box center [560, 313] width 168 height 22
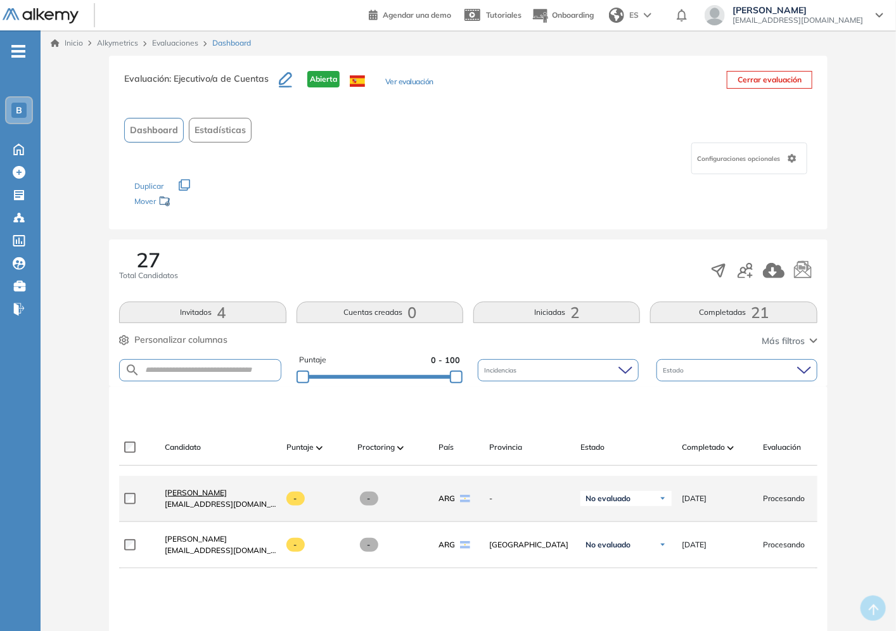
click at [181, 497] on span "[PERSON_NAME]" at bounding box center [196, 493] width 62 height 10
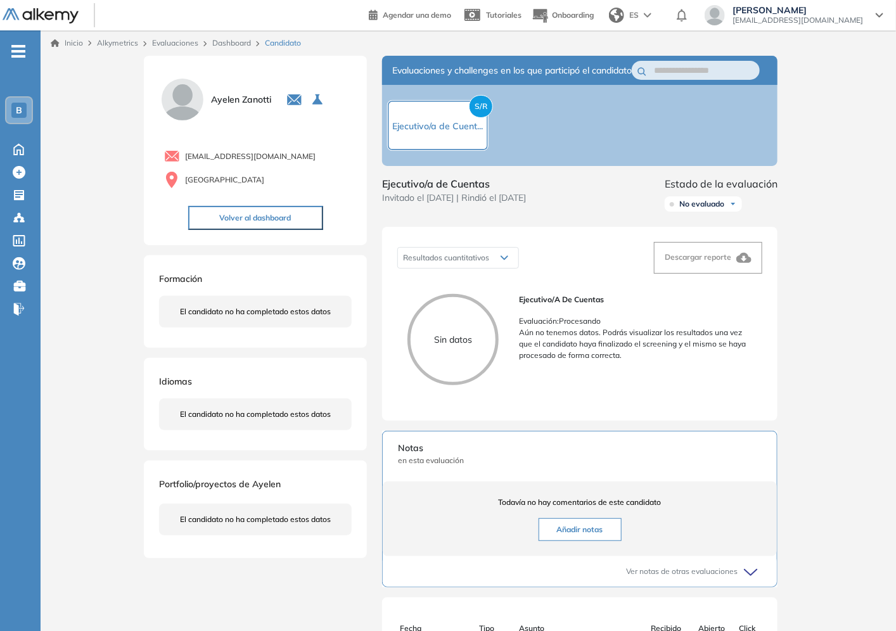
click at [235, 37] on div "Dashboard" at bounding box center [233, 42] width 53 height 11
click at [238, 40] on link "Dashboard" at bounding box center [231, 43] width 39 height 10
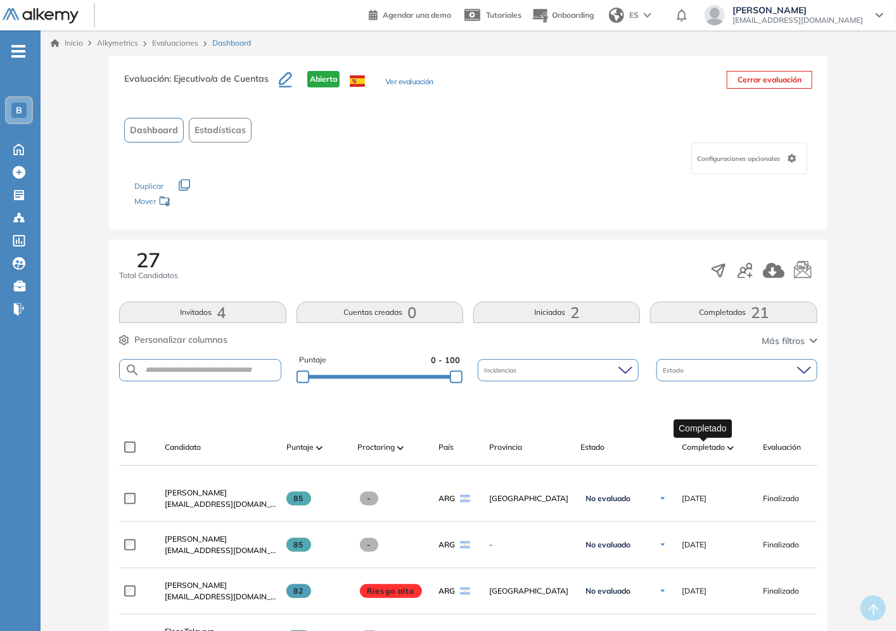
click at [705, 445] on span "Completado" at bounding box center [703, 447] width 43 height 11
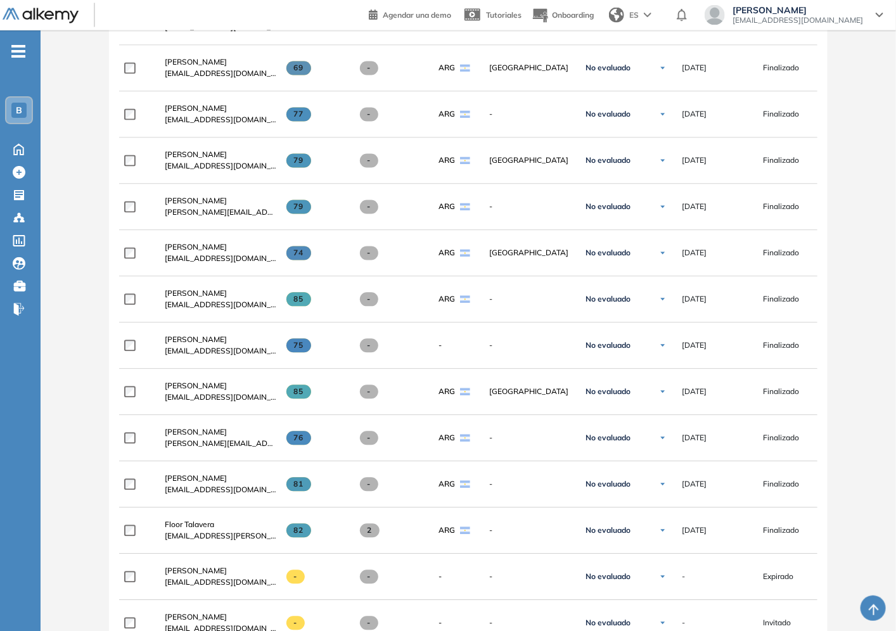
scroll to position [1352, 0]
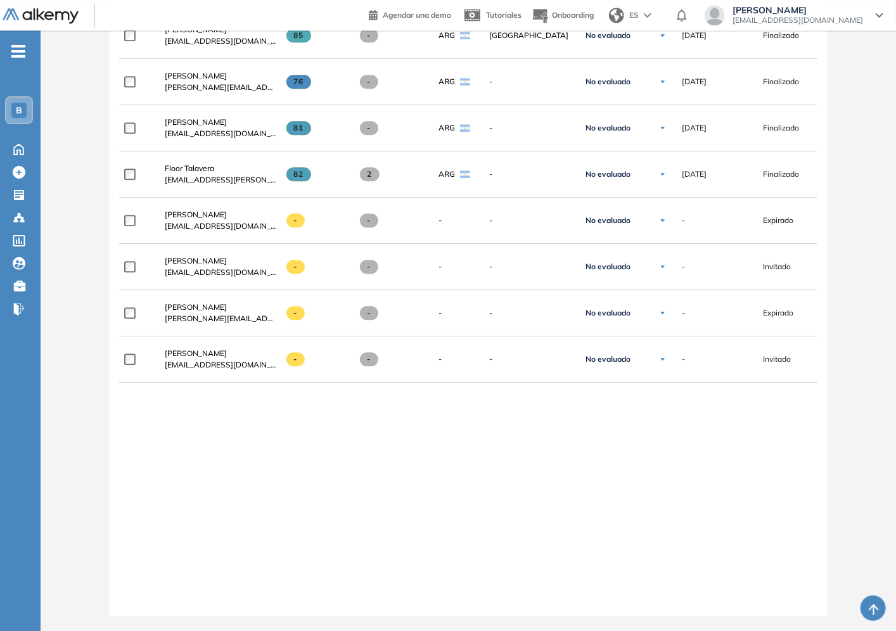
drag, startPoint x: 803, startPoint y: 573, endPoint x: 813, endPoint y: 527, distance: 47.2
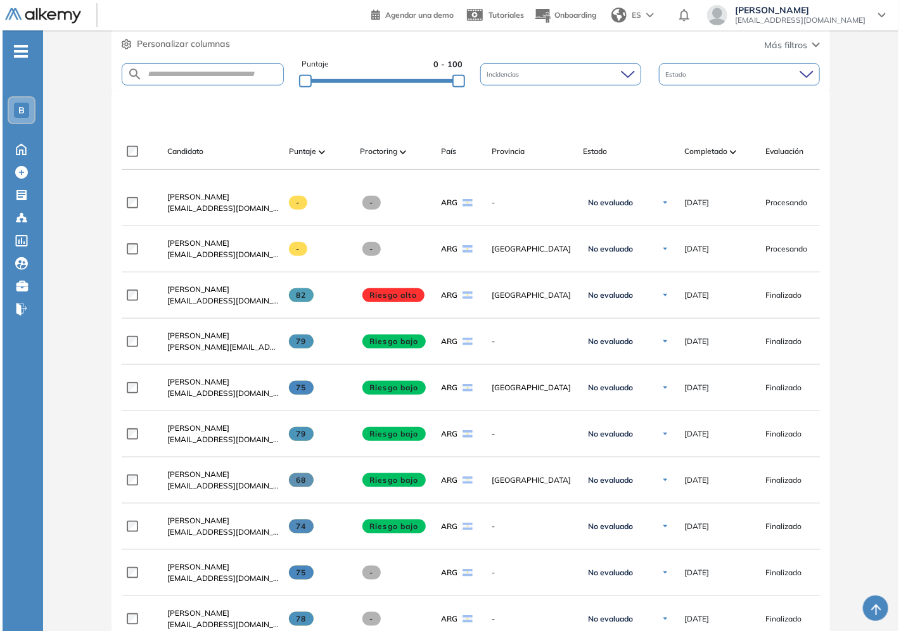
scroll to position [0, 0]
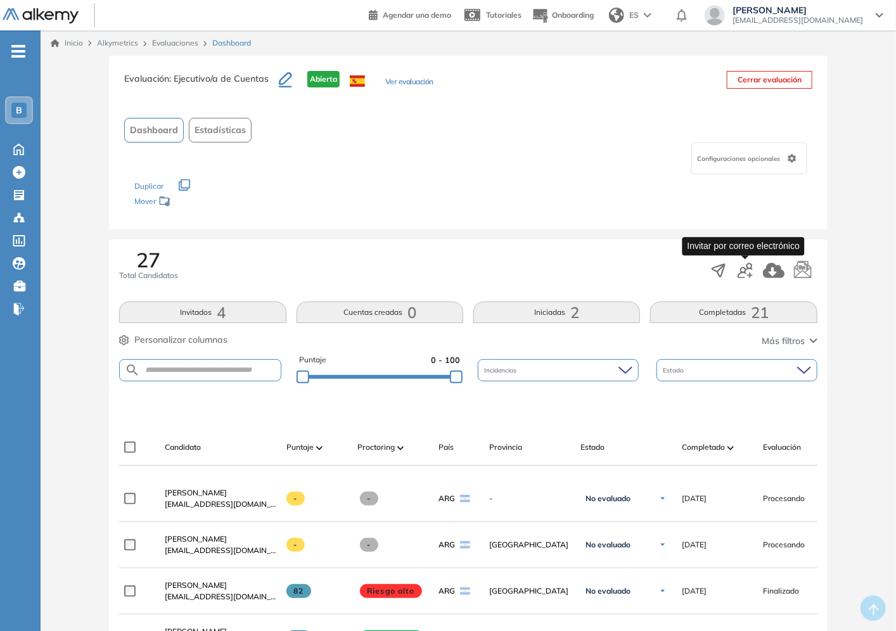
click at [745, 269] on icon "button" at bounding box center [744, 270] width 15 height 15
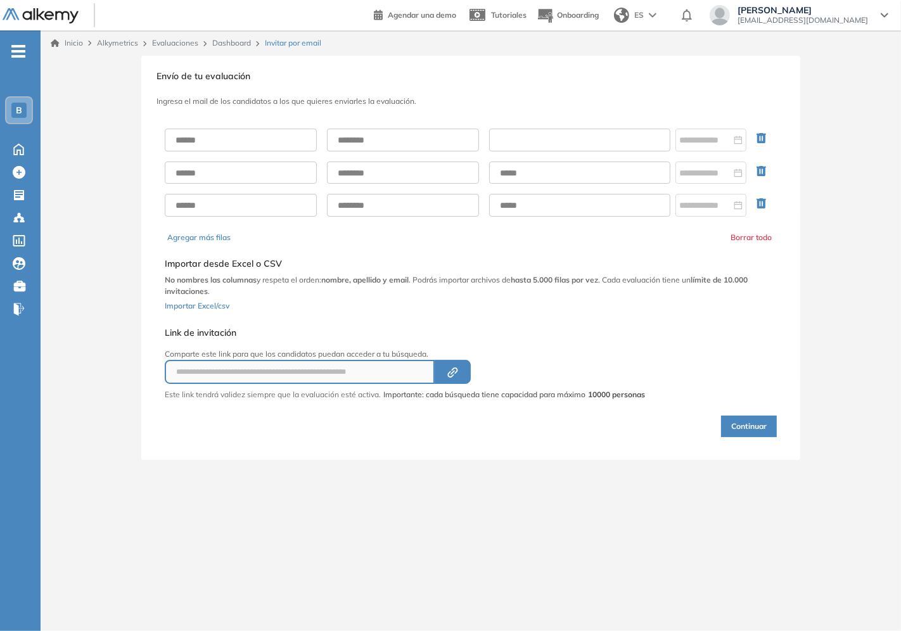
click at [580, 140] on input "text" at bounding box center [579, 140] width 181 height 23
drag, startPoint x: 244, startPoint y: 155, endPoint x: 245, endPoint y: 140, distance: 15.2
click at [244, 155] on div at bounding box center [471, 172] width 612 height 108
click at [245, 140] on input "text" at bounding box center [241, 140] width 152 height 23
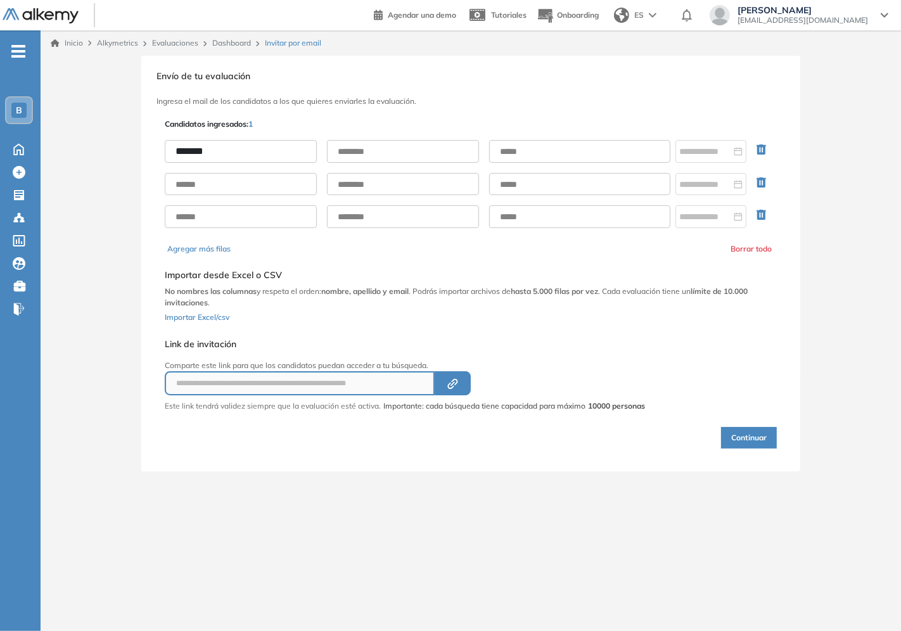
type input "*******"
type input "******"
paste input "**********"
type input "**********"
drag, startPoint x: 839, startPoint y: 97, endPoint x: 829, endPoint y: 93, distance: 10.8
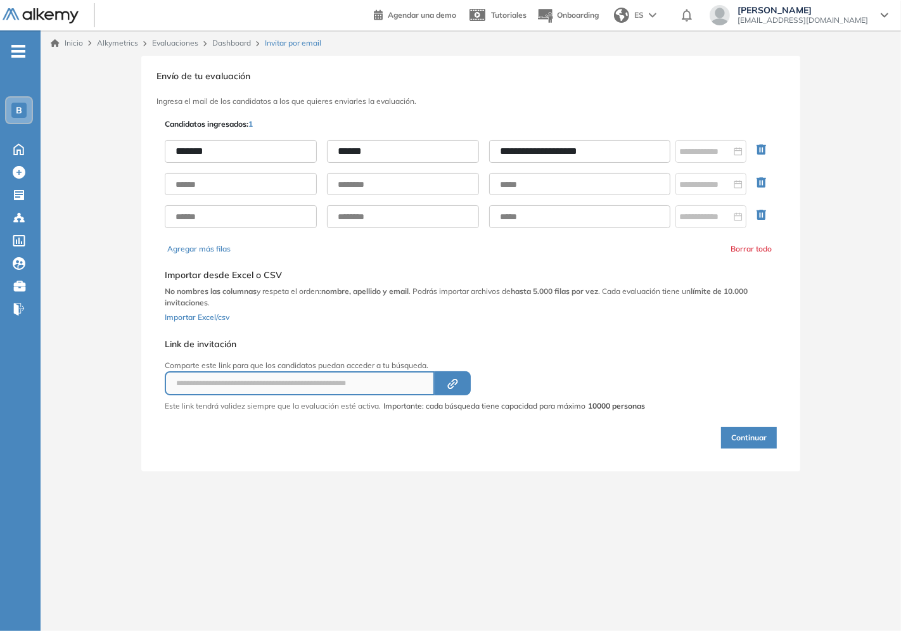
click at [838, 97] on div "**********" at bounding box center [471, 264] width 860 height 416
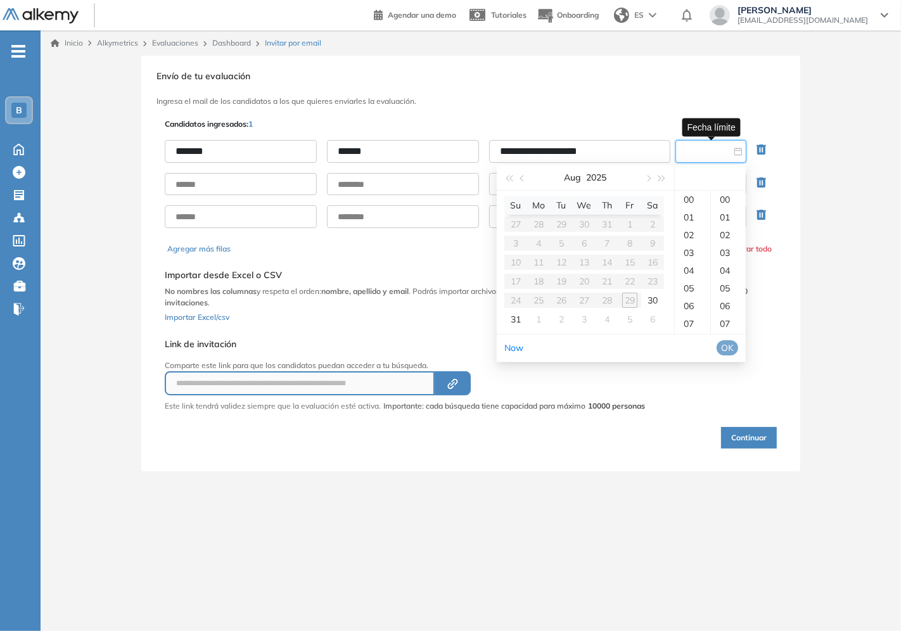
click at [721, 148] on input at bounding box center [705, 151] width 52 height 14
type input "**********"
click at [653, 301] on div "30" at bounding box center [652, 300] width 15 height 15
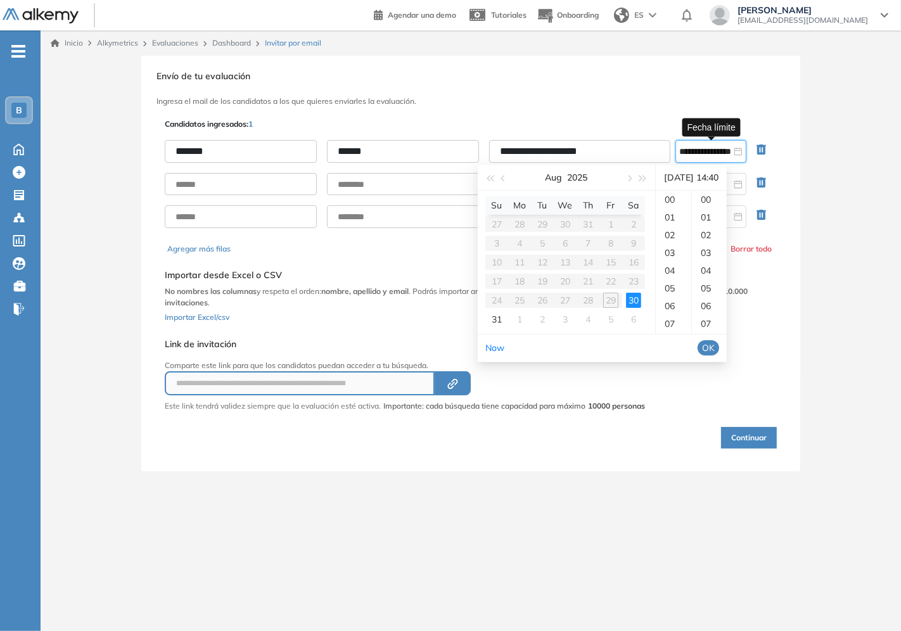
scroll to position [708, 0]
click at [673, 251] on div "17" at bounding box center [673, 253] width 35 height 18
type input "**********"
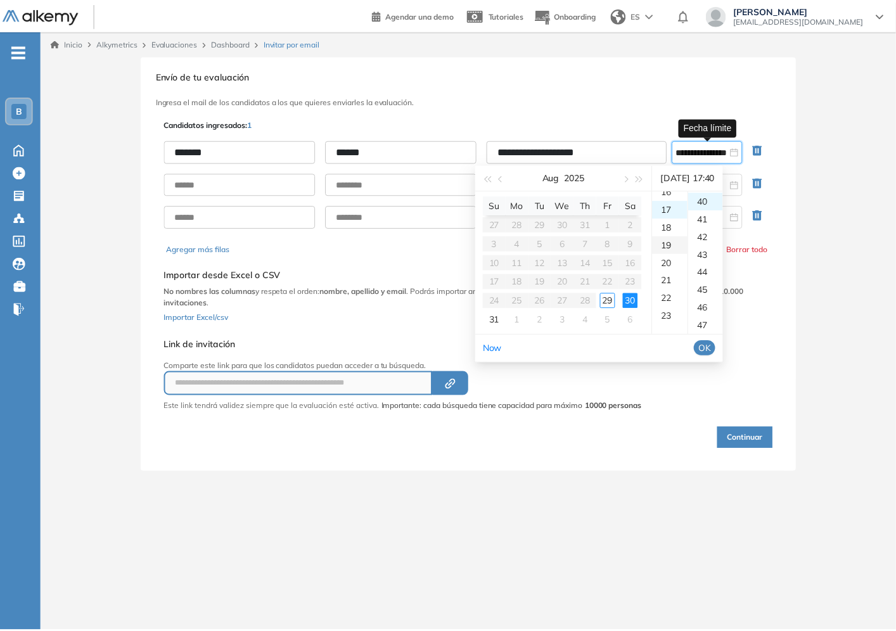
scroll to position [301, 0]
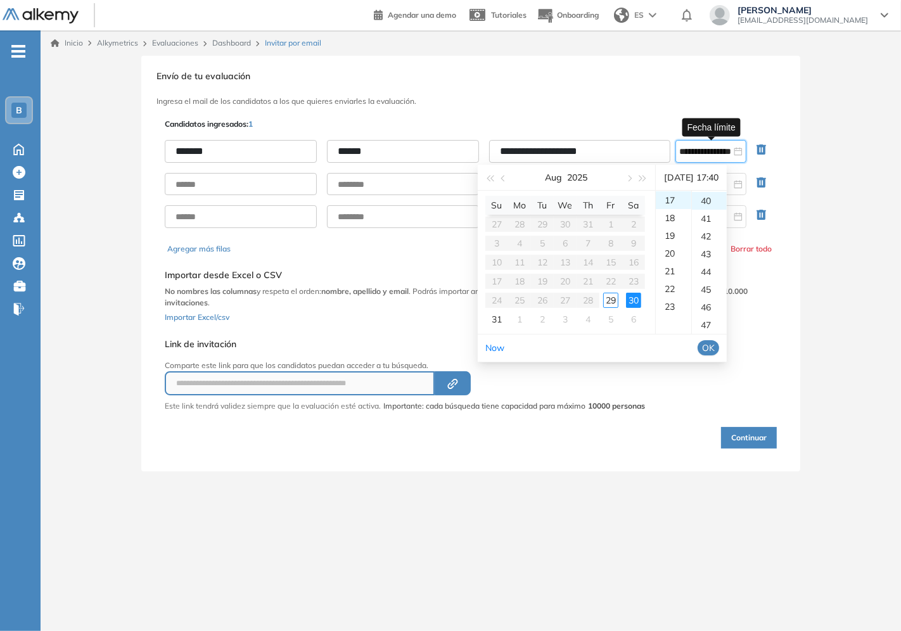
click at [715, 347] on span "OK" at bounding box center [708, 348] width 13 height 14
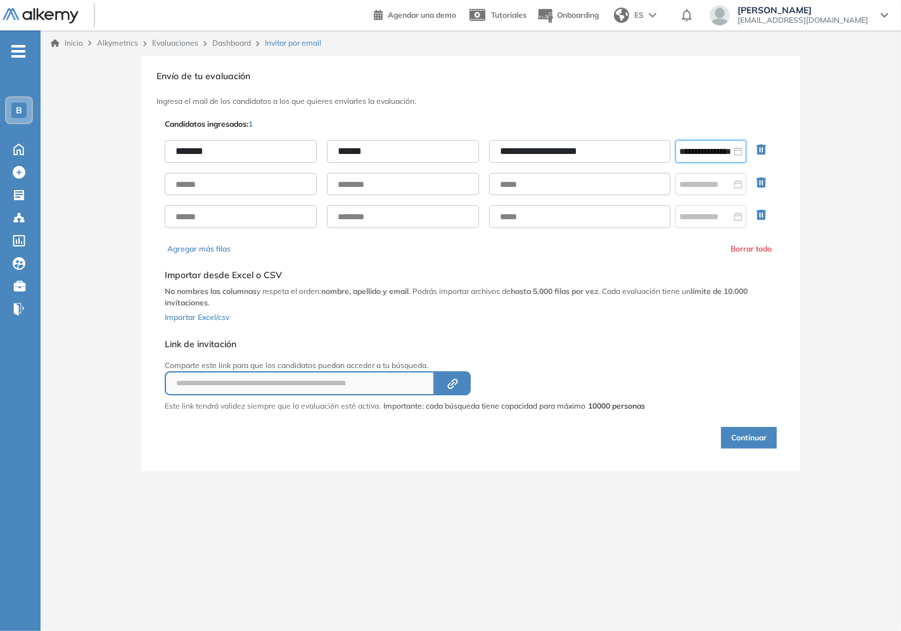
drag, startPoint x: 841, startPoint y: 334, endPoint x: 834, endPoint y: 328, distance: 8.5
click at [840, 334] on div "**********" at bounding box center [471, 264] width 860 height 416
click at [706, 155] on input "**********" at bounding box center [705, 151] width 52 height 14
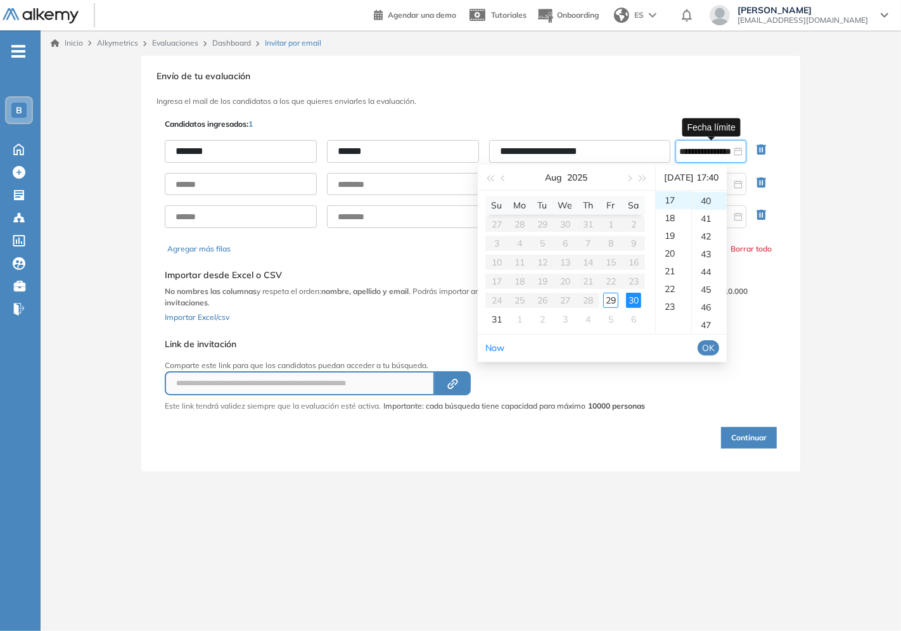
click at [715, 348] on span "OK" at bounding box center [708, 348] width 13 height 14
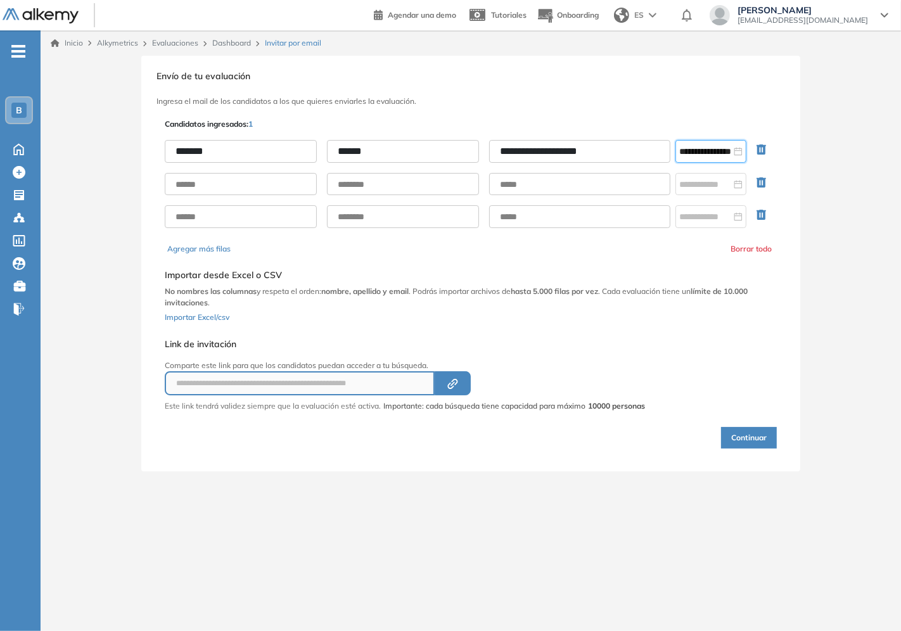
drag, startPoint x: 826, startPoint y: 384, endPoint x: 788, endPoint y: 420, distance: 52.9
click at [826, 384] on div "**********" at bounding box center [471, 264] width 860 height 416
click at [745, 435] on button "Continuar" at bounding box center [749, 438] width 56 height 22
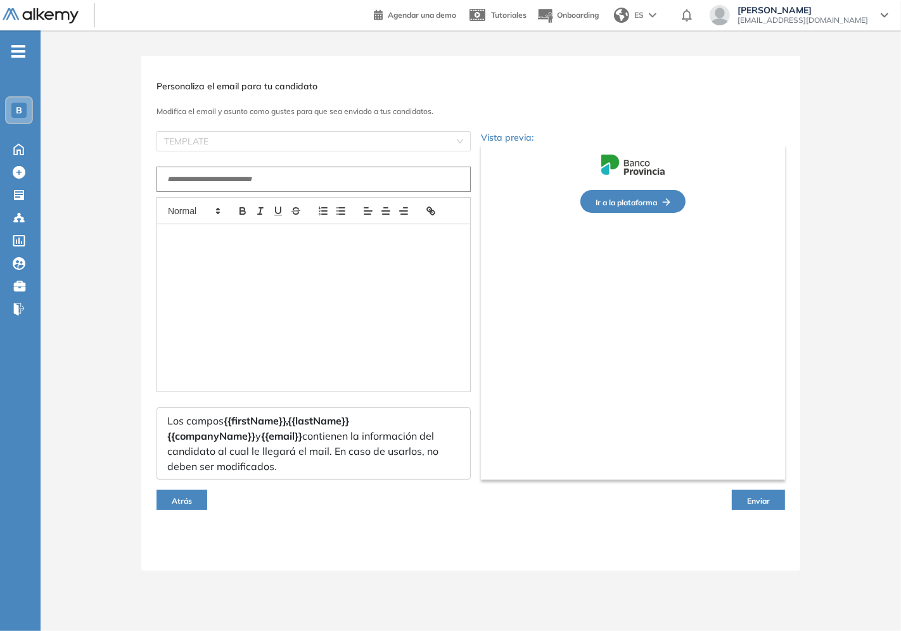
type input "**********"
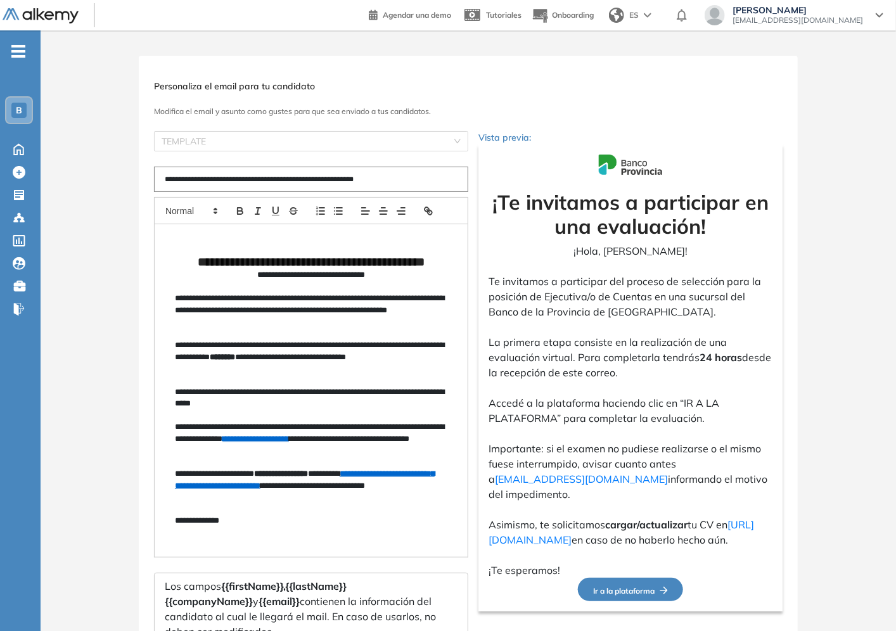
scroll to position [105, 0]
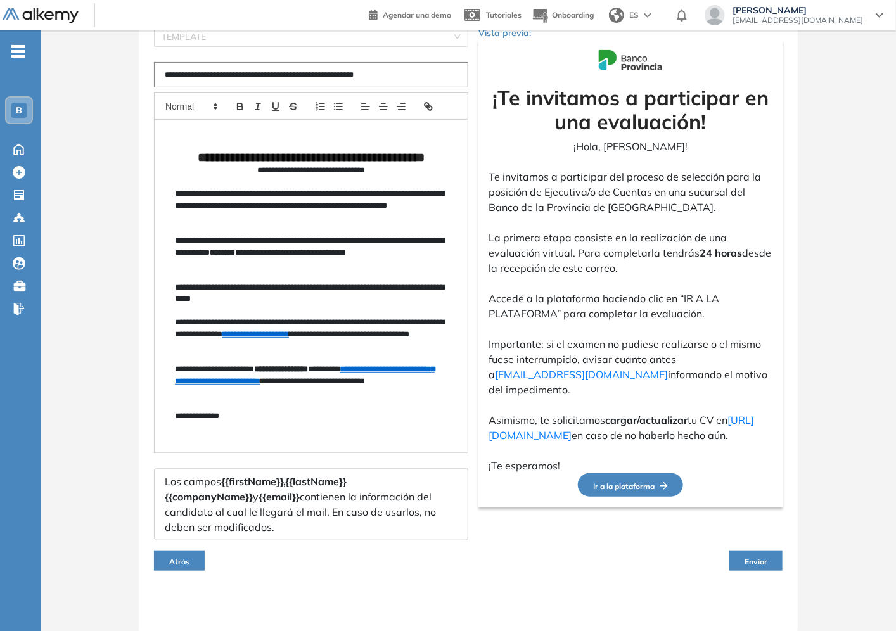
click at [756, 566] on button "Enviar" at bounding box center [755, 561] width 53 height 20
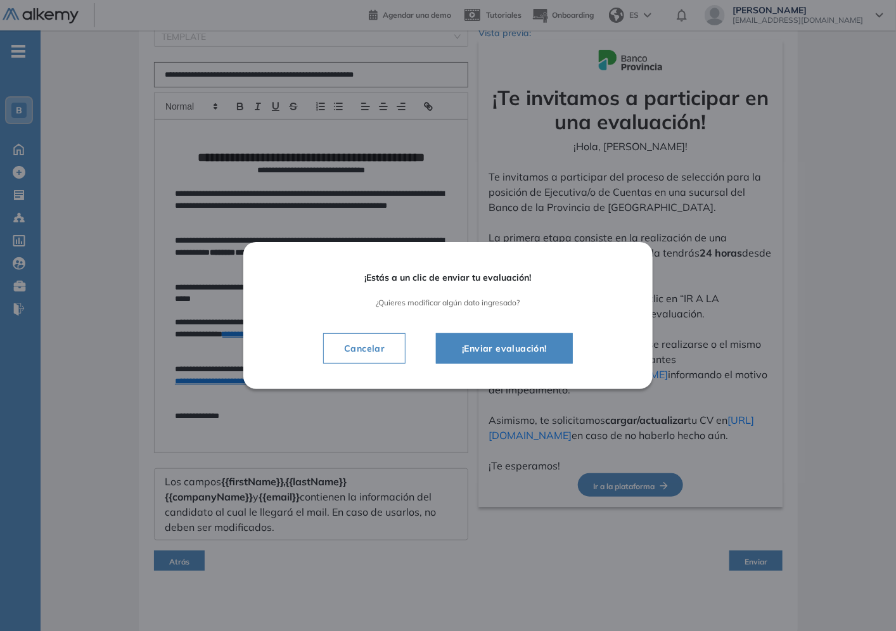
drag, startPoint x: 533, startPoint y: 348, endPoint x: 530, endPoint y: 360, distance: 11.8
click at [534, 349] on span "¡Enviar evaluación!" at bounding box center [504, 348] width 105 height 15
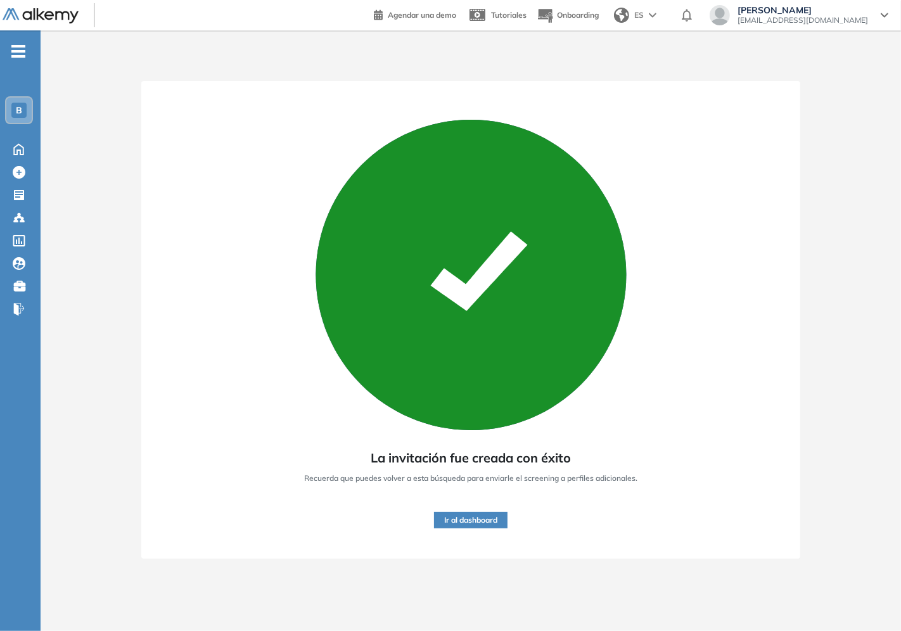
click at [467, 520] on button "Ir al dashboard" at bounding box center [470, 520] width 73 height 16
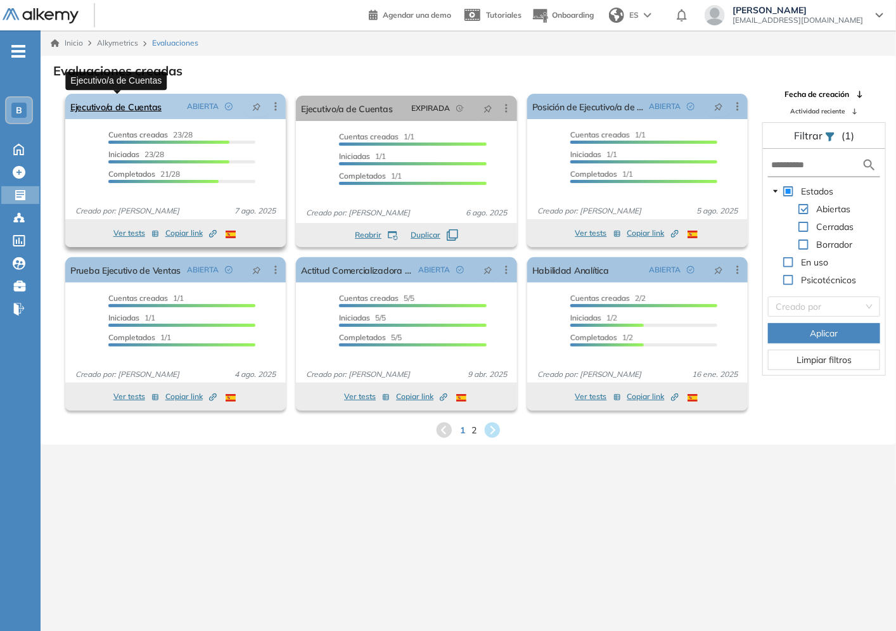
click at [115, 103] on link "Ejecutivo/a de Cuentas" at bounding box center [115, 106] width 91 height 25
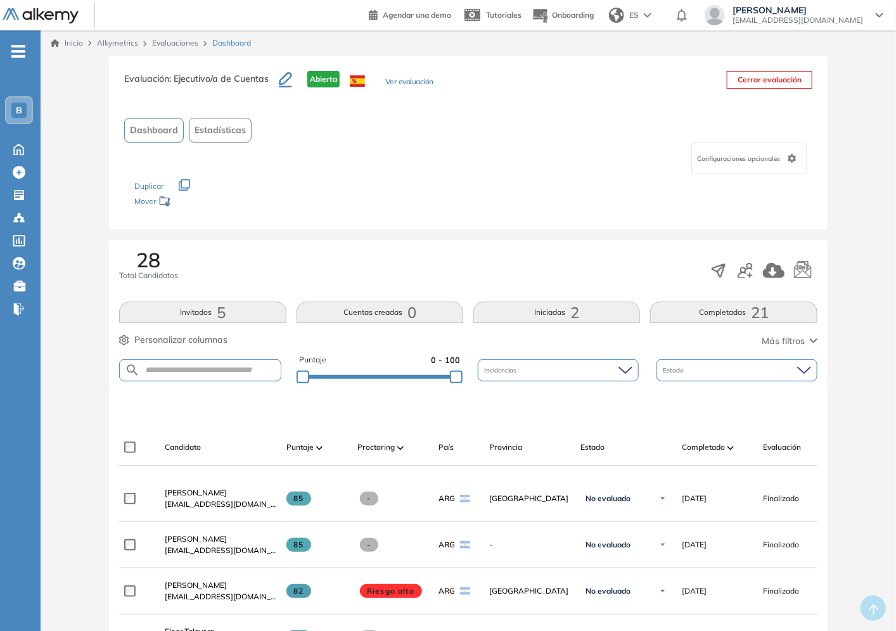
click at [710, 436] on div "Candidato Puntaje Proctoring País Provincia Estado Completado Evaluación Fecha …" at bounding box center [468, 448] width 698 height 36
click at [713, 446] on span "Completado" at bounding box center [703, 447] width 43 height 11
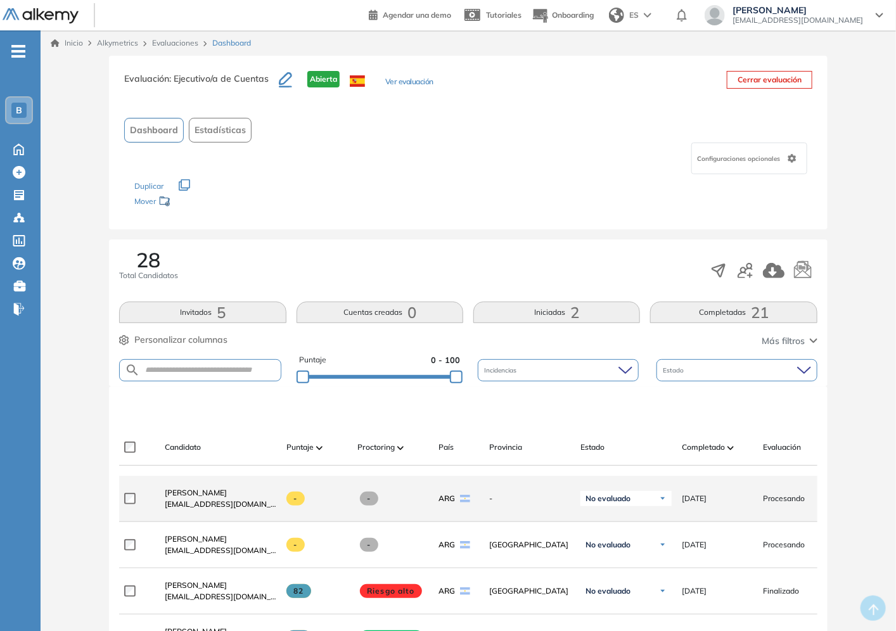
click at [489, 509] on div "-" at bounding box center [524, 499] width 91 height 32
click at [509, 504] on span "-" at bounding box center [529, 498] width 81 height 11
drag, startPoint x: 509, startPoint y: 506, endPoint x: 501, endPoint y: 492, distance: 15.6
click at [509, 504] on span "-" at bounding box center [529, 498] width 81 height 11
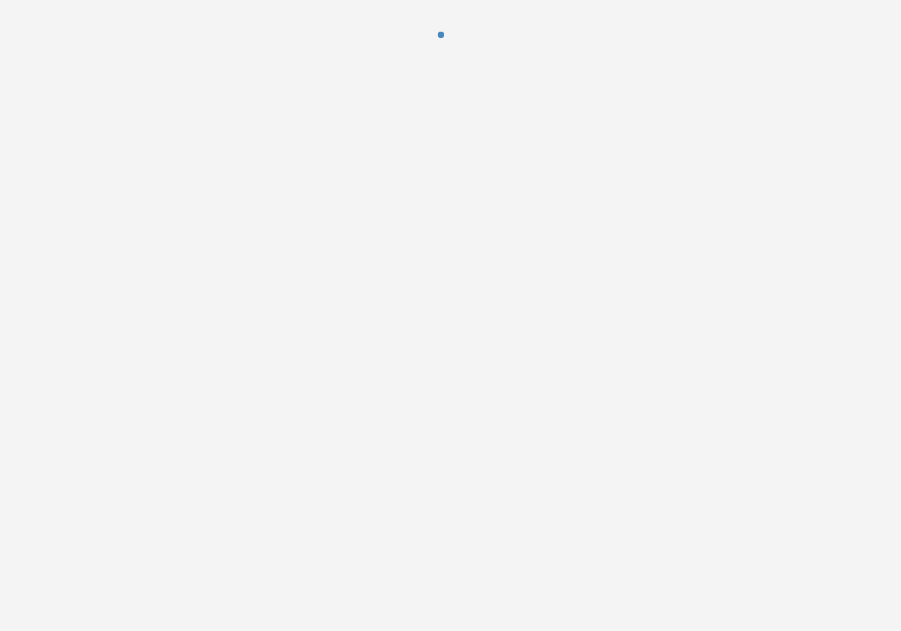
drag, startPoint x: 303, startPoint y: 479, endPoint x: 274, endPoint y: 7, distance: 472.9
click at [302, 471] on div at bounding box center [450, 315] width 901 height 631
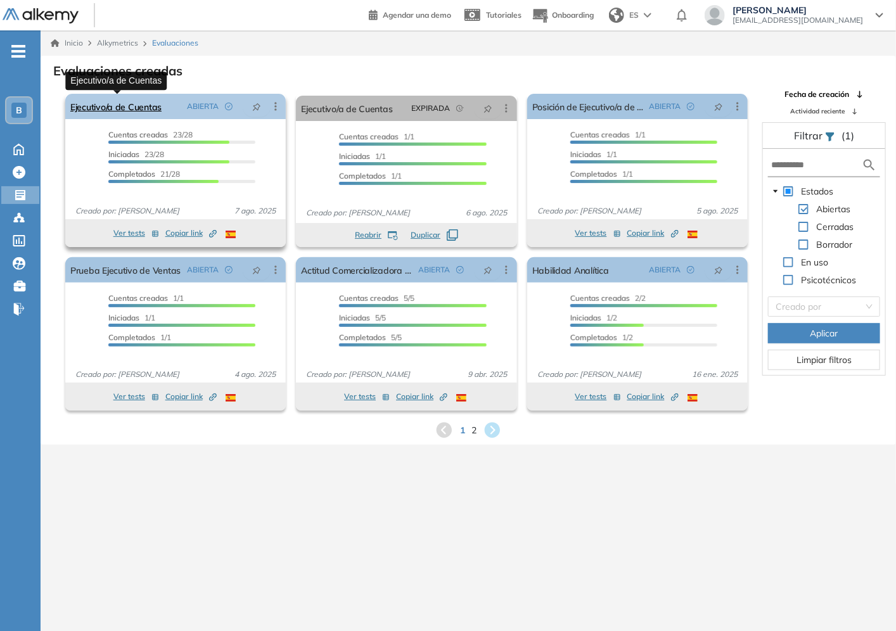
click at [81, 105] on link "Ejecutivo/a de Cuentas" at bounding box center [115, 106] width 91 height 25
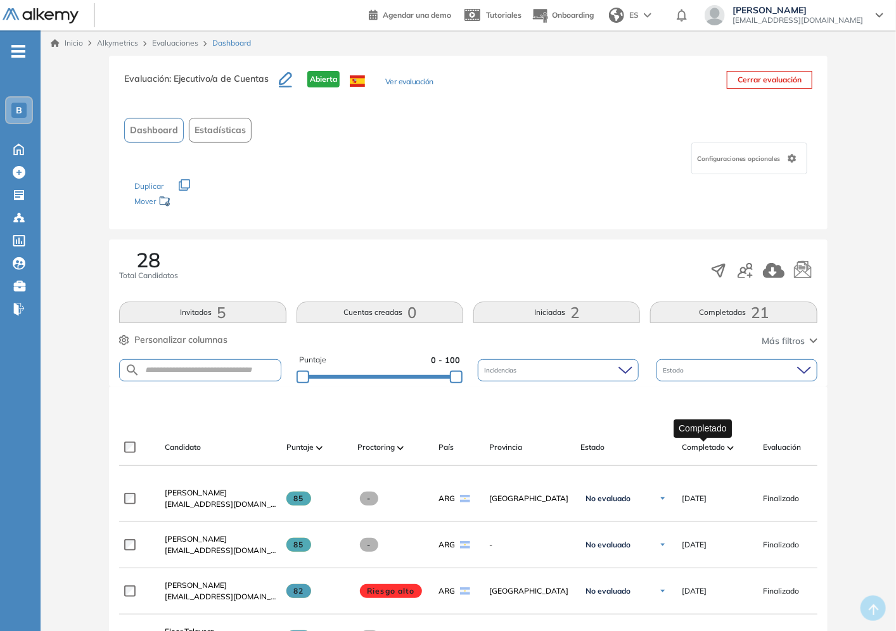
click at [723, 445] on span "Completado" at bounding box center [703, 447] width 43 height 11
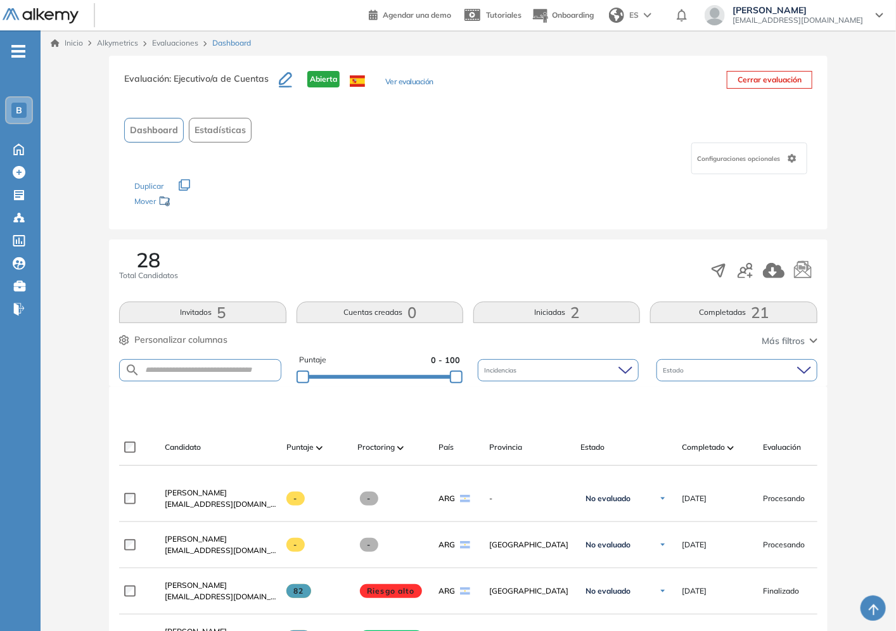
scroll to position [141, 0]
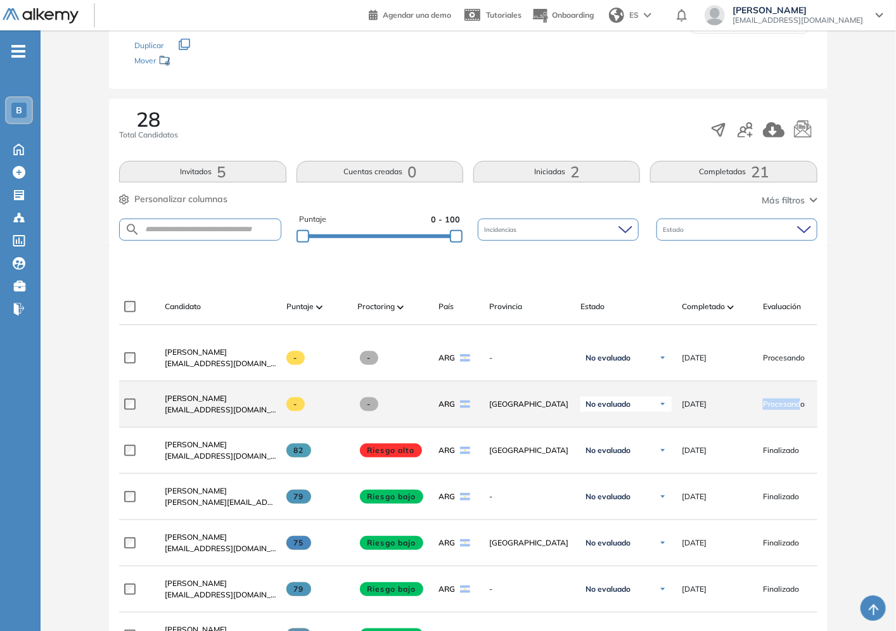
drag, startPoint x: 795, startPoint y: 407, endPoint x: 800, endPoint y: 412, distance: 7.2
click at [800, 412] on div "Procesando" at bounding box center [788, 404] width 71 height 32
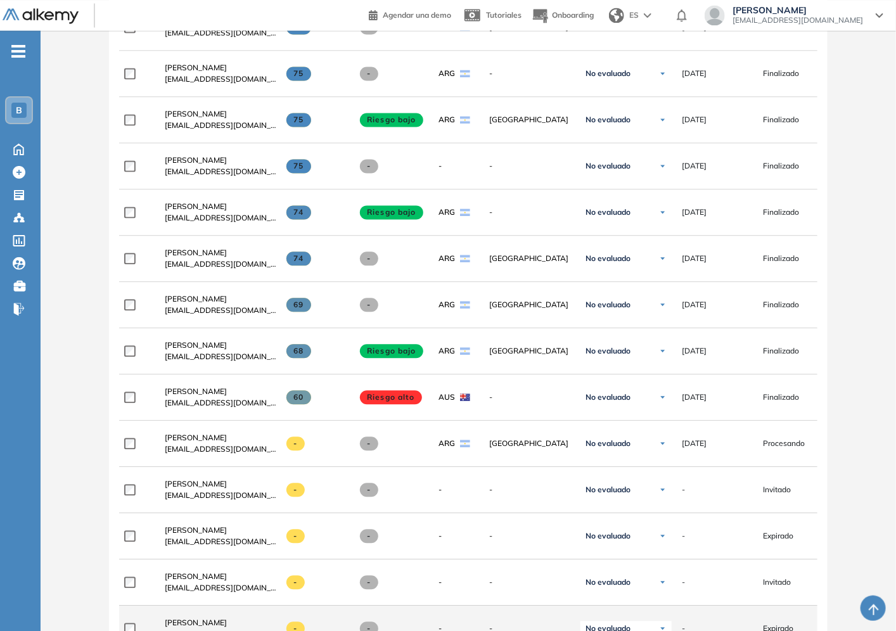
scroll to position [1237, 0]
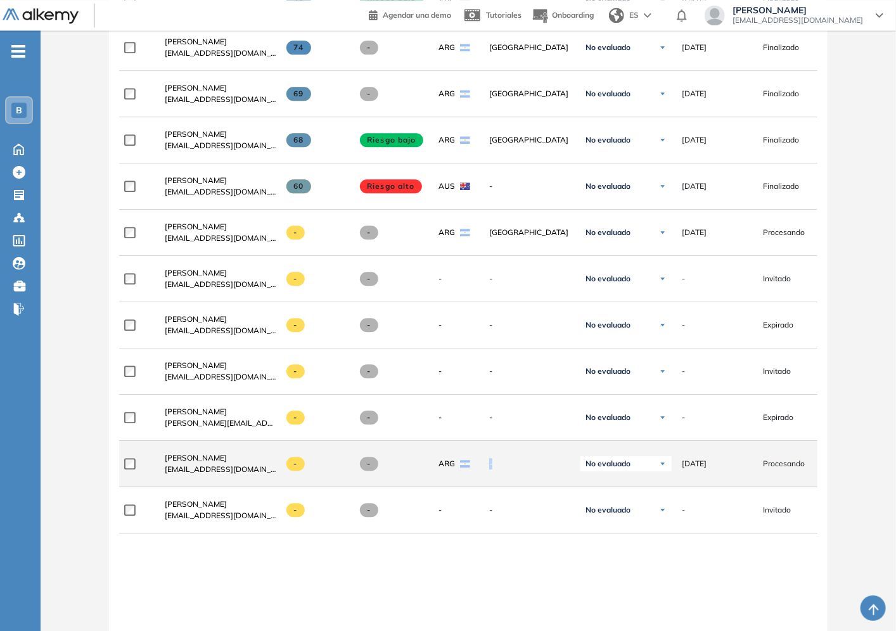
drag, startPoint x: 485, startPoint y: 454, endPoint x: 546, endPoint y: 467, distance: 62.9
click at [546, 467] on div "-" at bounding box center [524, 464] width 91 height 32
drag, startPoint x: 416, startPoint y: 468, endPoint x: 521, endPoint y: 468, distance: 105.8
click at [521, 468] on div "**********" at bounding box center [545, 464] width 852 height 46
click at [521, 468] on span "-" at bounding box center [529, 463] width 81 height 11
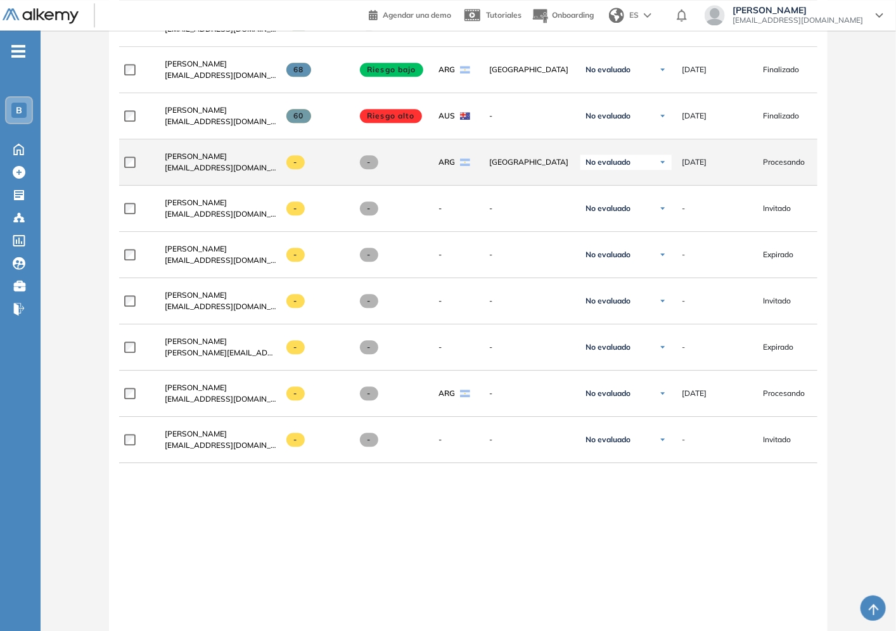
scroll to position [1398, 0]
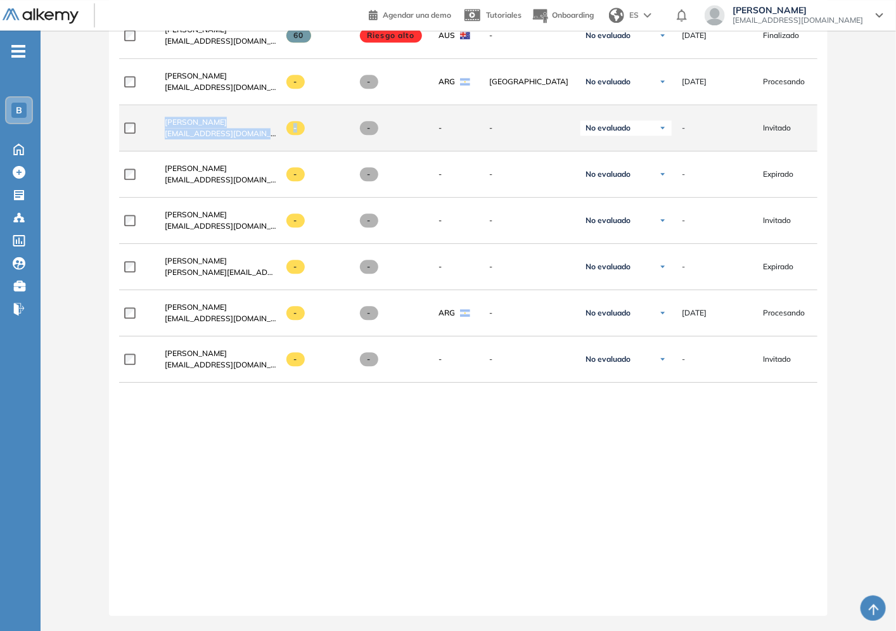
drag, startPoint x: 162, startPoint y: 110, endPoint x: 305, endPoint y: 118, distance: 144.1
click at [305, 118] on div "**********" at bounding box center [545, 128] width 852 height 46
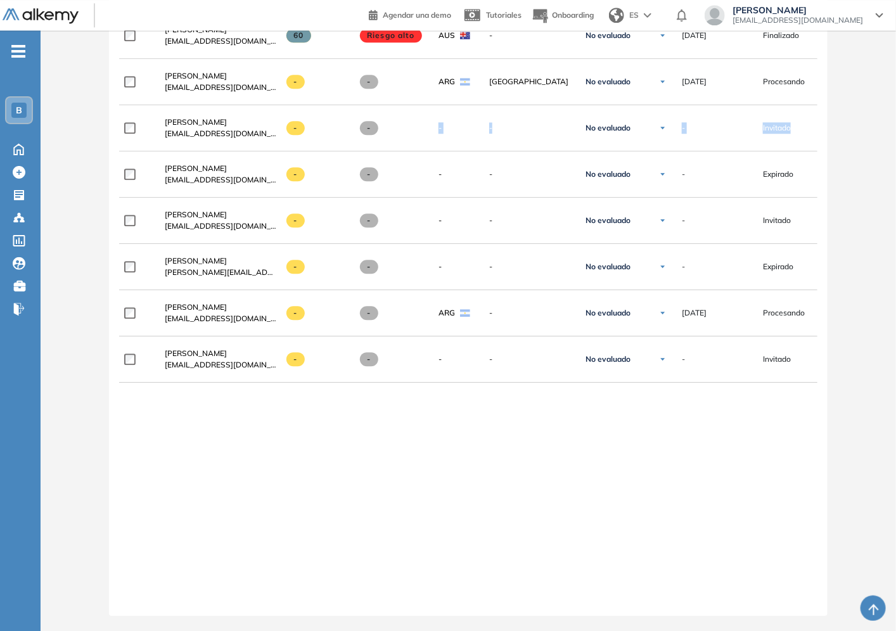
drag, startPoint x: 425, startPoint y: 119, endPoint x: 831, endPoint y: 130, distance: 405.6
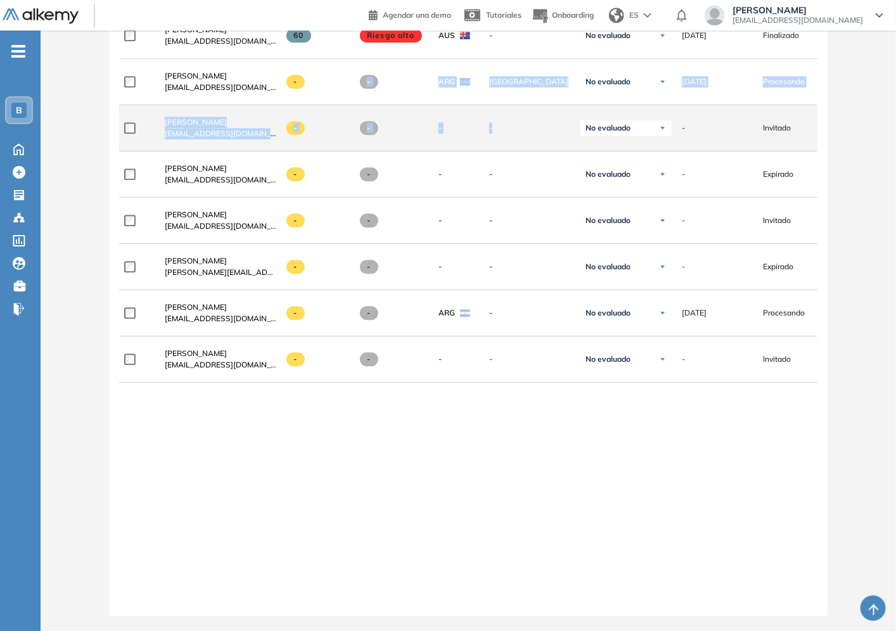
drag, startPoint x: 347, startPoint y: 85, endPoint x: 524, endPoint y: 131, distance: 183.2
click at [521, 131] on div "-" at bounding box center [524, 128] width 91 height 32
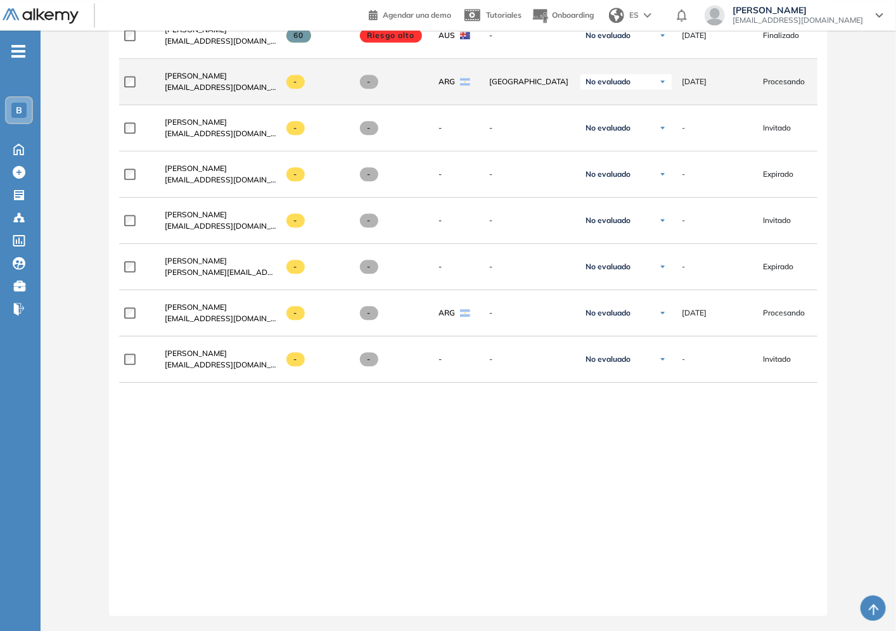
drag, startPoint x: 362, startPoint y: 78, endPoint x: 371, endPoint y: 78, distance: 8.2
click at [363, 78] on span at bounding box center [369, 82] width 18 height 14
click at [373, 78] on span at bounding box center [369, 82] width 18 height 14
click at [442, 78] on span "ARG" at bounding box center [446, 81] width 16 height 11
click at [458, 78] on div "ARG" at bounding box center [454, 81] width 32 height 11
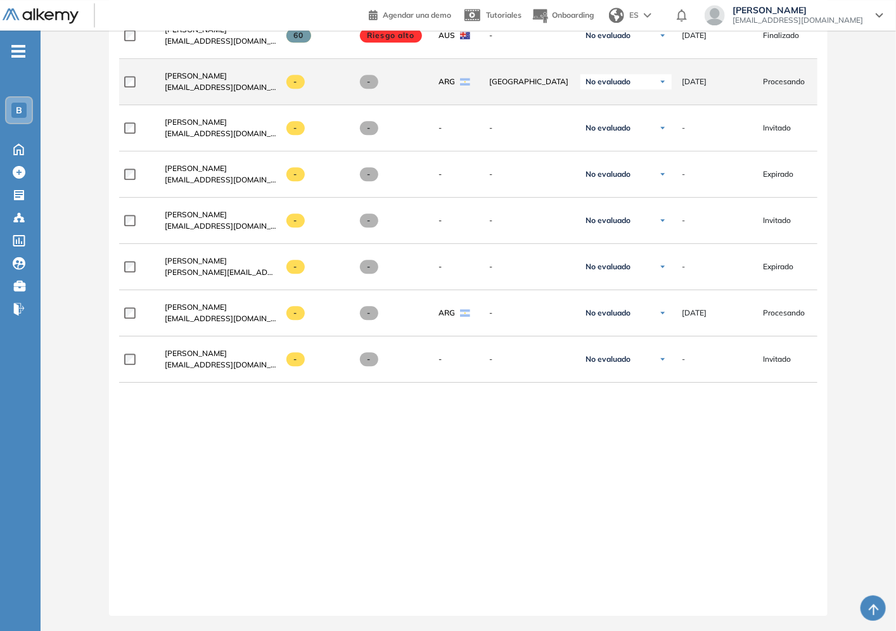
click at [502, 78] on span "[GEOGRAPHIC_DATA]" at bounding box center [529, 81] width 81 height 11
click at [501, 78] on span "[GEOGRAPHIC_DATA]" at bounding box center [529, 81] width 81 height 11
click at [184, 71] on span "[PERSON_NAME]" at bounding box center [196, 76] width 62 height 10
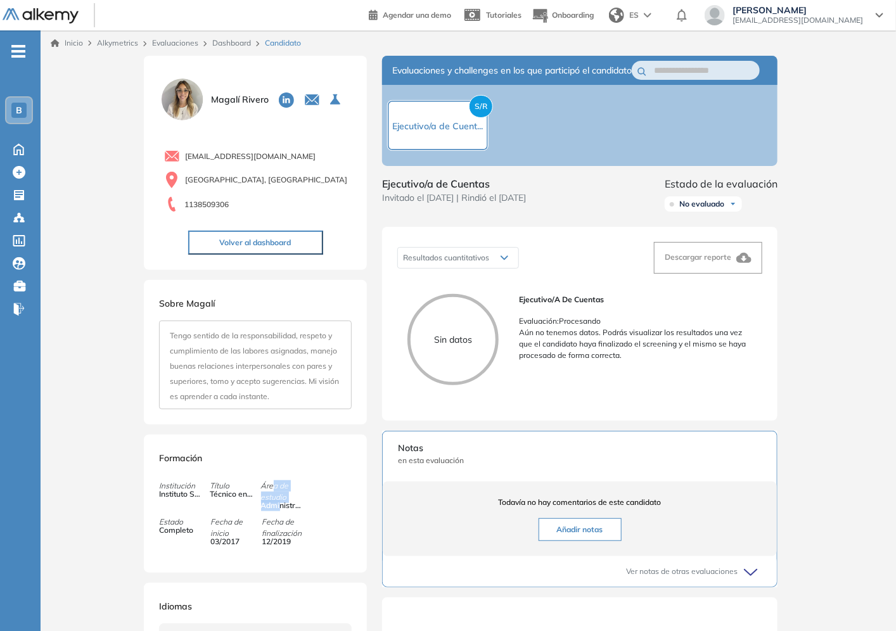
drag, startPoint x: 271, startPoint y: 485, endPoint x: 282, endPoint y: 512, distance: 29.3
click at [282, 512] on div "Institución Instituto Superior Nuestra Señora de la Paz Título Técnico en Admin…" at bounding box center [236, 513] width 154 height 67
click at [280, 512] on div "Institución Instituto Superior Nuestra Señora de la Paz Título Técnico en Admin…" at bounding box center [236, 513] width 154 height 67
drag, startPoint x: 280, startPoint y: 512, endPoint x: 277, endPoint y: 498, distance: 14.3
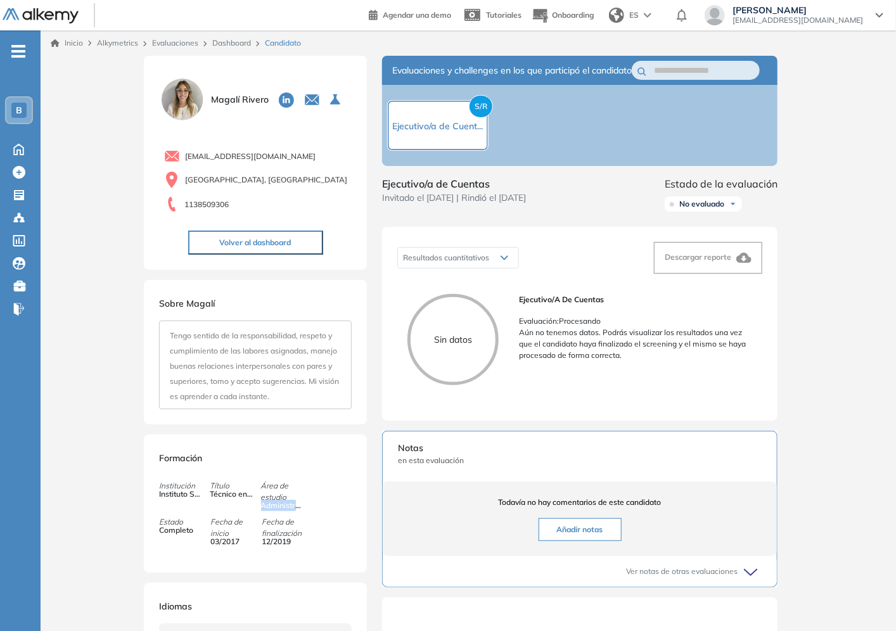
click at [279, 511] on div "Institución Instituto Superior Nuestra Señora de la Paz Título Técnico en Admin…" at bounding box center [236, 513] width 154 height 67
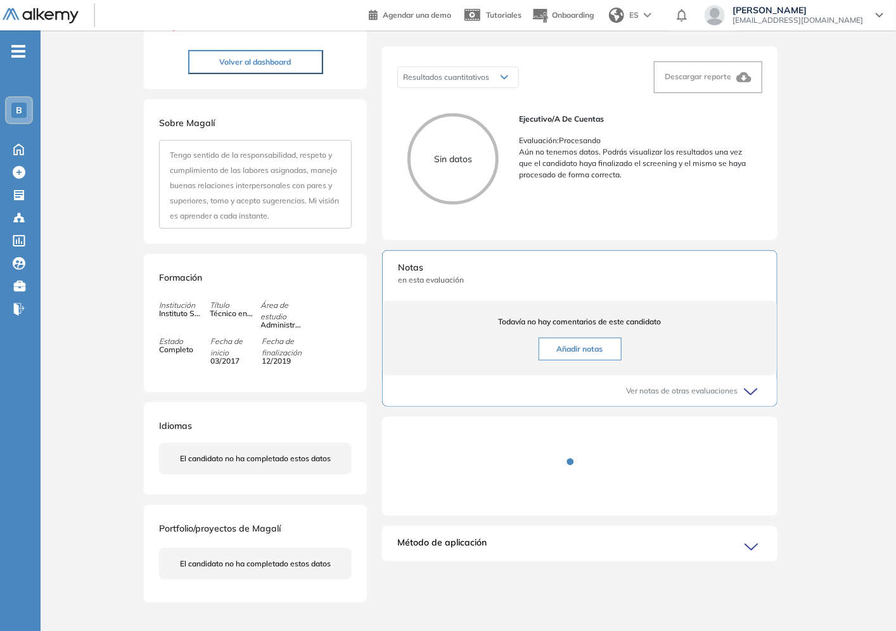
click at [751, 395] on icon at bounding box center [750, 392] width 13 height 6
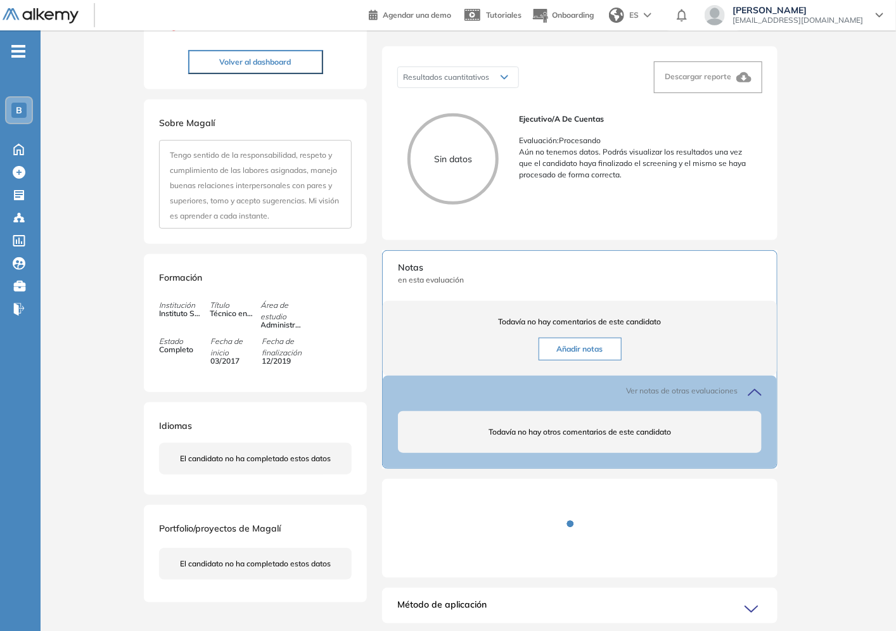
click at [738, 406] on div "Ver notas de otras evaluaciones" at bounding box center [580, 391] width 364 height 30
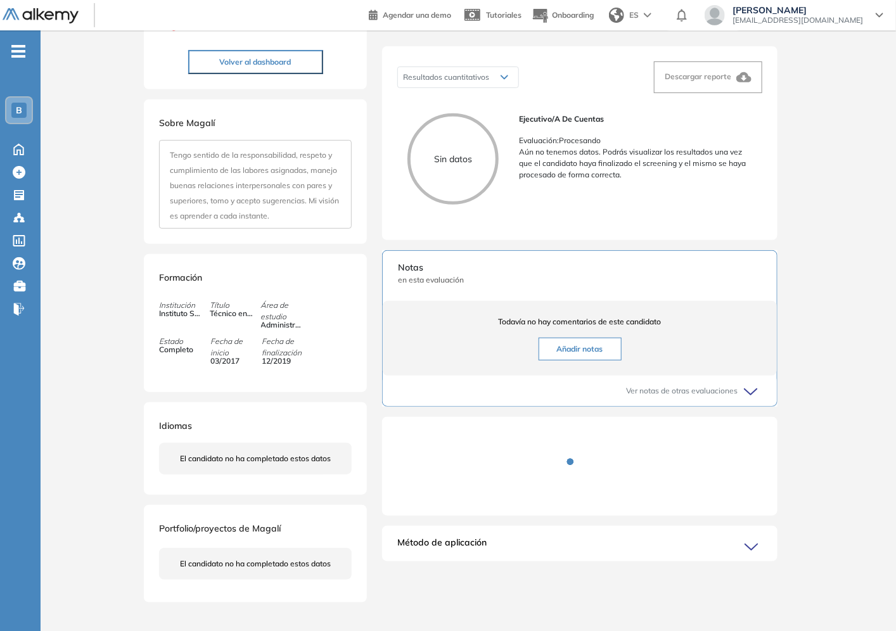
click at [749, 556] on icon at bounding box center [753, 548] width 18 height 18
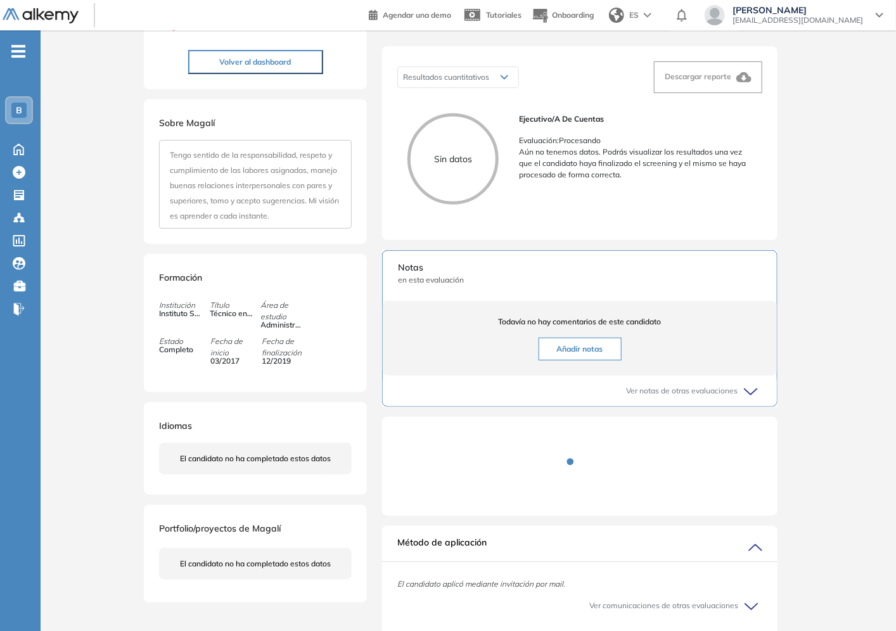
scroll to position [243, 0]
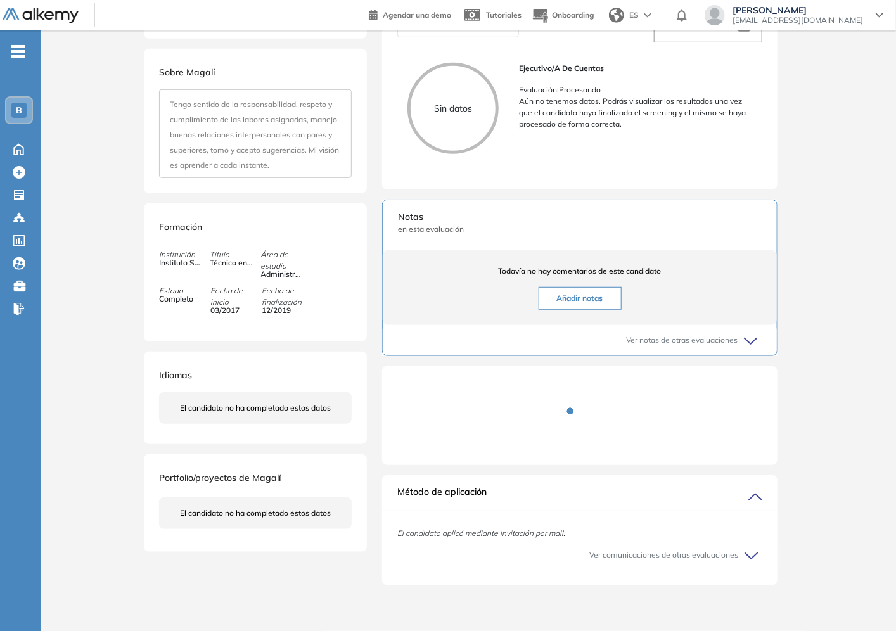
click at [763, 558] on div "Ver comunicaciones de otras evaluaciones Ejecutivo/a de Cuentas El candidato ap…" at bounding box center [579, 555] width 395 height 30
click at [757, 558] on icon at bounding box center [753, 556] width 18 height 18
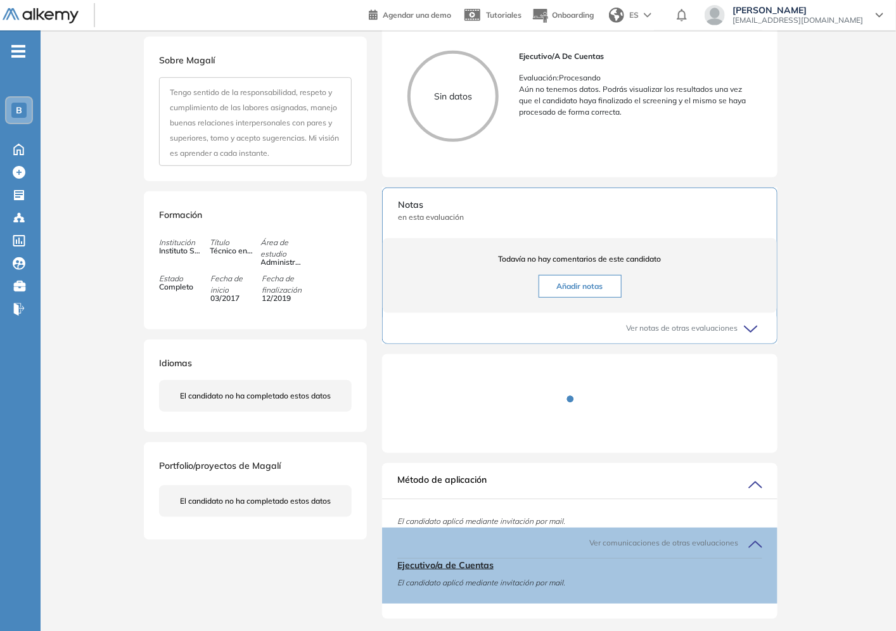
scroll to position [289, 0]
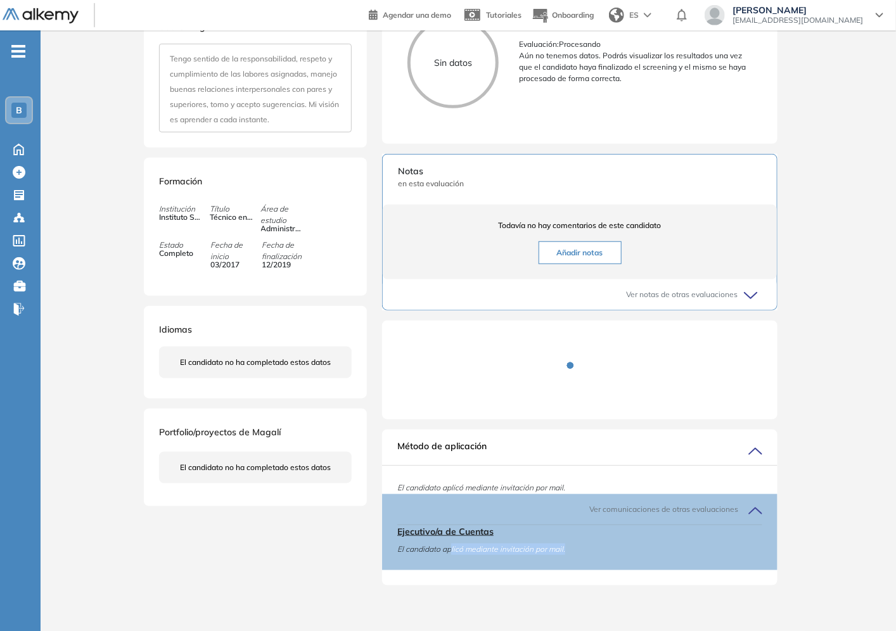
drag, startPoint x: 452, startPoint y: 552, endPoint x: 637, endPoint y: 578, distance: 186.3
click at [637, 578] on div "El candidato aplicó mediante invitación por mail. Ver comunicaciones de otras e…" at bounding box center [579, 525] width 395 height 120
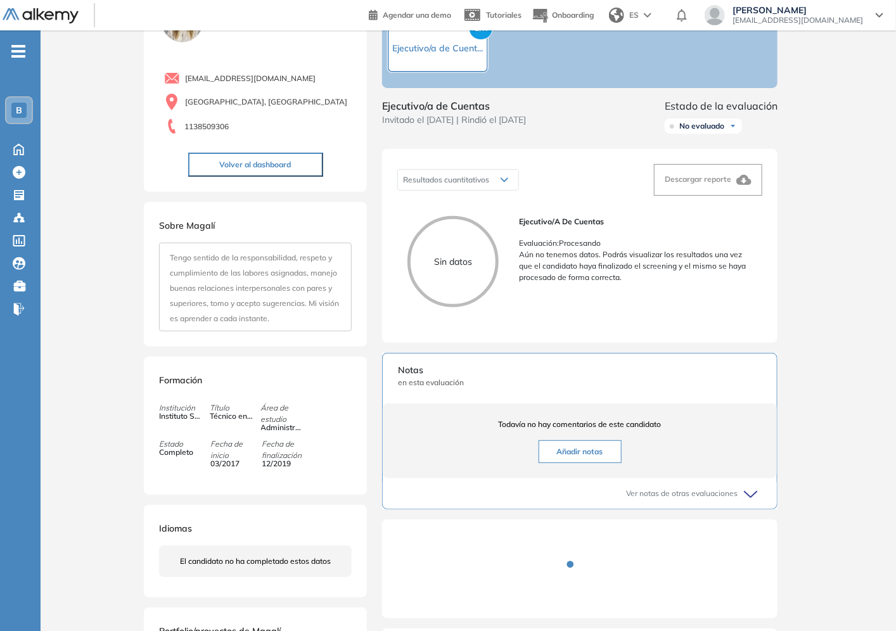
scroll to position [8, 0]
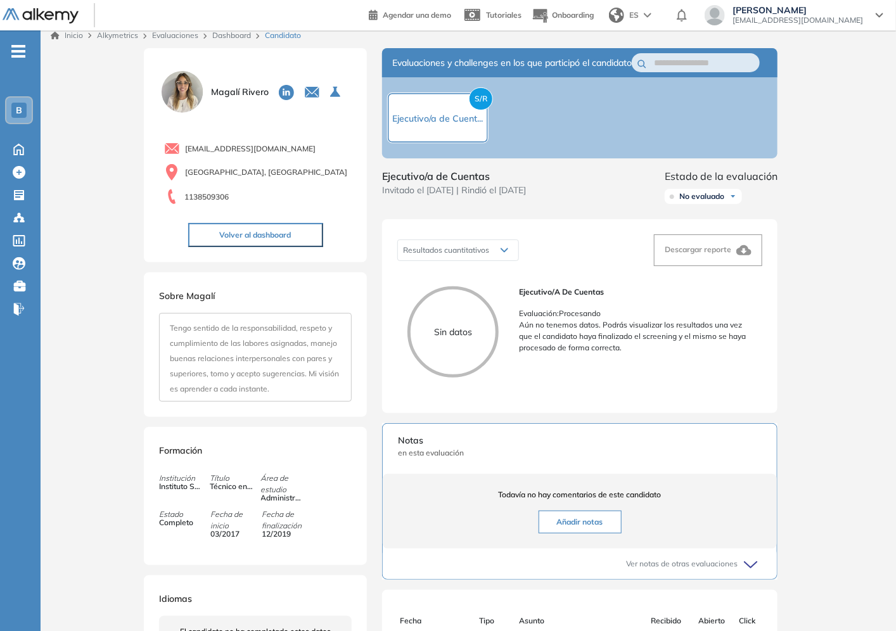
click at [558, 298] on span "Ejecutivo/a de Cuentas" at bounding box center [635, 291] width 233 height 11
drag, startPoint x: 558, startPoint y: 309, endPoint x: 552, endPoint y: 277, distance: 32.2
click at [556, 298] on span "Ejecutivo/a de Cuentas" at bounding box center [635, 291] width 233 height 11
drag, startPoint x: 524, startPoint y: 205, endPoint x: 541, endPoint y: 220, distance: 23.3
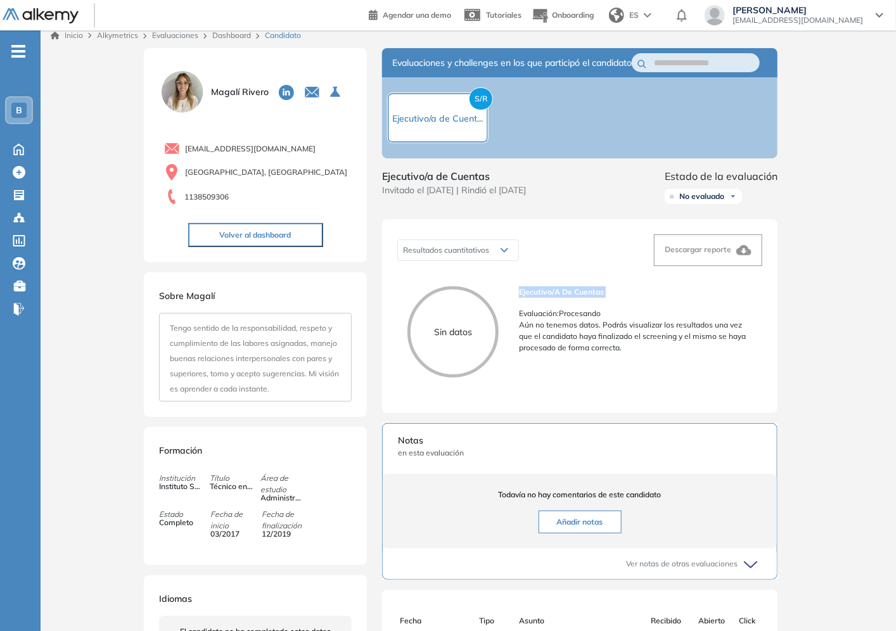
click at [526, 209] on div "Ejecutivo/a de Cuentas Invitado el 28/08/2025 | Rindió el 29/08/2025" at bounding box center [454, 189] width 144 height 41
drag, startPoint x: 541, startPoint y: 222, endPoint x: 499, endPoint y: 196, distance: 49.4
click at [537, 222] on div "Evaluaciones y challenges en los que participó el candidato S/R Ejecutivo/a de …" at bounding box center [580, 460] width 426 height 824
click at [211, 101] on div "Magalí Rivero 0 . Ejecutivo/a de Cuentas 1 . Posición de Ejecutivo/a de Cuentas…" at bounding box center [255, 91] width 193 height 47
drag, startPoint x: 206, startPoint y: 98, endPoint x: 198, endPoint y: 98, distance: 7.6
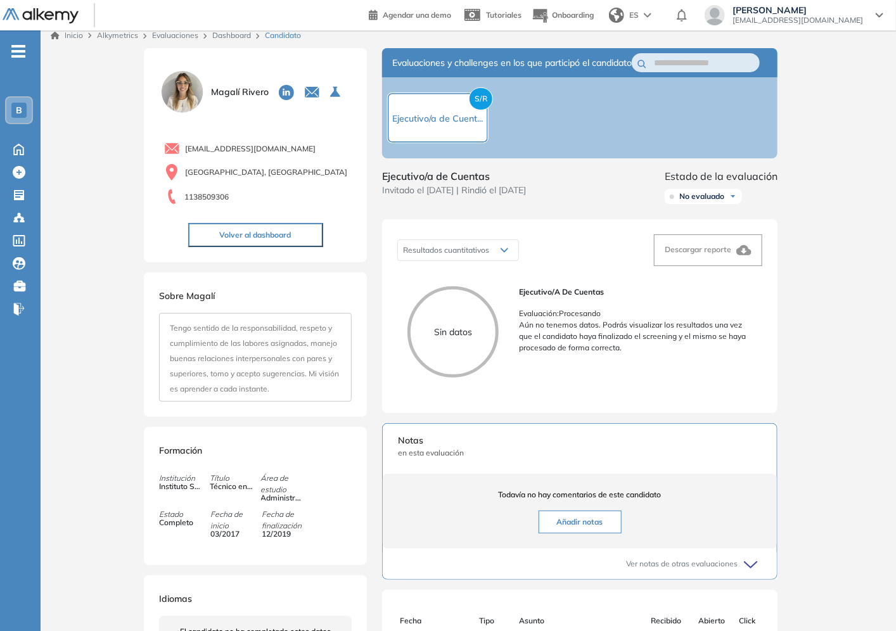
click at [204, 98] on div "Magalí Rivero 0 . Ejecutivo/a de Cuentas 1 . Posición de Ejecutivo/a de Cuentas…" at bounding box center [255, 91] width 193 height 47
click at [195, 98] on img at bounding box center [182, 91] width 47 height 47
drag, startPoint x: 194, startPoint y: 97, endPoint x: 188, endPoint y: 63, distance: 34.1
click at [194, 95] on img at bounding box center [182, 91] width 47 height 47
click at [241, 38] on link "Dashboard" at bounding box center [231, 35] width 39 height 10
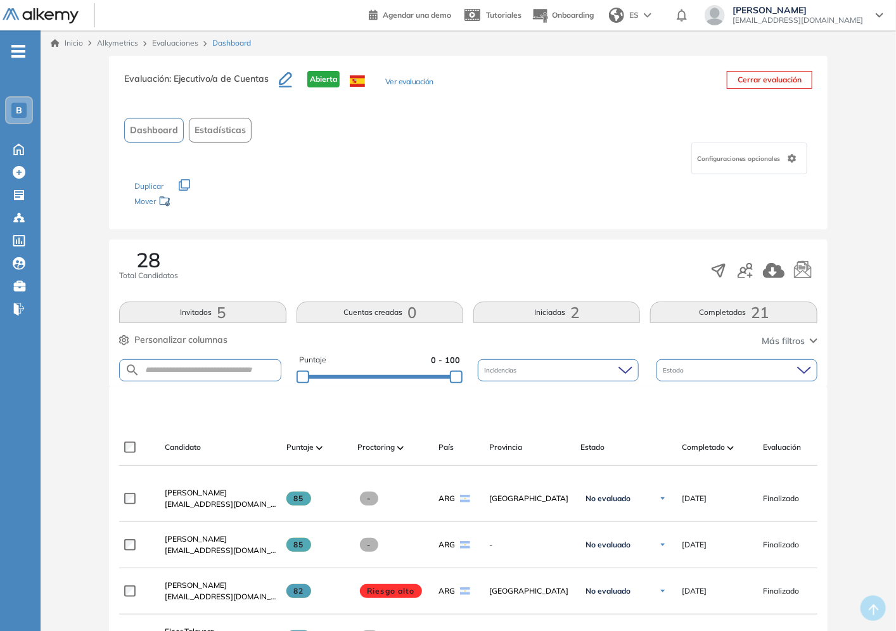
scroll to position [281, 0]
click at [703, 450] on span "Completado" at bounding box center [703, 447] width 43 height 11
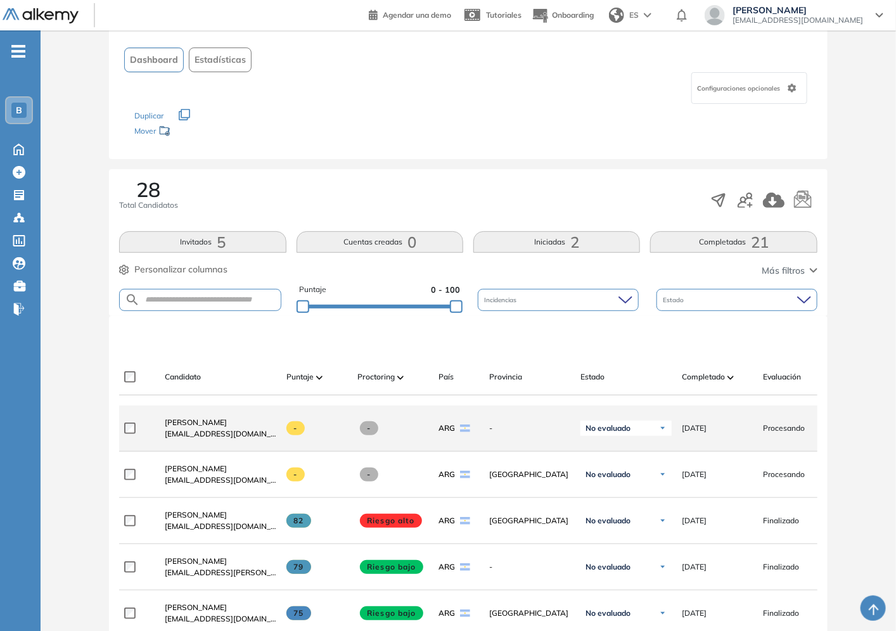
click at [592, 425] on div "No evaluado" at bounding box center [625, 428] width 91 height 15
click at [601, 429] on span "No evaluado" at bounding box center [607, 428] width 45 height 10
click at [703, 431] on span "[DATE]" at bounding box center [694, 428] width 25 height 11
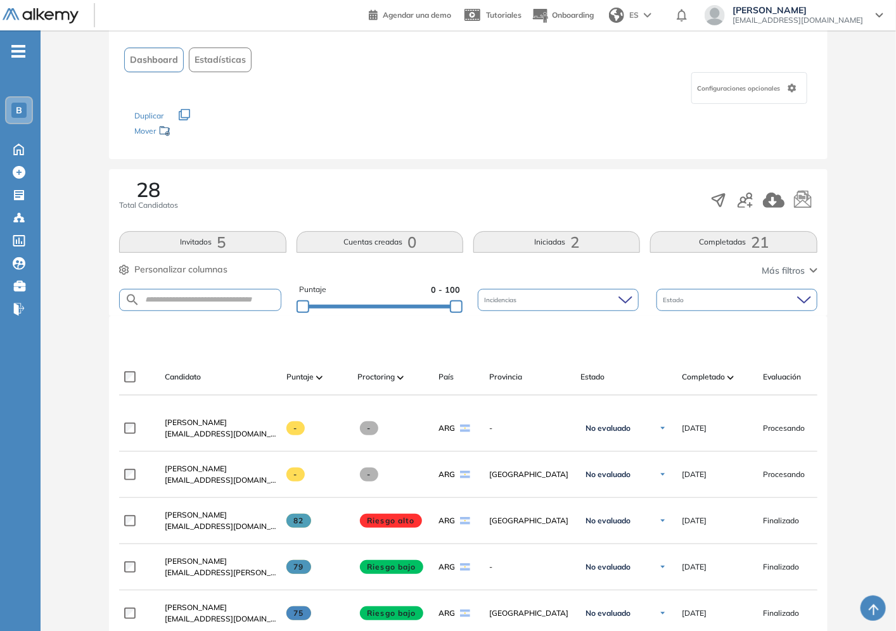
drag, startPoint x: 218, startPoint y: 422, endPoint x: 288, endPoint y: 409, distance: 71.0
click at [219, 422] on link "[PERSON_NAME]" at bounding box center [221, 422] width 112 height 11
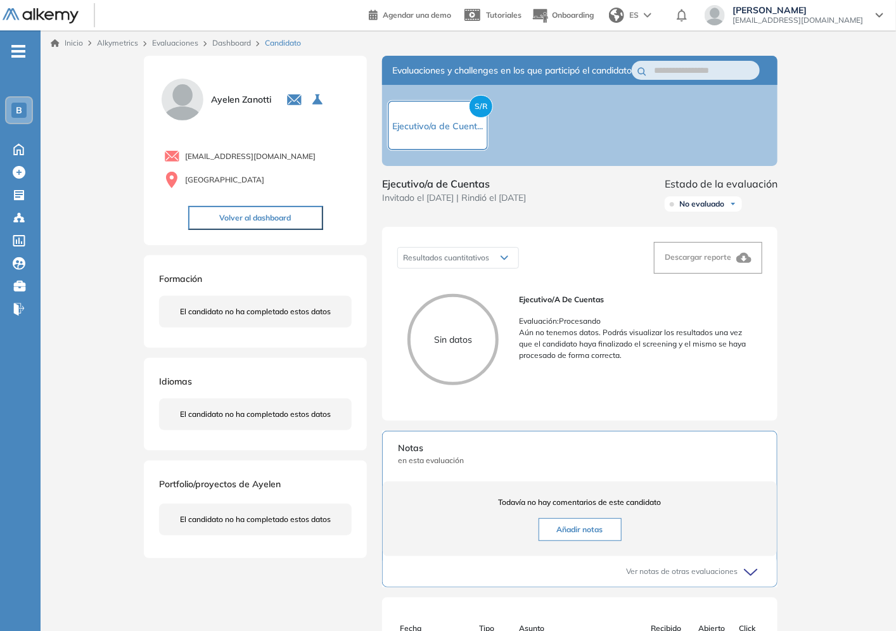
click at [241, 42] on link "Dashboard" at bounding box center [231, 43] width 39 height 10
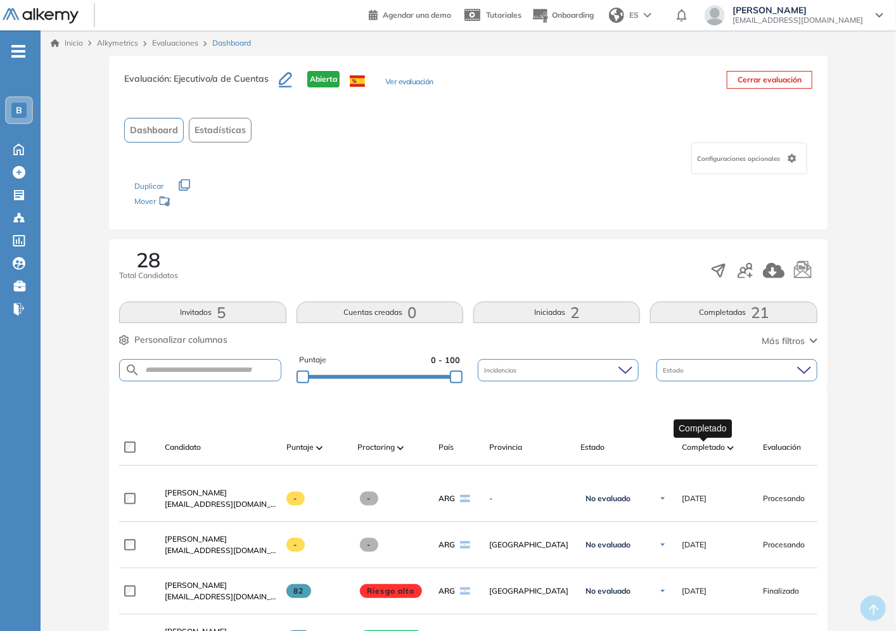
click at [713, 449] on span "Completado" at bounding box center [703, 447] width 43 height 11
click at [706, 447] on span "Completado" at bounding box center [703, 447] width 43 height 11
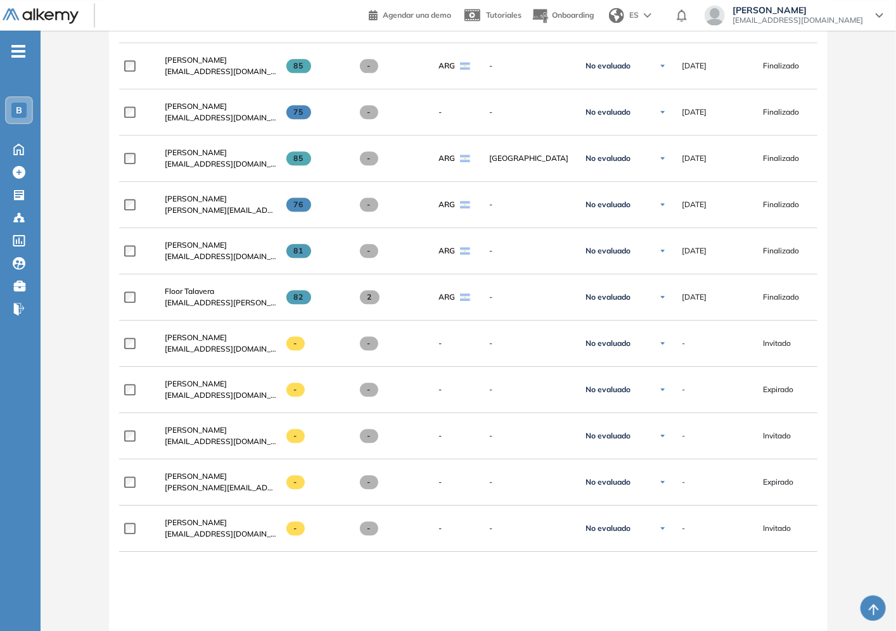
scroll to position [1398, 0]
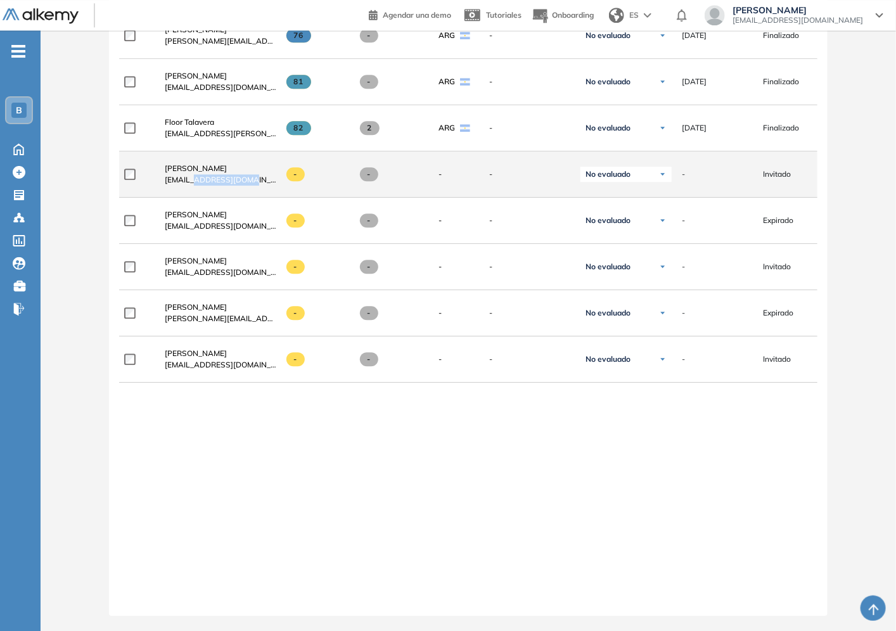
drag, startPoint x: 197, startPoint y: 174, endPoint x: 250, endPoint y: 174, distance: 53.2
click at [250, 174] on div "[PERSON_NAME] [EMAIL_ADDRESS][DOMAIN_NAME]" at bounding box center [221, 174] width 112 height 23
